Goal: Task Accomplishment & Management: Manage account settings

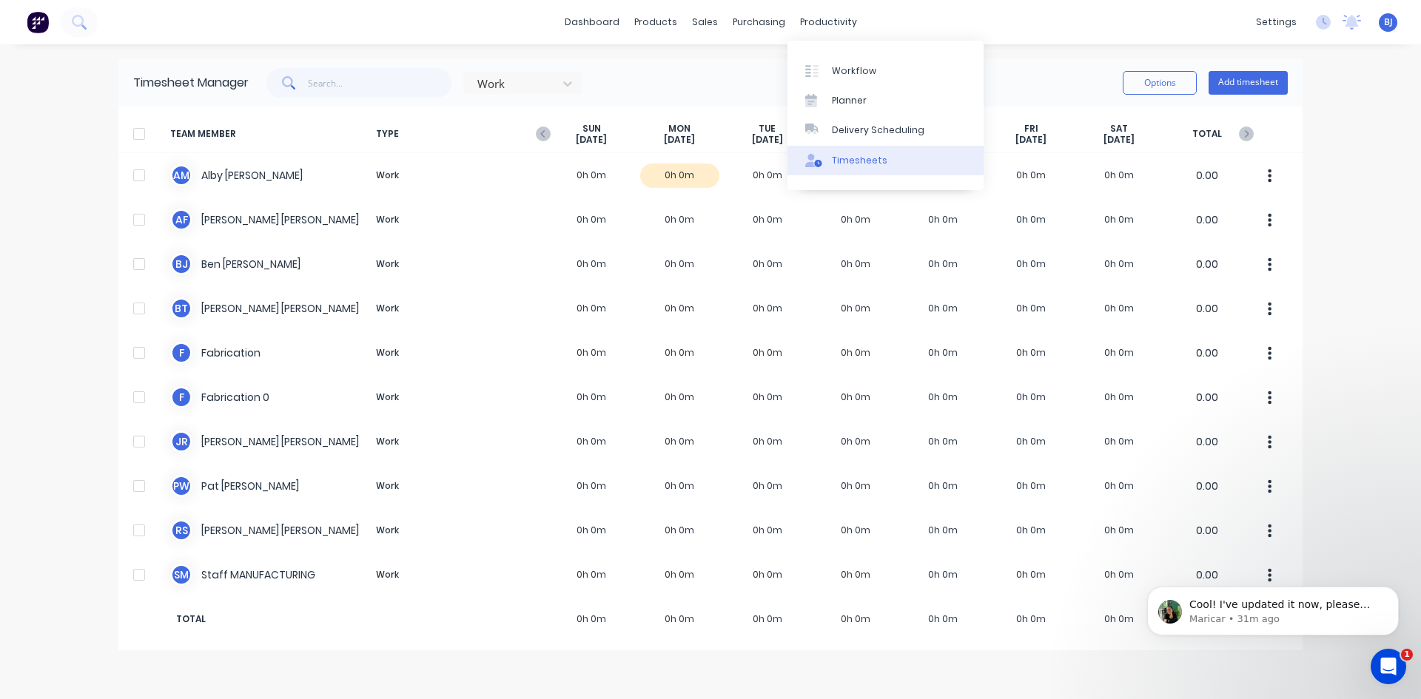
click at [844, 162] on div "Timesheets" at bounding box center [860, 160] width 56 height 13
click at [853, 158] on div "Timesheets" at bounding box center [860, 160] width 56 height 13
click at [546, 131] on icon "button" at bounding box center [543, 134] width 15 height 15
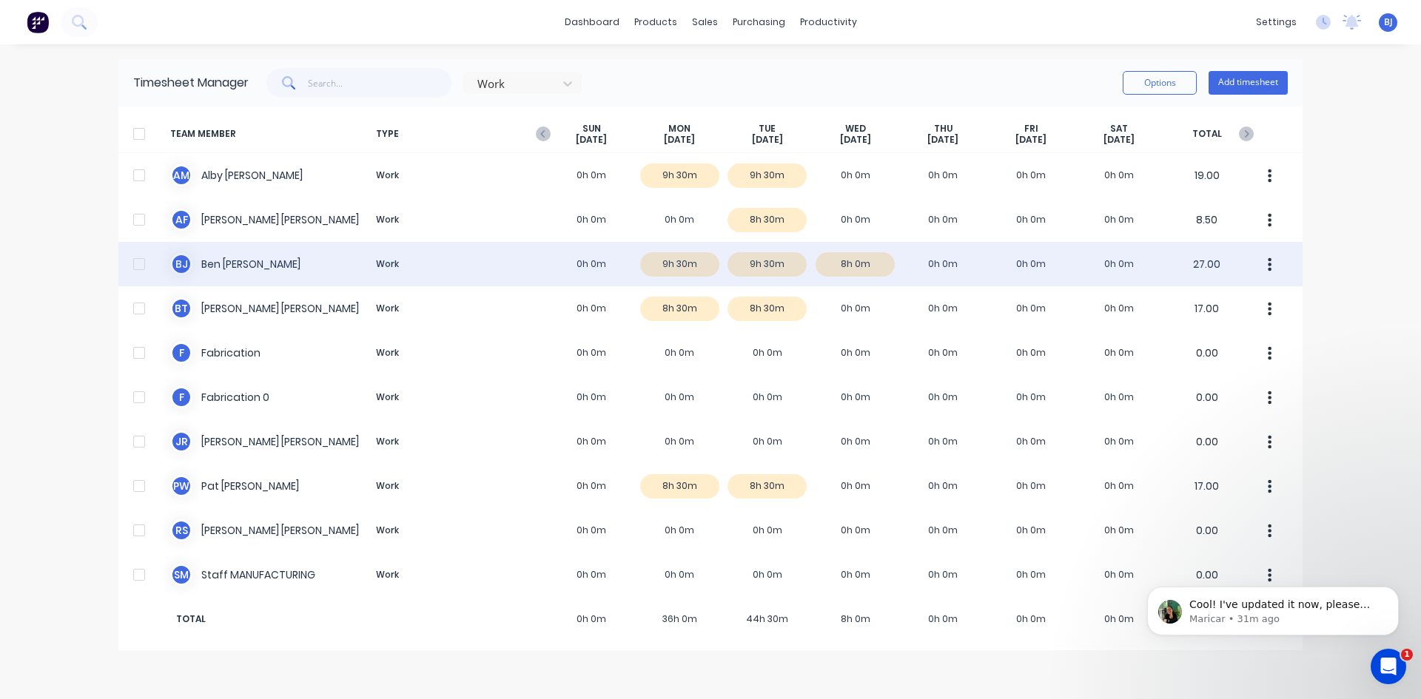
click at [932, 265] on div "[PERSON_NAME] Work 0h 0m 9h 30m 9h 30m 8h 0m 0h 0m 0h 0m 0h 0m 27.00" at bounding box center [710, 264] width 1184 height 44
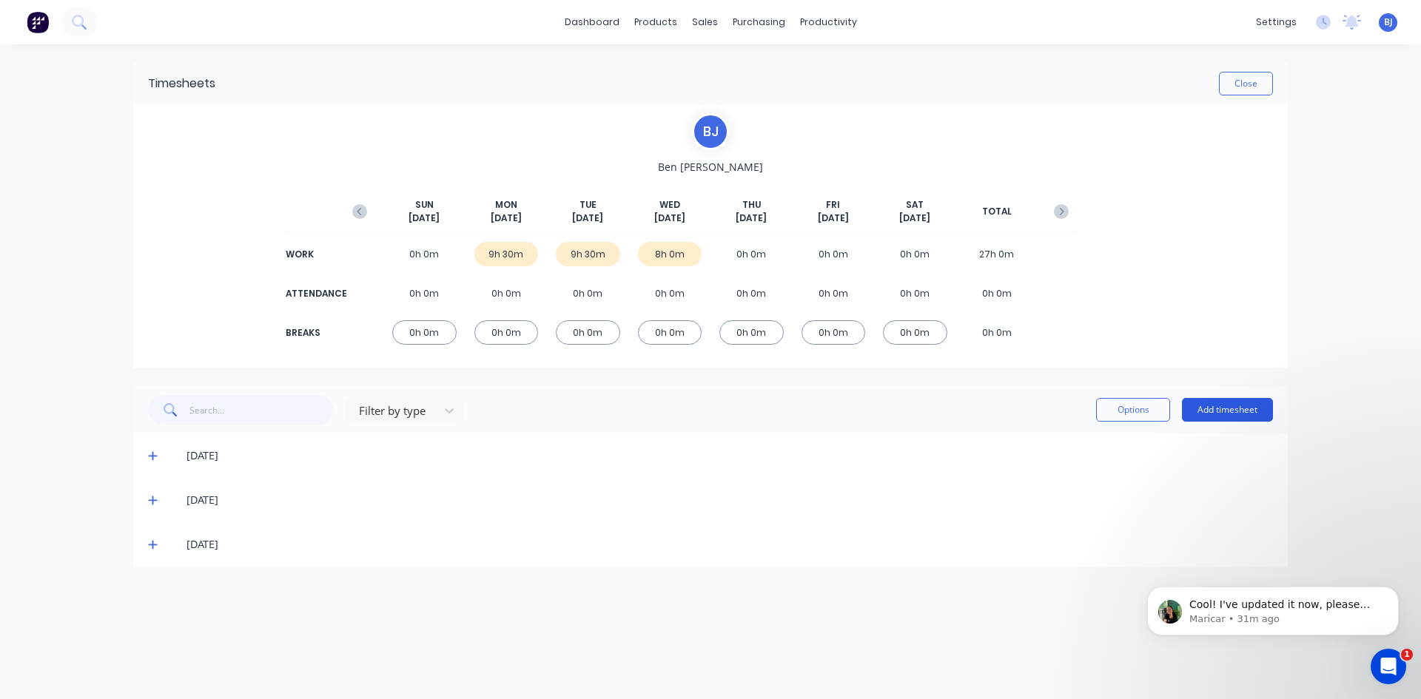
click at [1232, 412] on button "Add timesheet" at bounding box center [1227, 410] width 91 height 24
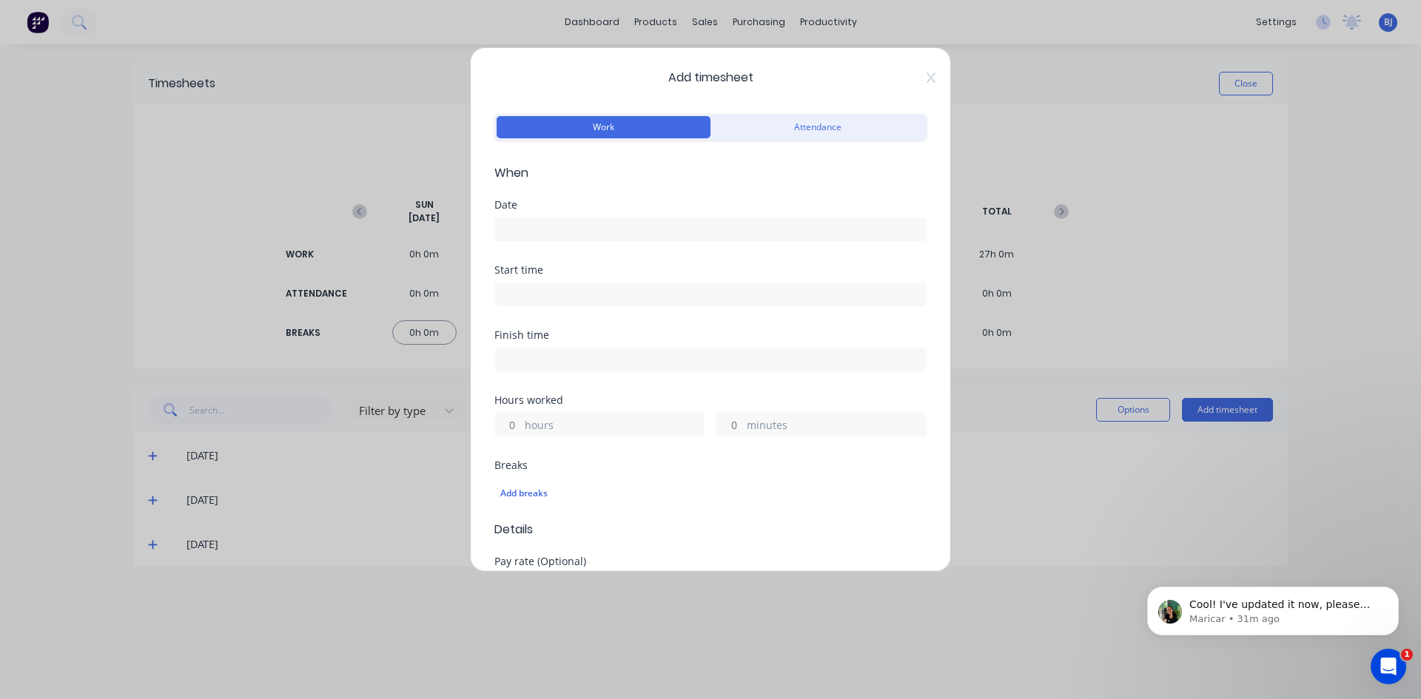
click at [542, 229] on input at bounding box center [710, 229] width 431 height 22
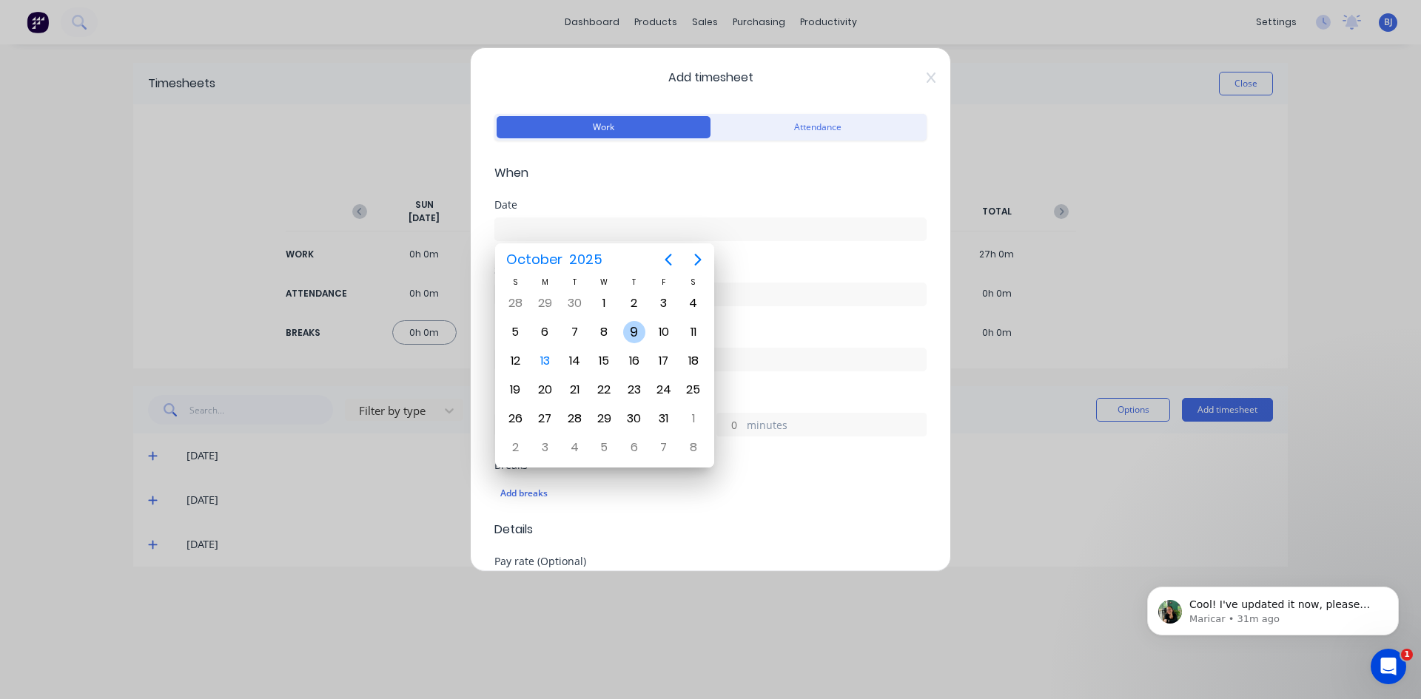
click at [628, 328] on div "9" at bounding box center [634, 332] width 22 height 22
type input "[DATE]"
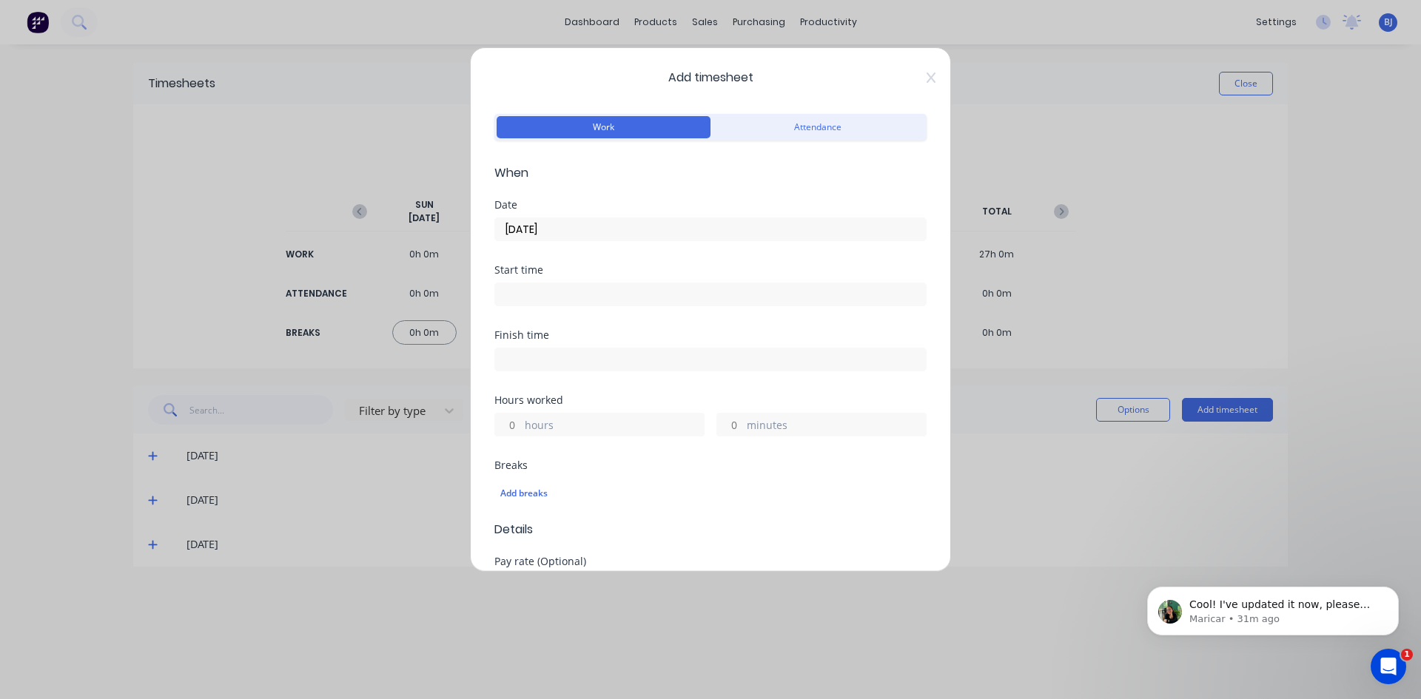
click at [541, 303] on input at bounding box center [710, 294] width 431 height 22
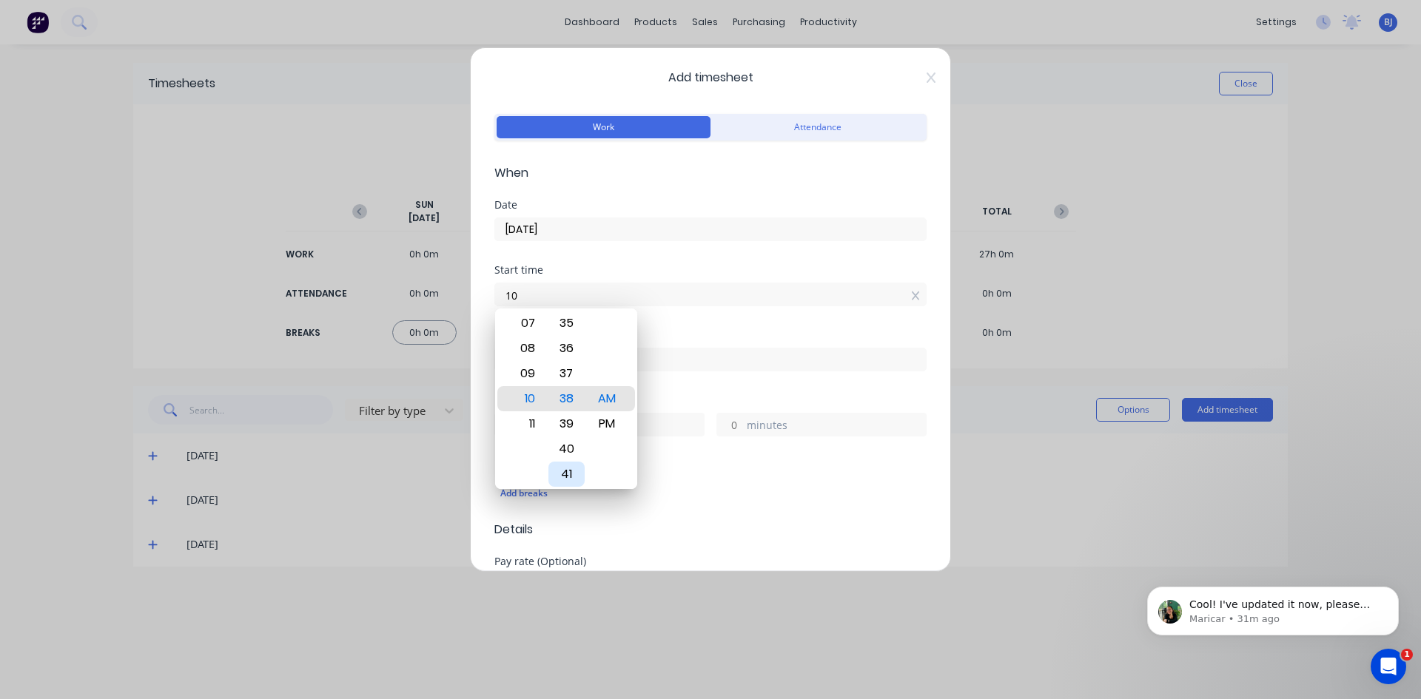
type input "1"
type input "07:00 AM"
click at [601, 395] on div "AM" at bounding box center [607, 398] width 36 height 25
click at [691, 332] on div "Finish time" at bounding box center [710, 335] width 432 height 10
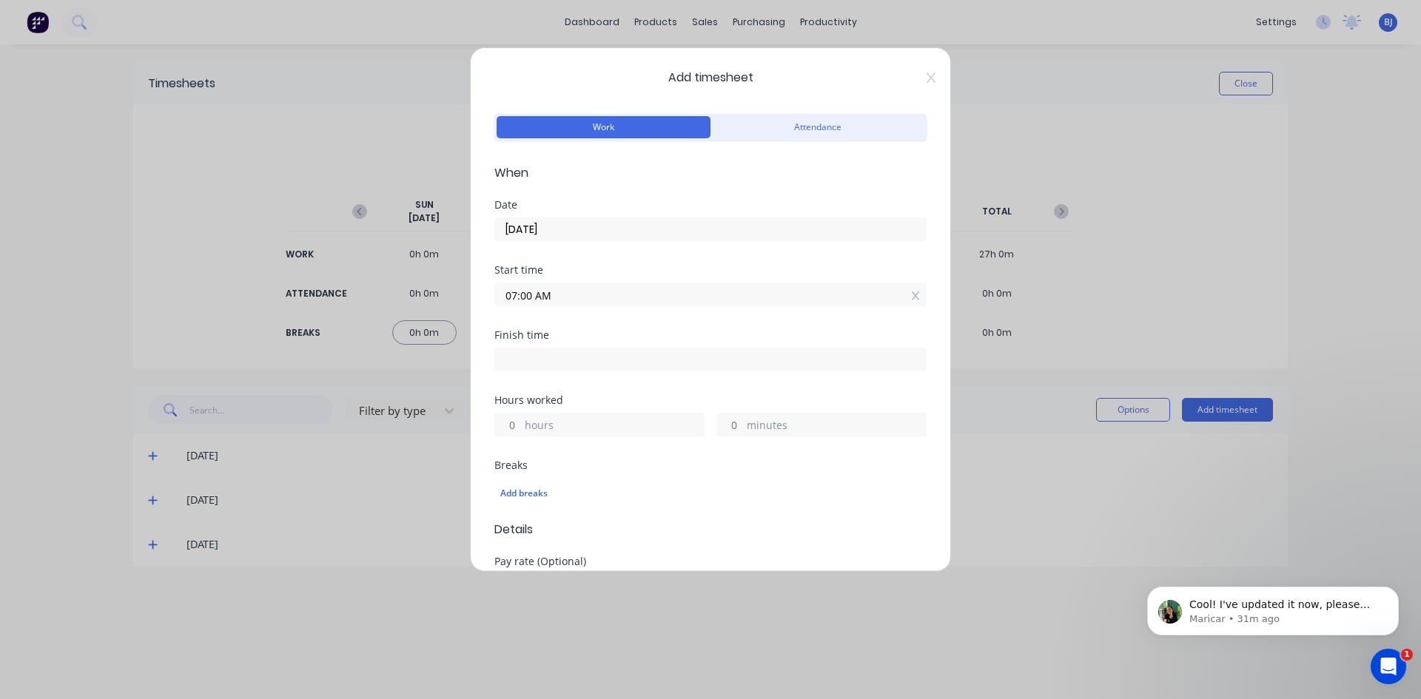
click at [526, 358] on input at bounding box center [710, 360] width 431 height 22
type input "10:38 AM"
type input "3"
type input "38"
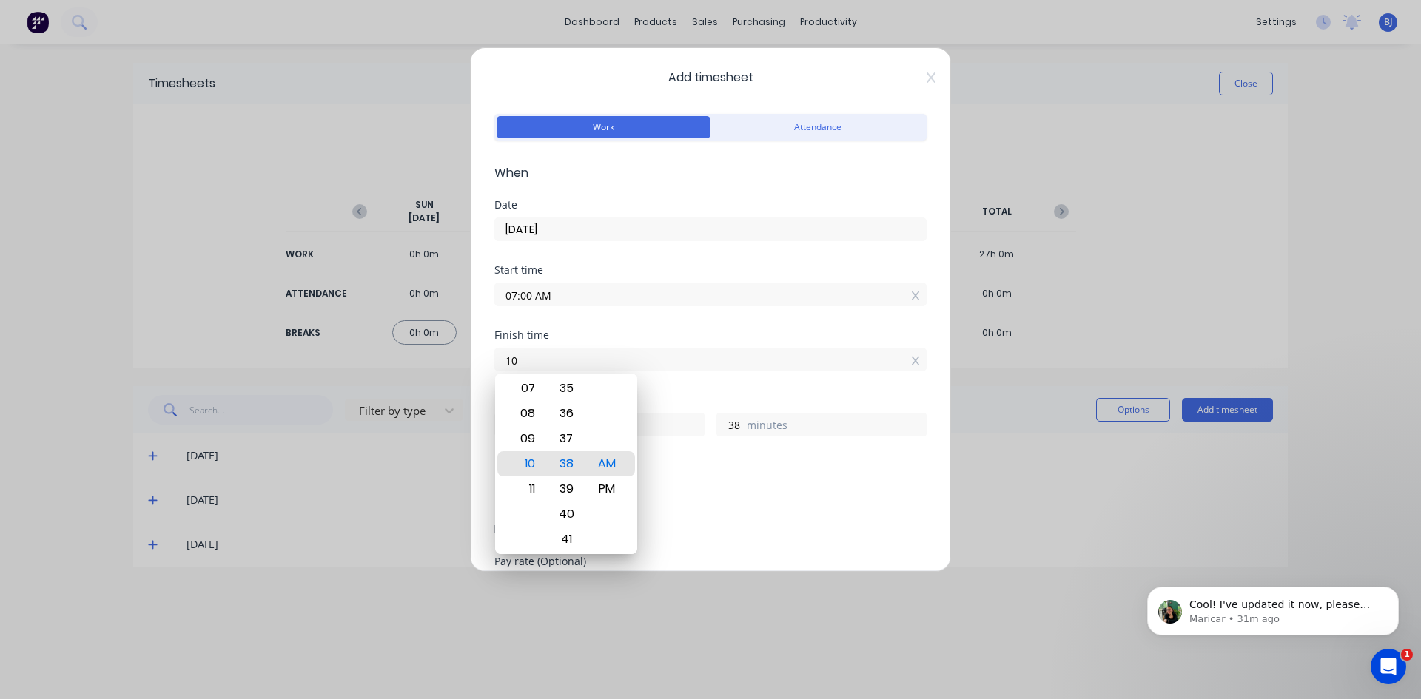
type input "1"
type input "04:30 AM"
type input "21"
type input "30"
click at [605, 487] on div "PM" at bounding box center [607, 489] width 36 height 25
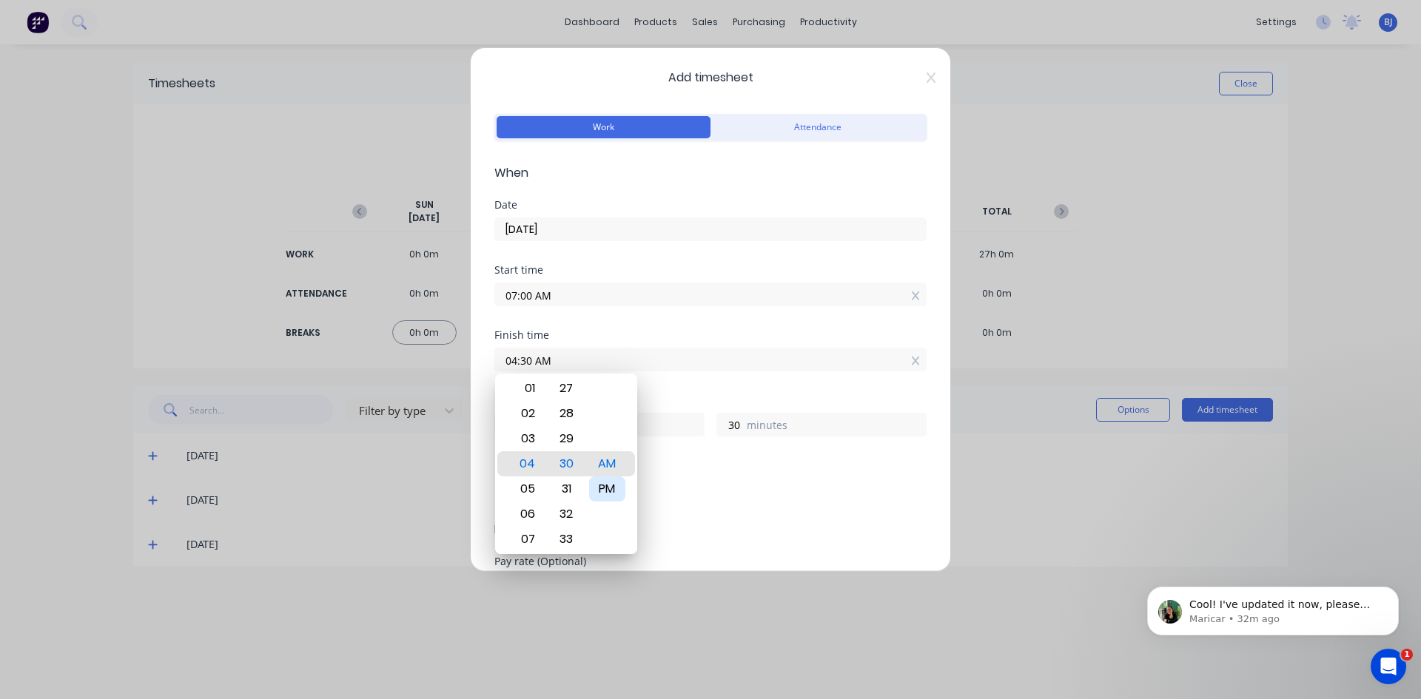
type input "04:30 PM"
type input "9"
click at [610, 465] on div "PM" at bounding box center [607, 464] width 36 height 25
click at [717, 463] on div "Breaks" at bounding box center [710, 465] width 432 height 10
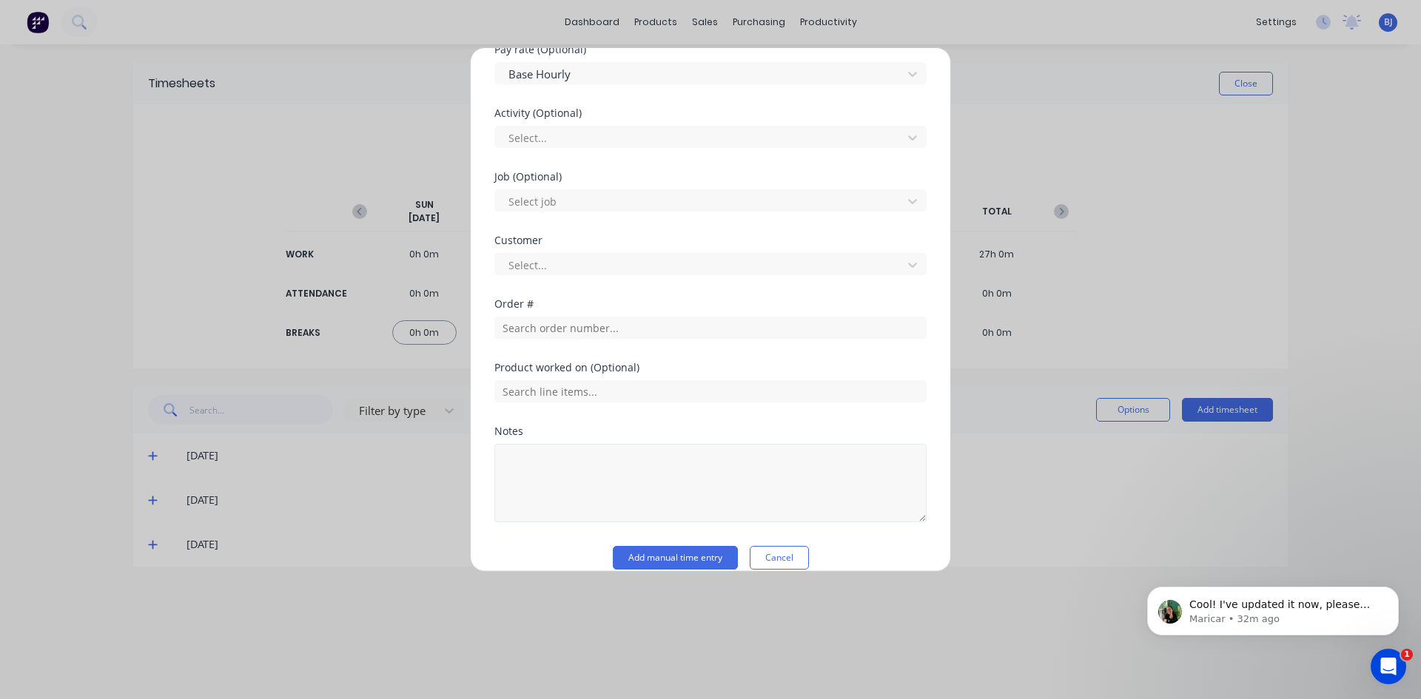
scroll to position [518, 0]
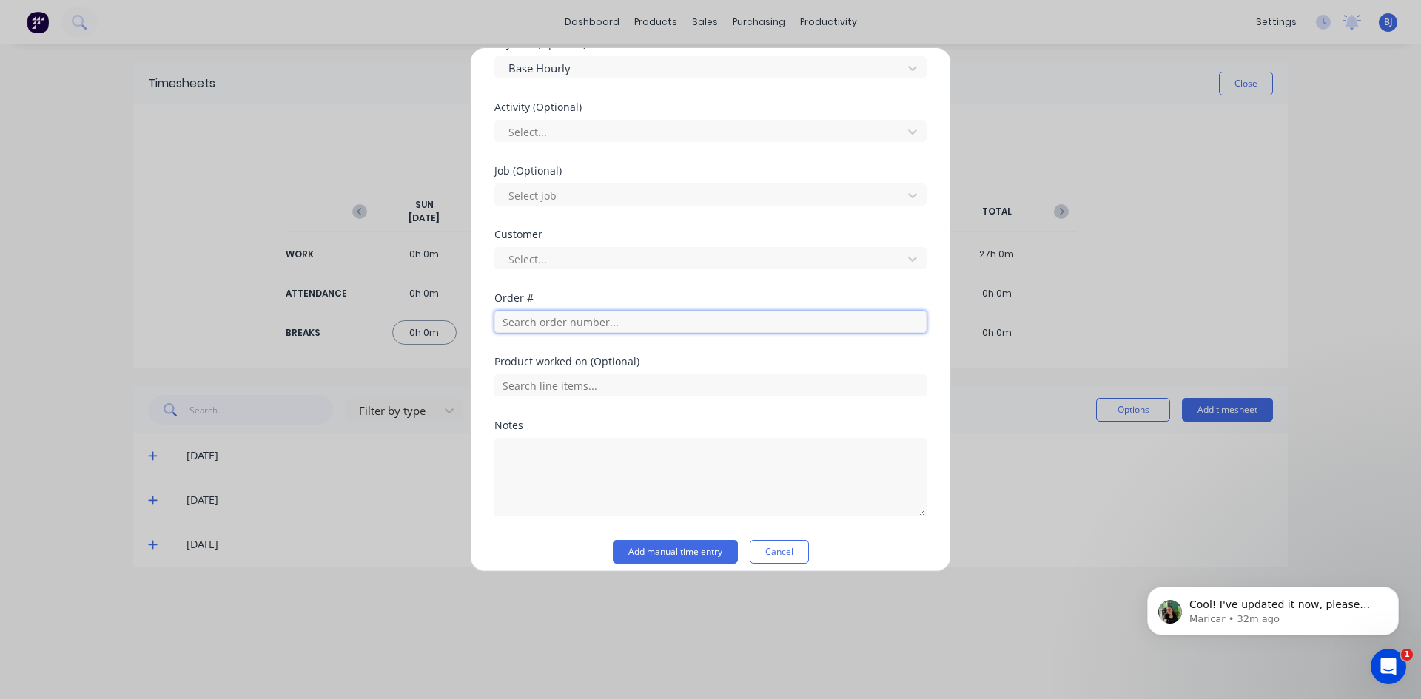
drag, startPoint x: 520, startPoint y: 321, endPoint x: 535, endPoint y: 372, distance: 52.7
click at [520, 322] on input "text" at bounding box center [710, 322] width 432 height 22
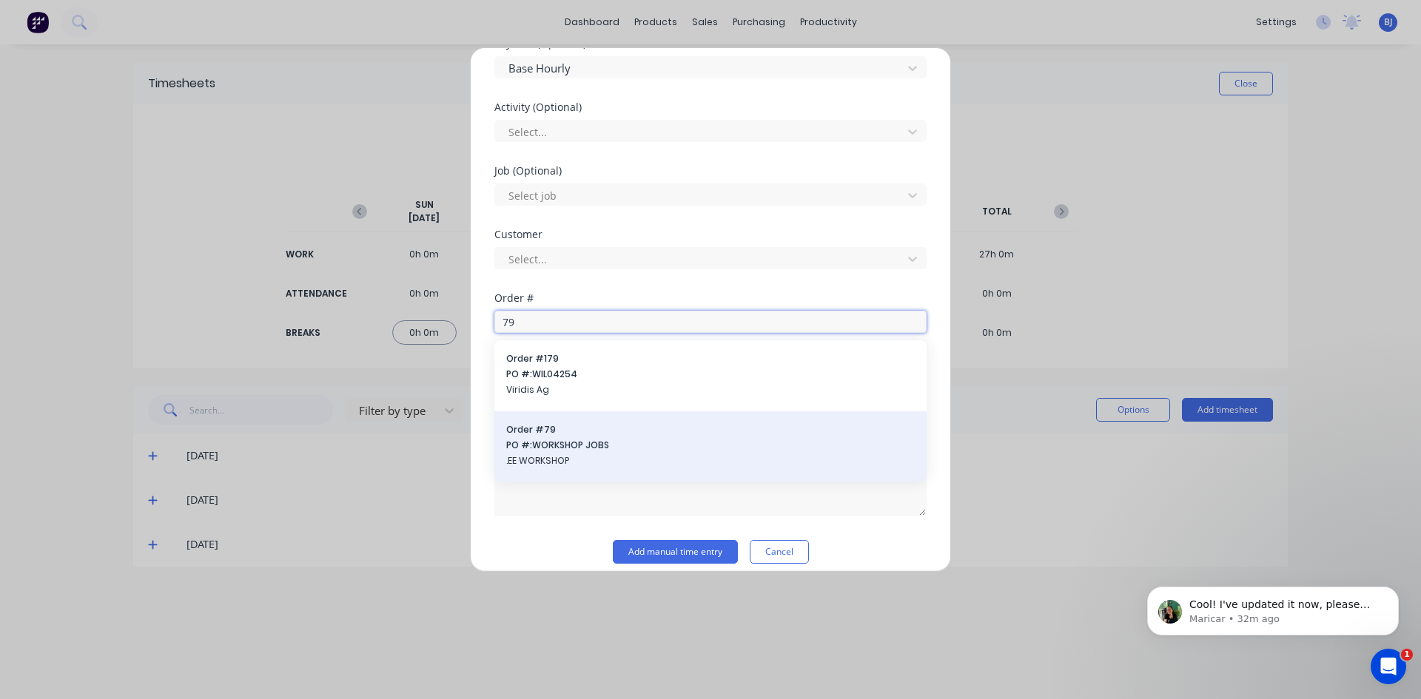
type input "79"
click at [574, 440] on span "PO #: WORKSHOP JOBS" at bounding box center [710, 445] width 409 height 13
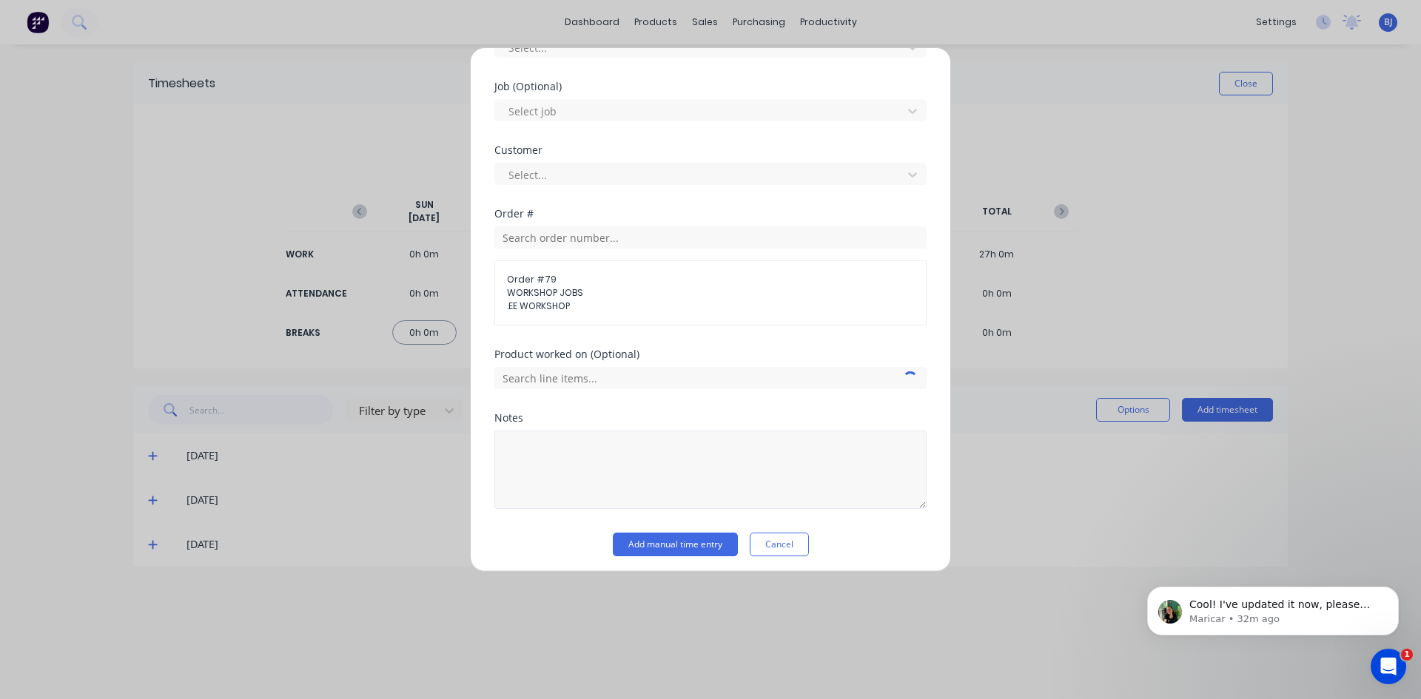
scroll to position [608, 0]
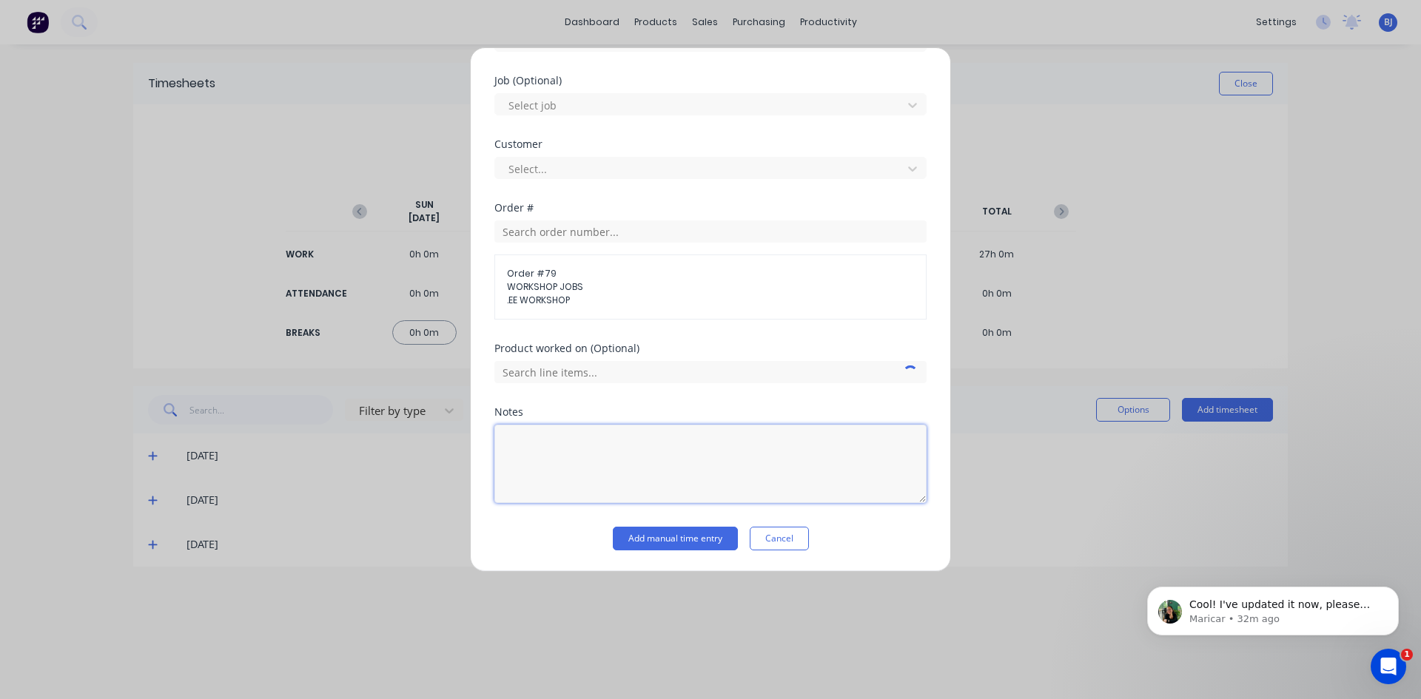
click at [559, 452] on textarea at bounding box center [710, 464] width 432 height 78
type textarea "office admin"
click at [691, 538] on button "Add manual time entry" at bounding box center [675, 539] width 125 height 24
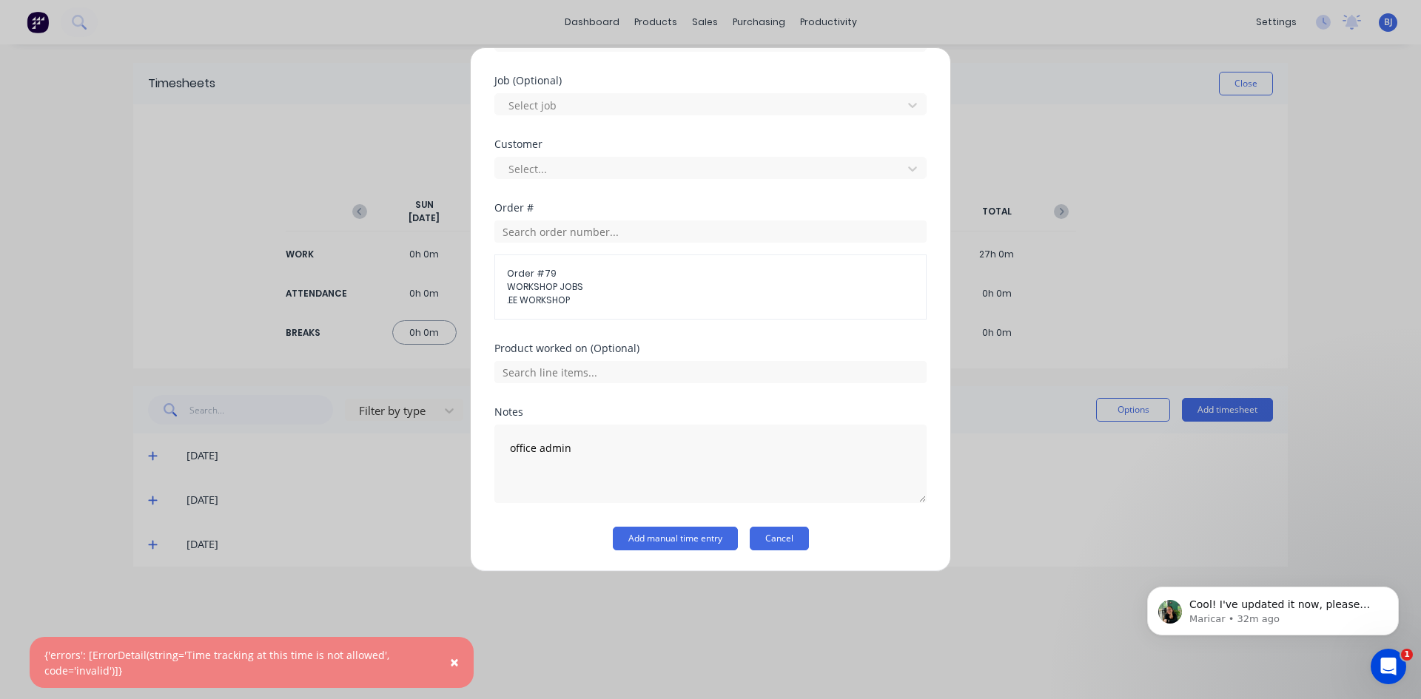
click at [790, 531] on button "Cancel" at bounding box center [779, 539] width 59 height 24
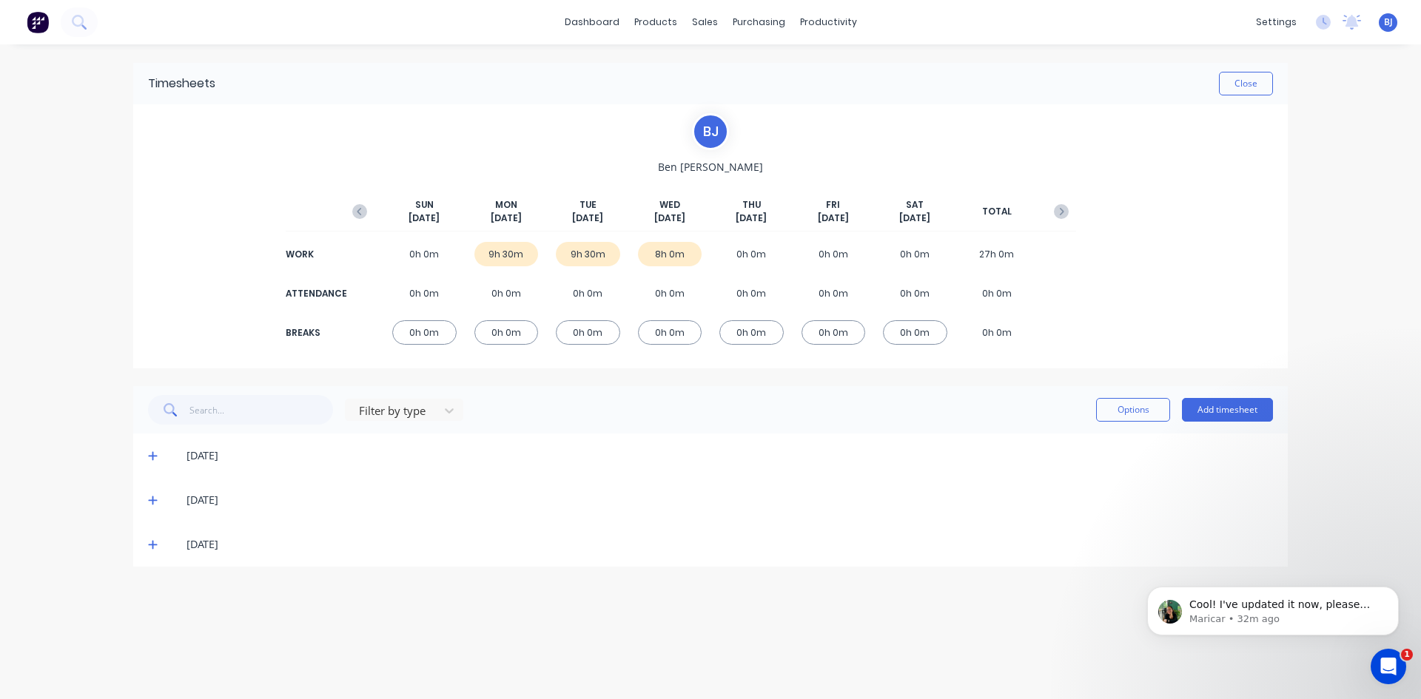
drag, startPoint x: 460, startPoint y: 667, endPoint x: 447, endPoint y: 628, distance: 40.5
click at [460, 660] on div "Timesheets Close [PERSON_NAME] [DATE] [DATE] [DATE] [DATE] [DATE] [DATE] [DATE]…" at bounding box center [710, 356] width 1184 height 625
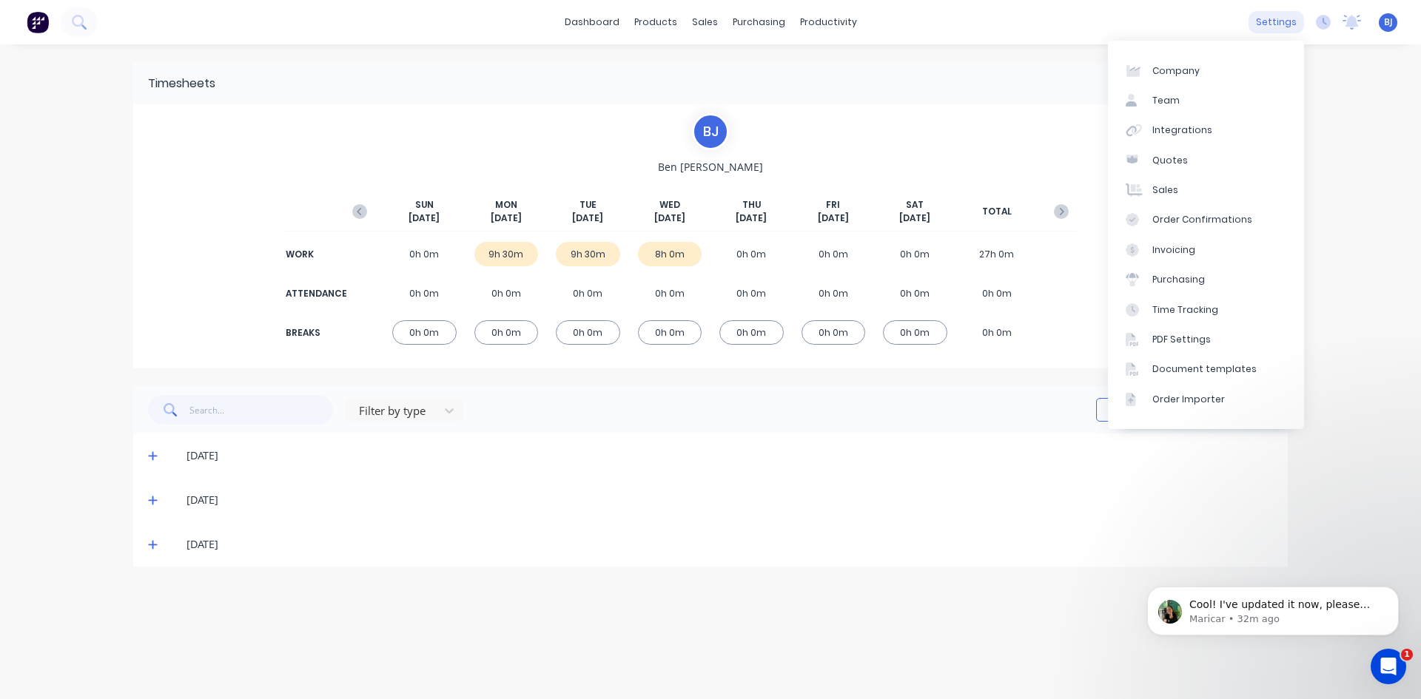
click at [1295, 26] on div "settings" at bounding box center [1277, 22] width 56 height 22
click at [1172, 307] on div "Time Tracking" at bounding box center [1185, 309] width 66 height 13
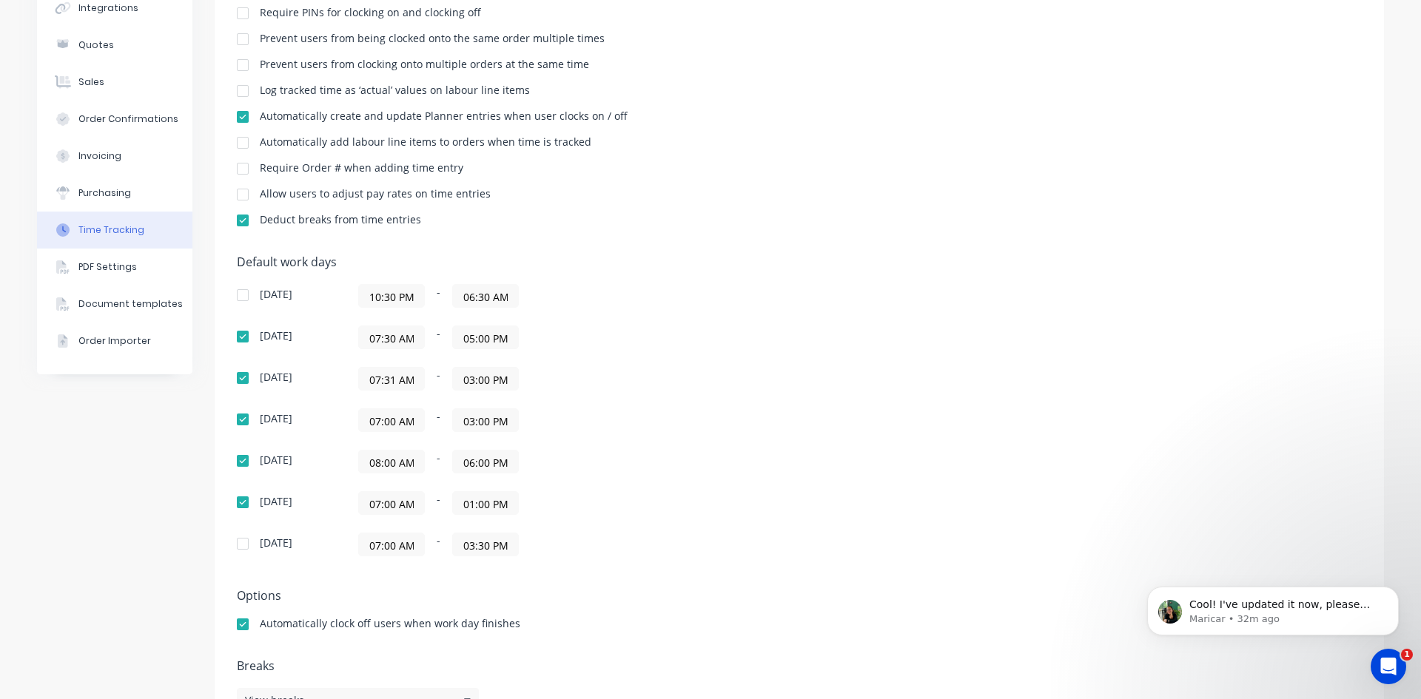
scroll to position [209, 0]
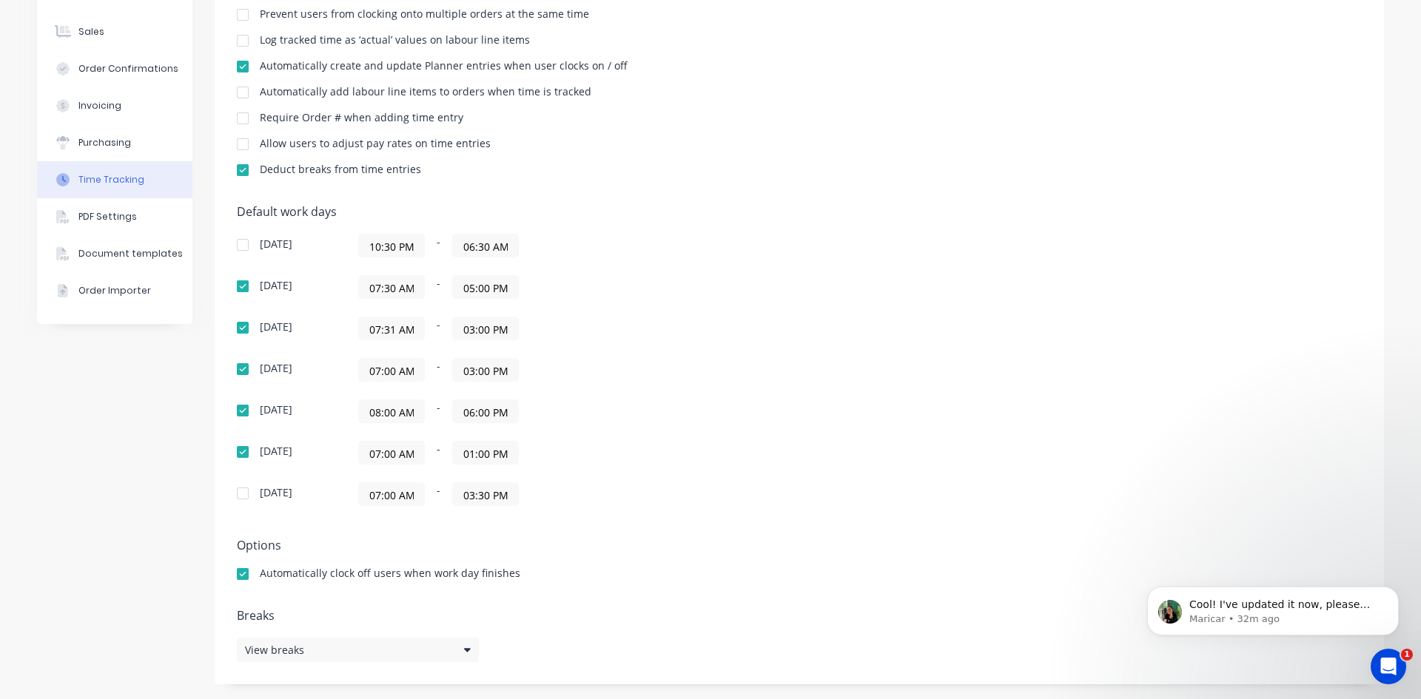
click at [403, 285] on input "07:30 AM" at bounding box center [391, 287] width 65 height 22
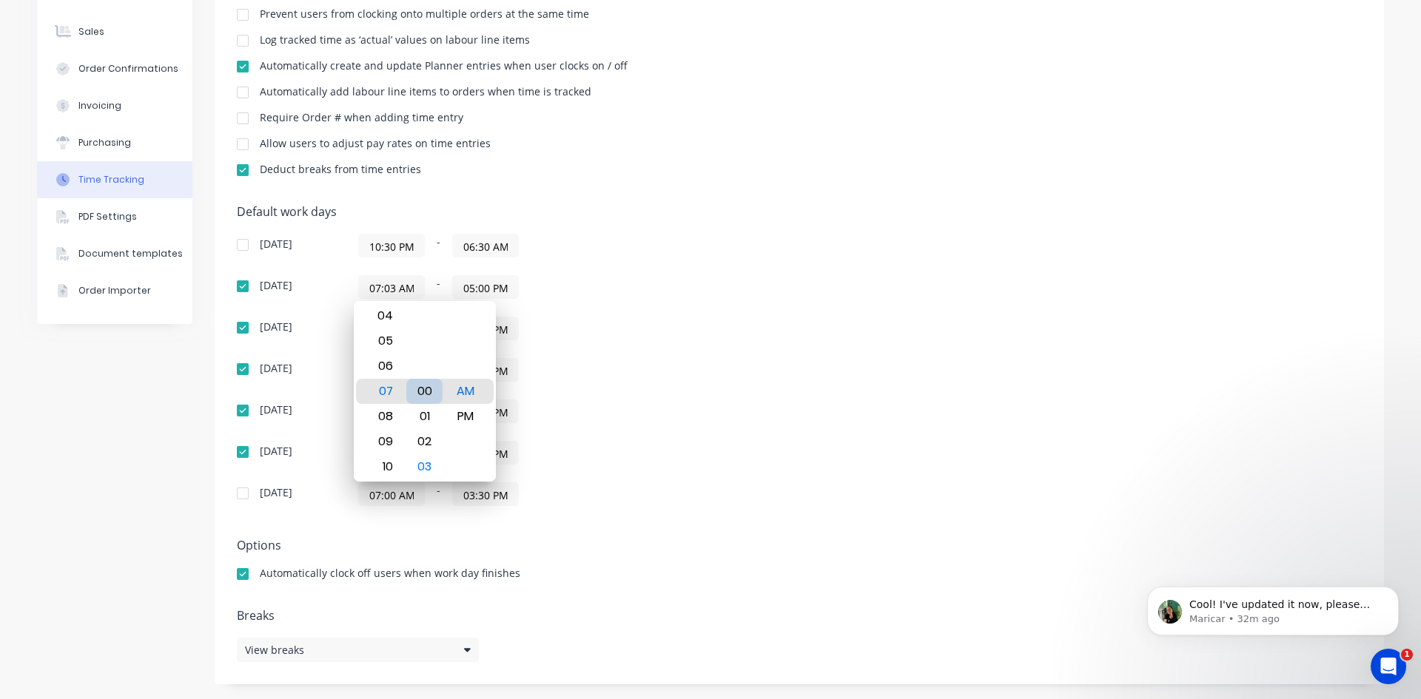
type input "07:00 AM"
click at [382, 391] on div "07" at bounding box center [384, 391] width 36 height 25
click at [553, 334] on div "07:31 AM - 03:00 PM" at bounding box center [543, 329] width 370 height 24
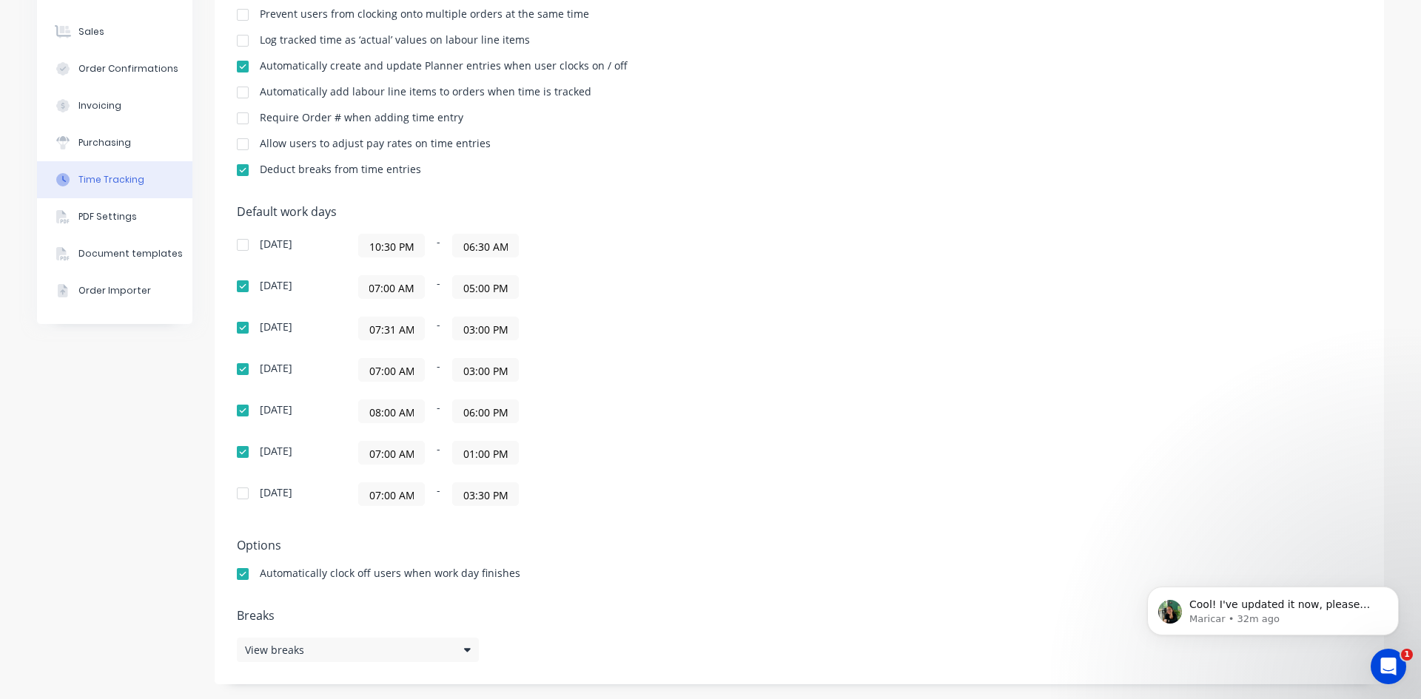
scroll to position [0, 0]
click at [390, 332] on input "07:31 AM" at bounding box center [391, 329] width 65 height 22
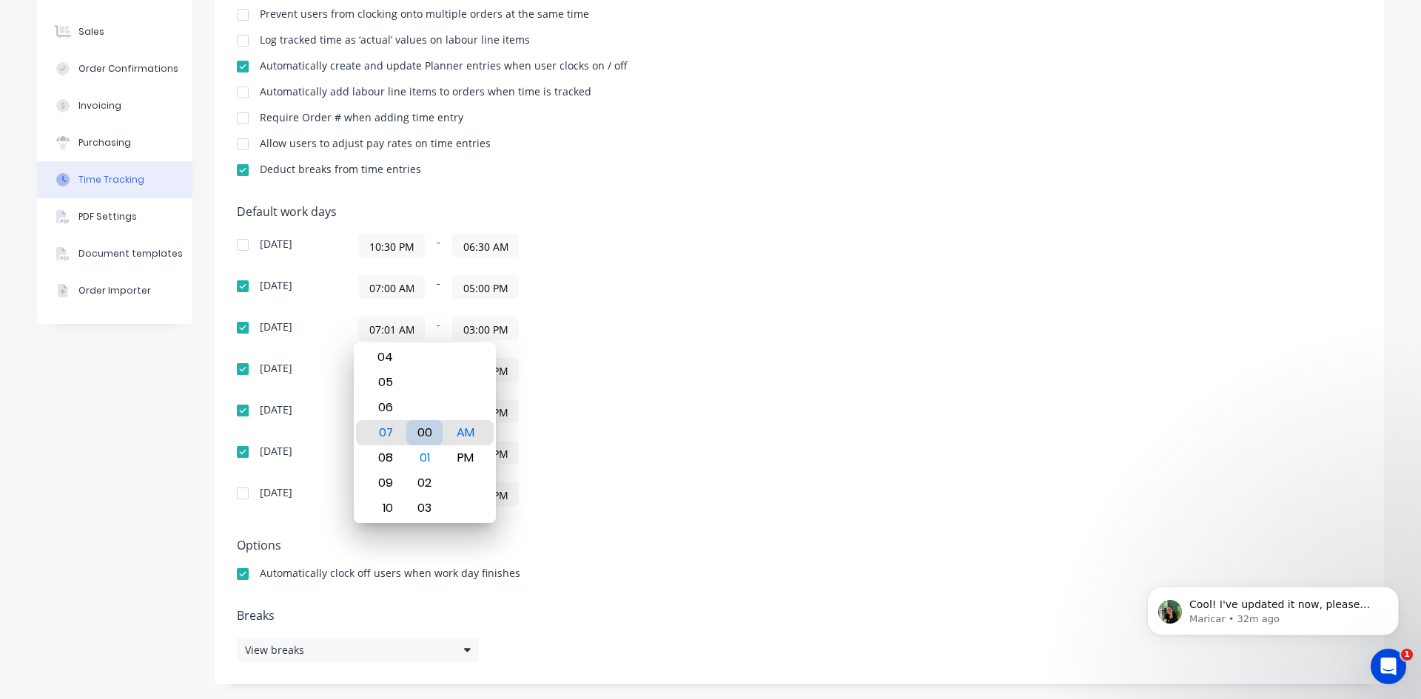
type input "07:00 AM"
click at [417, 430] on div "00" at bounding box center [424, 432] width 36 height 25
click at [585, 417] on div "08:00 AM - 06:00 PM" at bounding box center [543, 412] width 370 height 24
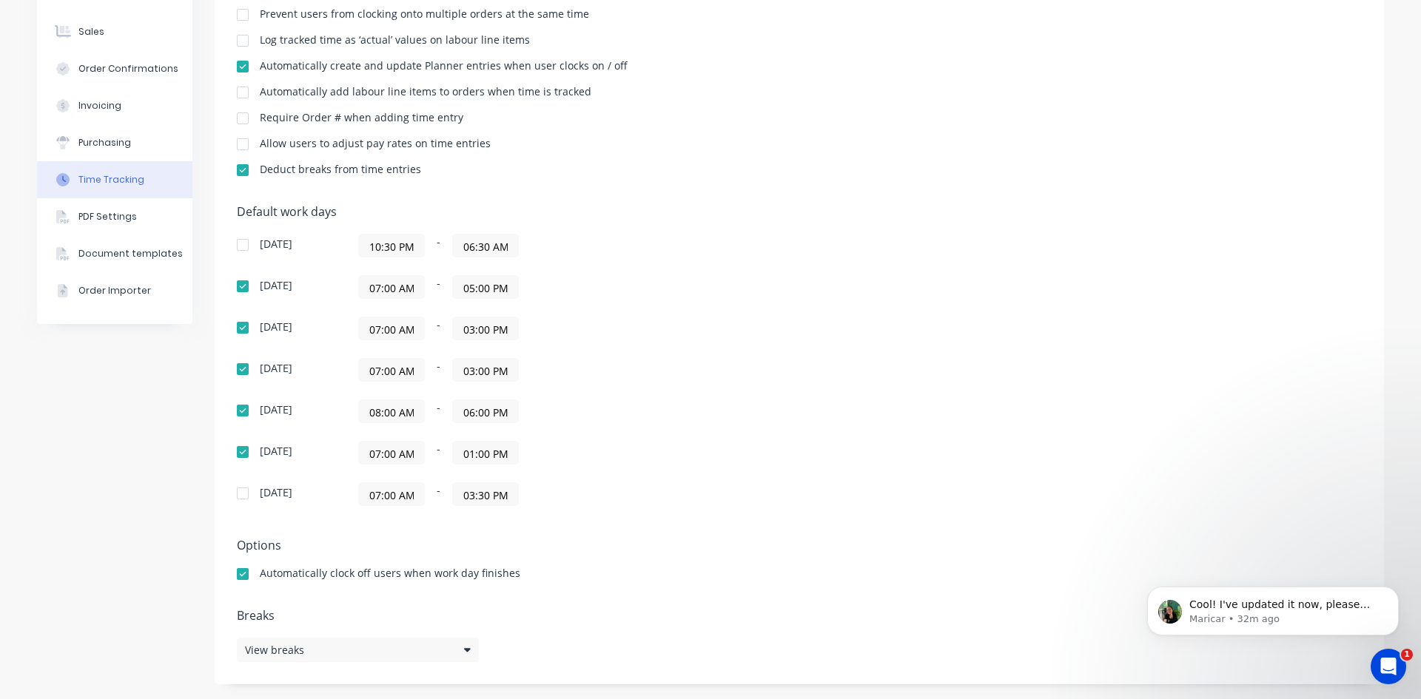
click at [371, 412] on input "08:00 AM" at bounding box center [391, 411] width 65 height 22
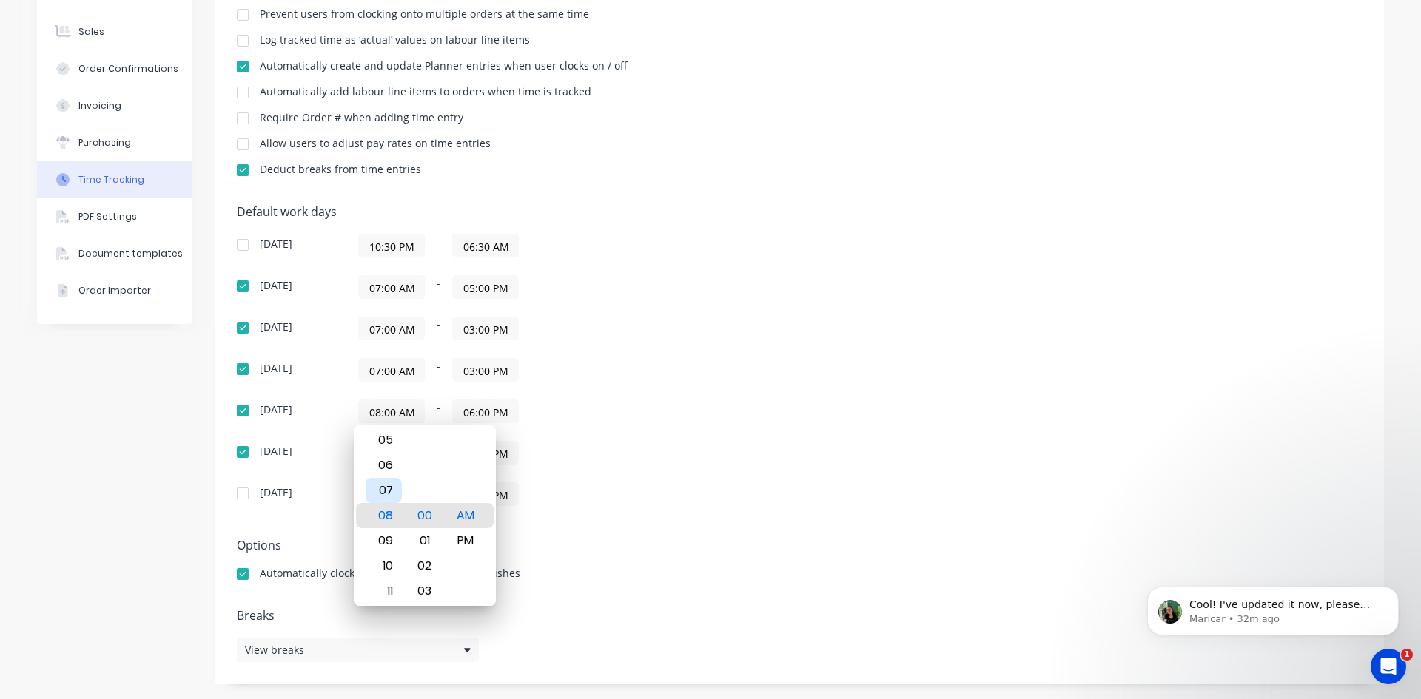
click at [392, 491] on div "07" at bounding box center [384, 490] width 36 height 25
type input "07:00 AM"
drag, startPoint x: 584, startPoint y: 416, endPoint x: 576, endPoint y: 417, distance: 8.3
click at [583, 416] on div "07:00 AM - 06:00 PM" at bounding box center [543, 412] width 370 height 24
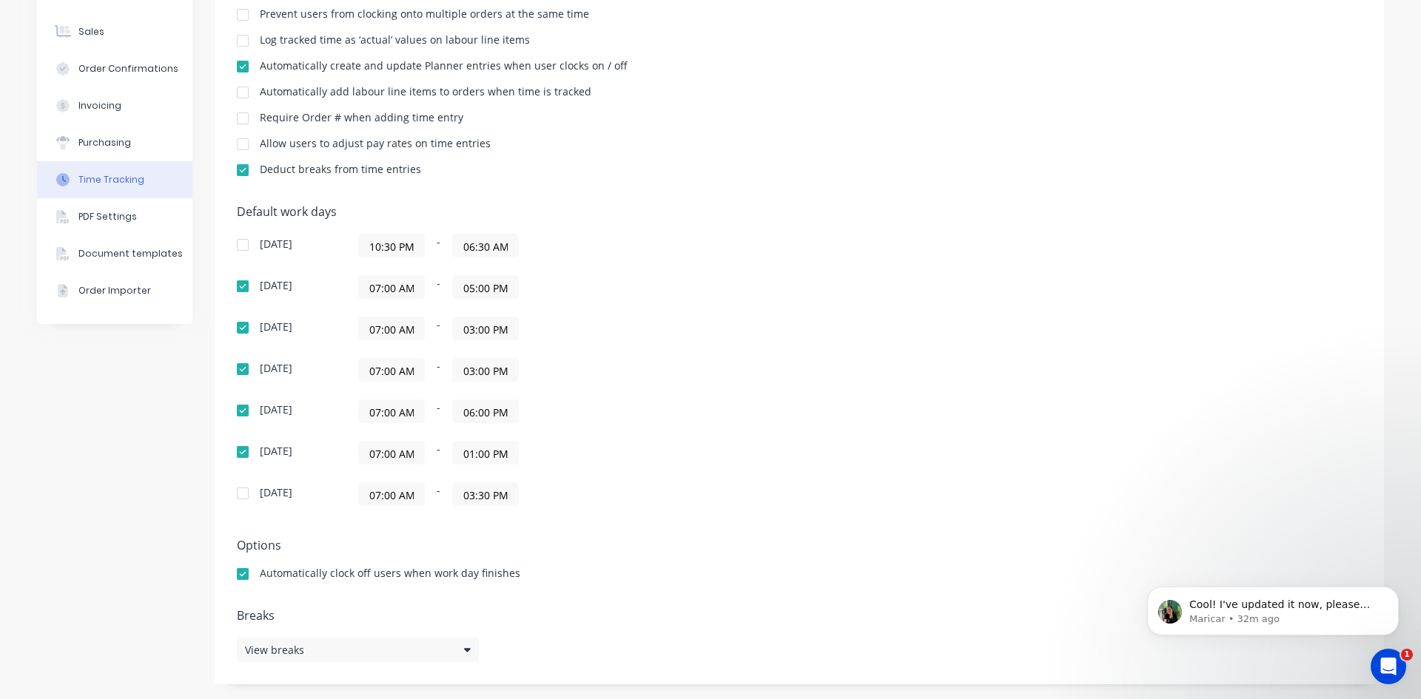
click at [489, 330] on input "03:00 PM" at bounding box center [485, 329] width 65 height 22
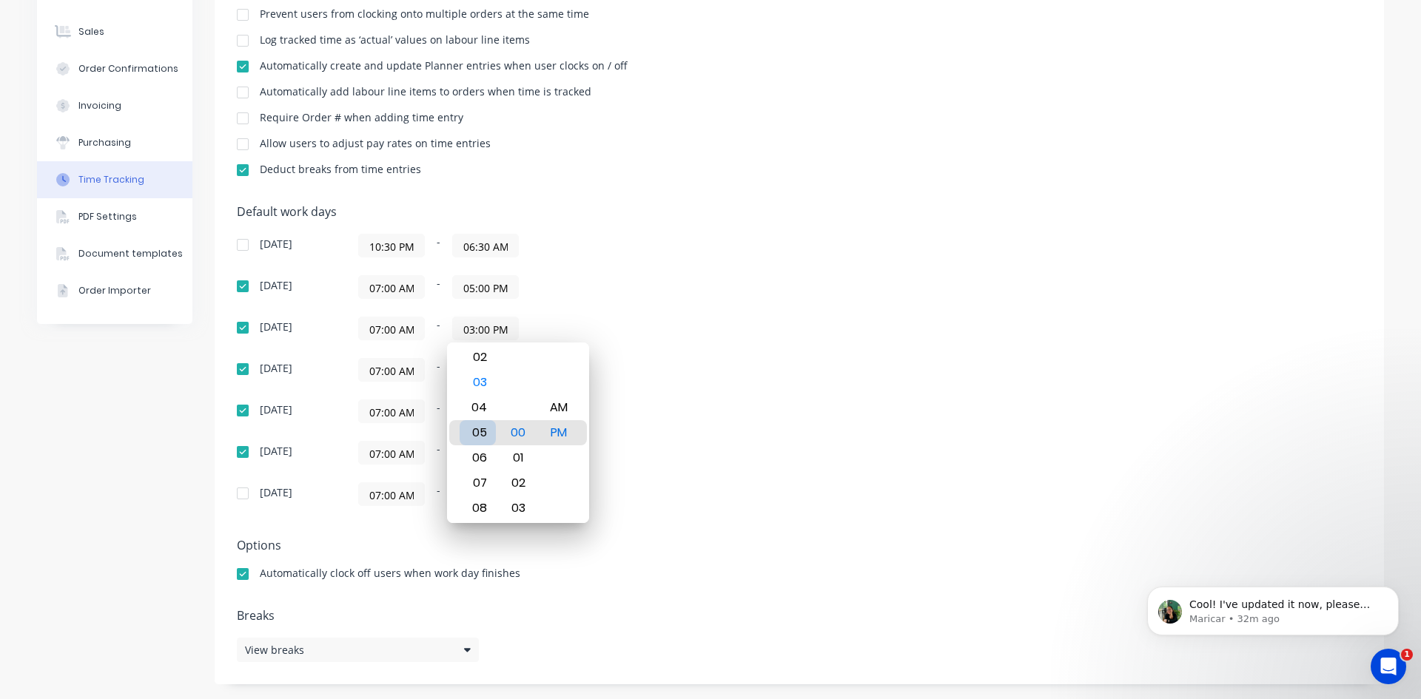
type input "05:00 PM"
click at [554, 430] on div "PM" at bounding box center [559, 432] width 36 height 25
drag, startPoint x: 622, startPoint y: 377, endPoint x: 543, endPoint y: 367, distance: 79.8
click at [618, 377] on div "07:00 AM - 03:00 PM" at bounding box center [543, 370] width 370 height 24
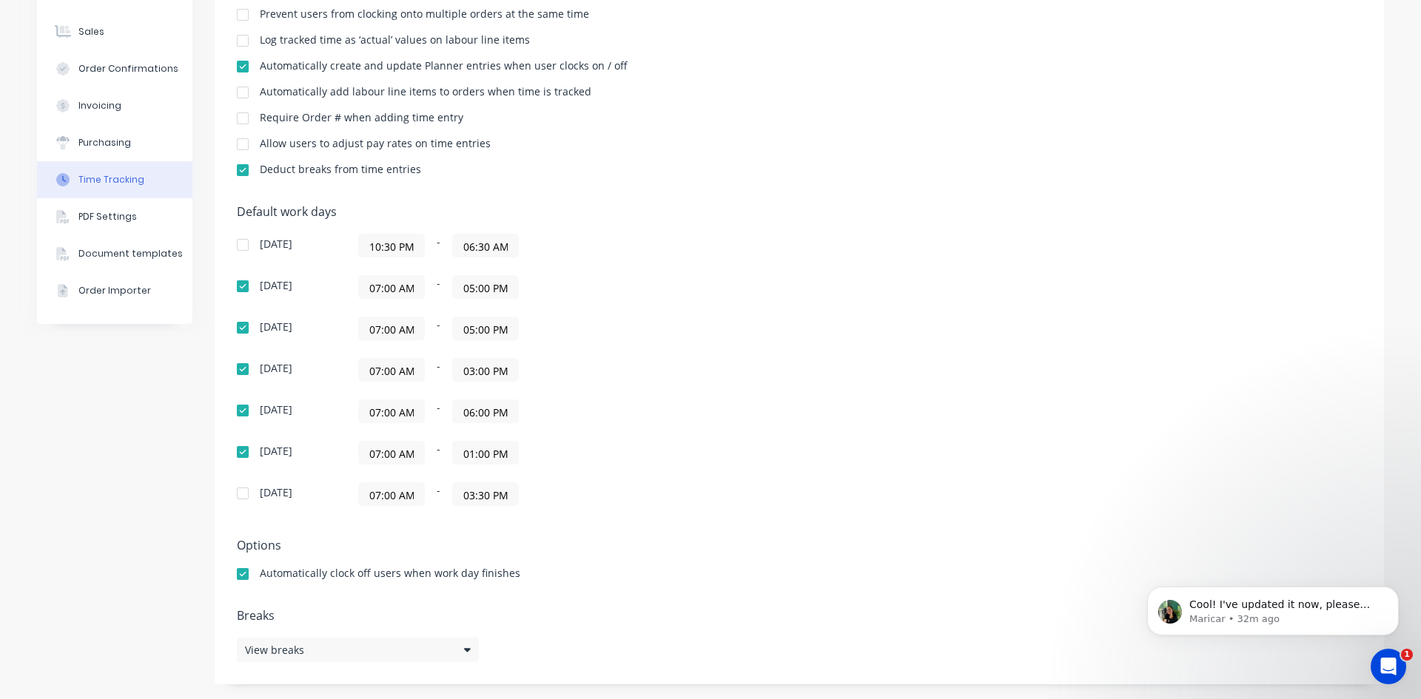
click at [487, 374] on input "03:00 PM" at bounding box center [485, 370] width 65 height 22
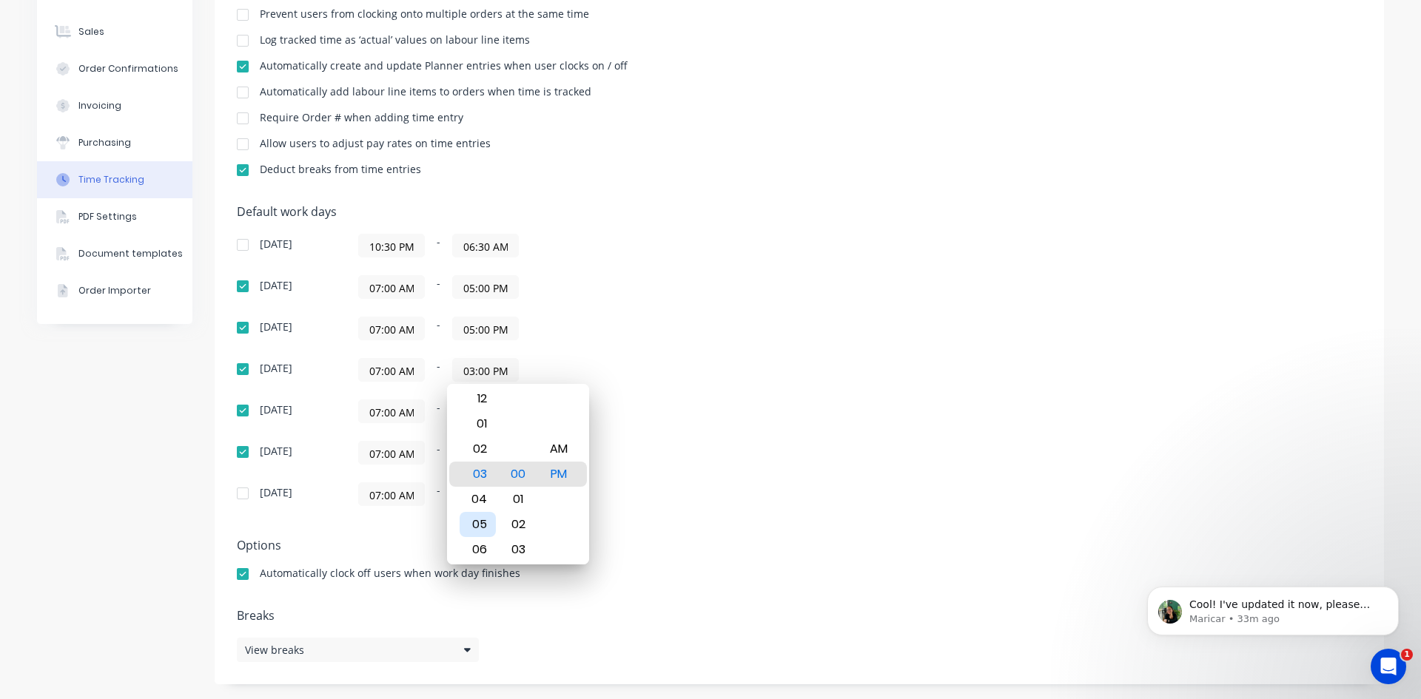
click at [479, 517] on div "05" at bounding box center [478, 524] width 36 height 25
type input "05:00 PM"
click at [570, 476] on div "PM" at bounding box center [559, 474] width 36 height 25
click at [603, 423] on div "07:00 AM - 06:00 PM" at bounding box center [543, 412] width 370 height 24
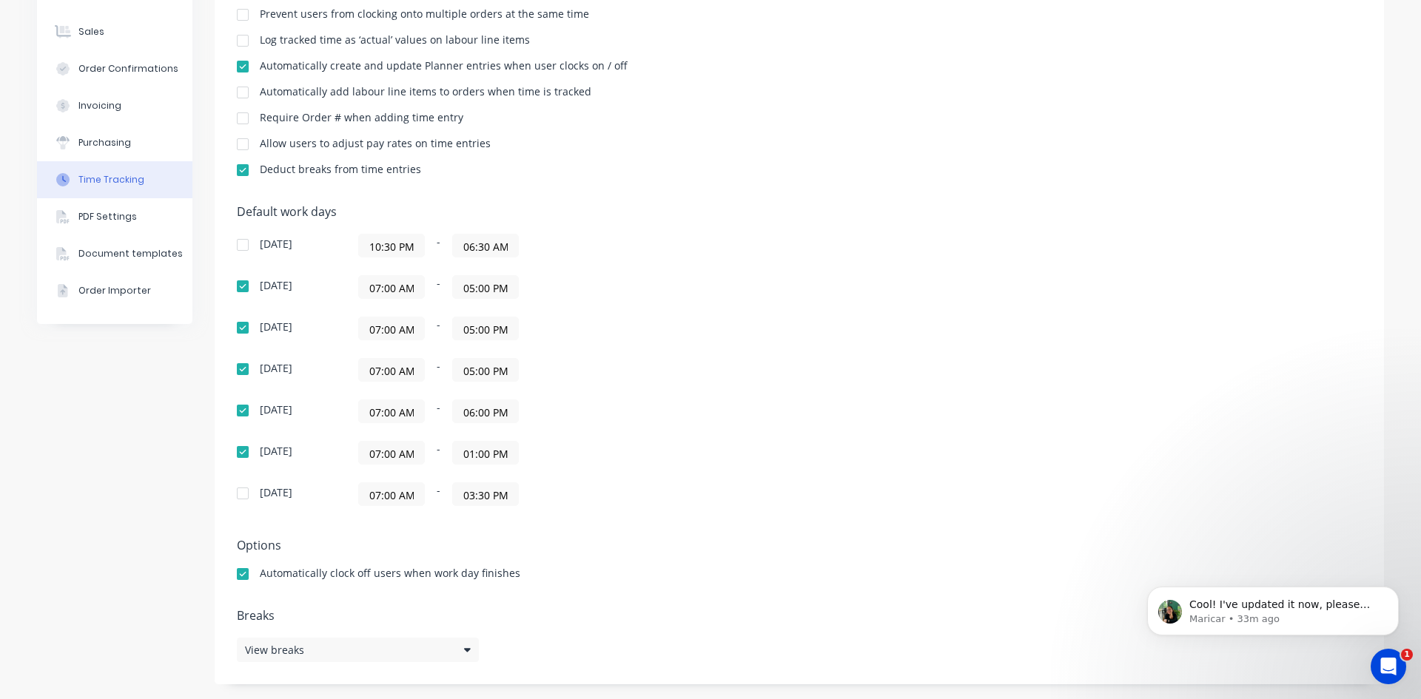
click at [467, 410] on input "06:00 PM" at bounding box center [485, 411] width 65 height 22
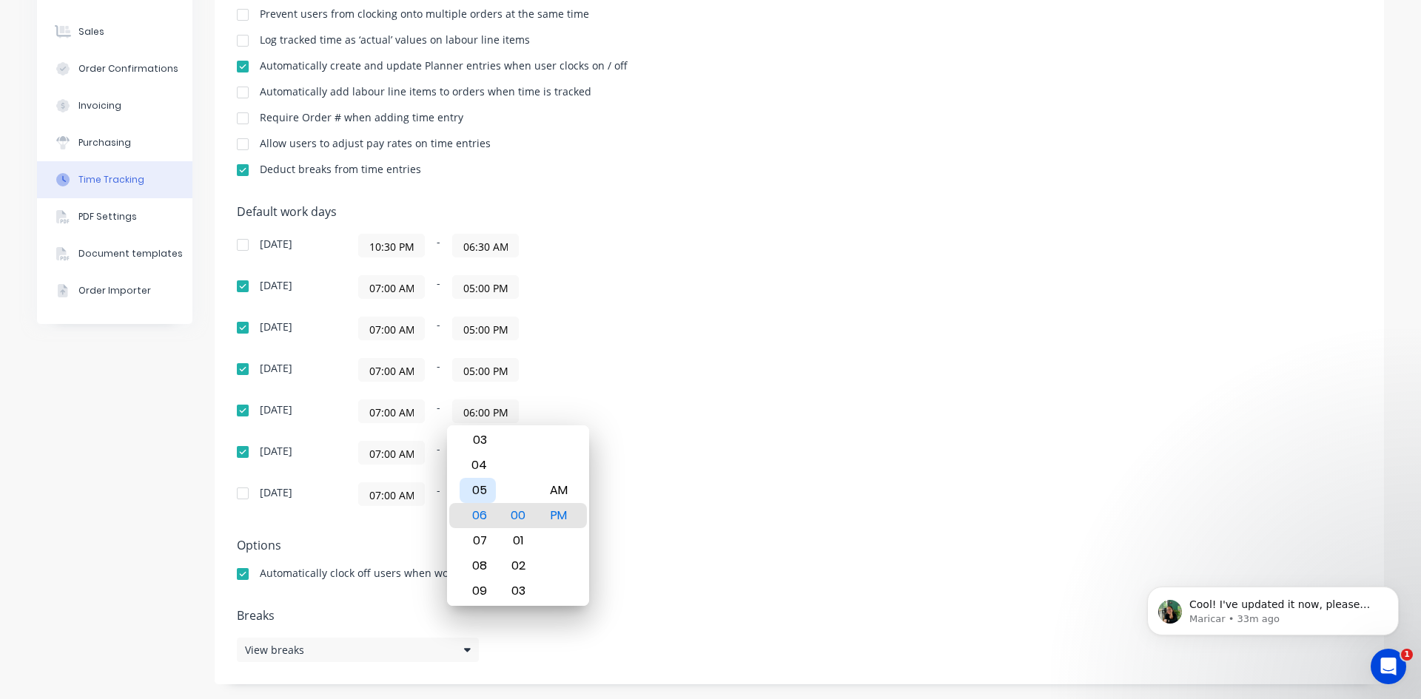
click at [486, 492] on div "05" at bounding box center [478, 490] width 36 height 25
type input "05:00 PM"
drag, startPoint x: 566, startPoint y: 514, endPoint x: 599, endPoint y: 488, distance: 42.7
click at [566, 514] on div "PM" at bounding box center [559, 515] width 36 height 25
click at [611, 472] on div "[DATE] 10:30 PM - 06:30 AM [DATE] 07:00 AM - 05:00 PM [DATE] 07:00 AM - 05:00 P…" at bounding box center [496, 370] width 518 height 272
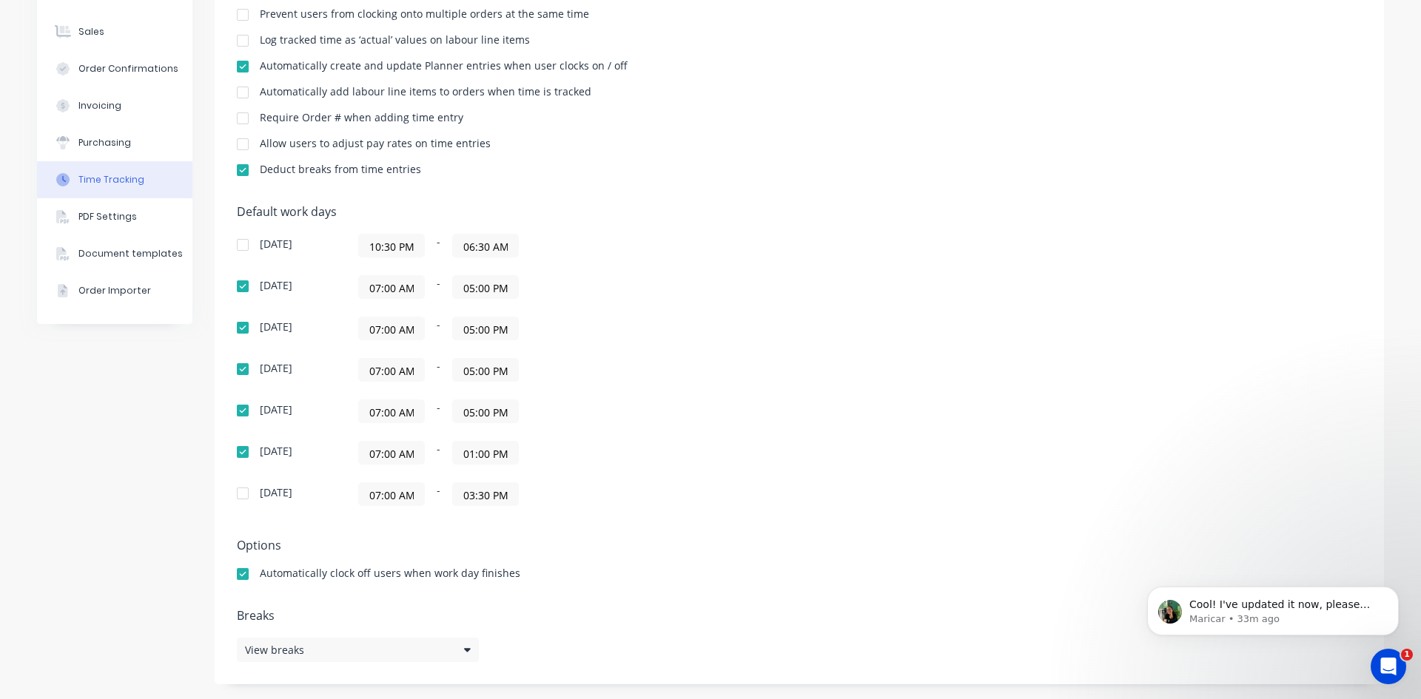
click at [477, 455] on input "01:00 PM" at bounding box center [485, 453] width 65 height 22
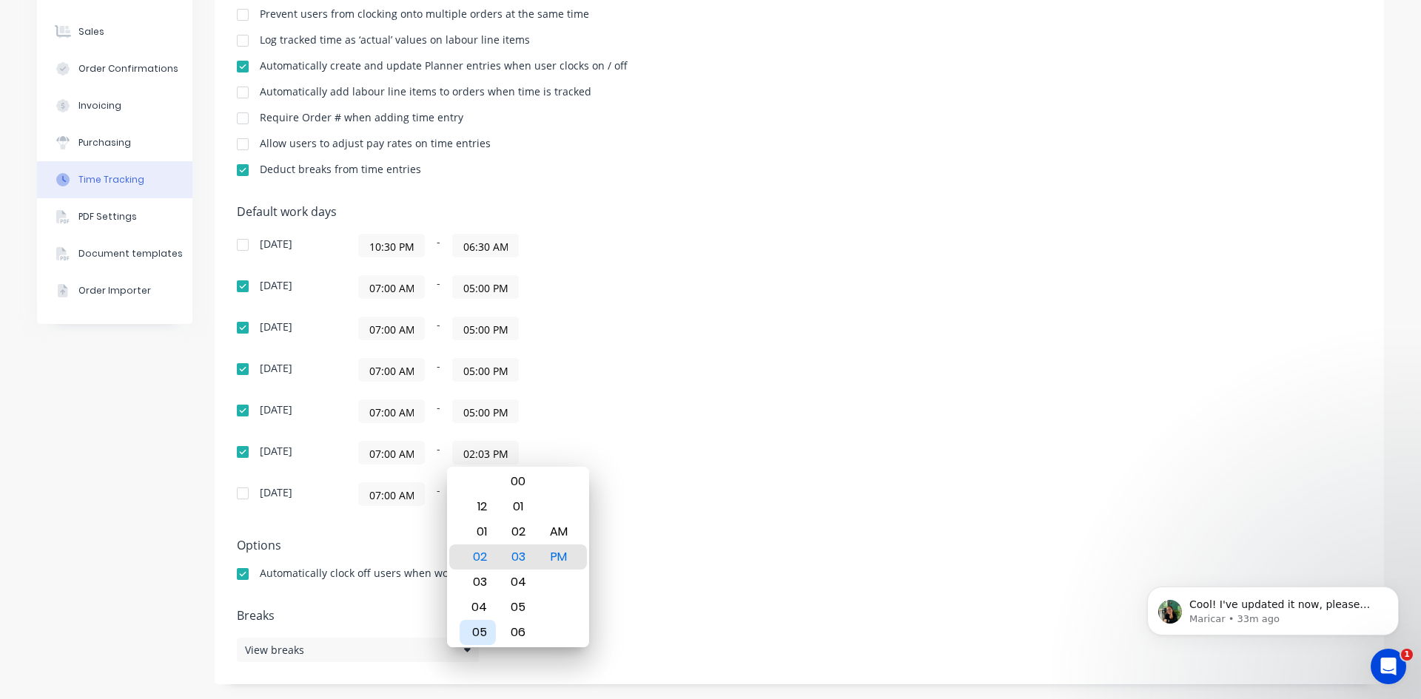
click at [486, 630] on div "05" at bounding box center [478, 632] width 36 height 25
click at [550, 561] on div "PM" at bounding box center [559, 557] width 36 height 25
type input "05:00 PM"
click at [557, 557] on div "PM" at bounding box center [559, 557] width 36 height 25
click at [634, 479] on div "[DATE] 10:30 PM - 06:30 AM [DATE] 07:00 AM - 05:00 PM [DATE] 07:00 AM - 05:00 P…" at bounding box center [496, 370] width 518 height 272
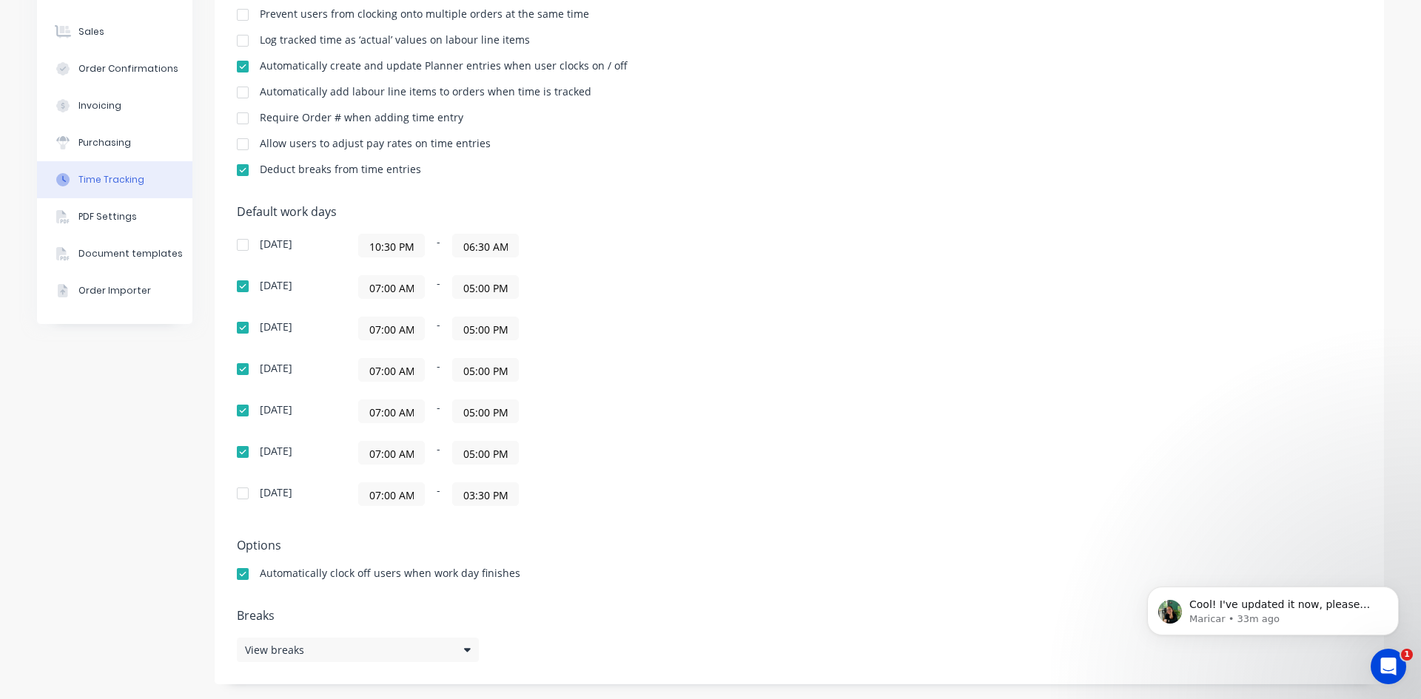
drag, startPoint x: 472, startPoint y: 494, endPoint x: 492, endPoint y: 509, distance: 25.9
click at [472, 497] on input "03:30 PM" at bounding box center [485, 494] width 65 height 22
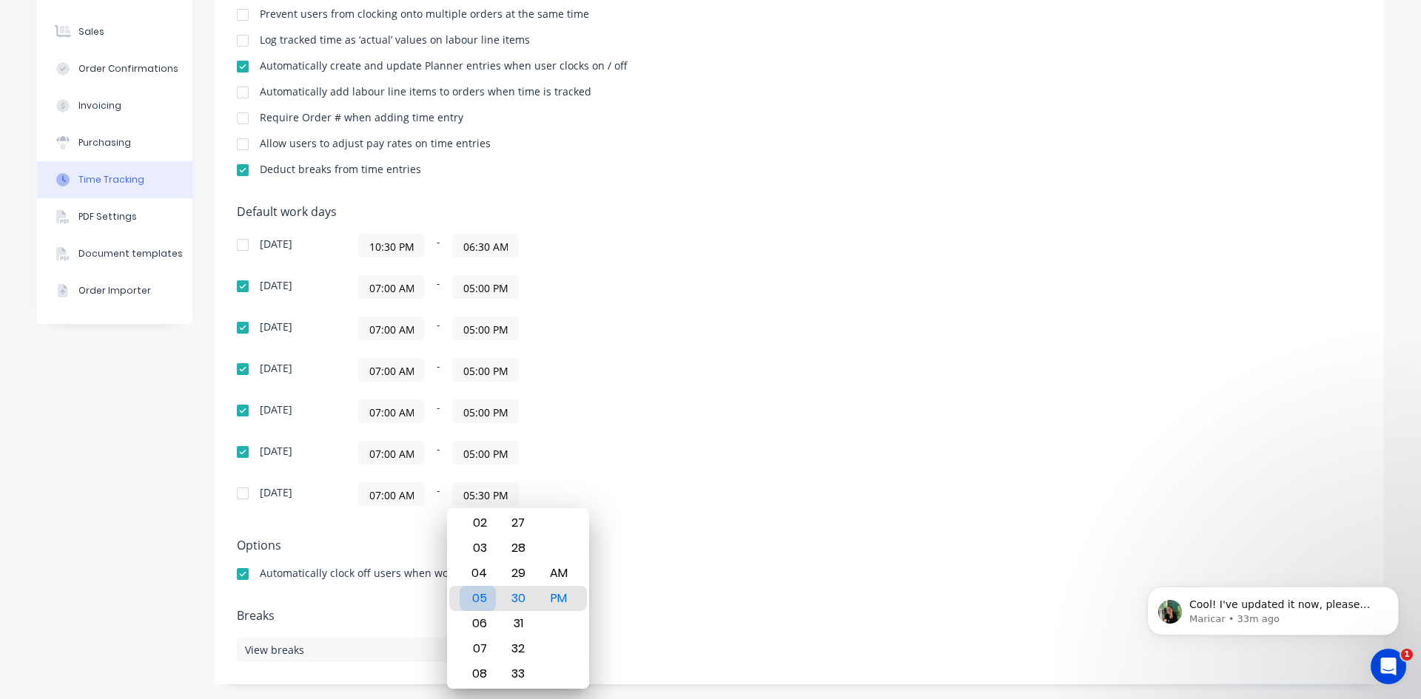
click at [481, 600] on div "05" at bounding box center [478, 598] width 36 height 25
type input "05:00 PM"
click at [551, 600] on div "PM" at bounding box center [559, 598] width 36 height 25
drag, startPoint x: 590, startPoint y: 469, endPoint x: 457, endPoint y: 481, distance: 133.8
click at [588, 469] on div "[DATE] 10:30 PM - 06:30 AM [DATE] 07:00 AM - 05:00 PM [DATE] 07:00 AM - 05:00 P…" at bounding box center [496, 370] width 518 height 272
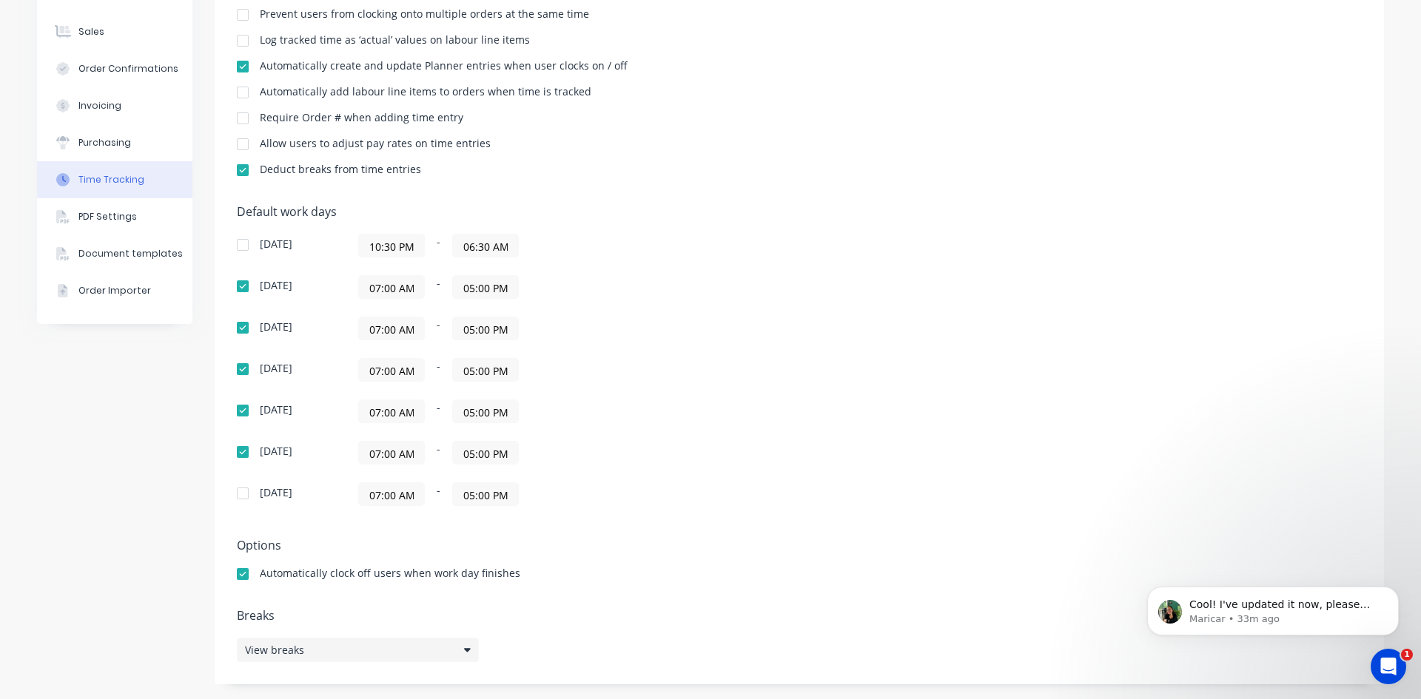
click at [455, 646] on div "View breaks" at bounding box center [358, 650] width 242 height 24
click at [760, 354] on div "Default work days [DATE] 10:30 PM - 06:30 AM [DATE] 07:00 AM - 05:00 PM [DATE] …" at bounding box center [799, 364] width 1125 height 319
click at [1253, 611] on span "Cool! I've updated it now, please refresh your browser and proceed with adding …" at bounding box center [1283, 627] width 189 height 56
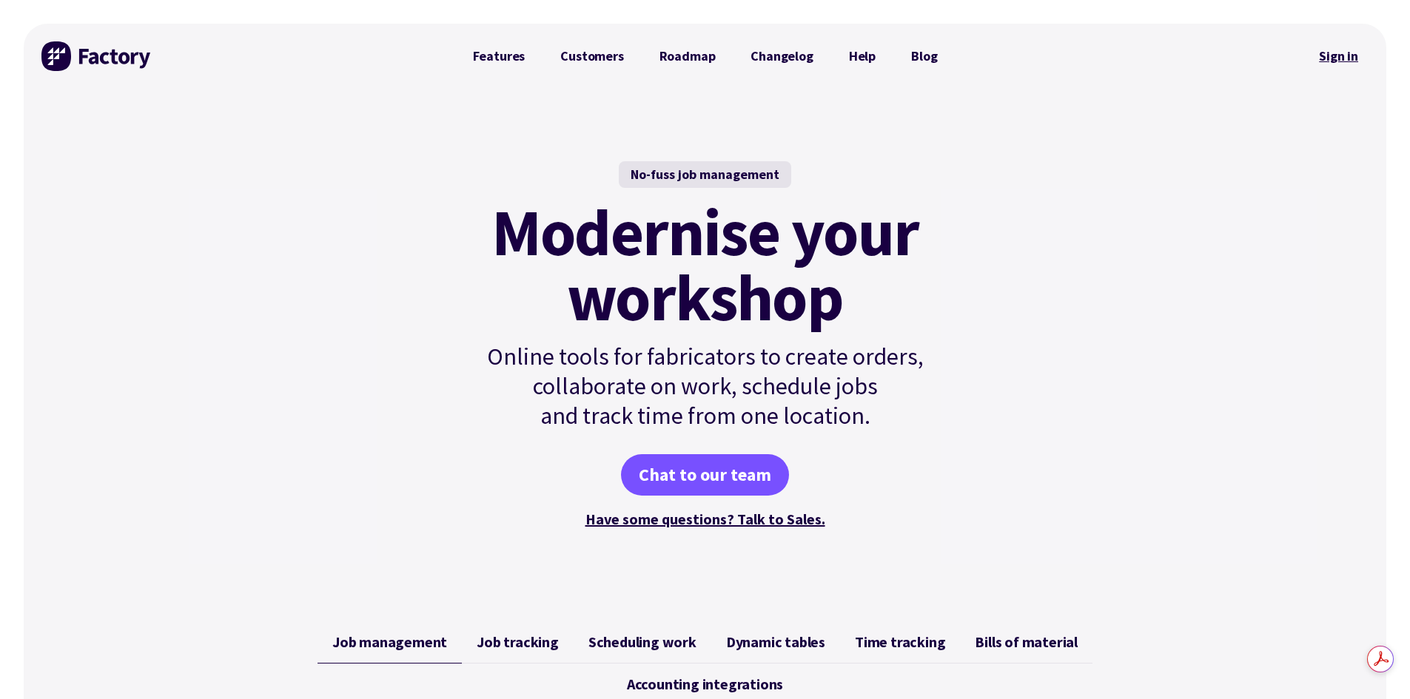
click at [1352, 53] on link "Sign in" at bounding box center [1339, 56] width 60 height 34
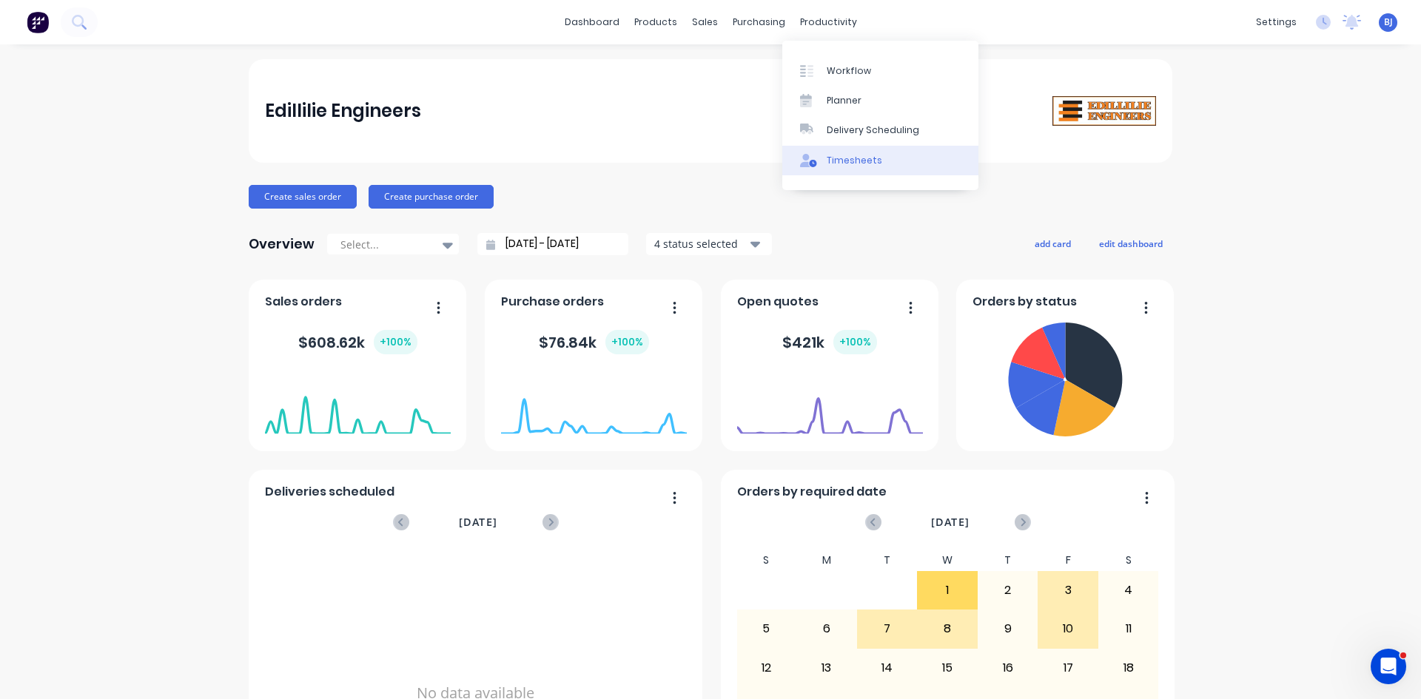
click at [803, 160] on icon at bounding box center [808, 160] width 17 height 13
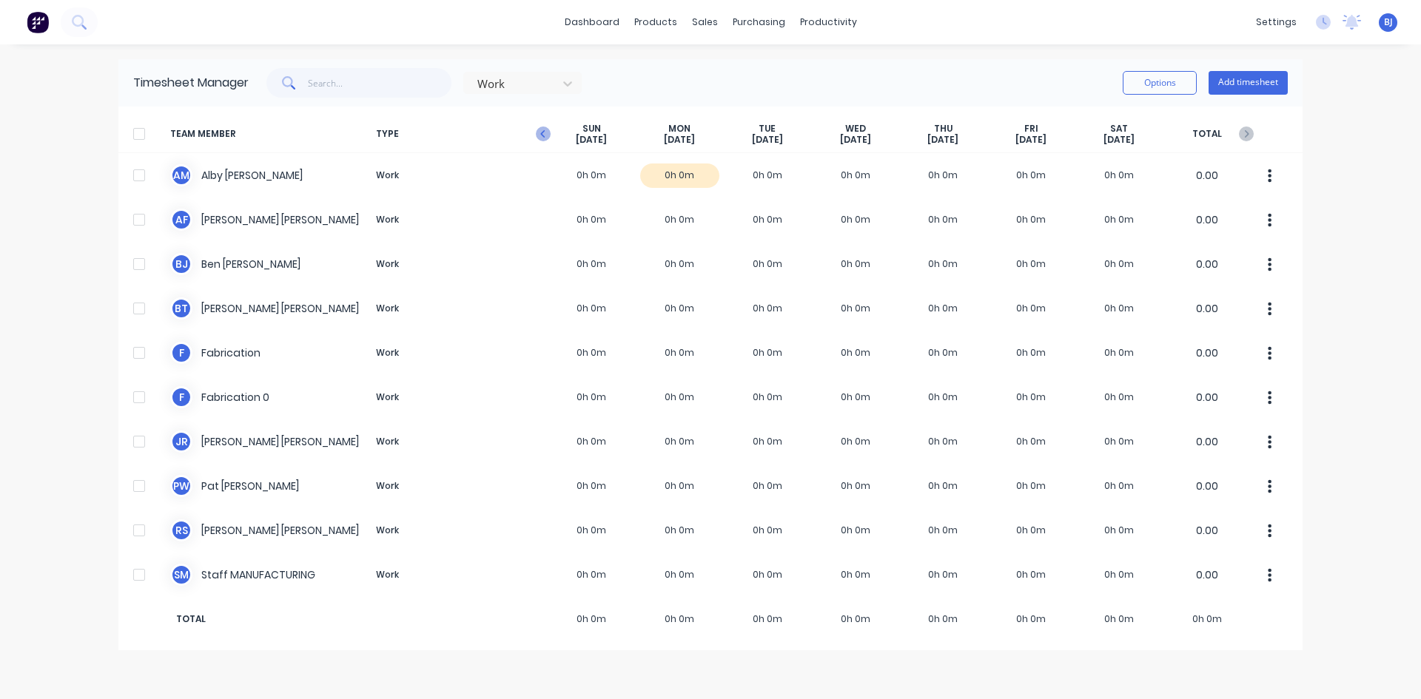
click at [545, 141] on icon "button" at bounding box center [543, 134] width 15 height 15
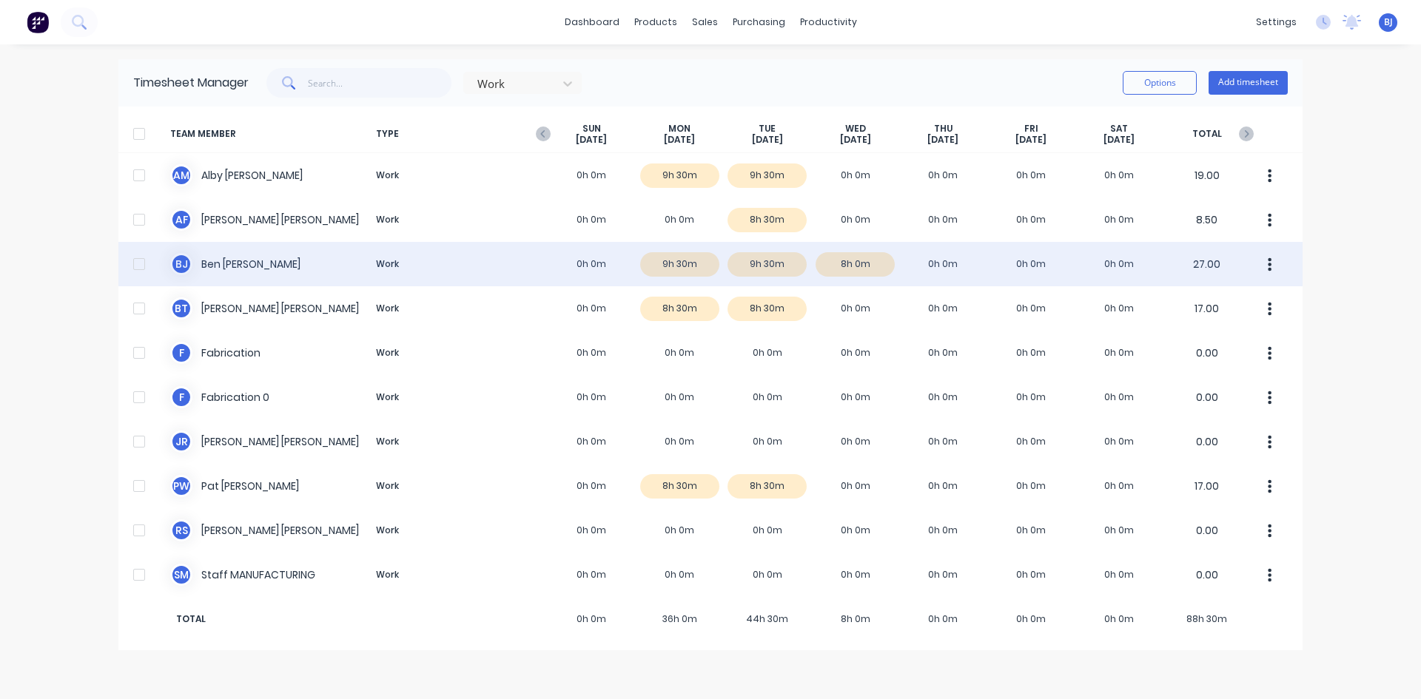
click at [939, 260] on div "[PERSON_NAME] Work 0h 0m 9h 30m 9h 30m 8h 0m 0h 0m 0h 0m 0h 0m 27.00" at bounding box center [710, 264] width 1184 height 44
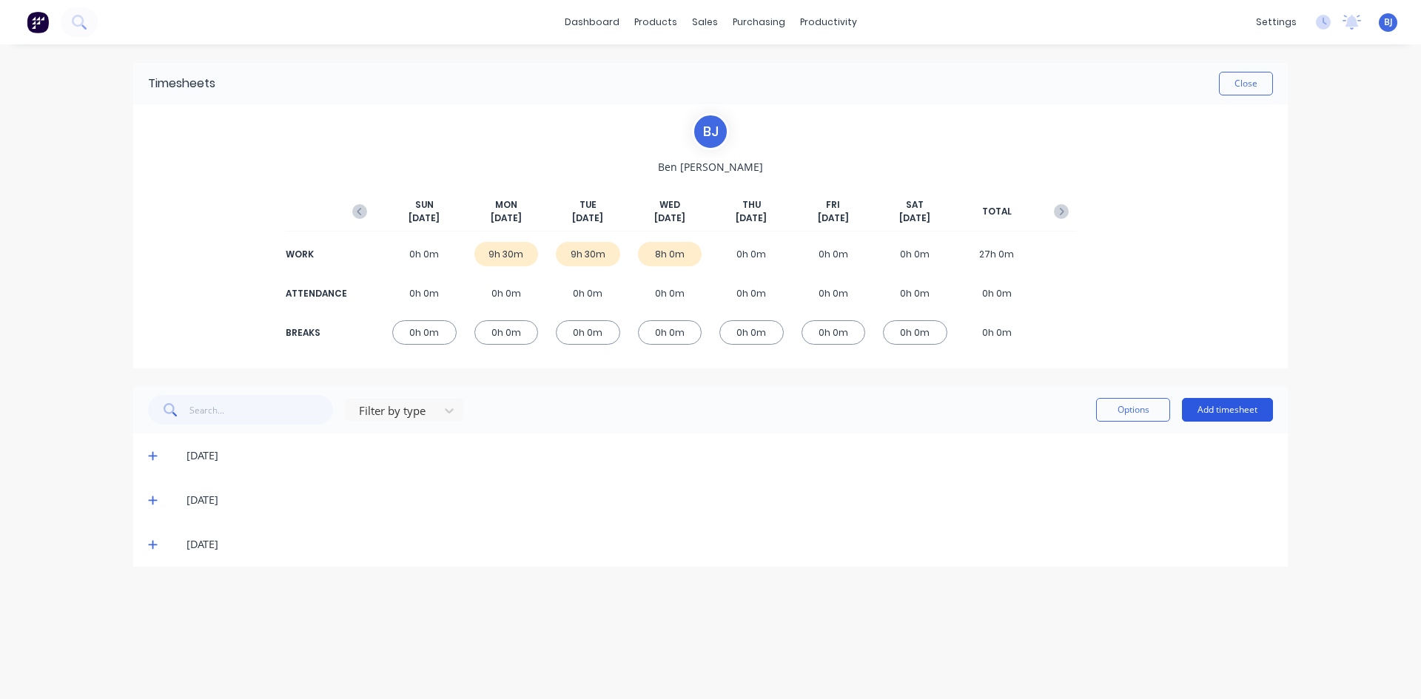
click at [1203, 408] on button "Add timesheet" at bounding box center [1227, 410] width 91 height 24
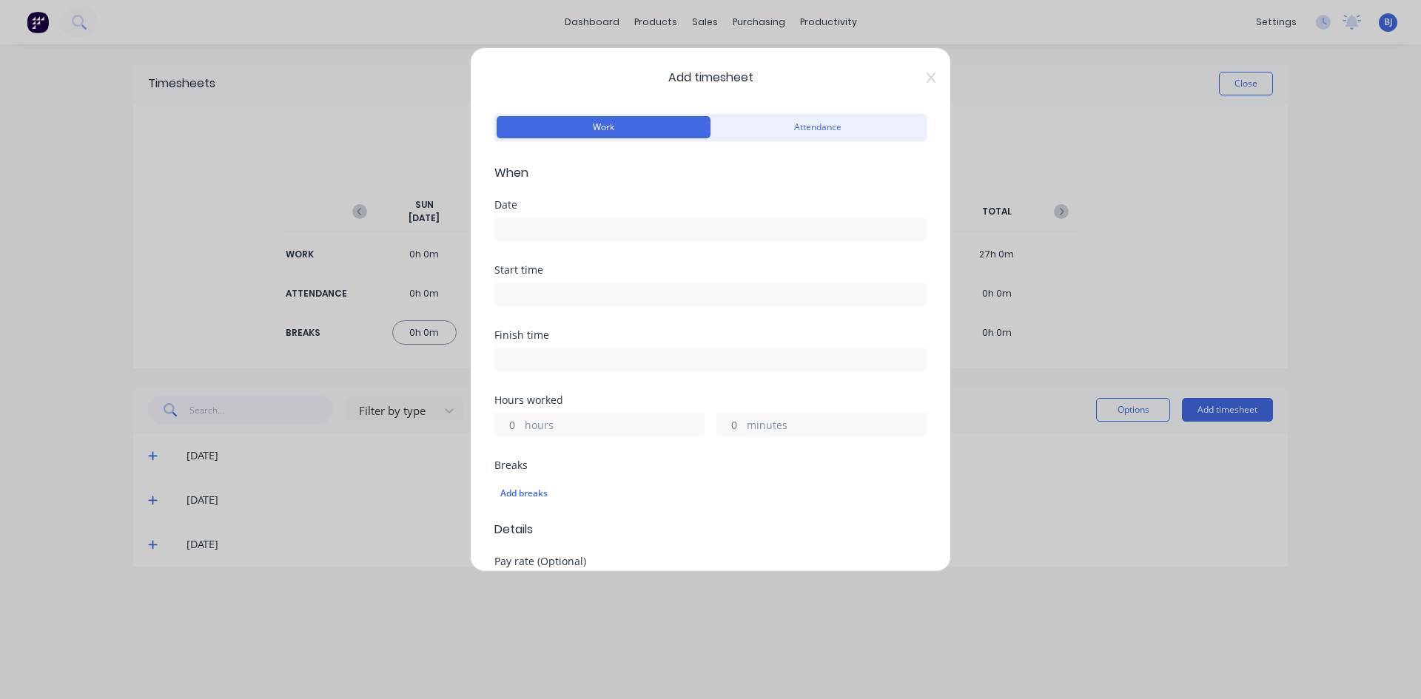
click at [551, 232] on input at bounding box center [710, 229] width 431 height 22
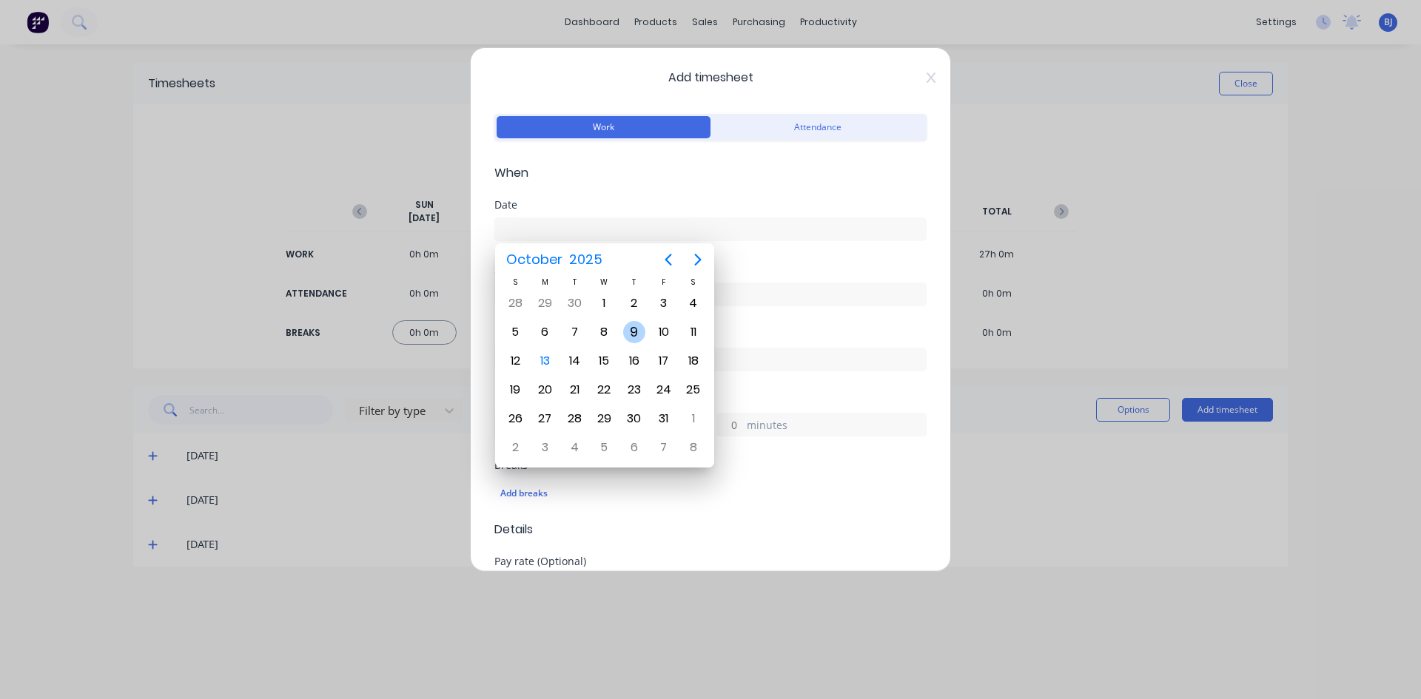
click at [631, 332] on div "9" at bounding box center [634, 332] width 22 height 22
type input "[DATE]"
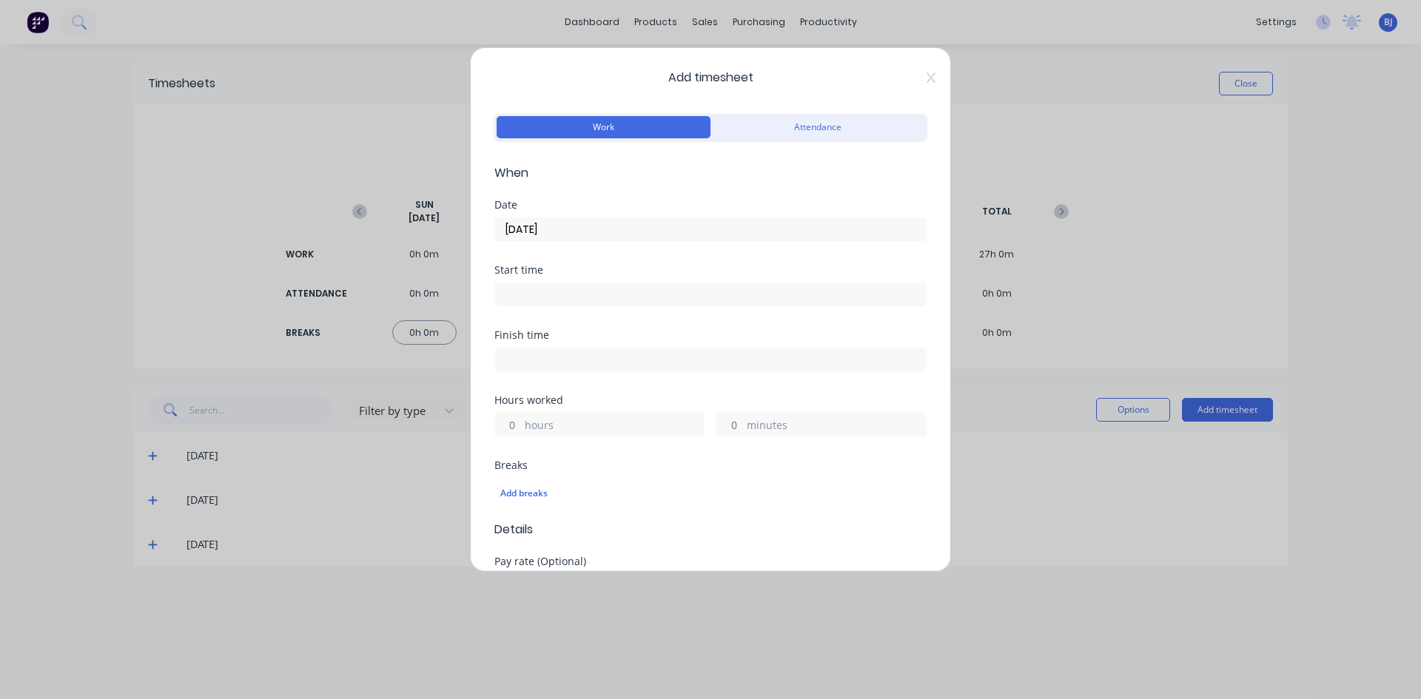
drag, startPoint x: 738, startPoint y: 283, endPoint x: 705, endPoint y: 301, distance: 37.8
click at [735, 285] on label at bounding box center [710, 295] width 432 height 24
click at [735, 285] on input at bounding box center [710, 294] width 431 height 22
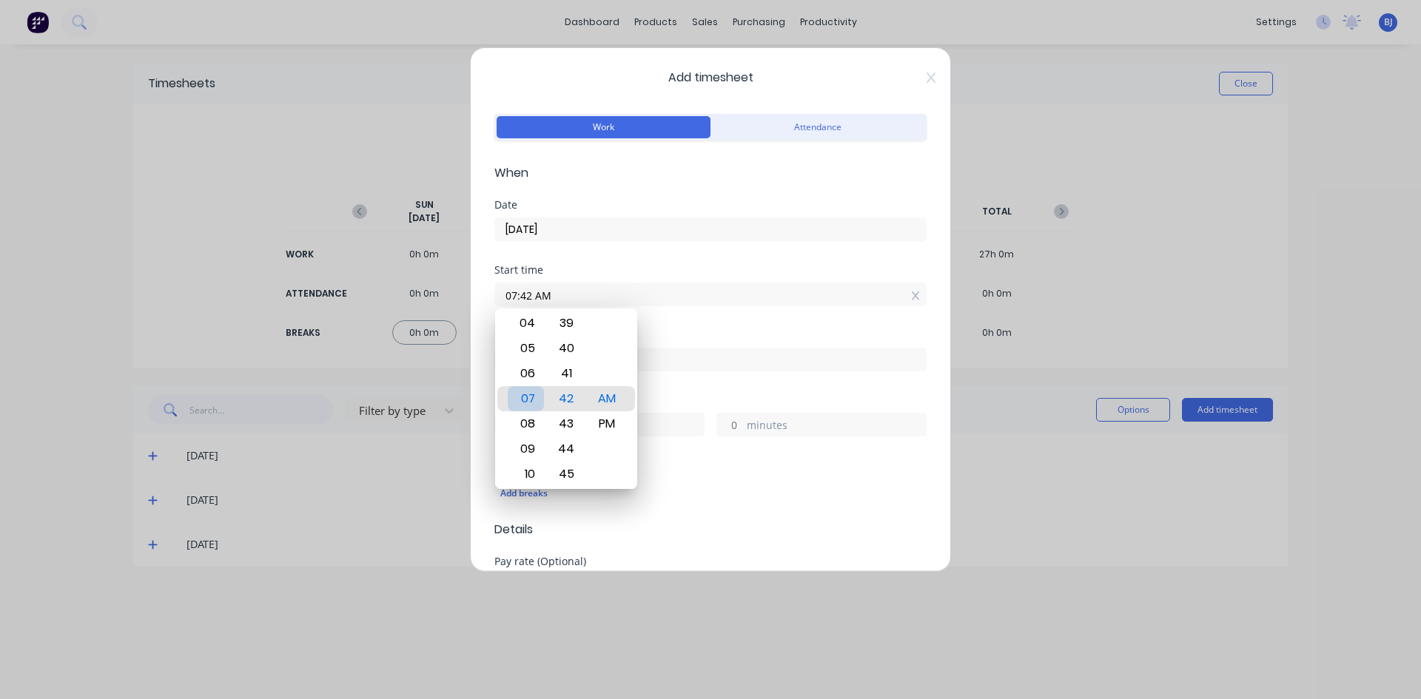
click at [524, 397] on div "07" at bounding box center [526, 398] width 36 height 25
type input "07:00 AM"
click at [601, 393] on div "AM" at bounding box center [607, 398] width 36 height 25
click at [697, 338] on div "Finish time" at bounding box center [710, 335] width 432 height 10
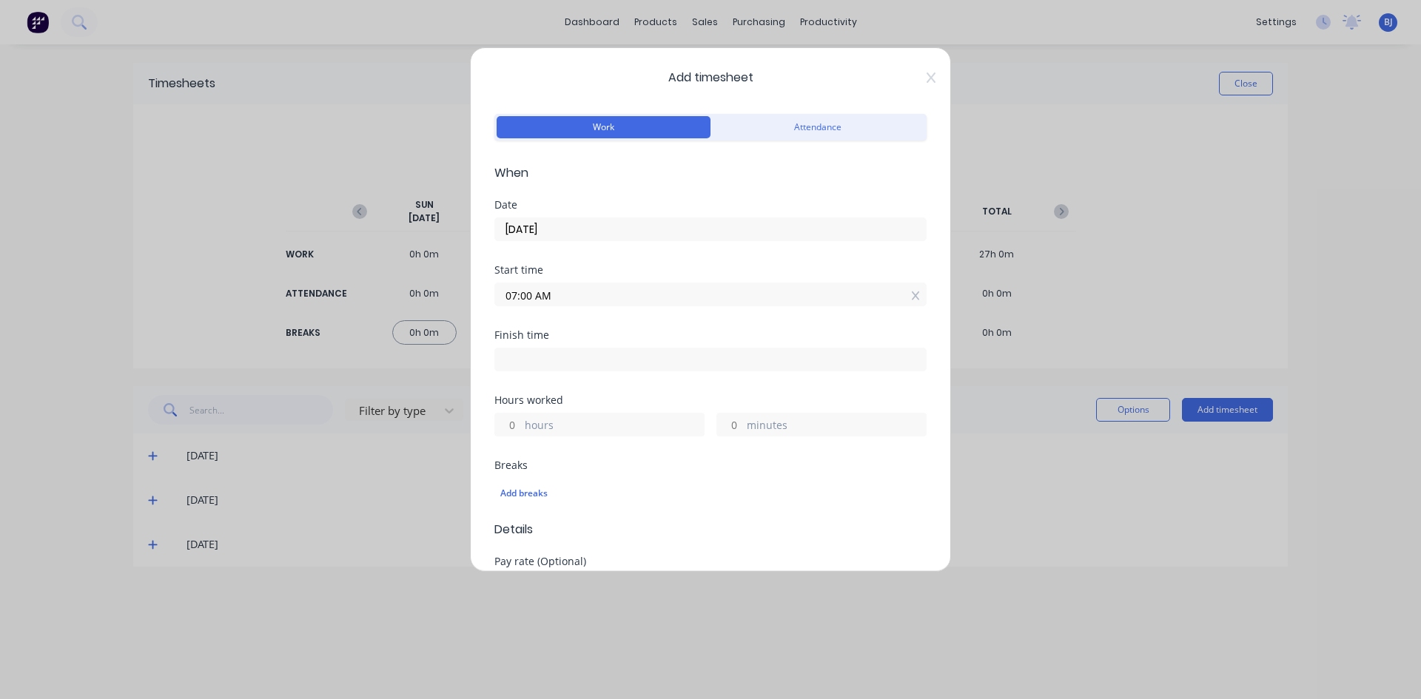
click at [520, 355] on input at bounding box center [710, 360] width 431 height 22
type input "10:42 AM"
type input "3"
type input "42"
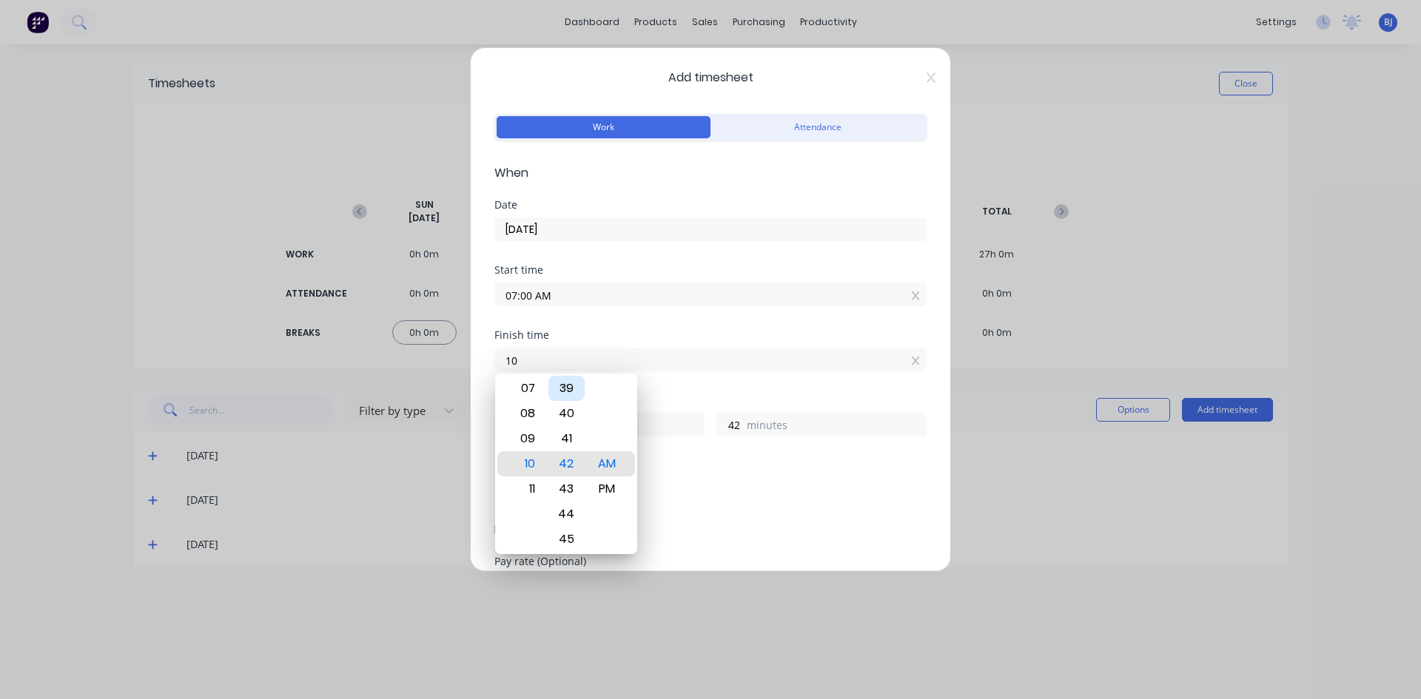
type input "1"
type input "04:30 AM"
type input "21"
type input "30"
click at [614, 490] on div "PM" at bounding box center [607, 489] width 36 height 25
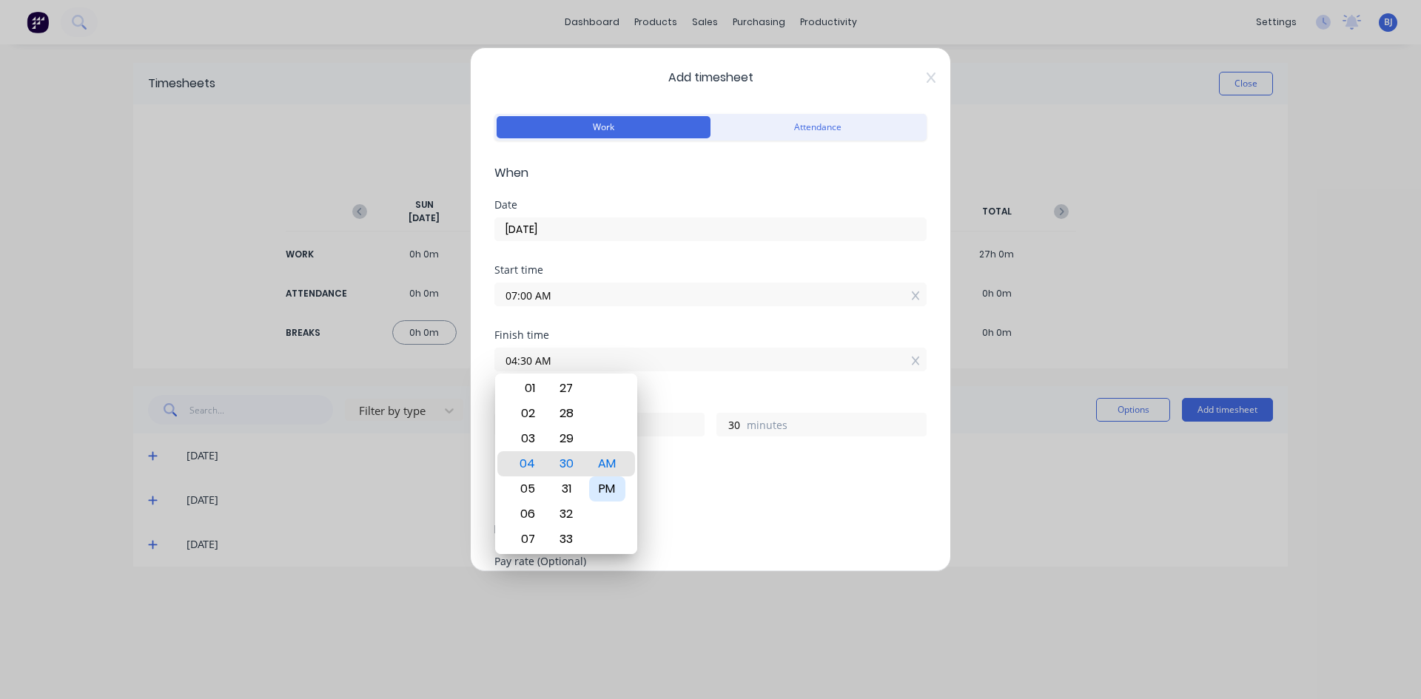
type input "04:30 PM"
type input "9"
click at [690, 399] on div "Hours worked" at bounding box center [710, 400] width 432 height 10
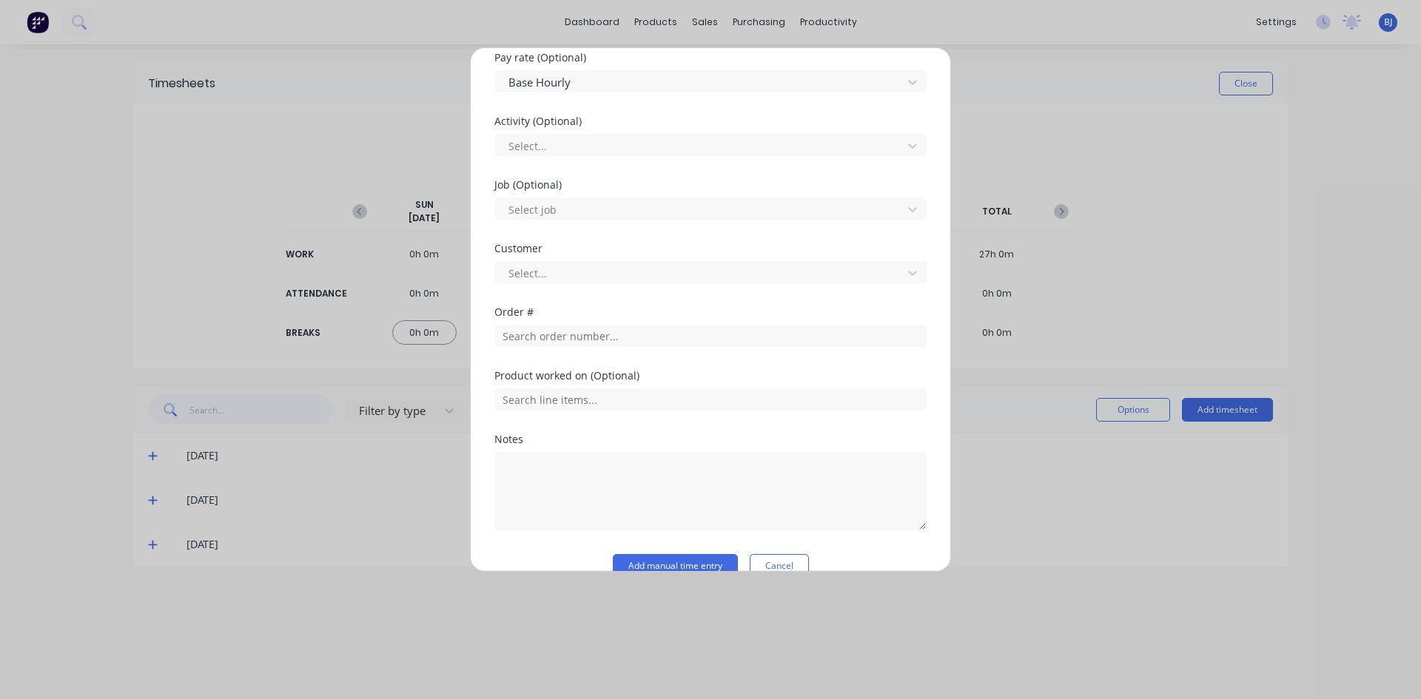
scroll to position [518, 0]
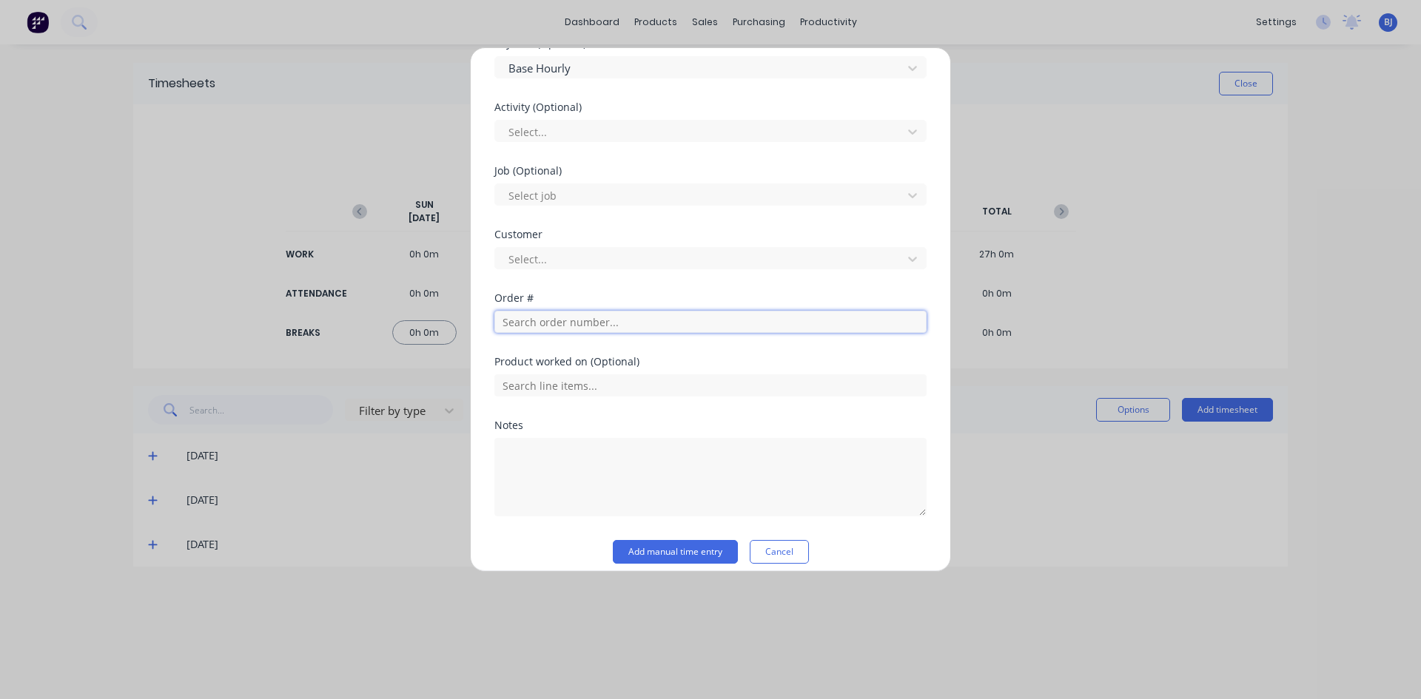
click at [538, 321] on input "text" at bounding box center [710, 322] width 432 height 22
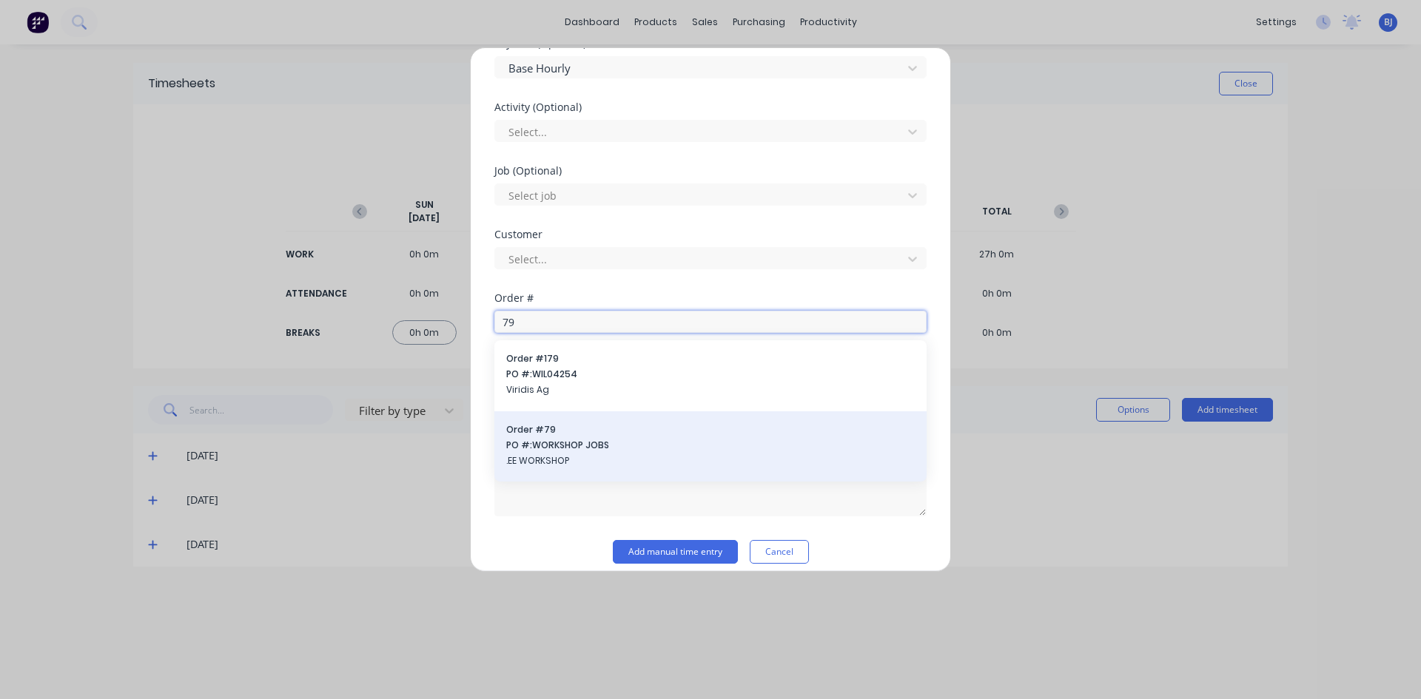
type input "79"
click at [551, 428] on span "Order # 79" at bounding box center [710, 429] width 409 height 13
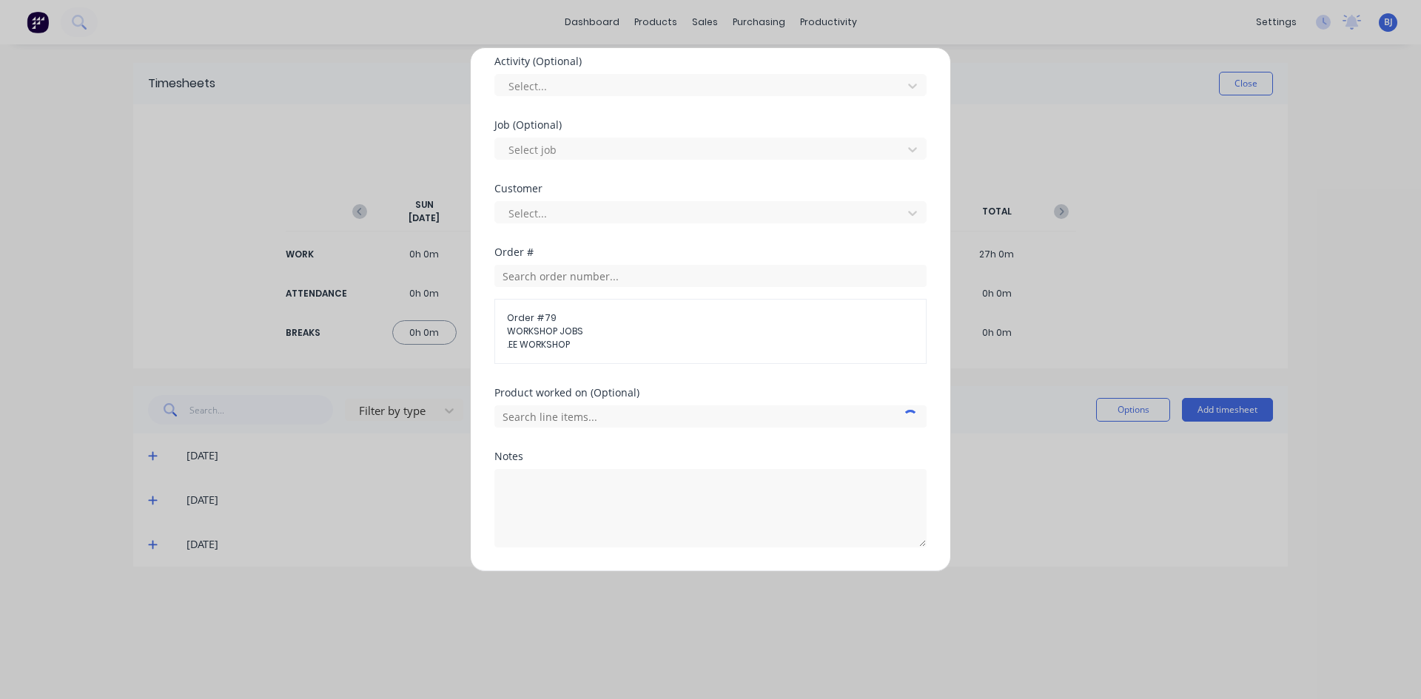
scroll to position [608, 0]
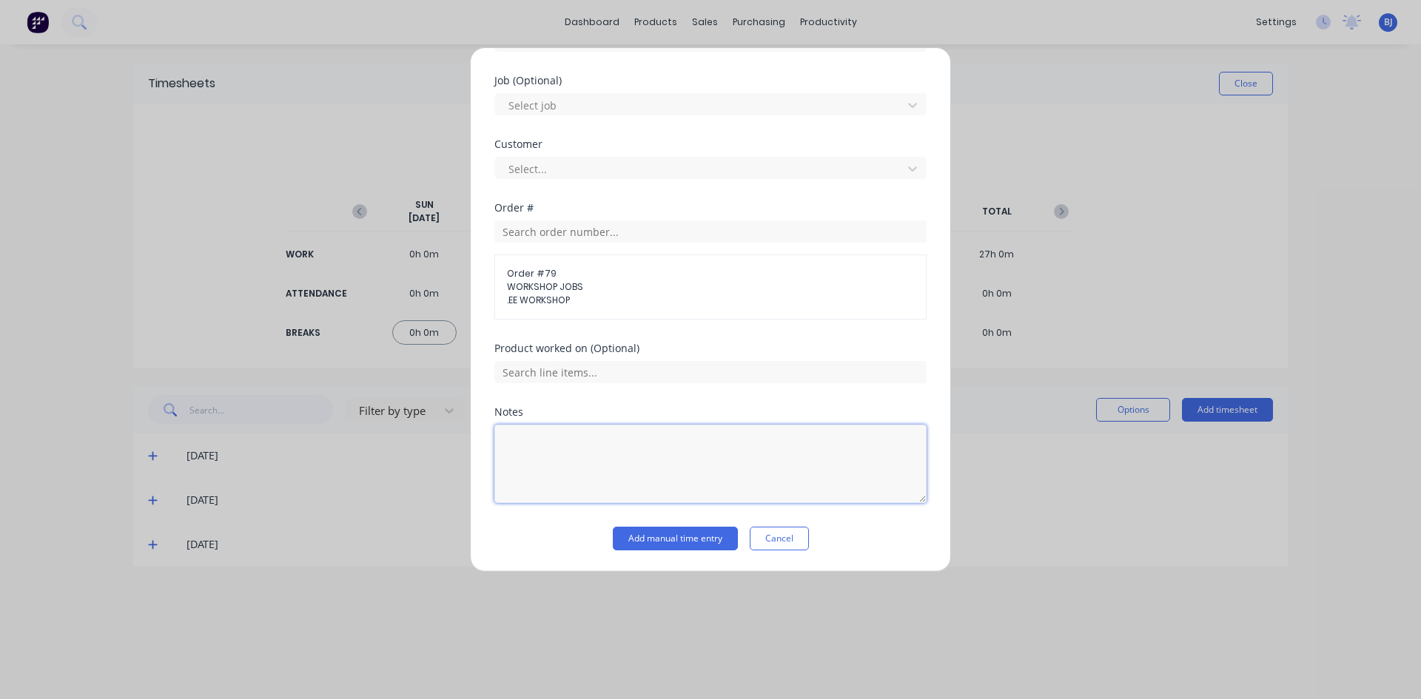
click at [523, 443] on textarea at bounding box center [710, 464] width 432 height 78
type textarea "Office admin"
click at [668, 540] on button "Add manual time entry" at bounding box center [675, 539] width 125 height 24
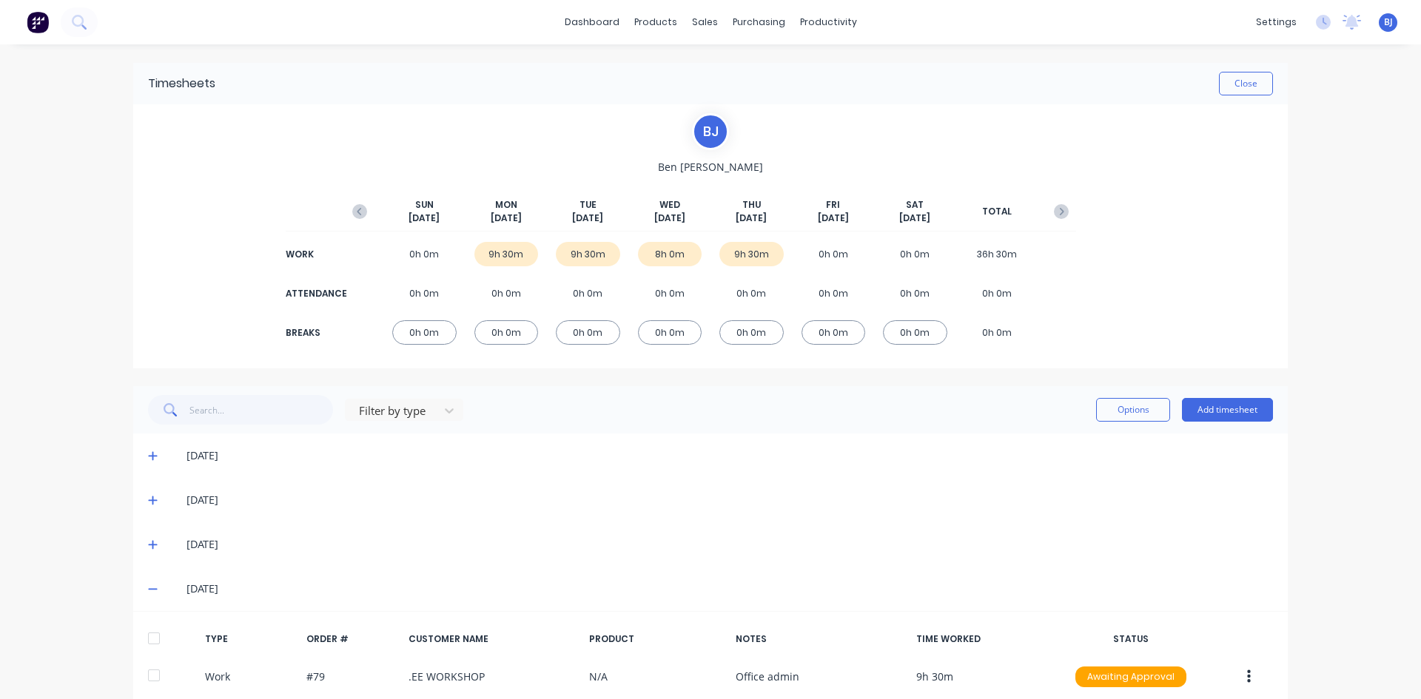
click at [678, 258] on div "8h 0m" at bounding box center [670, 254] width 64 height 24
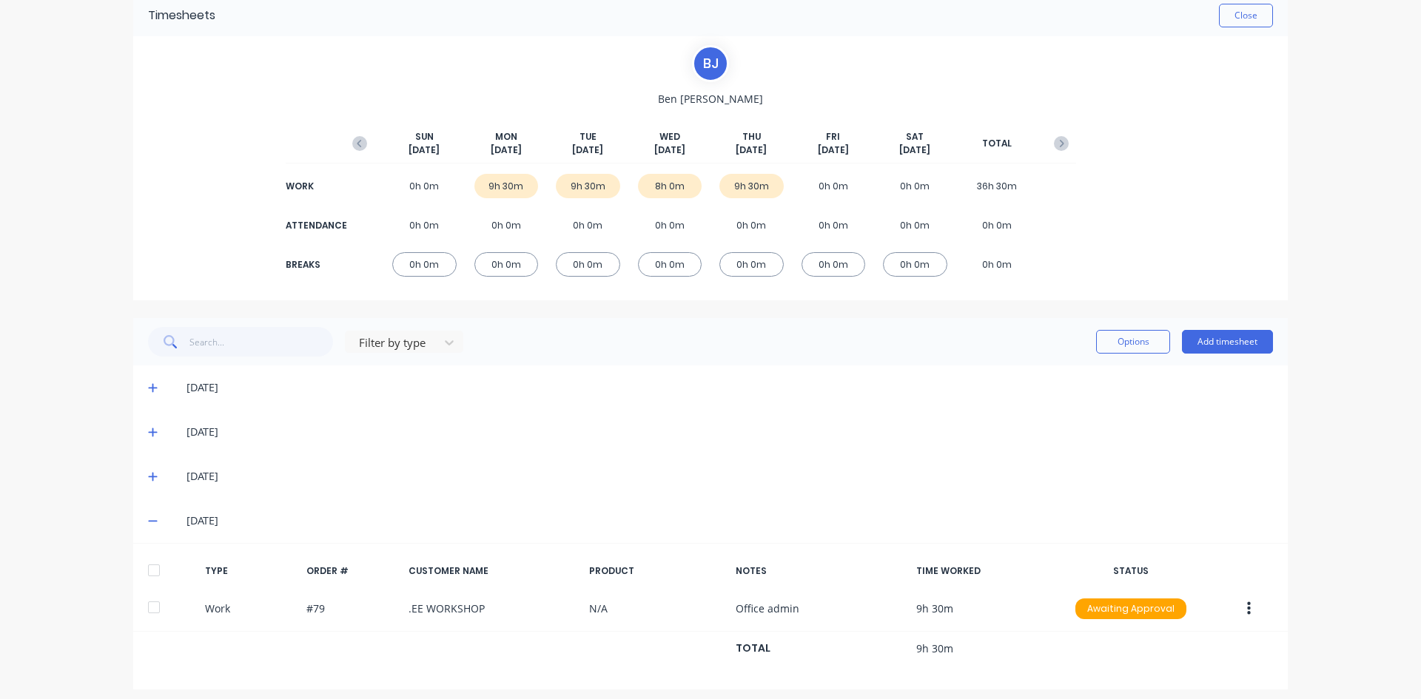
scroll to position [77, 0]
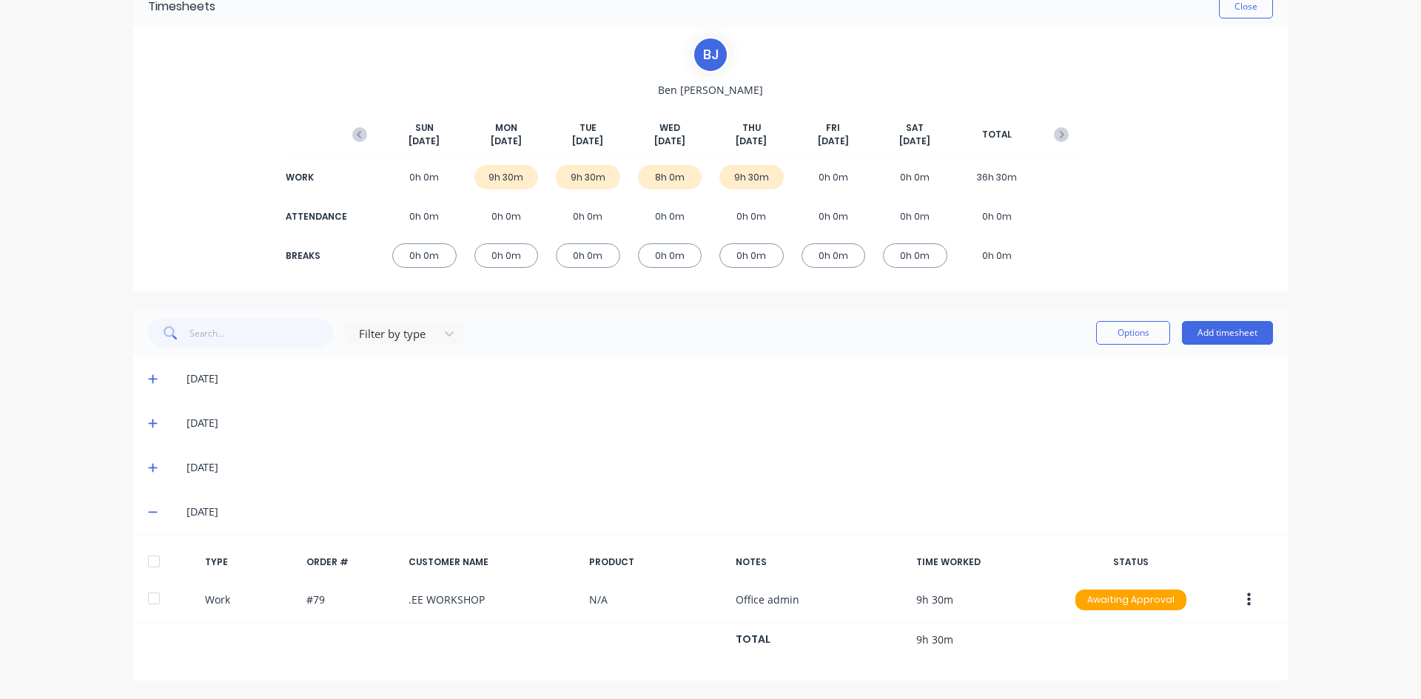
click at [151, 468] on icon at bounding box center [152, 468] width 9 height 9
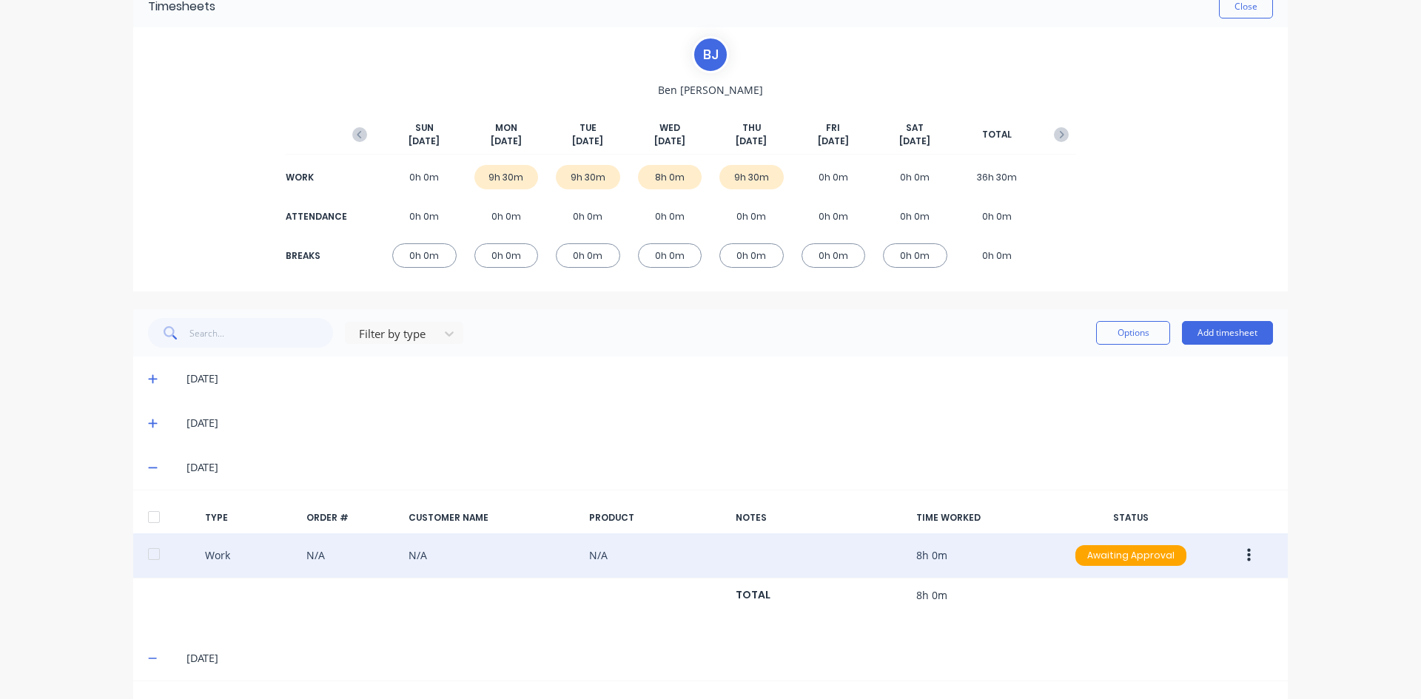
click at [1247, 553] on icon "button" at bounding box center [1249, 556] width 4 height 16
click at [1151, 499] on div "Edit" at bounding box center [1196, 499] width 114 height 21
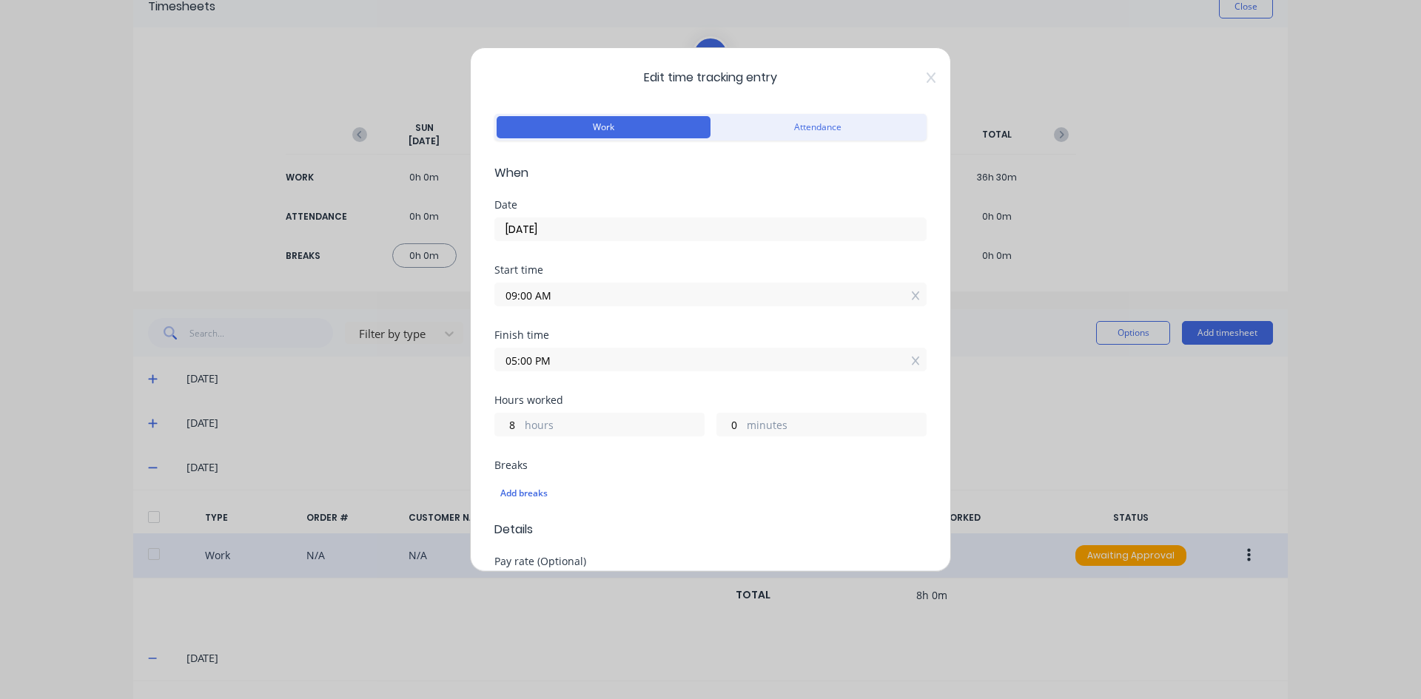
drag, startPoint x: 534, startPoint y: 293, endPoint x: 449, endPoint y: 318, distance: 88.6
click at [453, 316] on div "Edit time tracking entry Work Attendance When Date 08/10/2025 Start time 09:00 …" at bounding box center [710, 349] width 1421 height 699
type input "07:00 AM"
type input "10"
click at [504, 494] on div "Add breaks" at bounding box center [710, 493] width 420 height 19
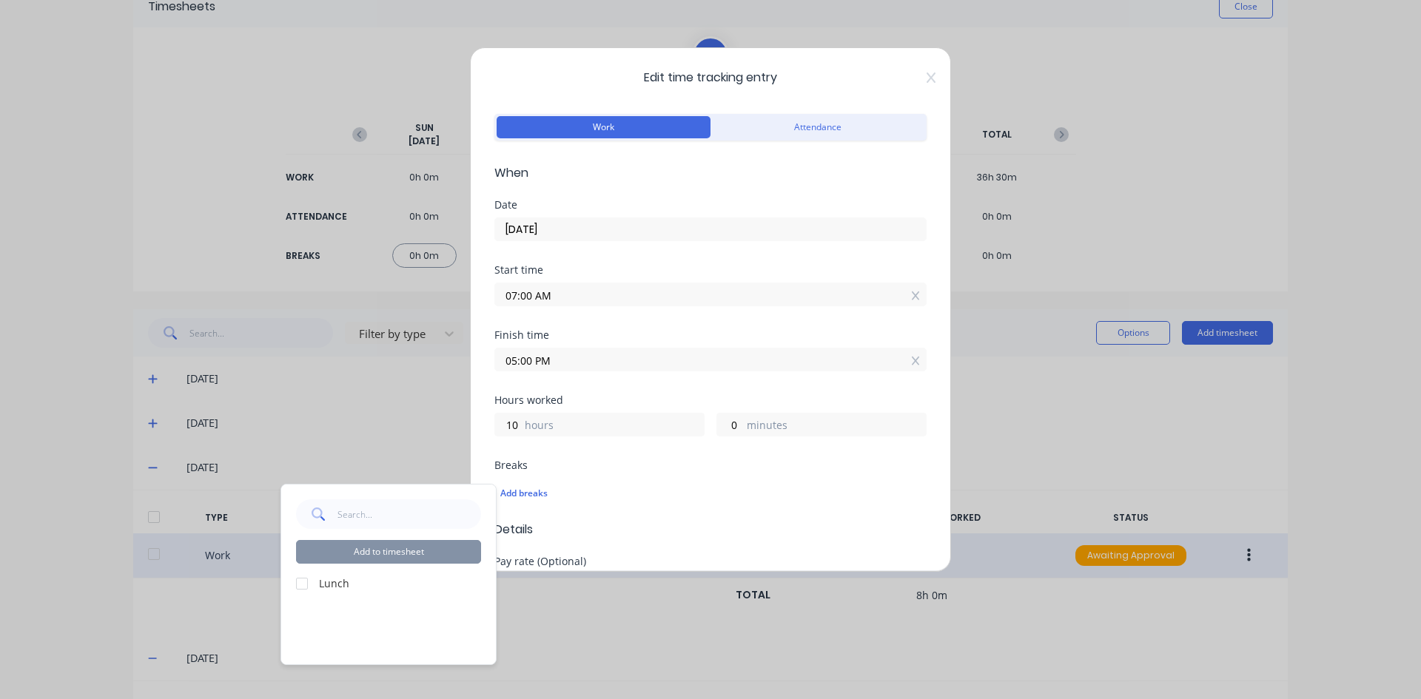
click at [299, 585] on div at bounding box center [302, 584] width 30 height 30
click at [670, 511] on div "Breaks Add breaks" at bounding box center [710, 490] width 432 height 61
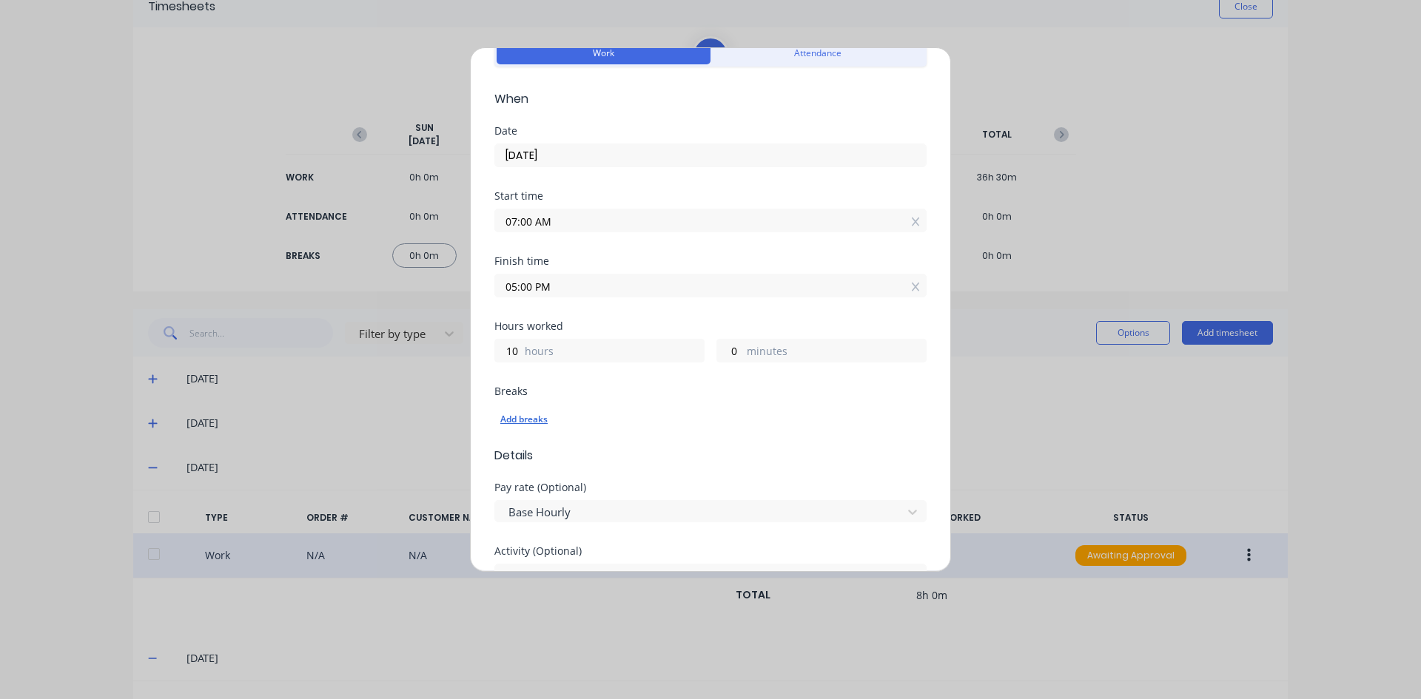
scroll to position [222, 0]
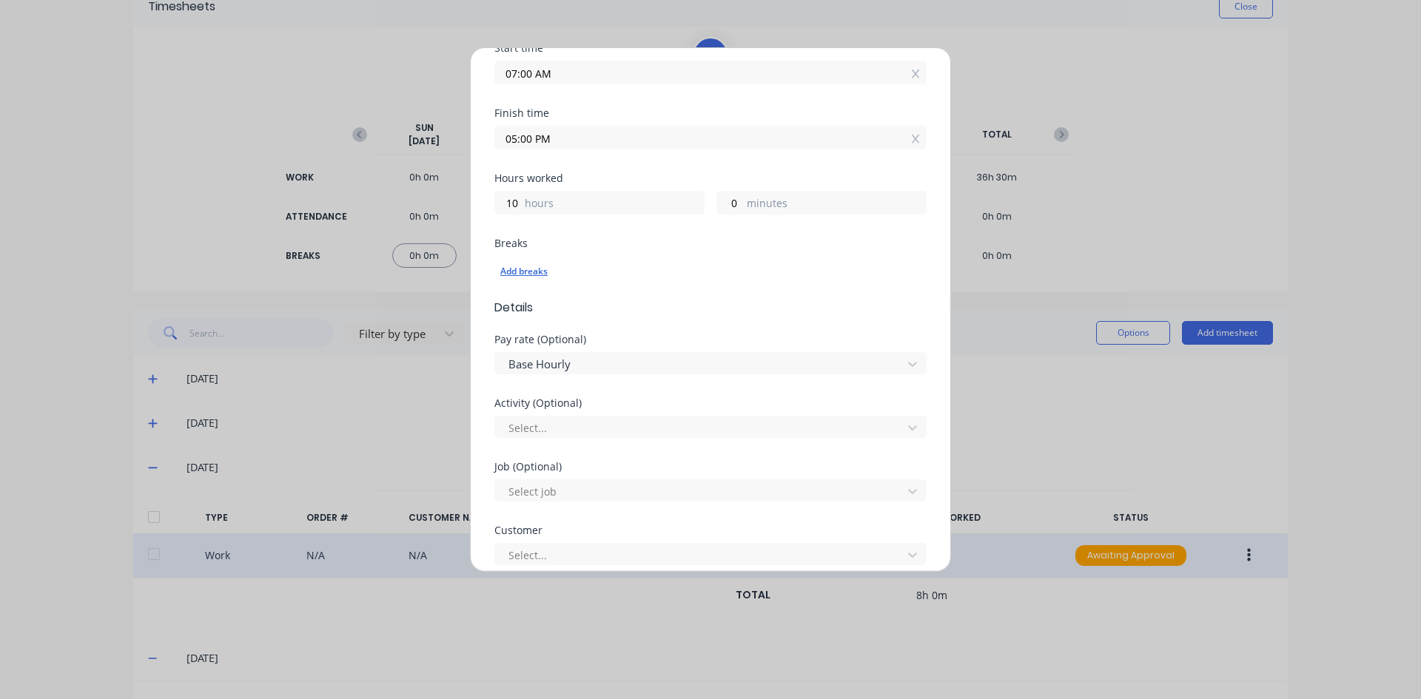
click at [538, 273] on div "Add breaks" at bounding box center [710, 271] width 420 height 19
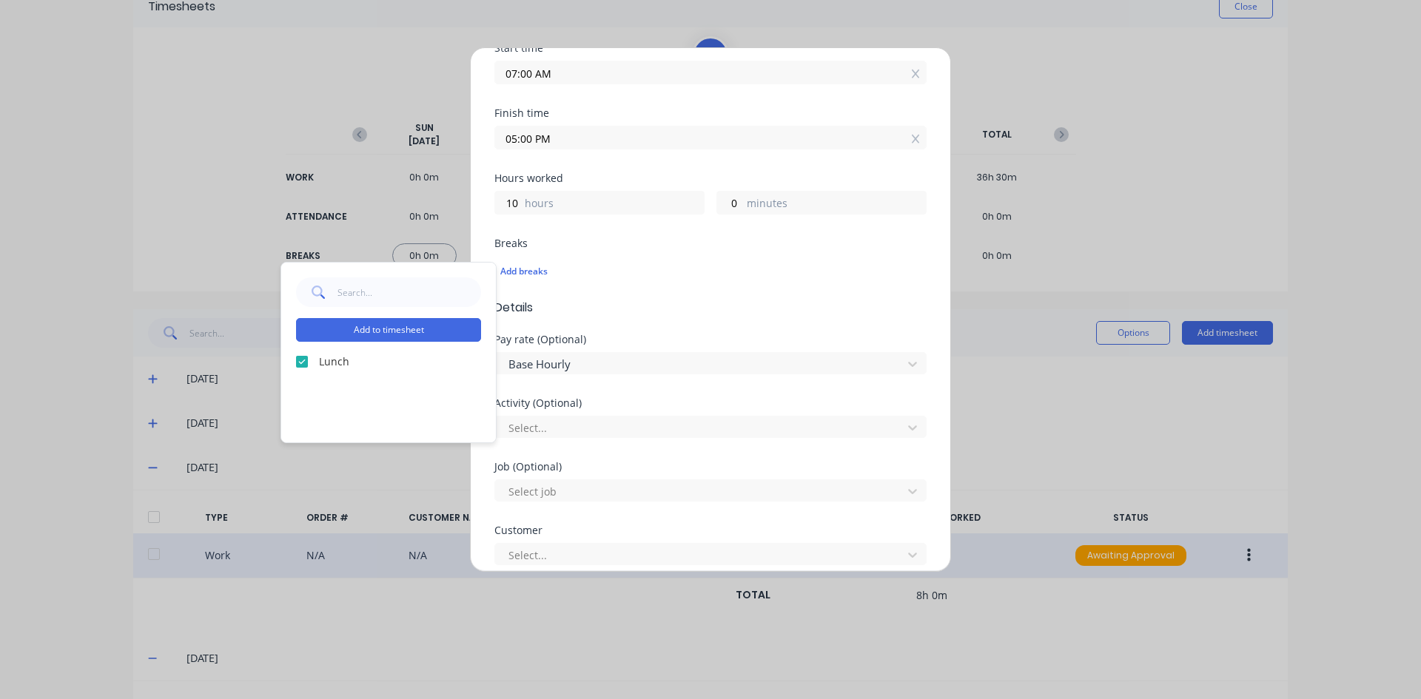
drag, startPoint x: 301, startPoint y: 360, endPoint x: 376, endPoint y: 366, distance: 75.0
click at [302, 360] on div at bounding box center [302, 362] width 30 height 30
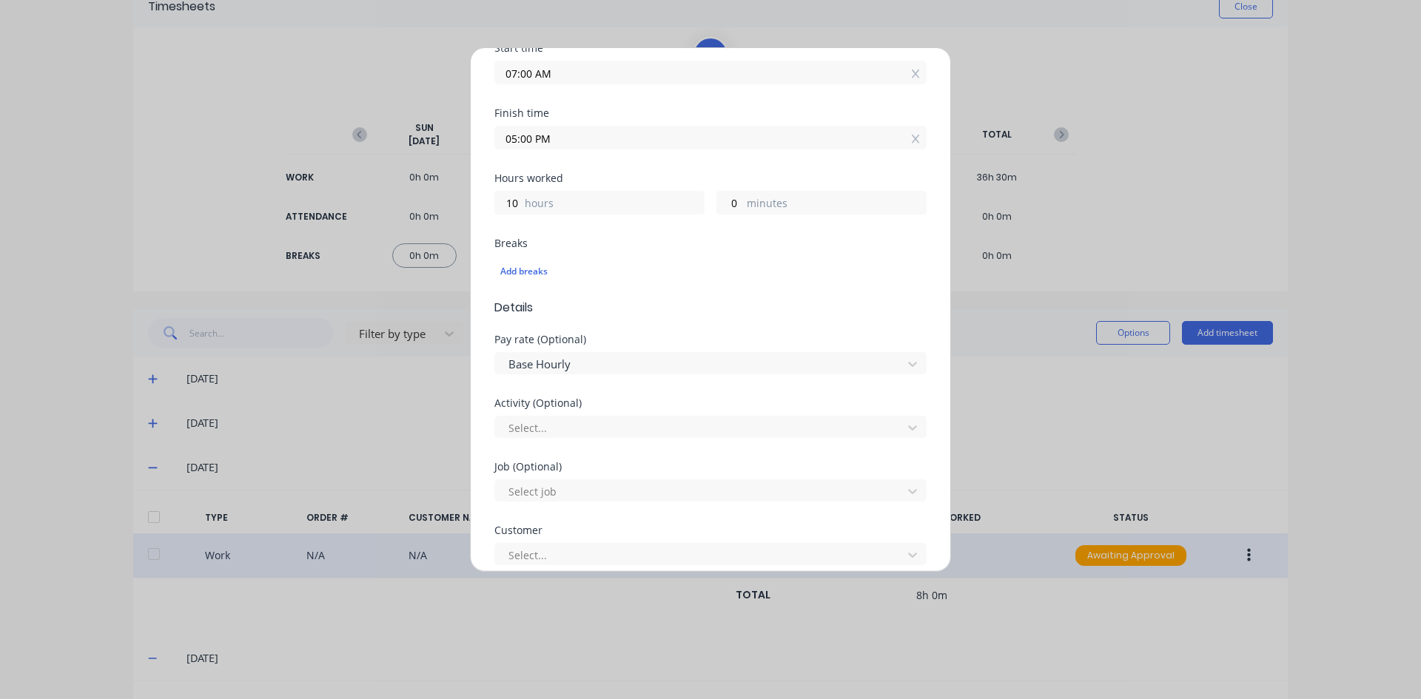
click at [667, 324] on form "Work Attendance When Date 08/10/2025 Start time 07:00 AM Finish time 05:00 PM H…" at bounding box center [710, 399] width 432 height 1022
click at [665, 309] on span "Details" at bounding box center [710, 308] width 432 height 18
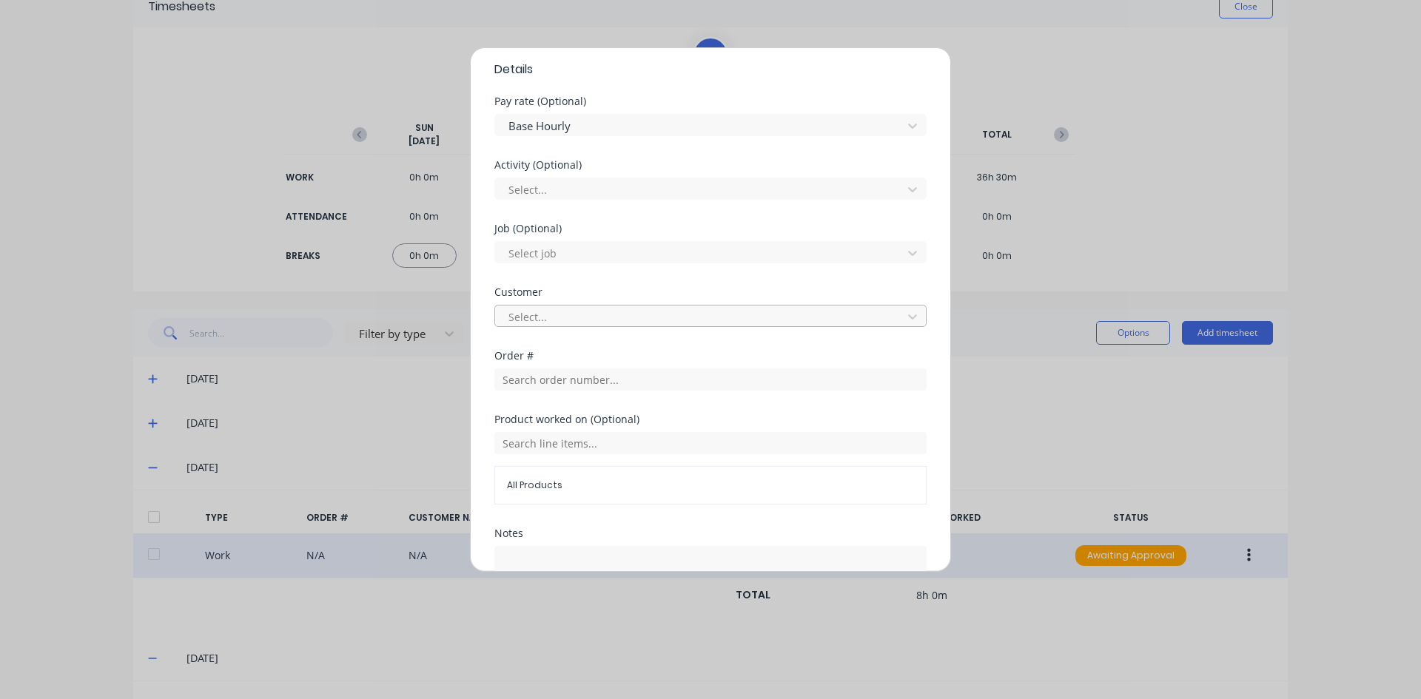
scroll to position [582, 0]
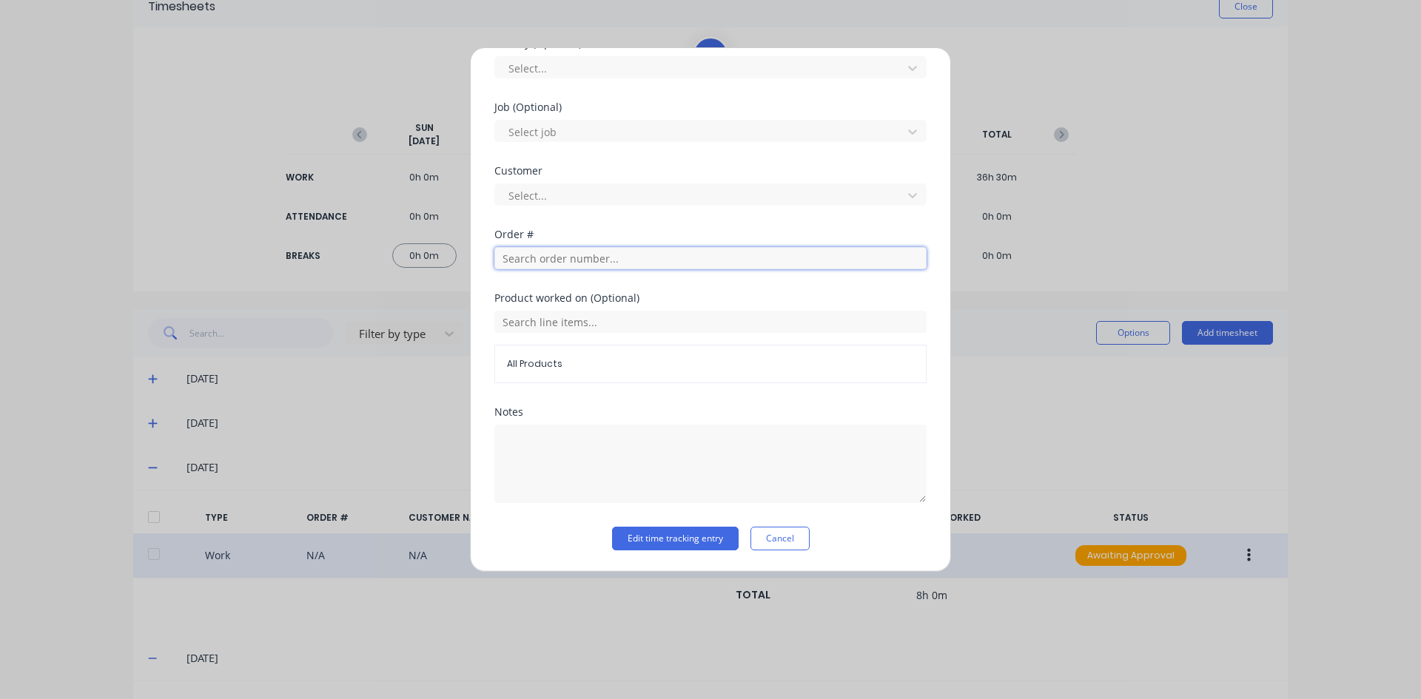
click at [532, 260] on input "text" at bounding box center [710, 258] width 432 height 22
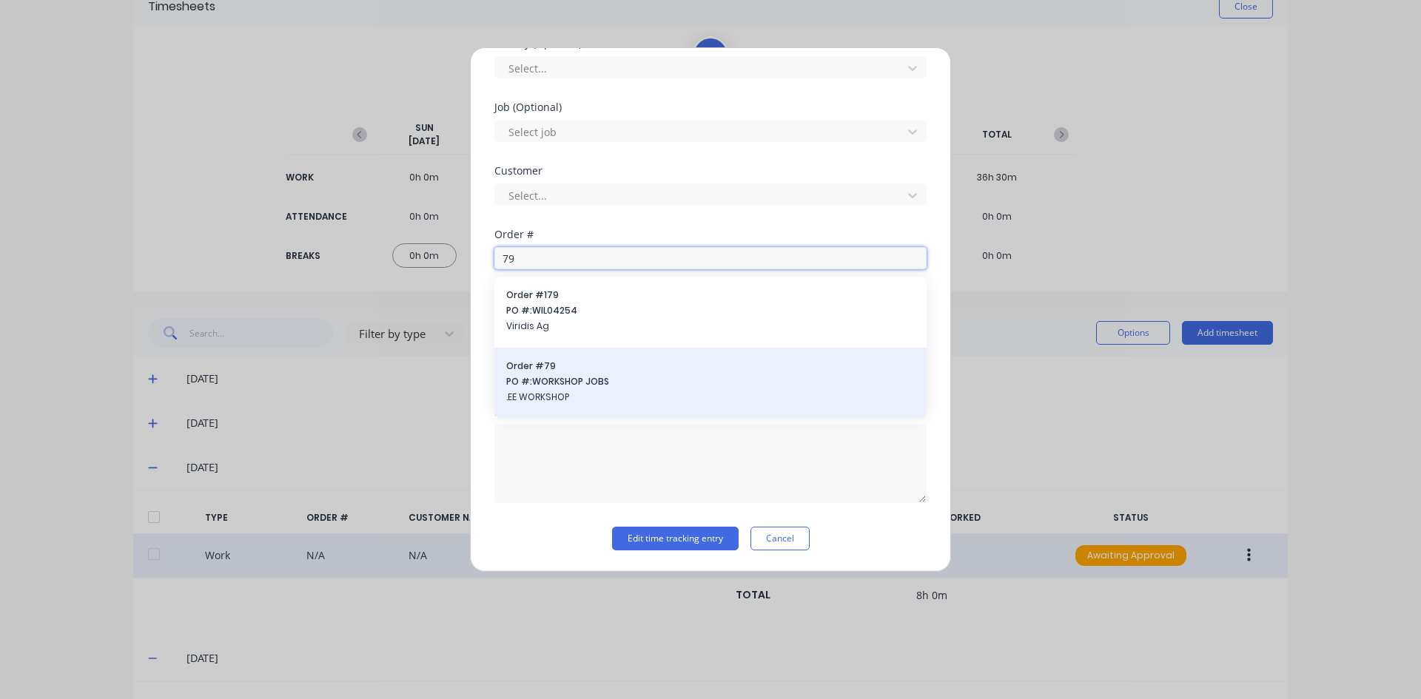
type input "79"
click at [564, 386] on span "PO #: WORKSHOP JOBS" at bounding box center [710, 381] width 409 height 13
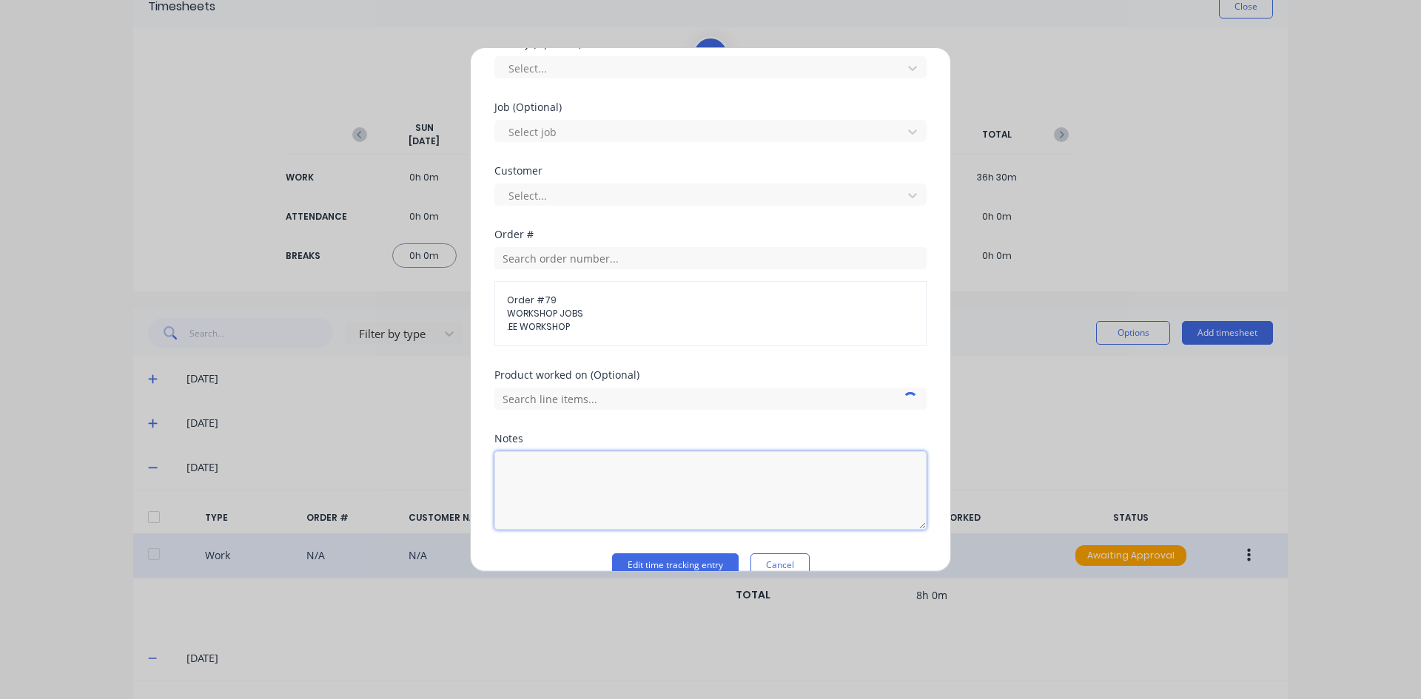
click at [522, 481] on textarea at bounding box center [710, 491] width 432 height 78
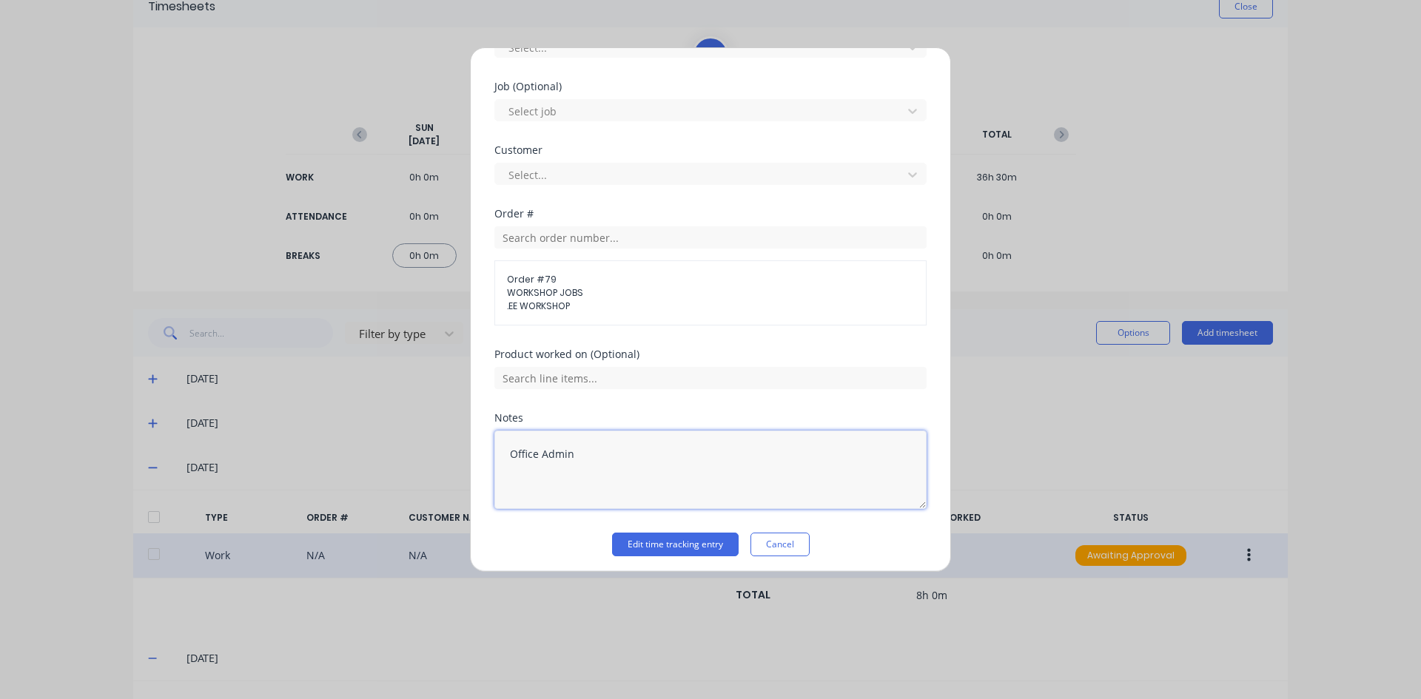
scroll to position [608, 0]
type textarea "Office Admin"
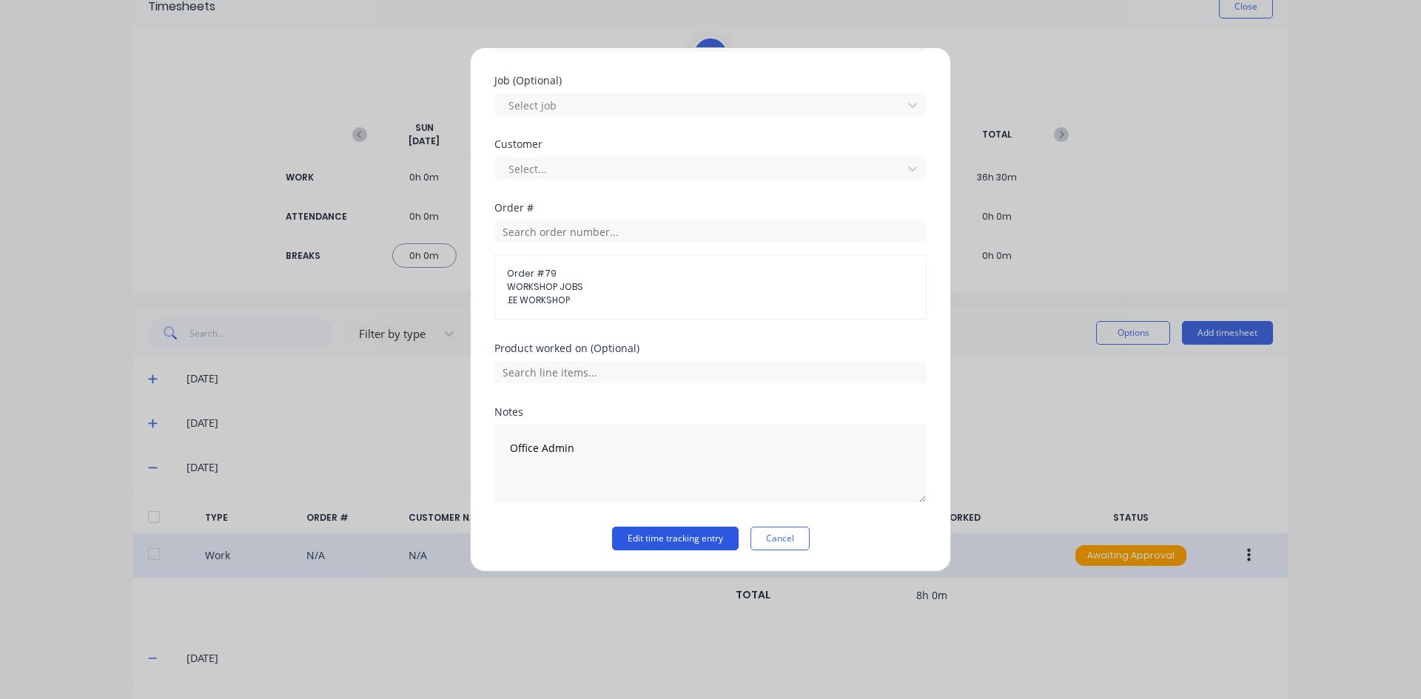
click at [636, 537] on button "Edit time tracking entry" at bounding box center [675, 539] width 127 height 24
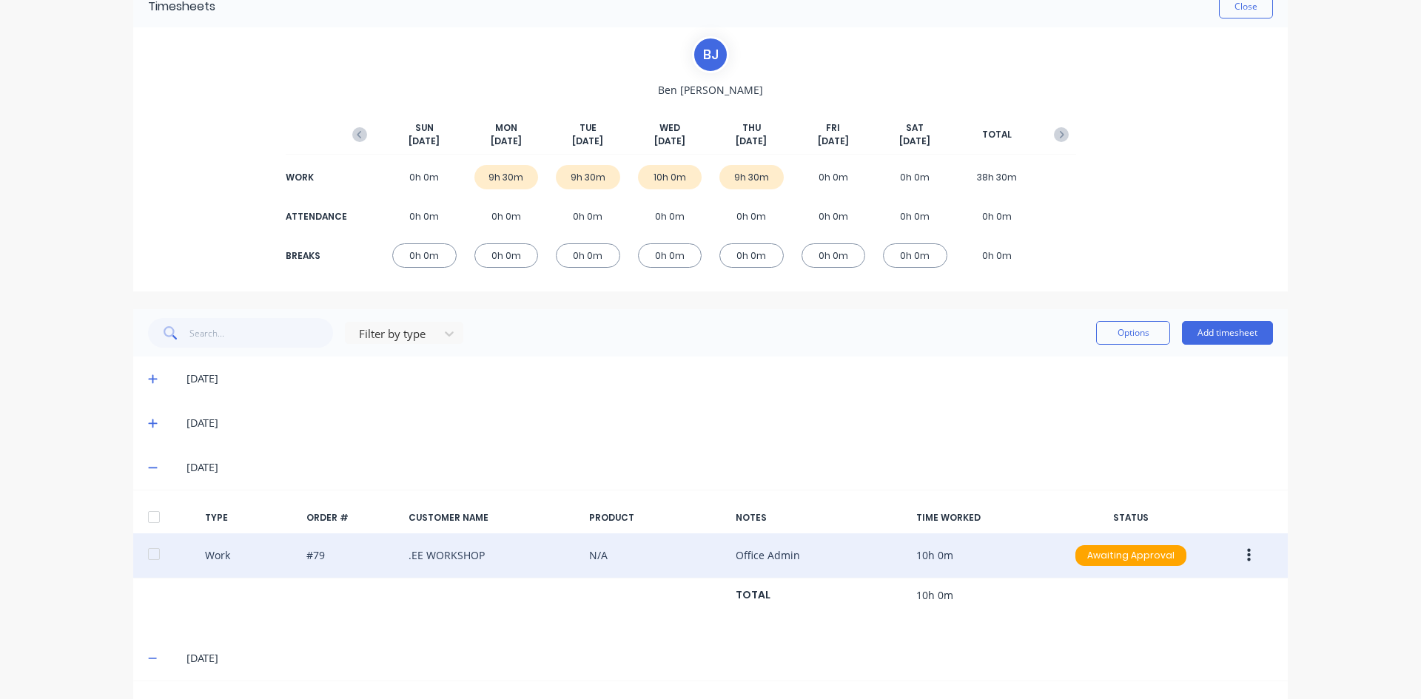
click at [1247, 556] on icon "button" at bounding box center [1249, 555] width 4 height 13
click at [1155, 503] on div "Edit" at bounding box center [1196, 499] width 114 height 21
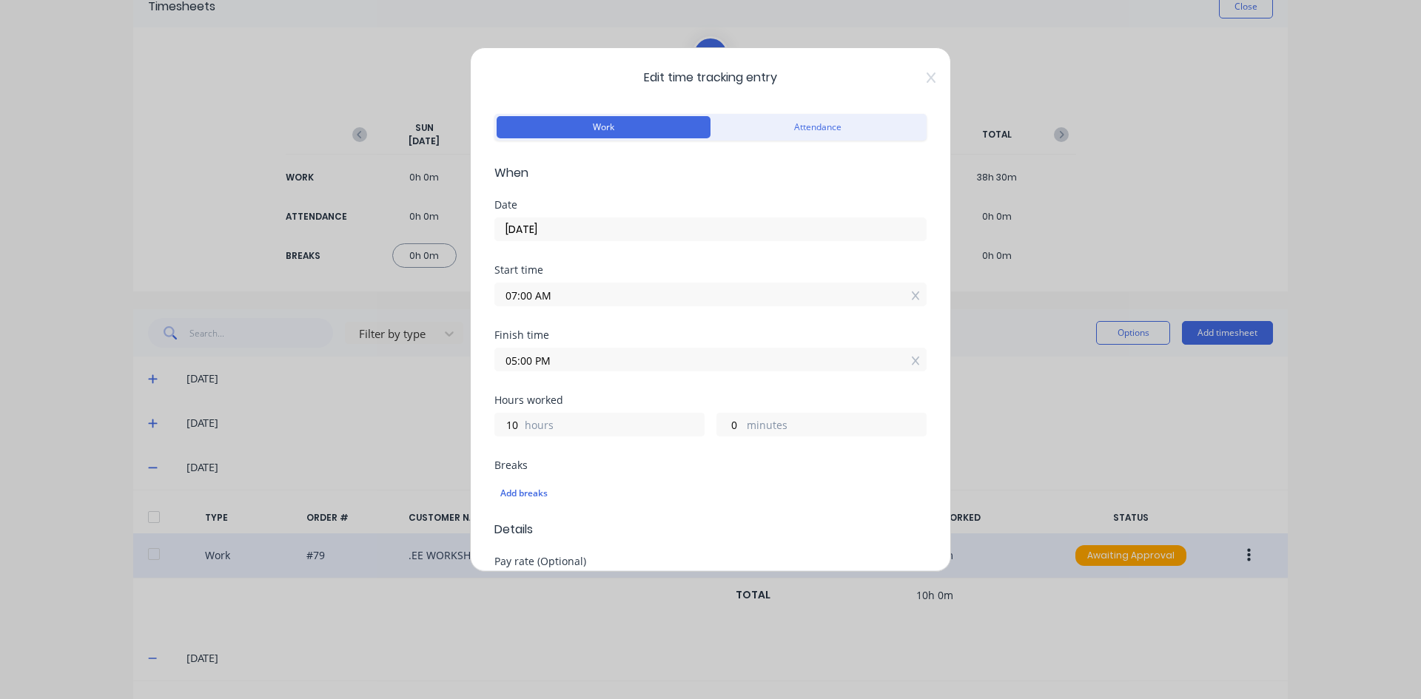
drag, startPoint x: 531, startPoint y: 363, endPoint x: 497, endPoint y: 373, distance: 36.1
click at [497, 373] on div "Finish time 05:00 PM" at bounding box center [710, 362] width 432 height 65
type input "04:30 AM"
type input "21"
type input "30"
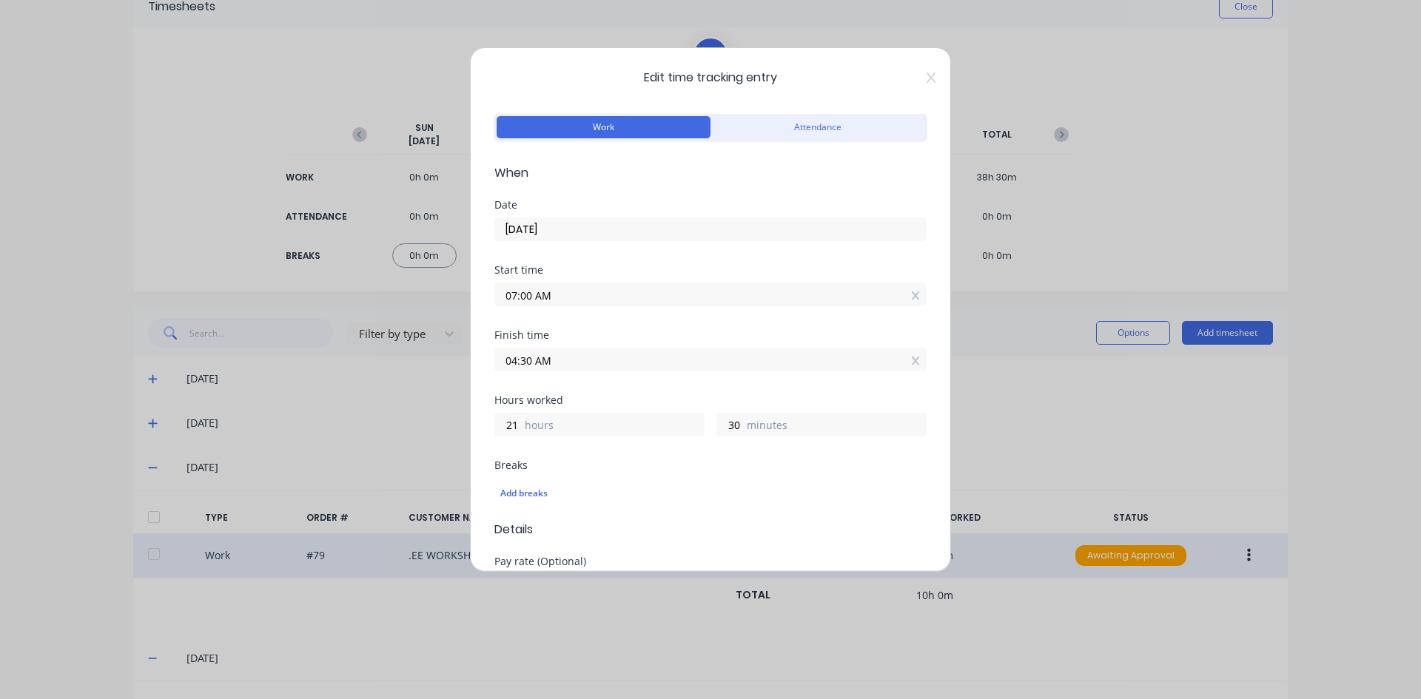
click at [662, 409] on div "21 hours 30 minutes" at bounding box center [710, 422] width 432 height 27
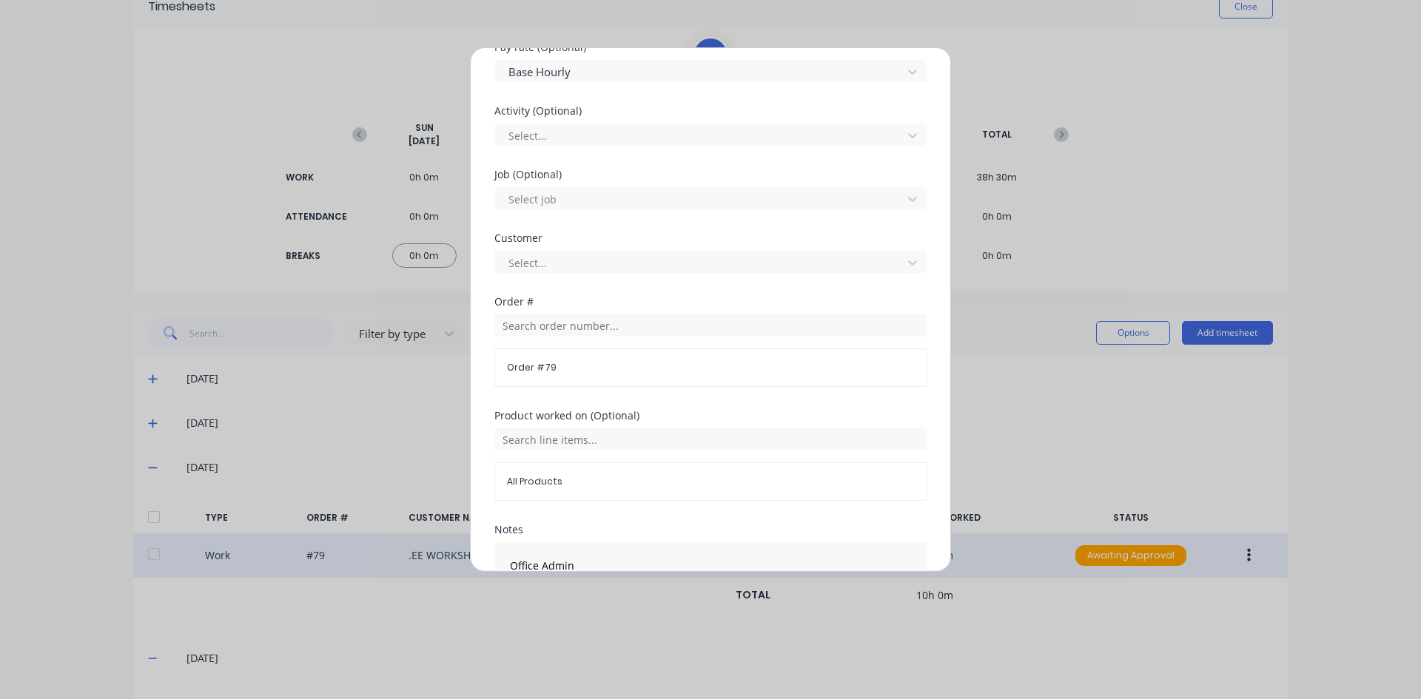
scroll to position [632, 0]
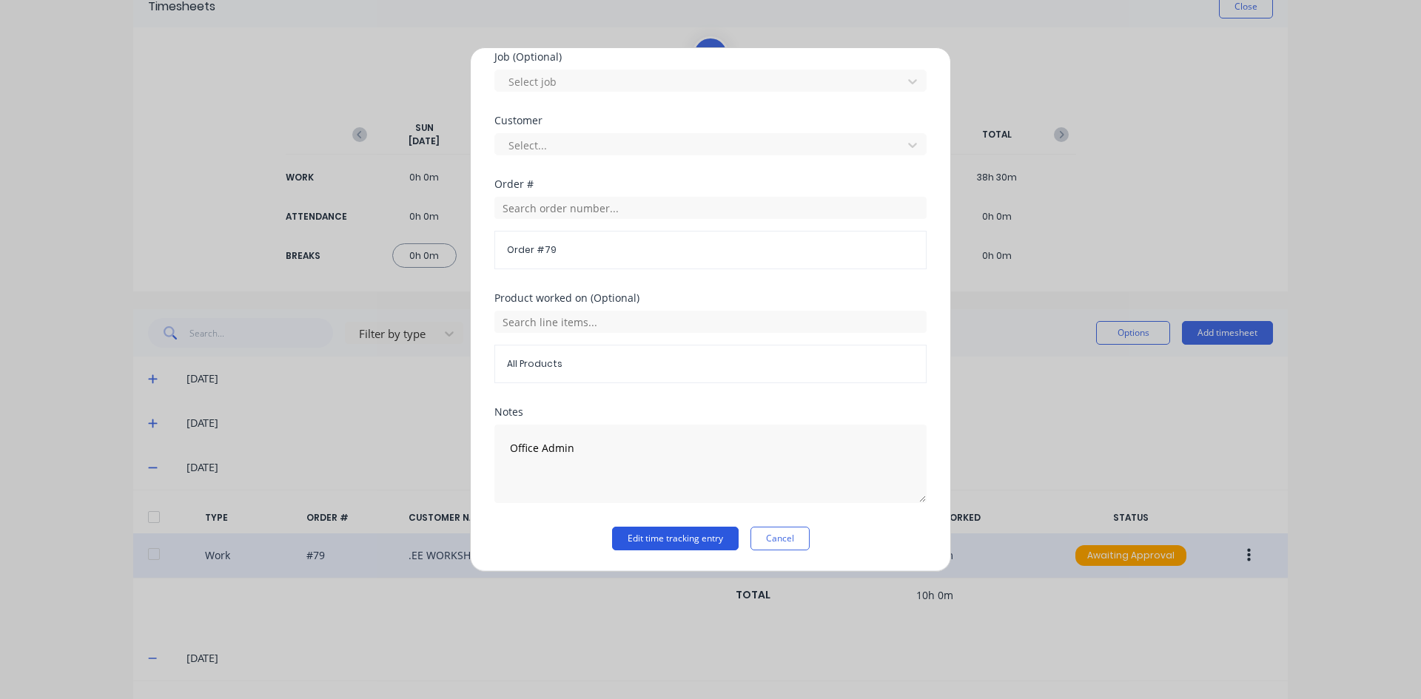
click at [639, 537] on button "Edit time tracking entry" at bounding box center [675, 539] width 127 height 24
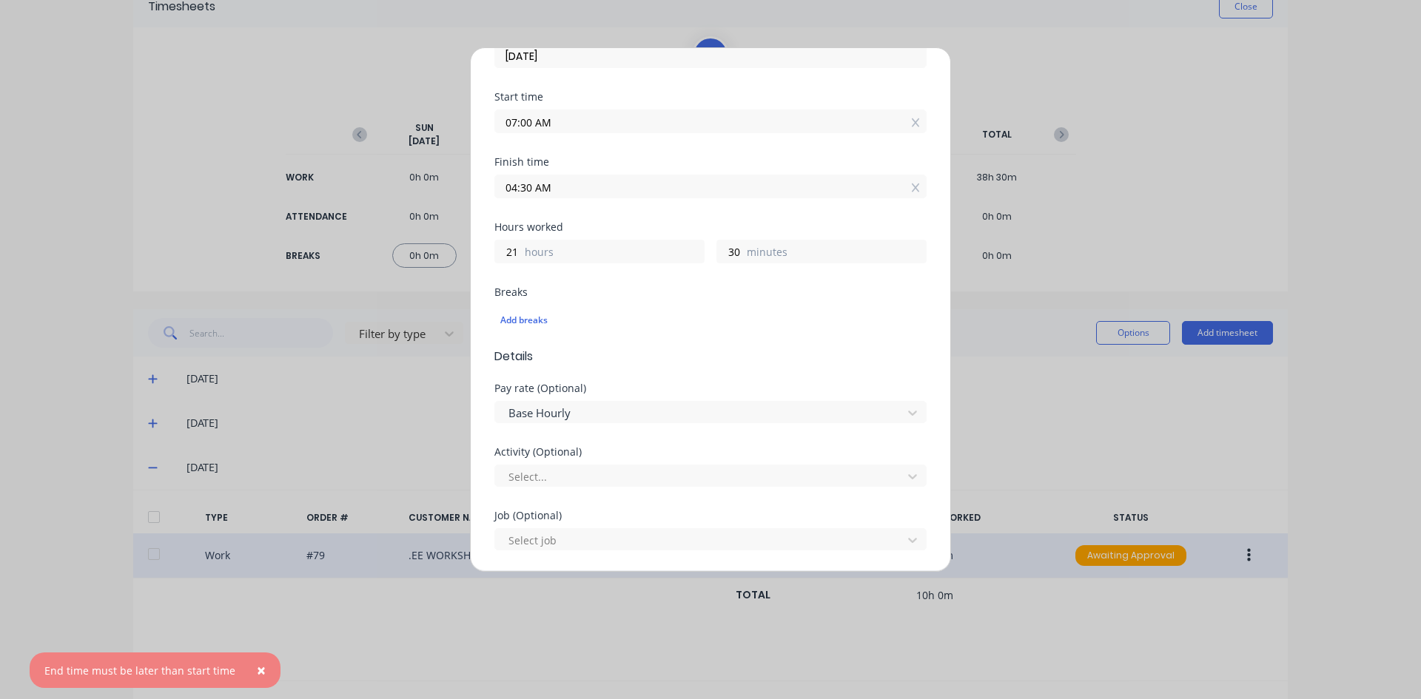
scroll to position [114, 0]
drag, startPoint x: 573, startPoint y: 244, endPoint x: 577, endPoint y: 252, distance: 8.9
click at [574, 246] on input "04:30 AM" at bounding box center [710, 246] width 431 height 22
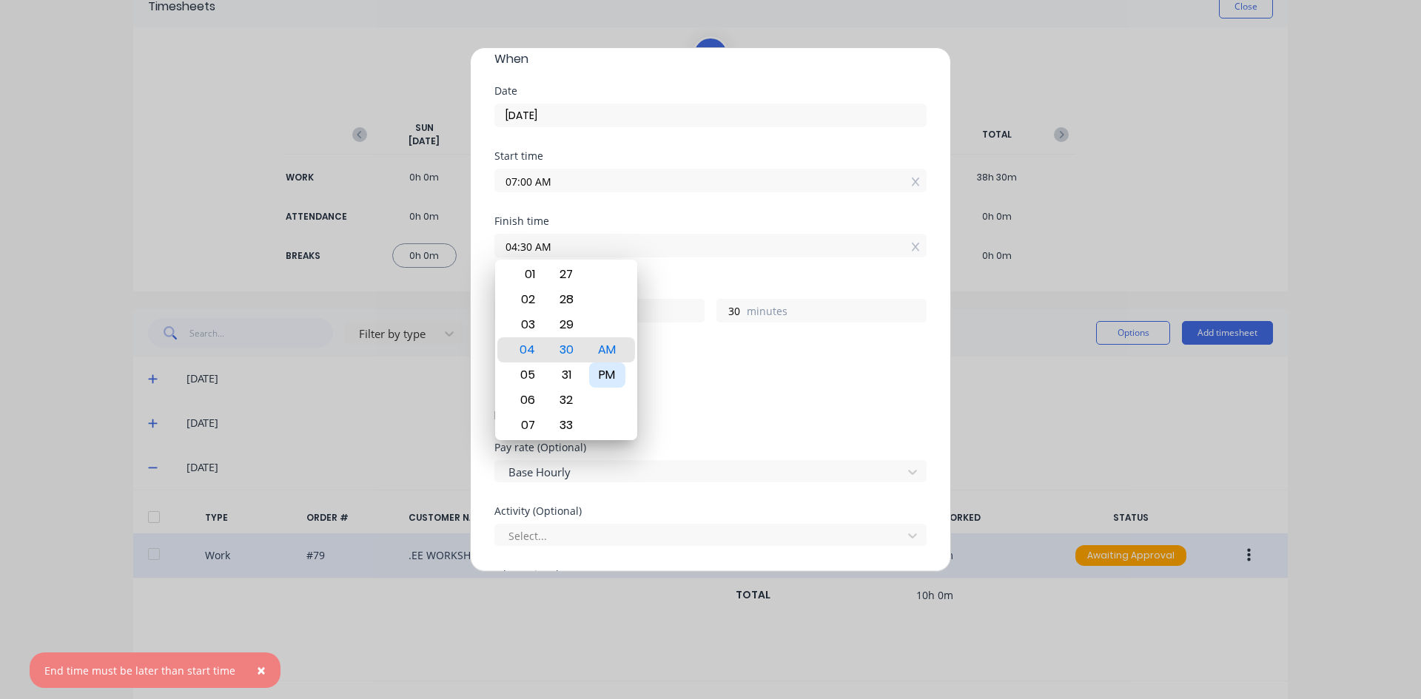
click at [619, 380] on div "PM" at bounding box center [607, 375] width 36 height 25
type input "04:30 PM"
type input "9"
click at [698, 377] on div "Add breaks" at bounding box center [710, 379] width 420 height 19
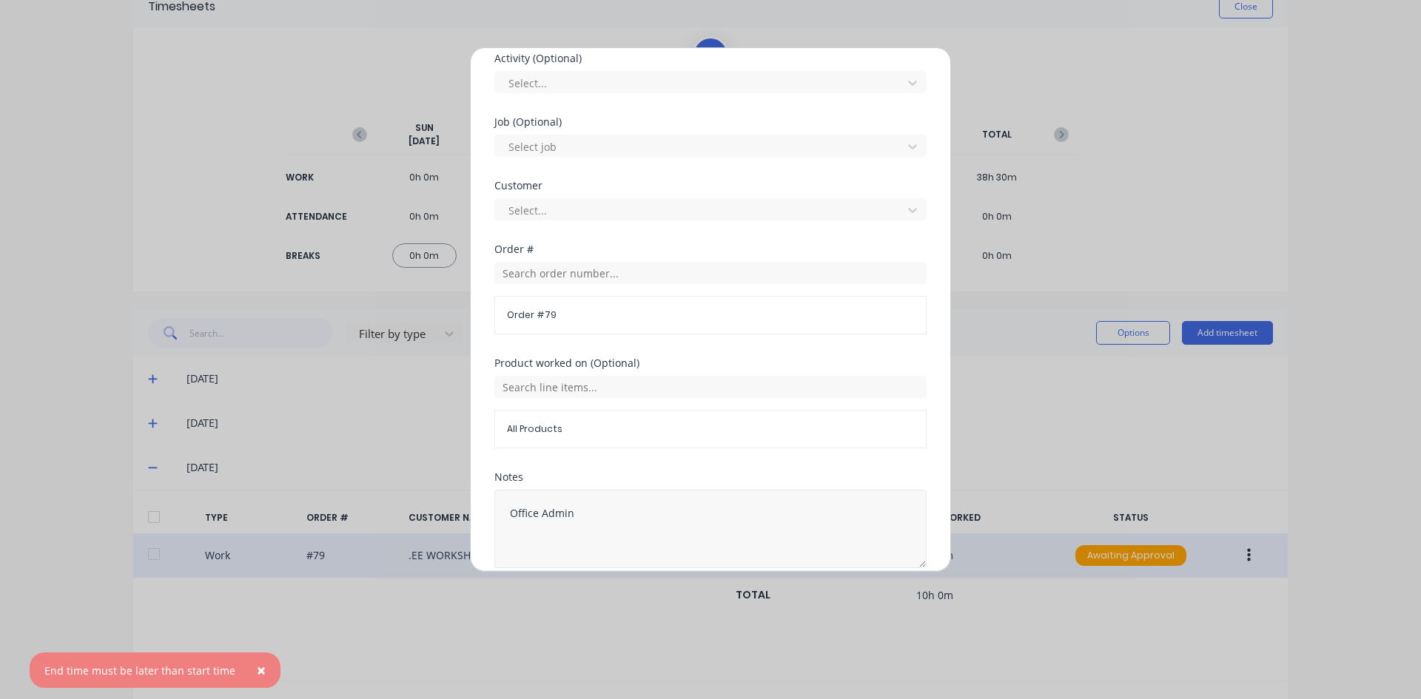
scroll to position [632, 0]
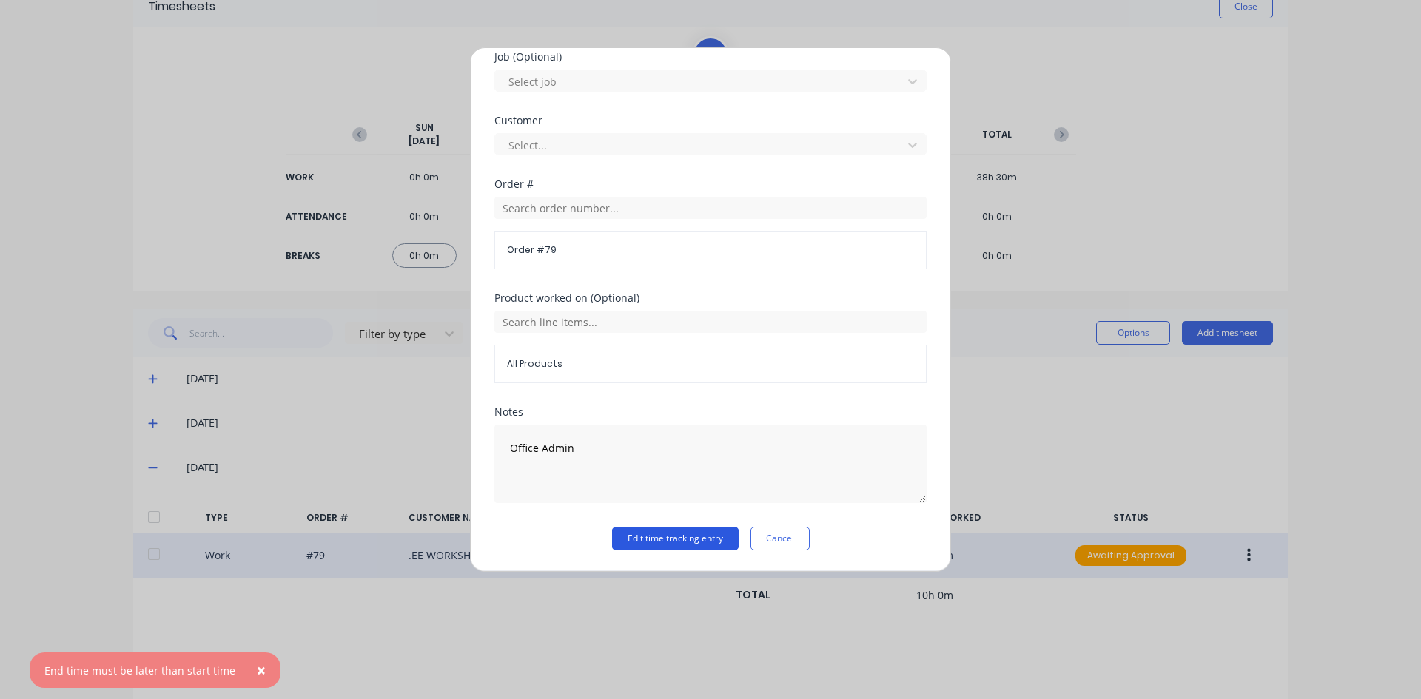
click at [677, 530] on button "Edit time tracking entry" at bounding box center [675, 539] width 127 height 24
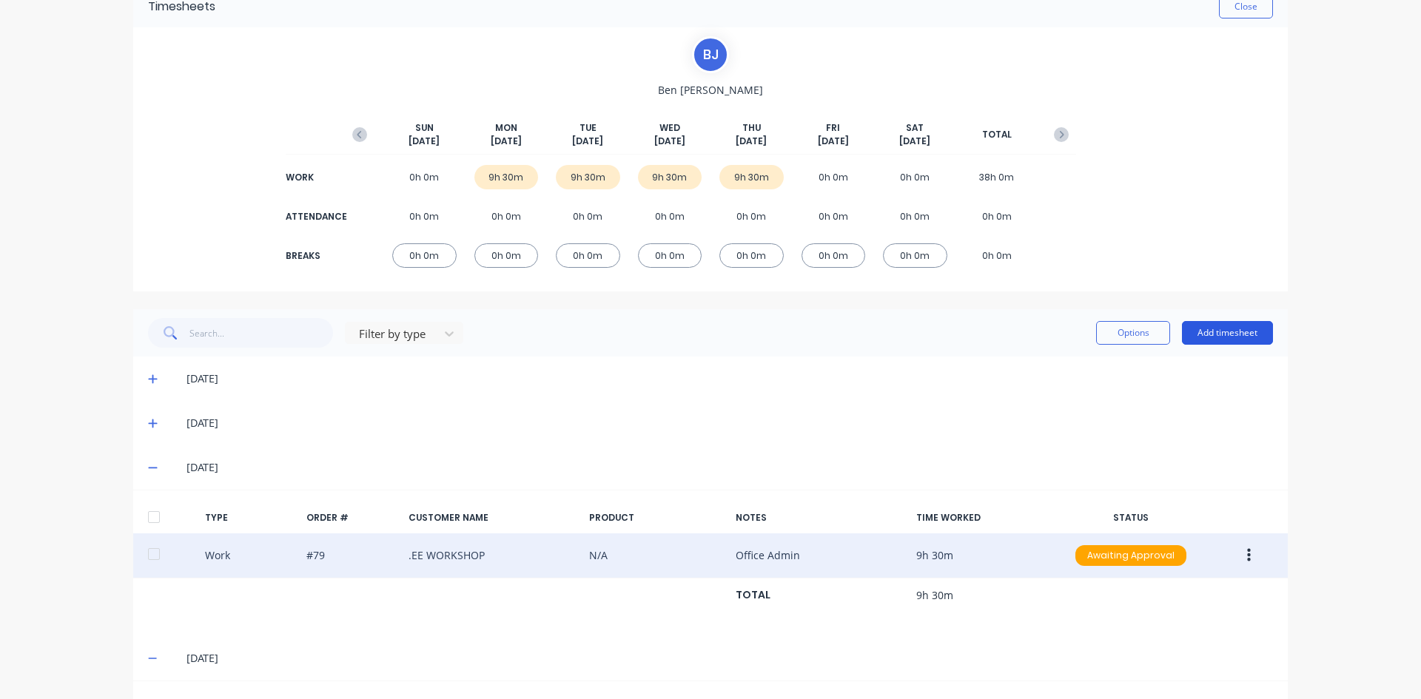
click at [1212, 333] on button "Add timesheet" at bounding box center [1227, 333] width 91 height 24
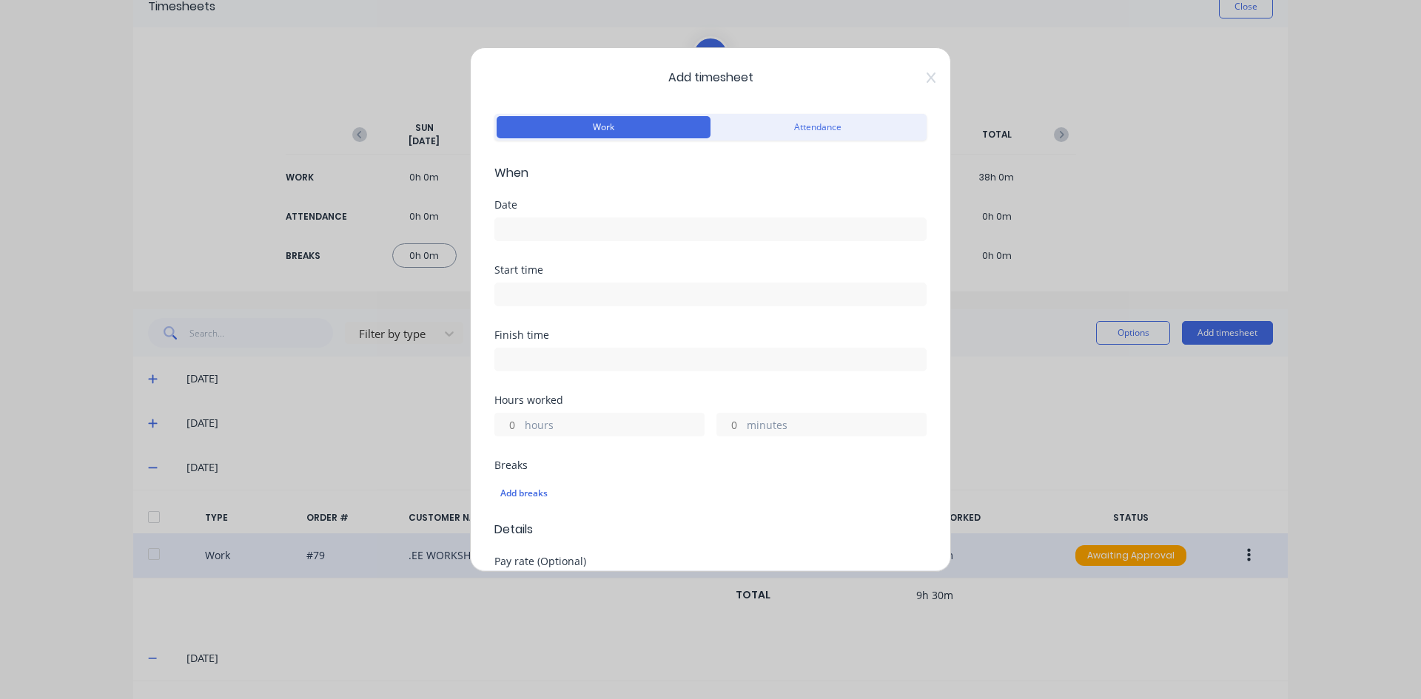
click at [553, 224] on input at bounding box center [710, 229] width 431 height 22
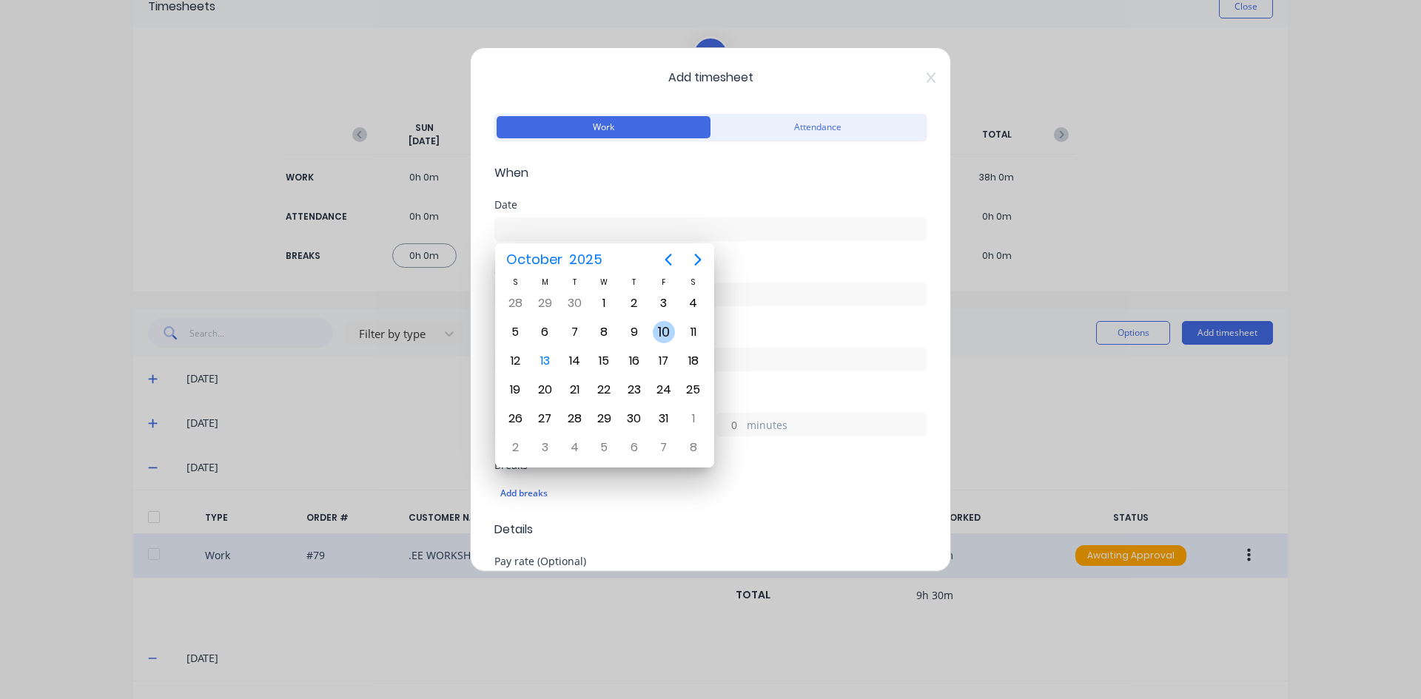
click at [662, 330] on div "10" at bounding box center [664, 332] width 22 height 22
type input "10/10/2025"
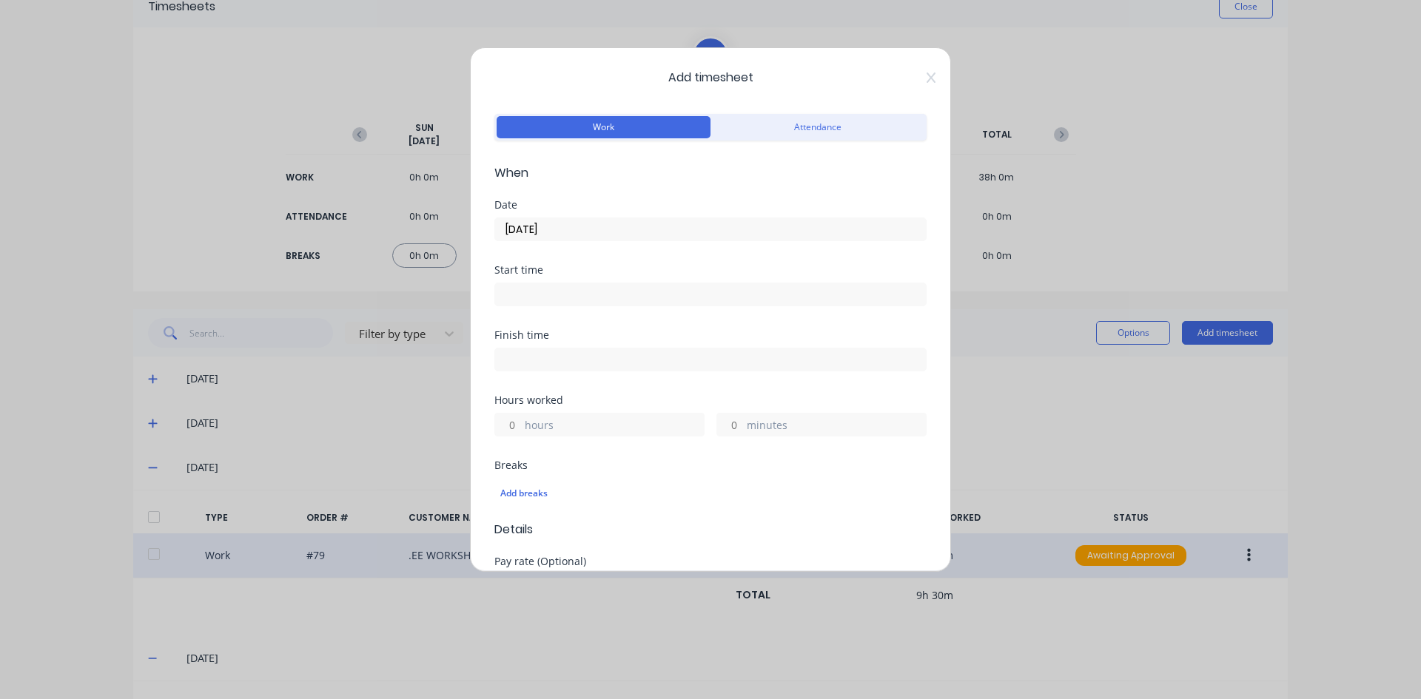
drag, startPoint x: 520, startPoint y: 289, endPoint x: 548, endPoint y: 318, distance: 39.8
click at [520, 290] on input at bounding box center [710, 294] width 431 height 22
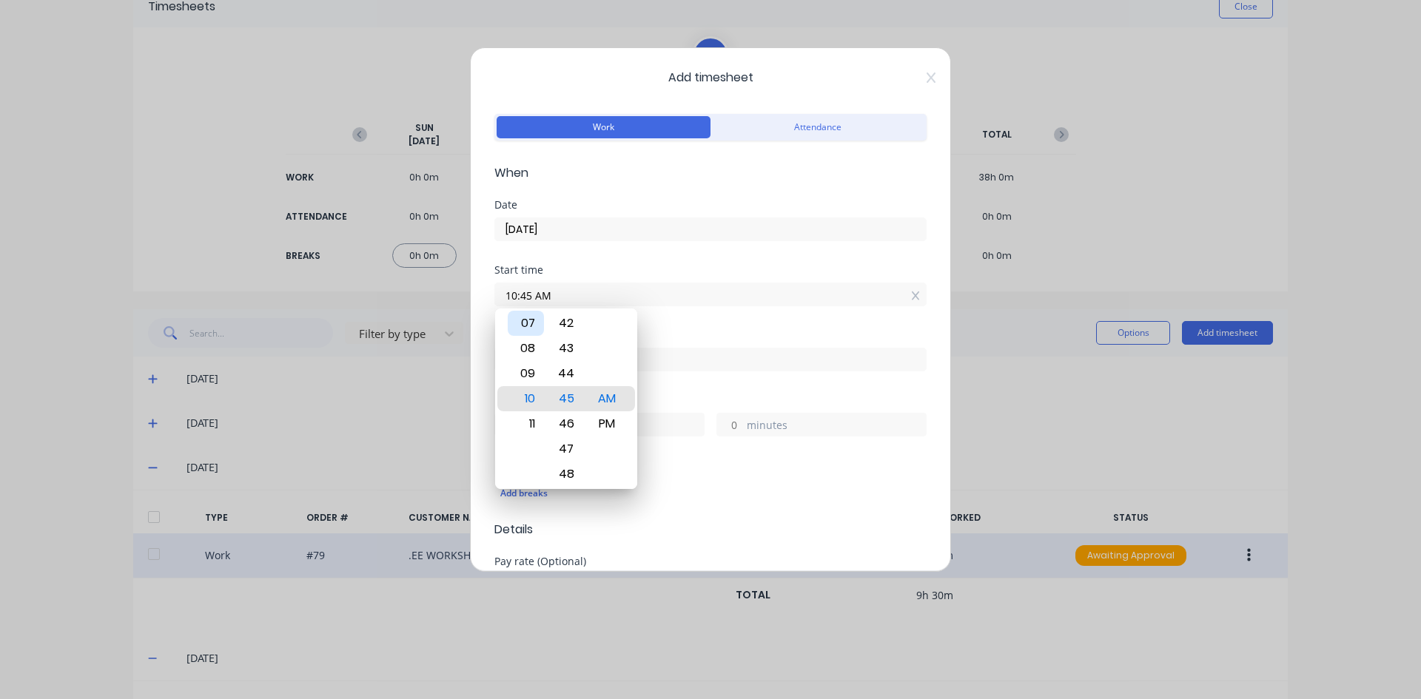
click at [534, 321] on div "07" at bounding box center [526, 323] width 36 height 25
type input "07:00 AM"
click at [617, 399] on div "AM" at bounding box center [607, 398] width 36 height 25
click at [708, 320] on div "Start time 07:00 AM" at bounding box center [710, 297] width 432 height 65
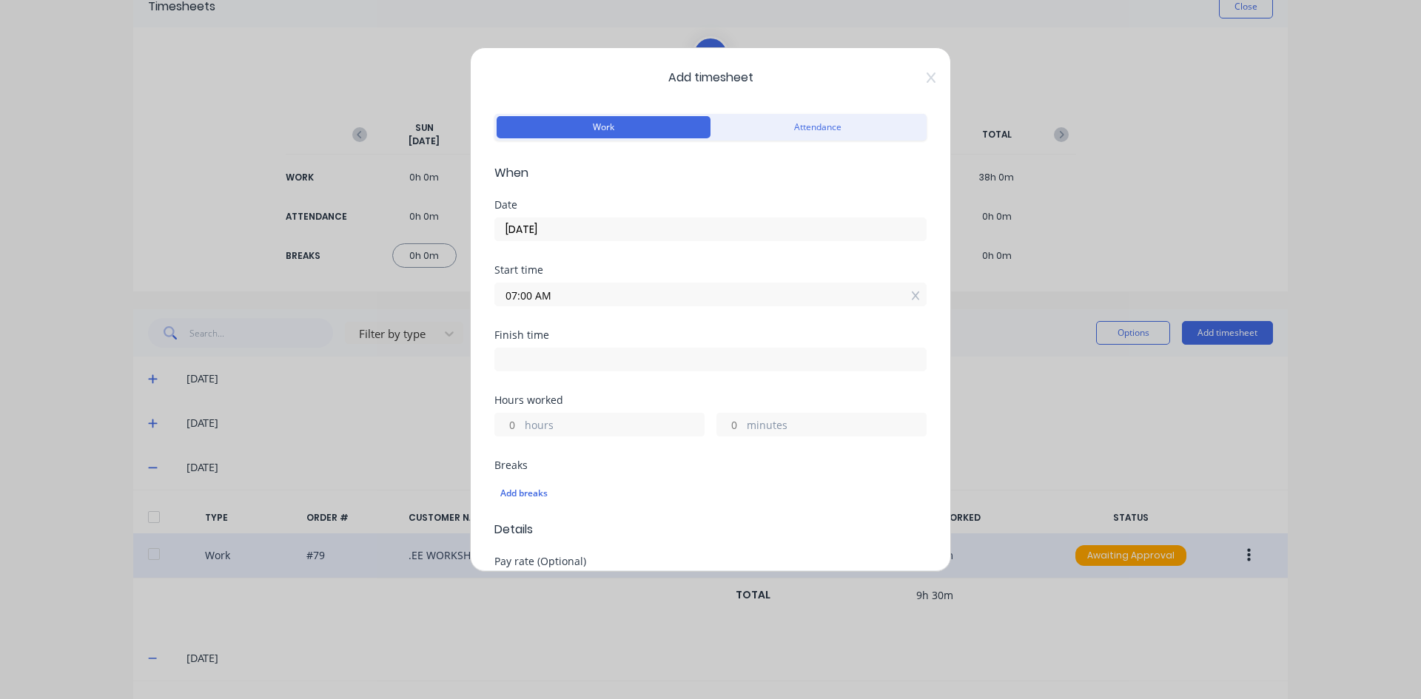
click at [526, 358] on input at bounding box center [710, 360] width 431 height 22
type input "10:45 AM"
type input "3"
type input "45"
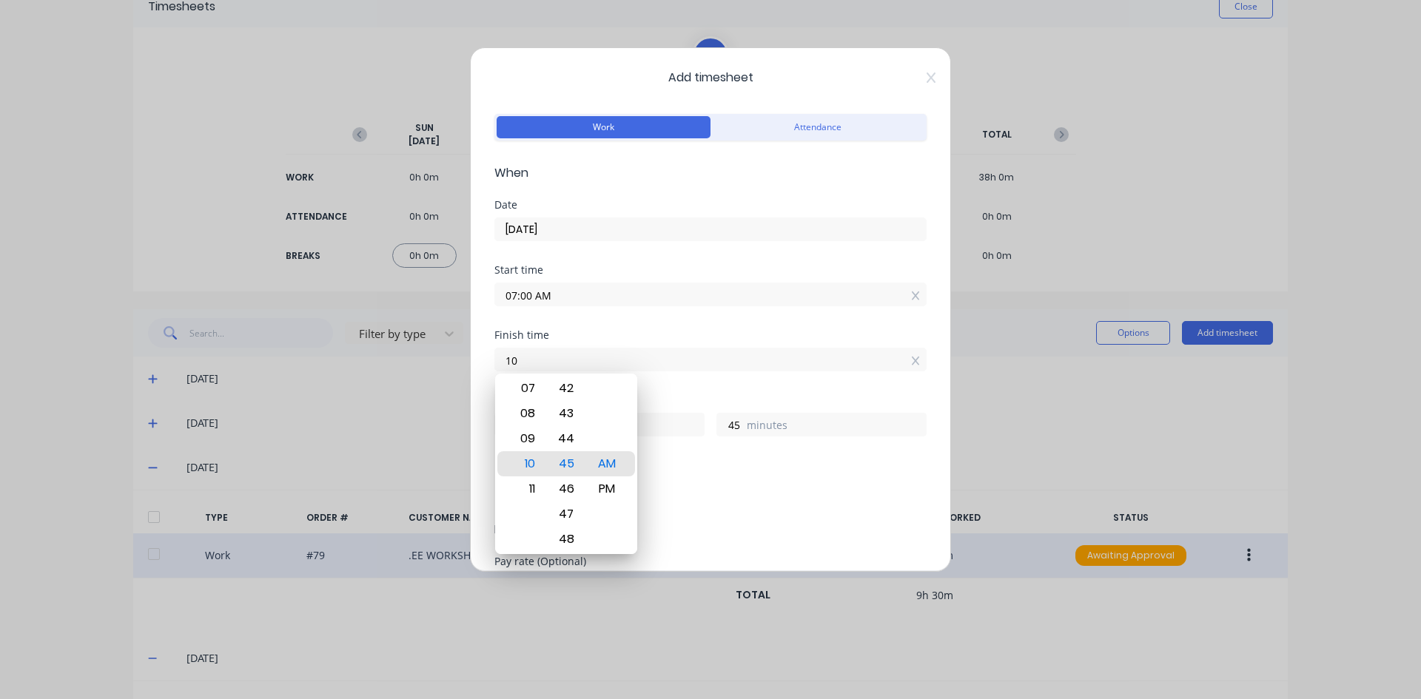
type input "1"
type input "4"
type input "02:30 AM"
type input "19"
type input "30"
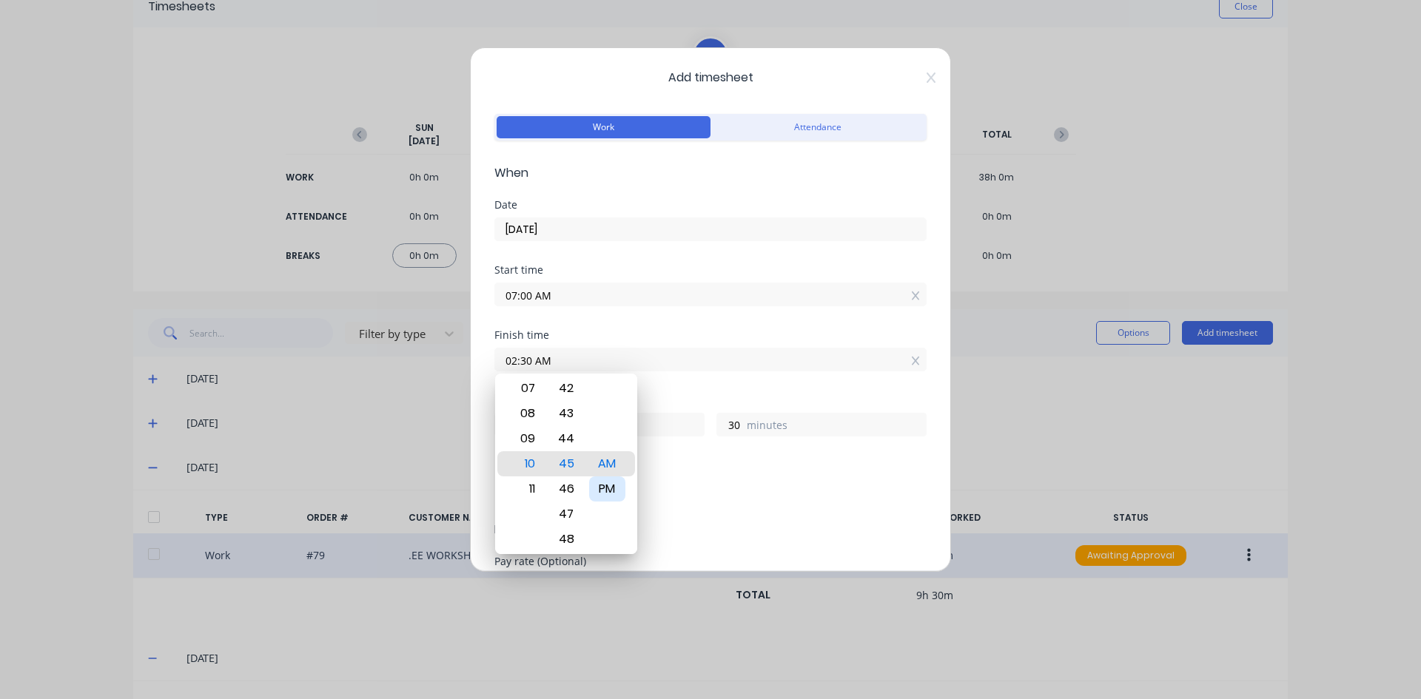
click at [615, 493] on div "PM" at bounding box center [607, 489] width 36 height 25
type input "02:30 PM"
type input "7"
click at [691, 387] on div "Finish time 02:30 PM" at bounding box center [710, 362] width 432 height 65
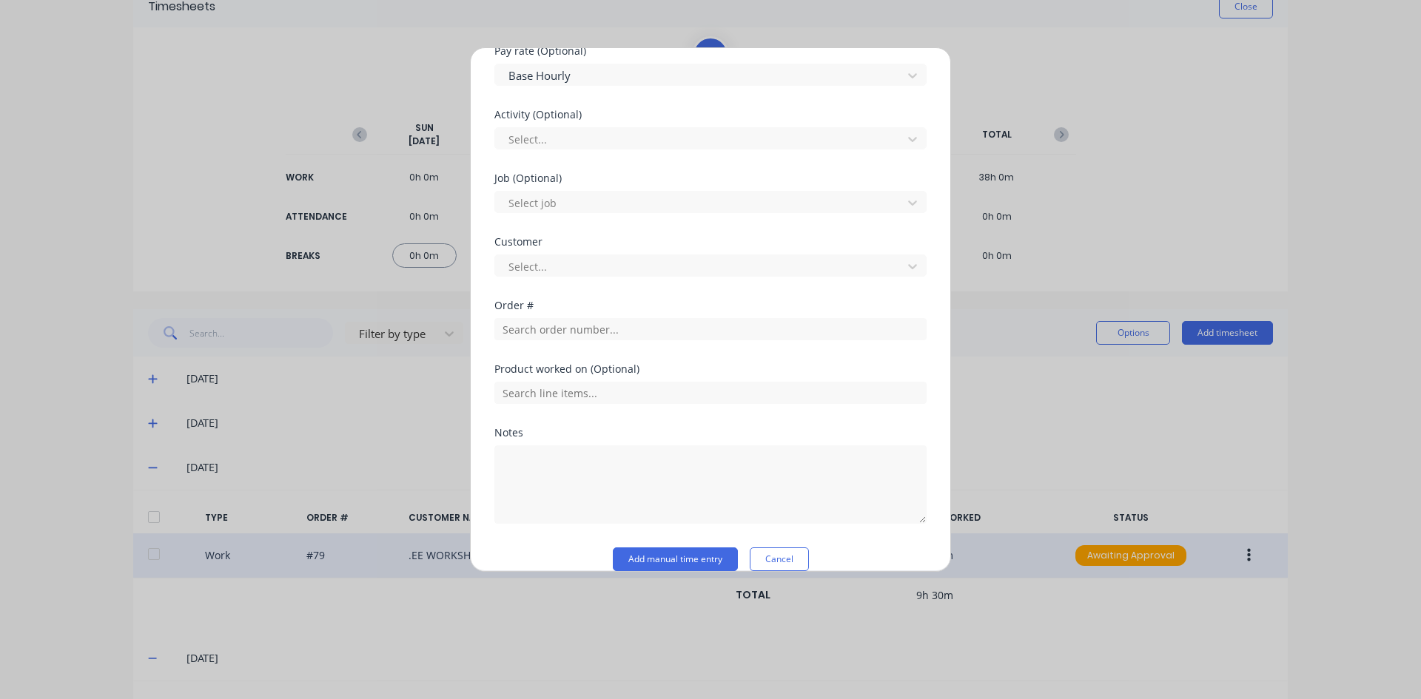
scroll to position [518, 0]
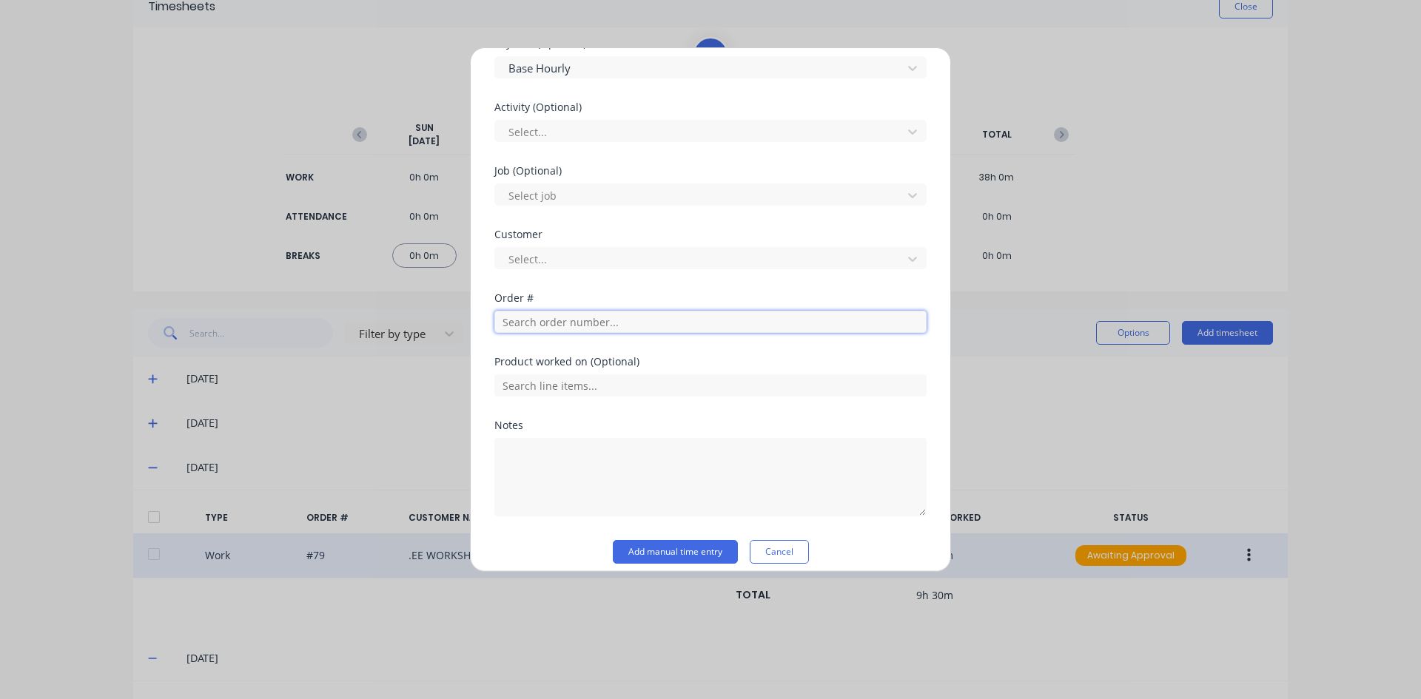
click at [532, 323] on input "text" at bounding box center [710, 322] width 432 height 22
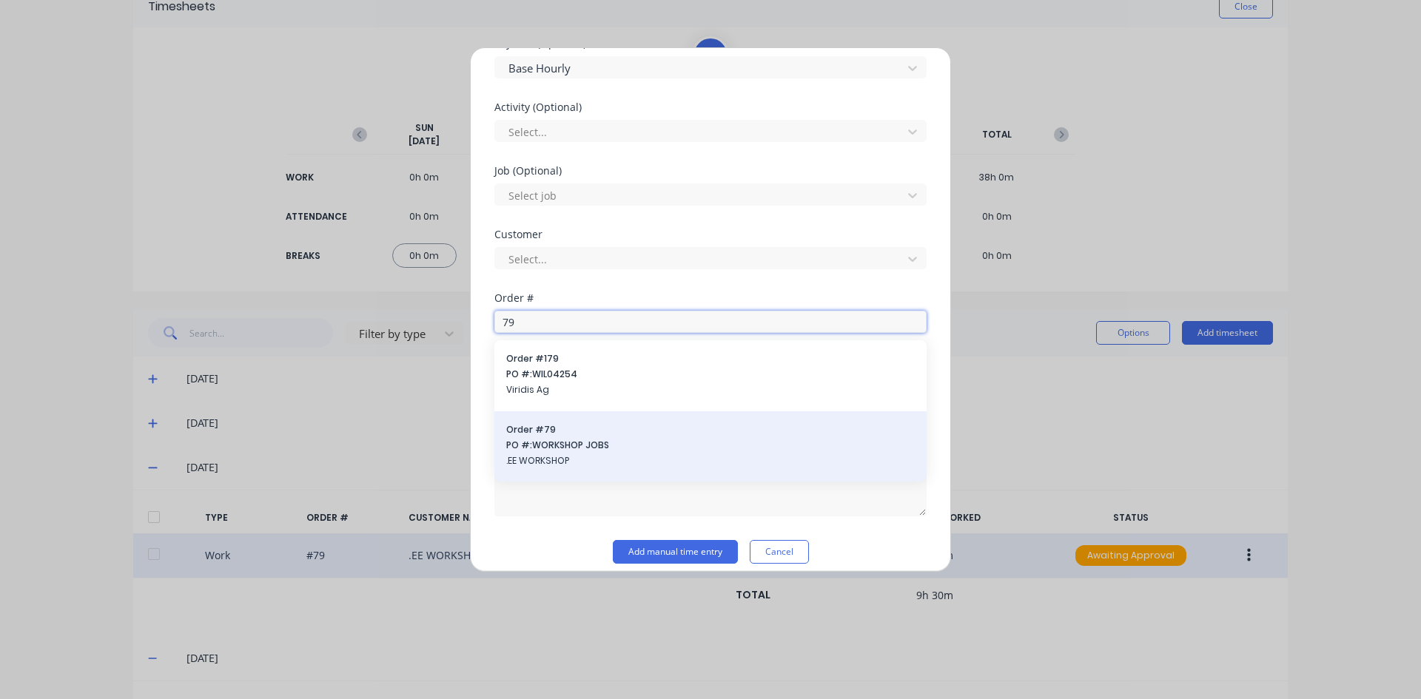
type input "79"
click at [570, 443] on span "PO #: WORKSHOP JOBS" at bounding box center [710, 445] width 409 height 13
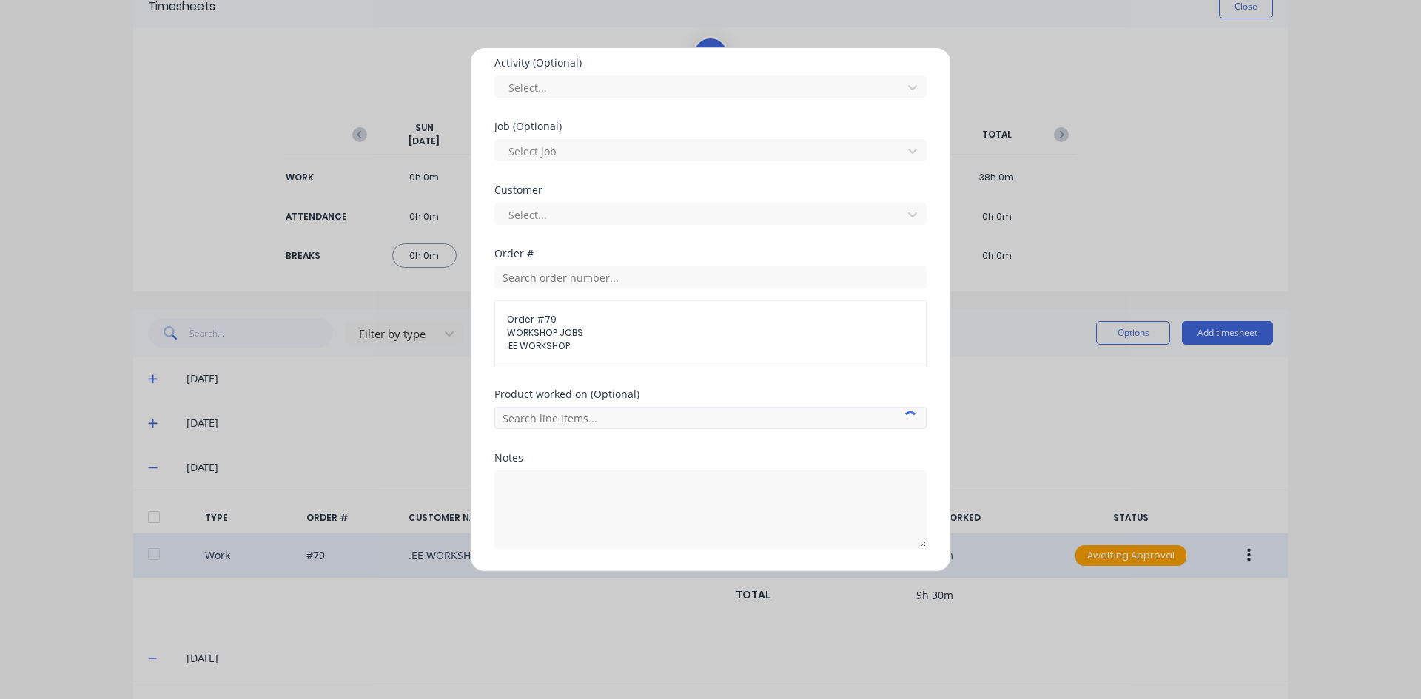
scroll to position [608, 0]
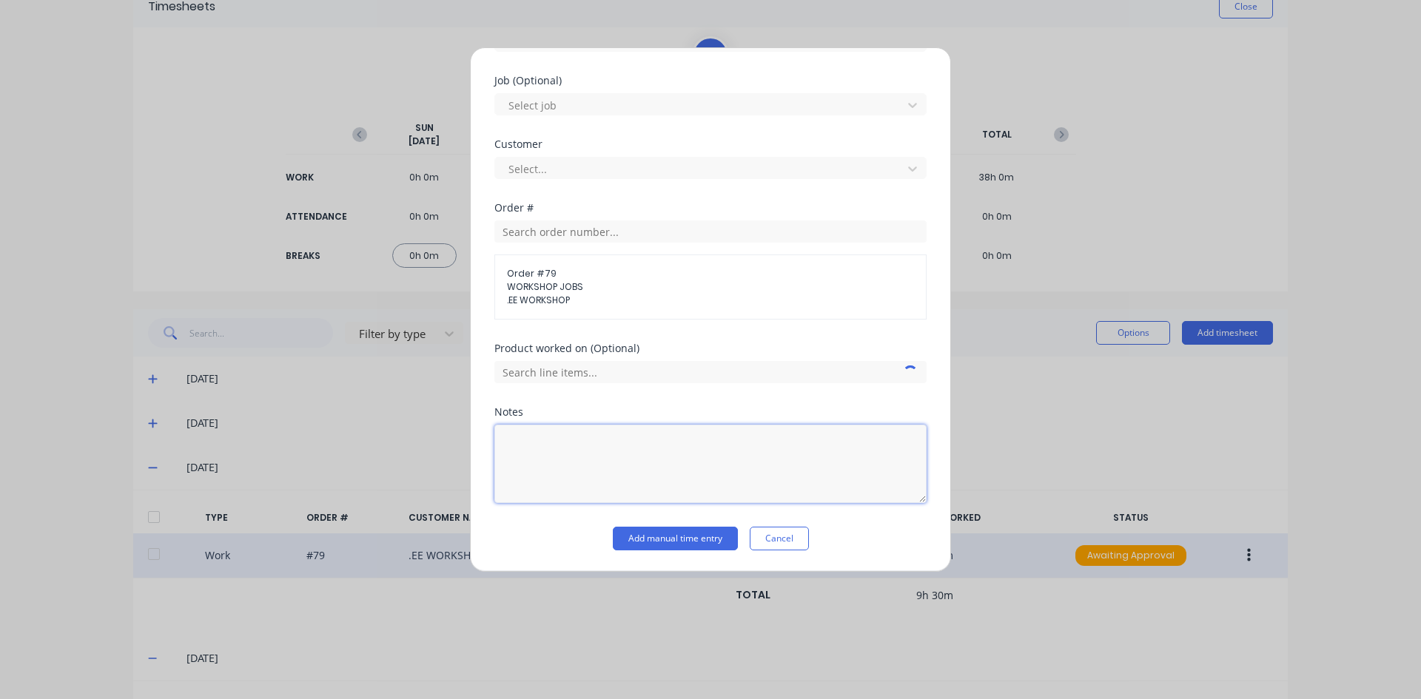
click at [540, 431] on textarea at bounding box center [710, 464] width 432 height 78
type textarea "Office admin"
click at [637, 530] on button "Add manual time entry" at bounding box center [675, 539] width 125 height 24
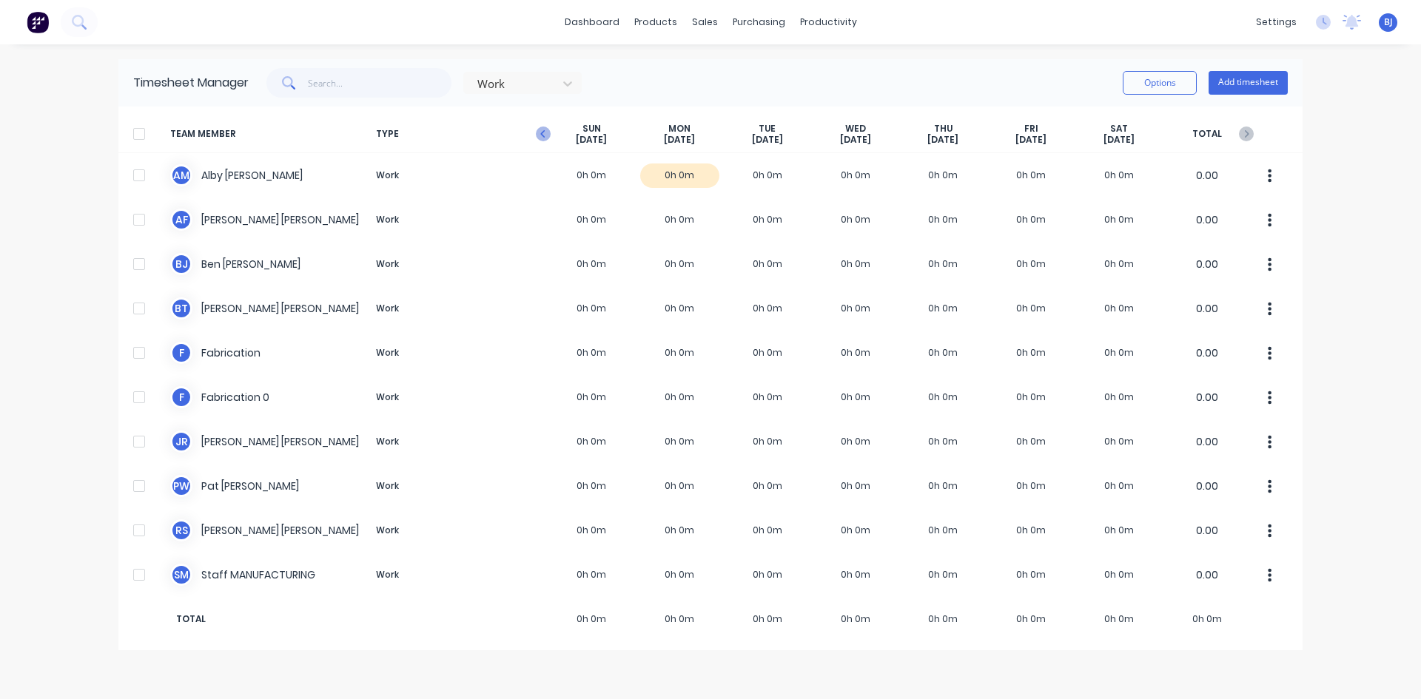
click at [538, 131] on icon "button" at bounding box center [543, 134] width 15 height 15
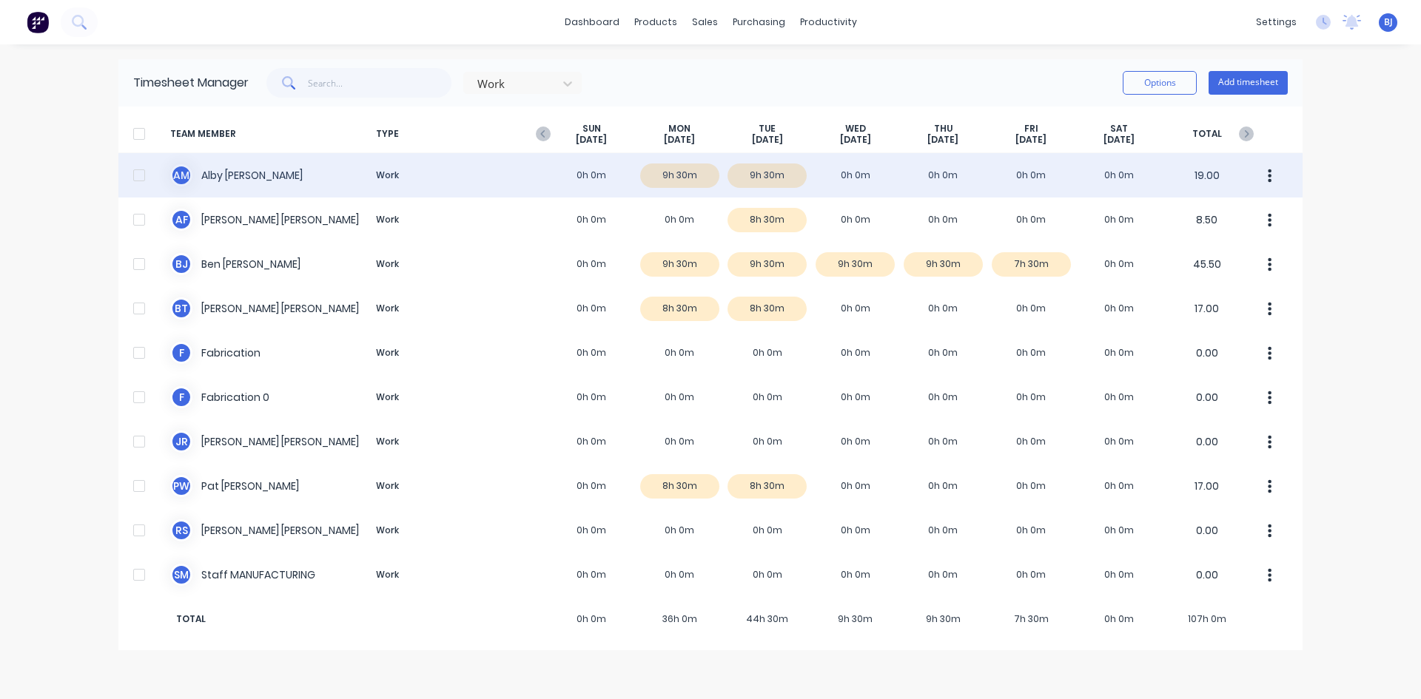
click at [665, 174] on div "A M Alby Mcdonald Work 0h 0m 9h 30m 9h 30m 0h 0m 0h 0m 0h 0m 0h 0m 19.00" at bounding box center [710, 175] width 1184 height 44
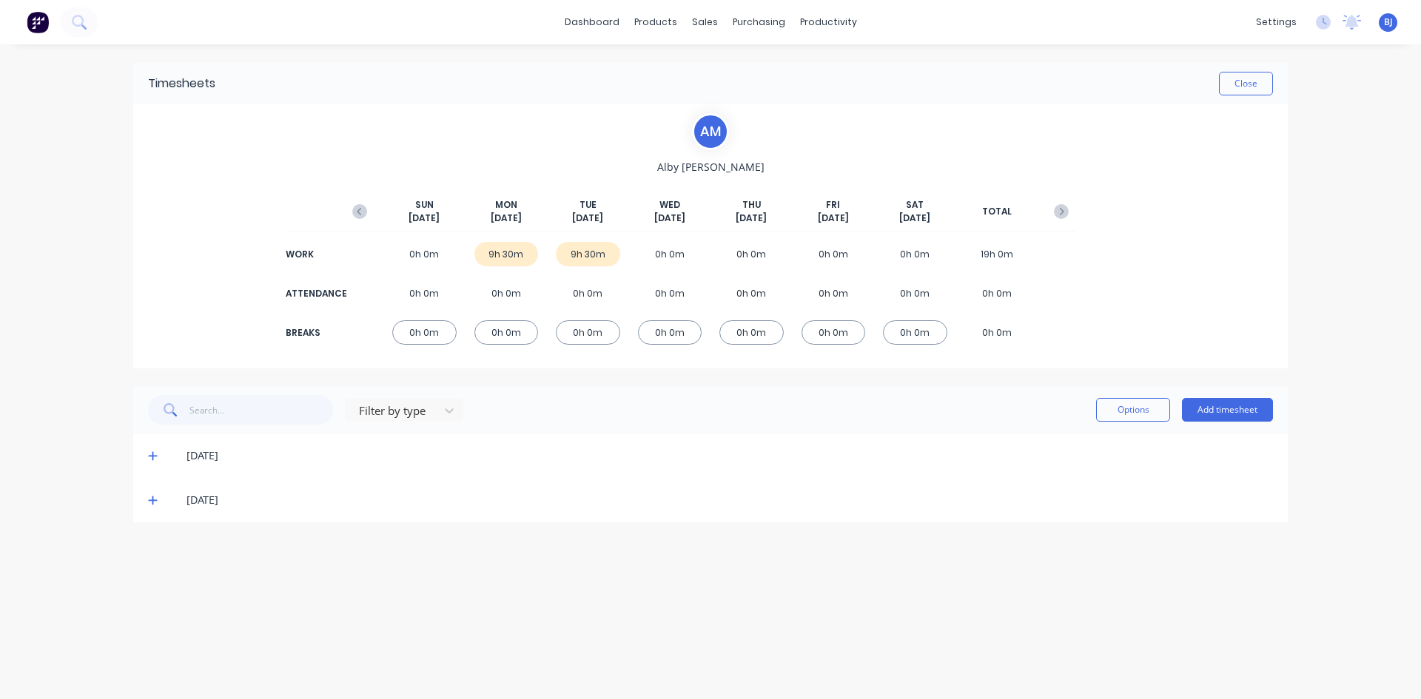
click at [151, 453] on icon at bounding box center [153, 456] width 10 height 10
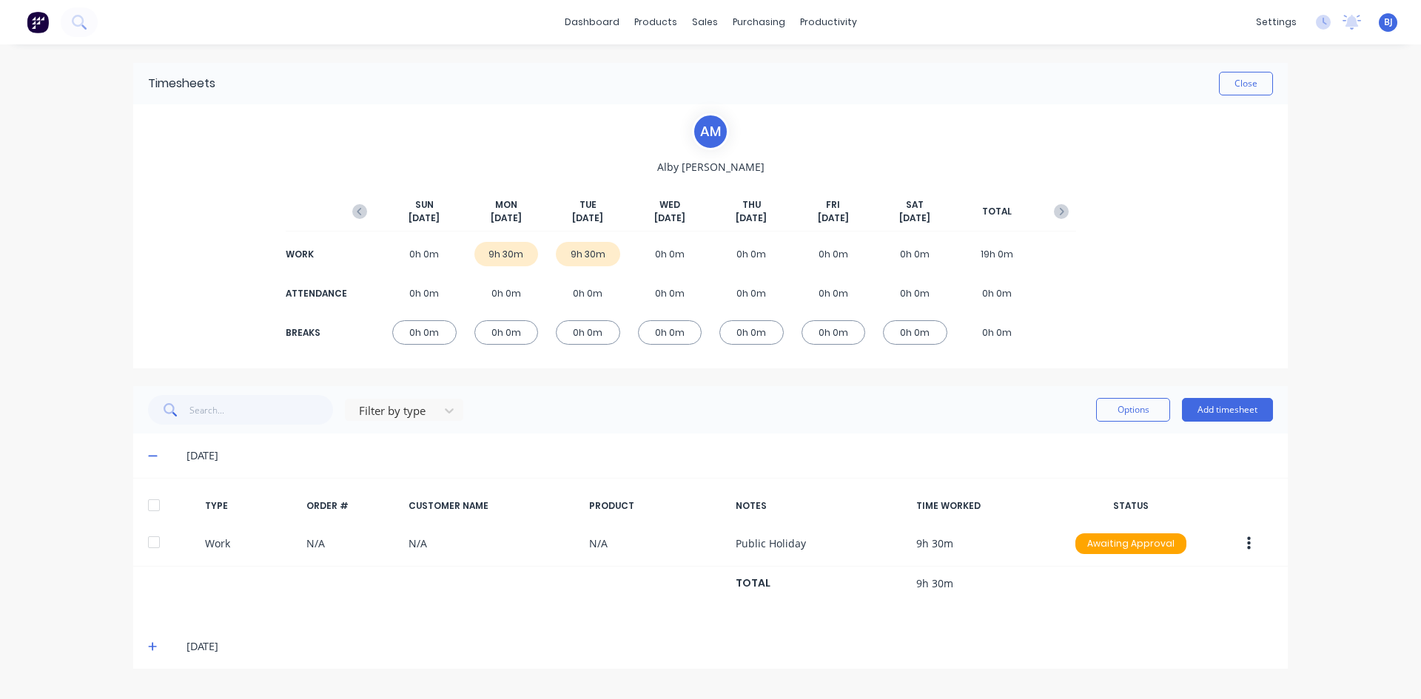
drag, startPoint x: 156, startPoint y: 648, endPoint x: 177, endPoint y: 629, distance: 27.8
click at [157, 648] on icon at bounding box center [153, 647] width 10 height 10
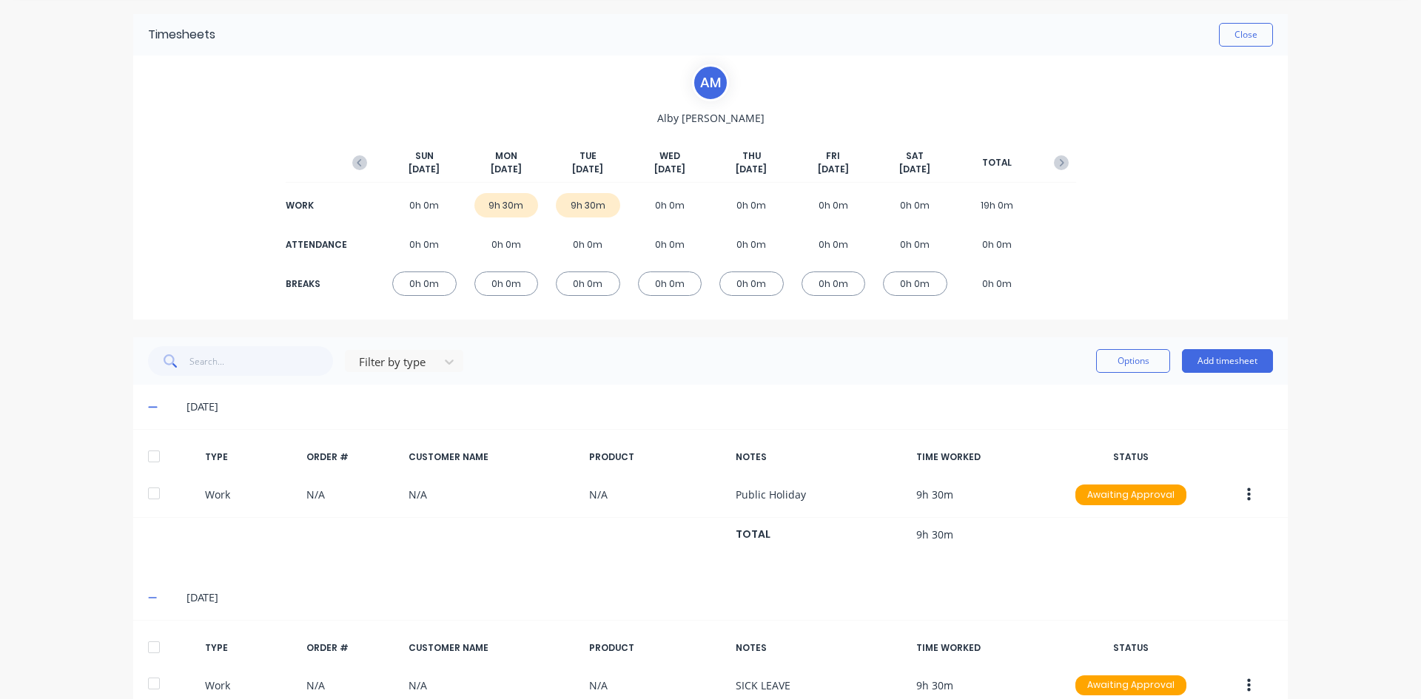
scroll to position [134, 0]
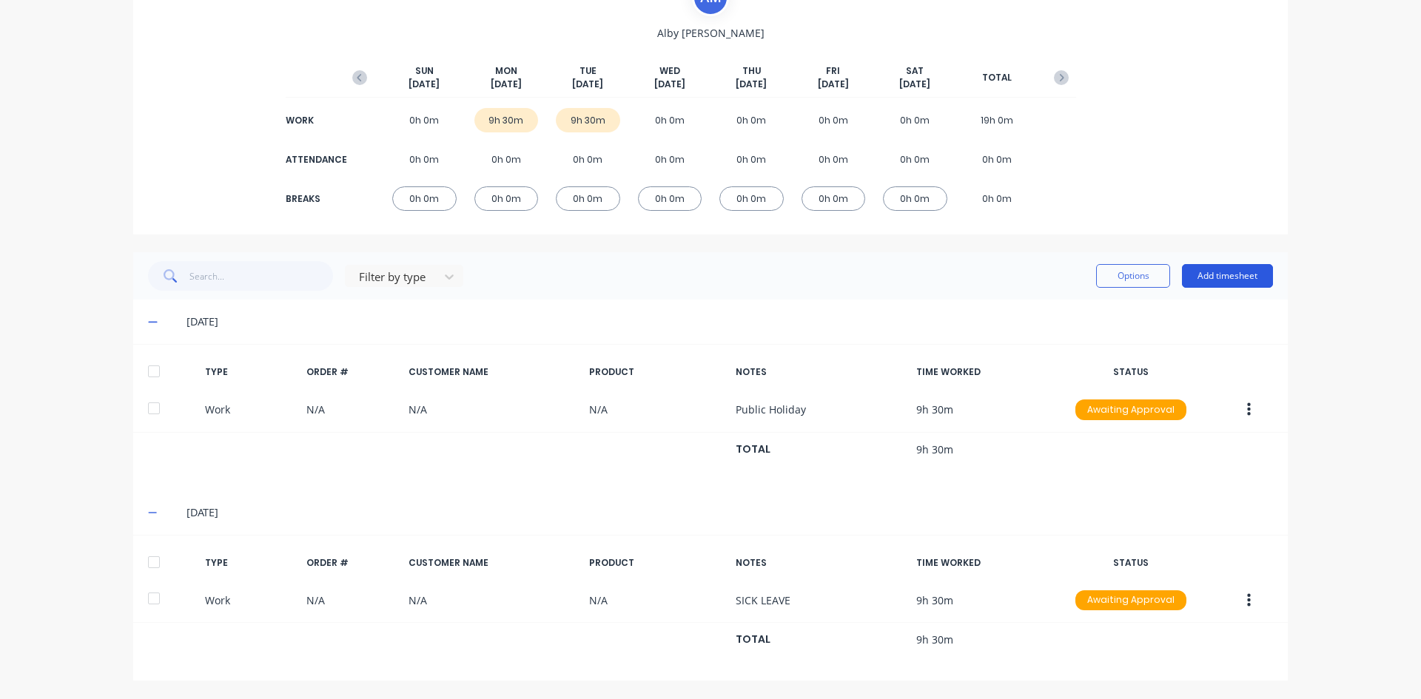
click at [1213, 275] on button "Add timesheet" at bounding box center [1227, 276] width 91 height 24
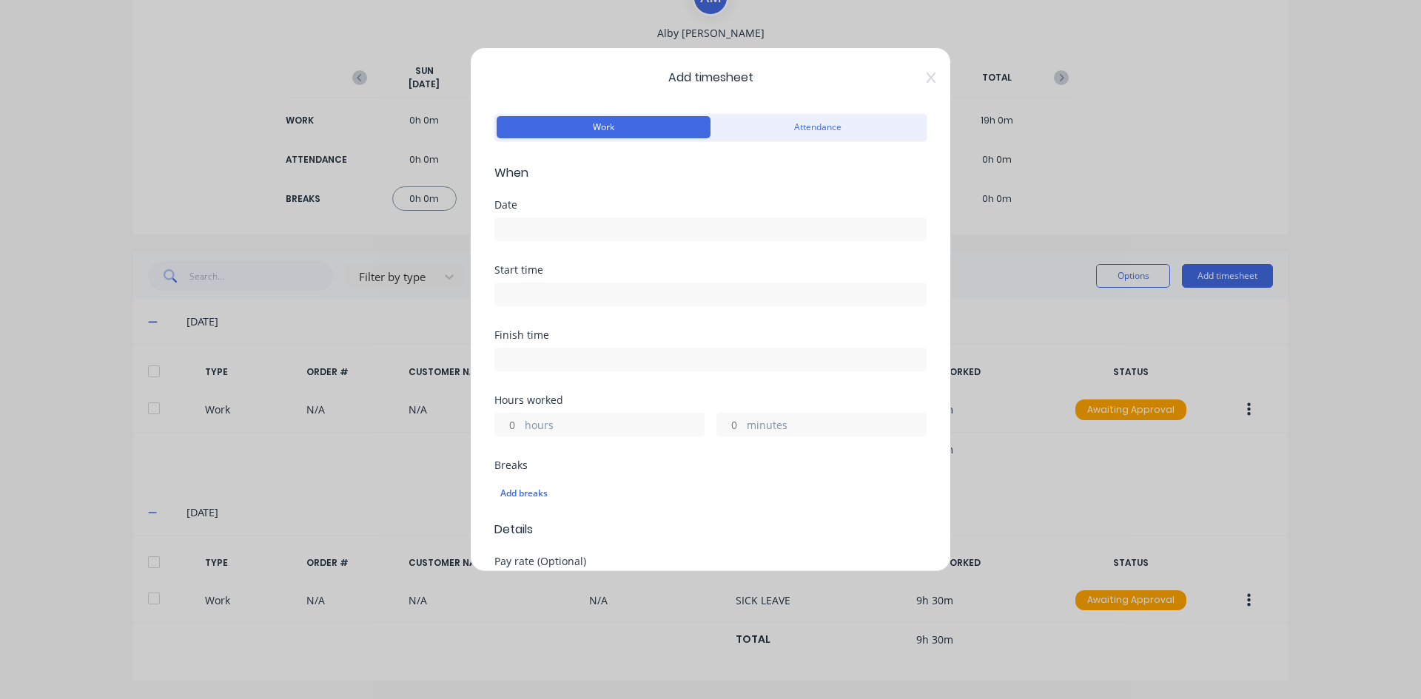
click at [532, 227] on input at bounding box center [710, 229] width 431 height 22
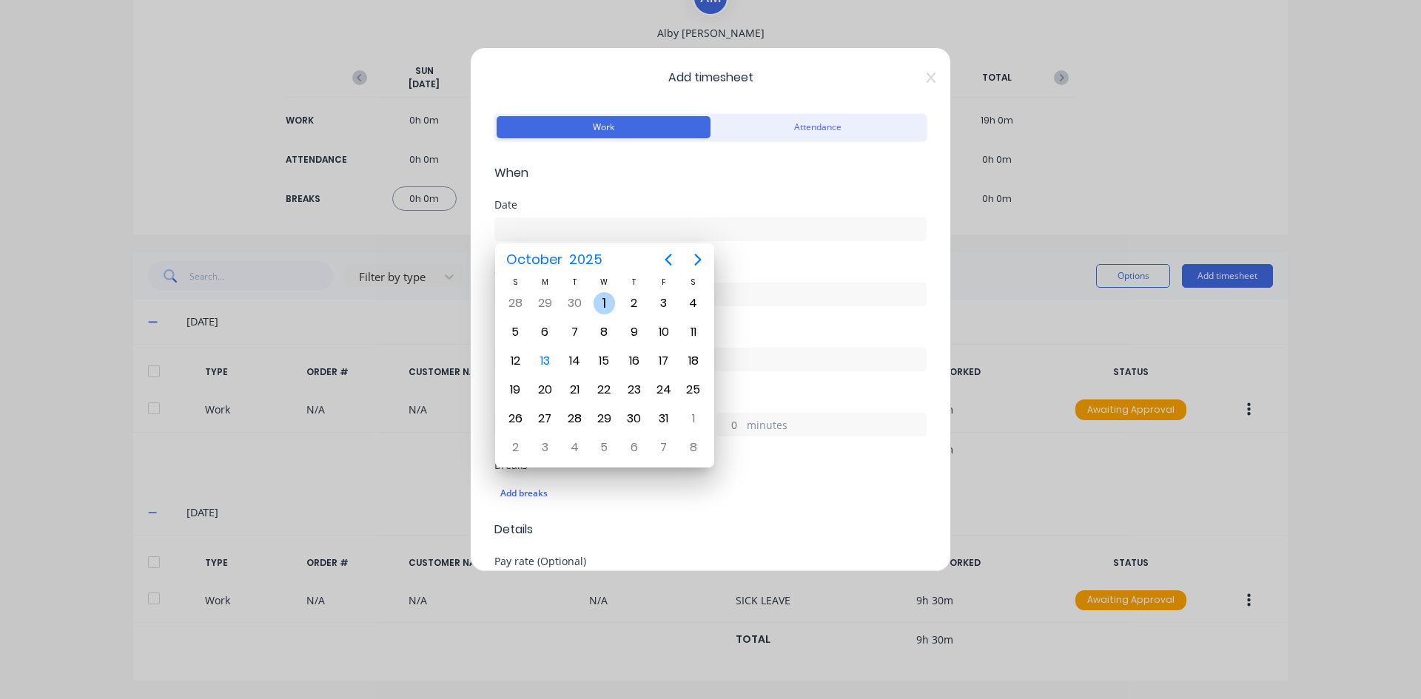
click at [603, 304] on div "1" at bounding box center [605, 303] width 22 height 22
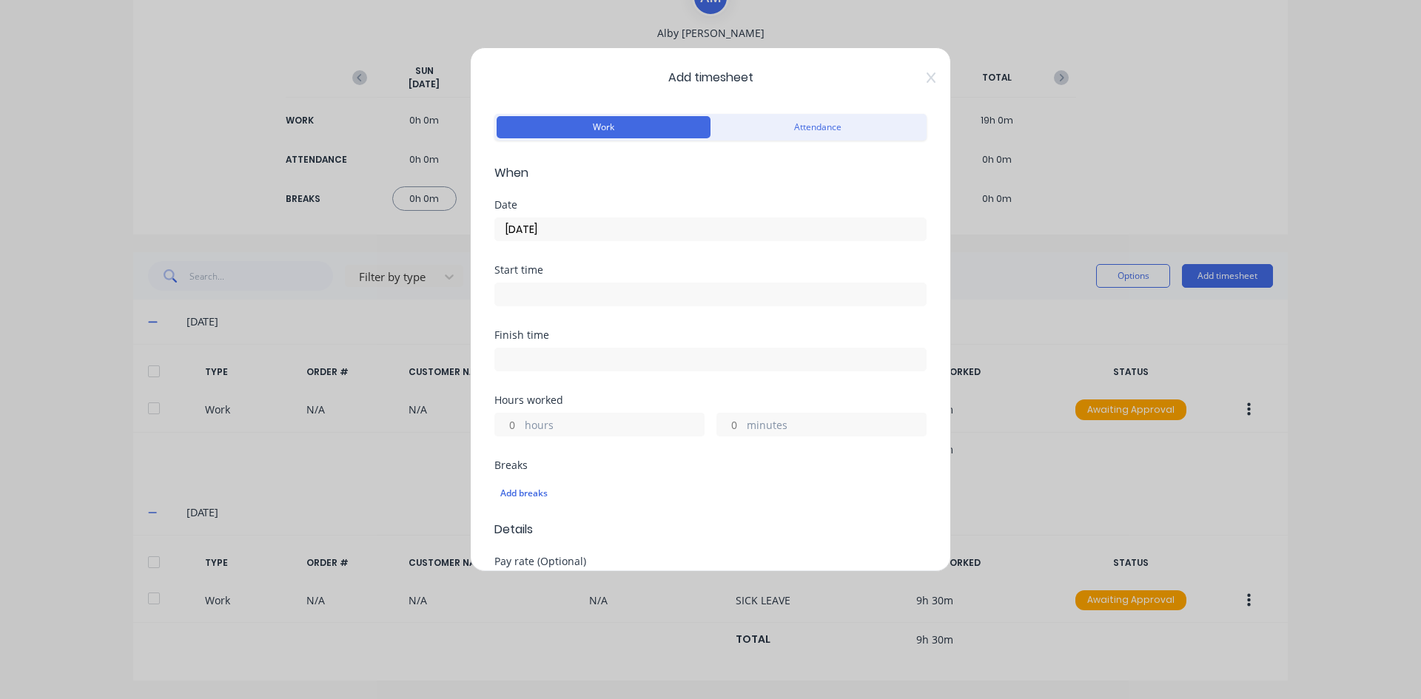
click at [603, 232] on input "01/10/2025" at bounding box center [710, 229] width 431 height 22
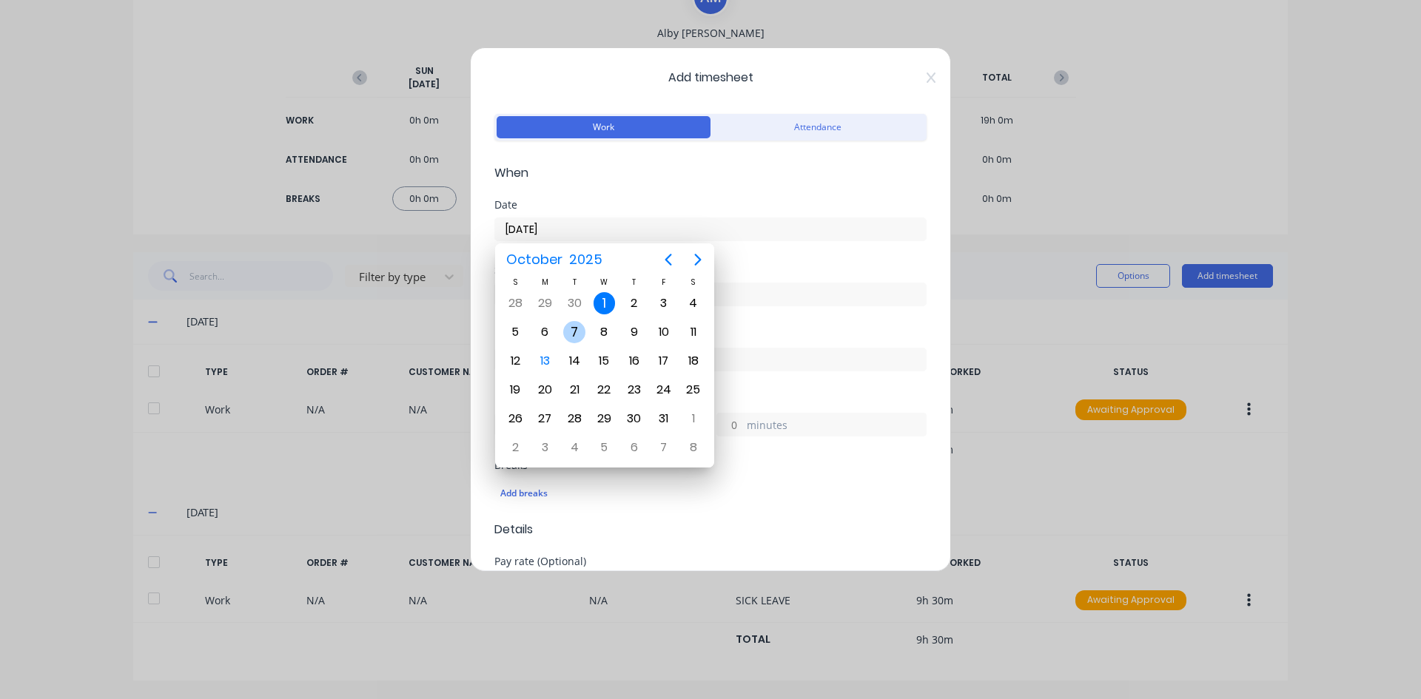
click at [574, 334] on div "7" at bounding box center [574, 332] width 22 height 22
type input "07/10/2025"
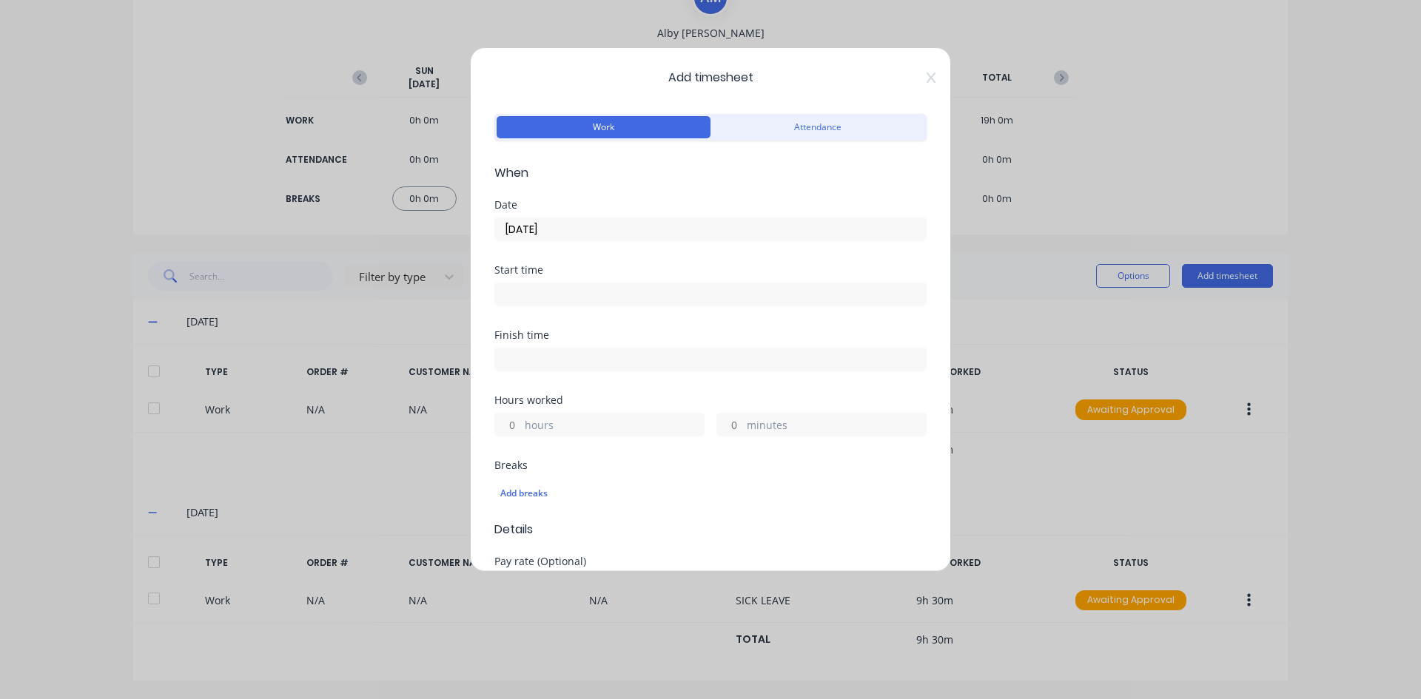
click at [520, 295] on input at bounding box center [710, 294] width 431 height 22
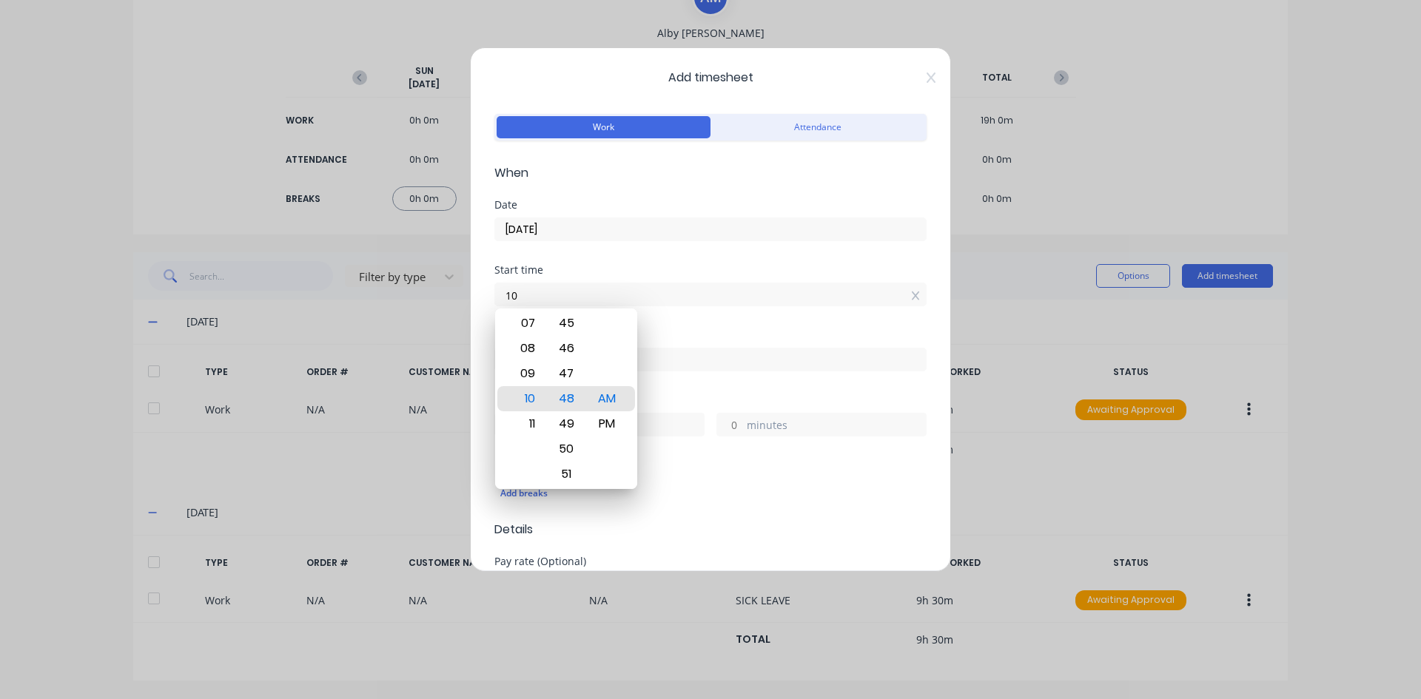
type input "1"
type input "07:00 AM"
click at [606, 397] on div "AM" at bounding box center [607, 398] width 36 height 25
click at [660, 309] on div "Start time 07:00 AM" at bounding box center [710, 297] width 432 height 65
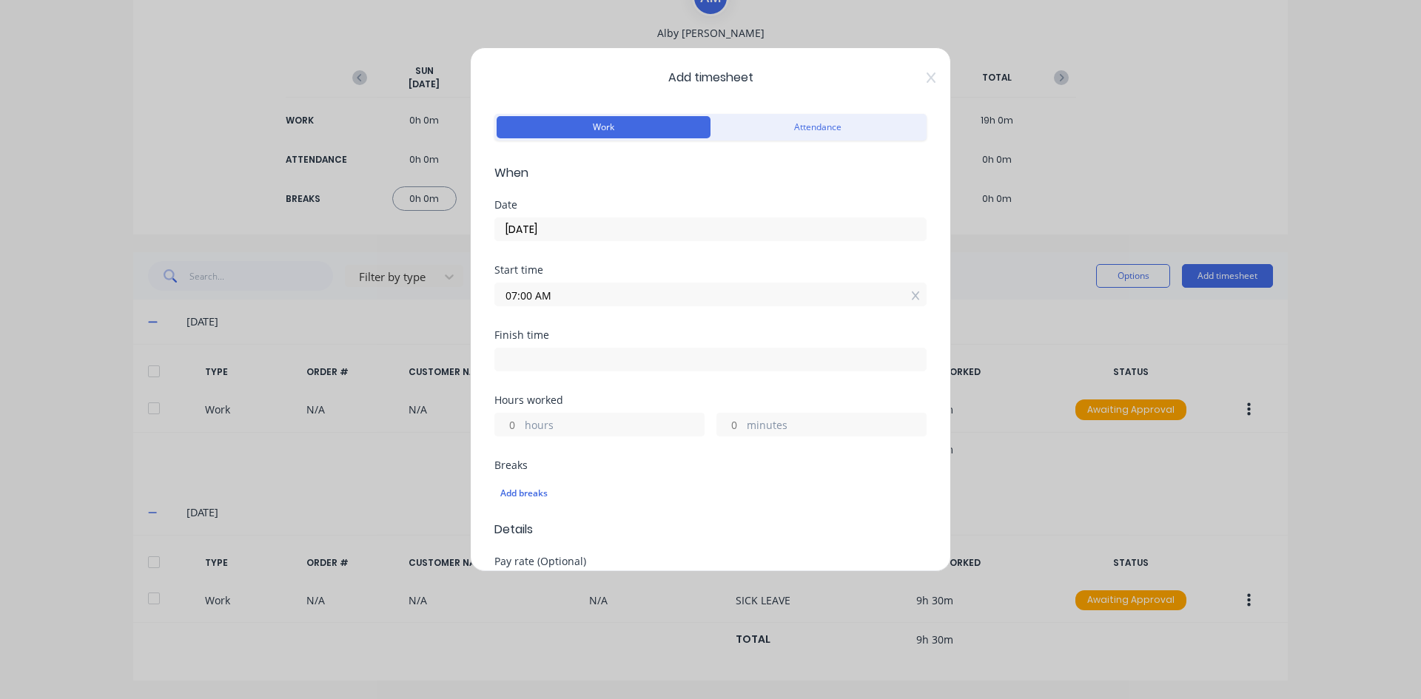
click at [521, 364] on input at bounding box center [710, 360] width 431 height 22
type input "10:48 AM"
type input "3"
type input "48"
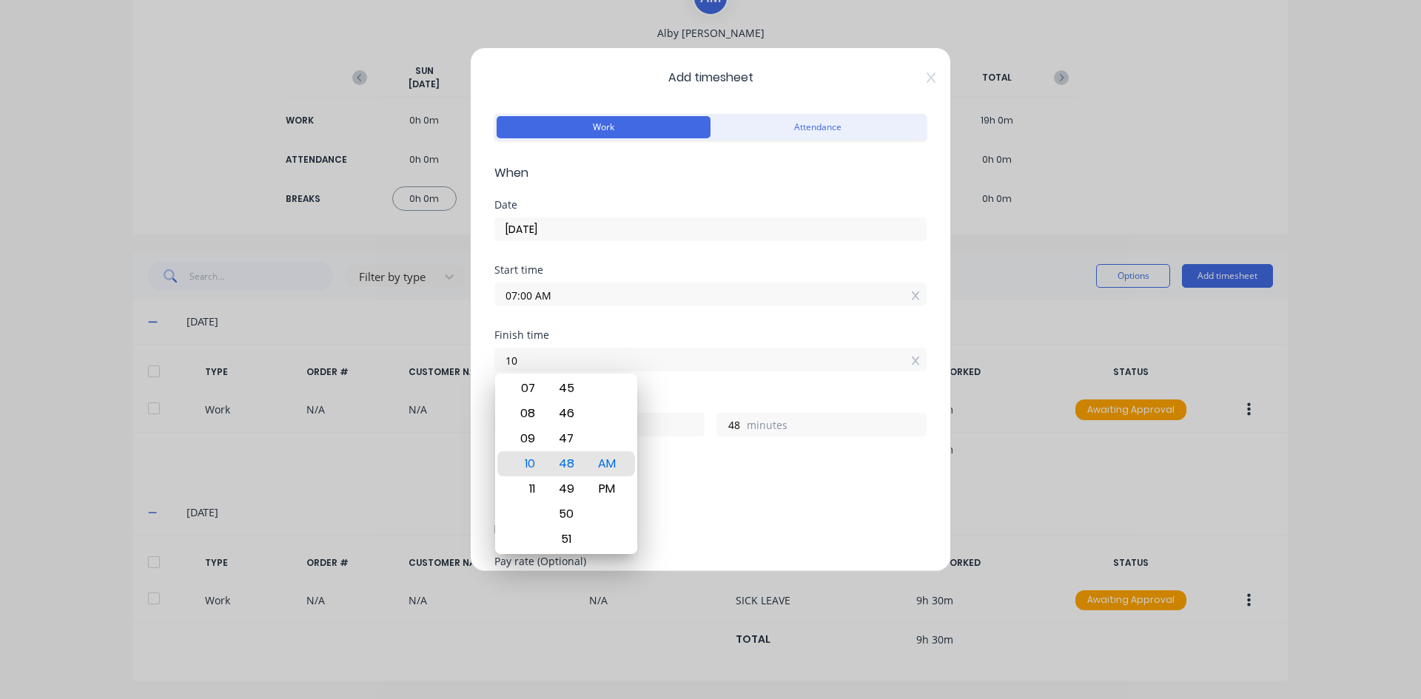
type input "1"
type input "04:30 AM"
type input "21"
type input "30"
click at [606, 486] on div "PM" at bounding box center [607, 489] width 36 height 25
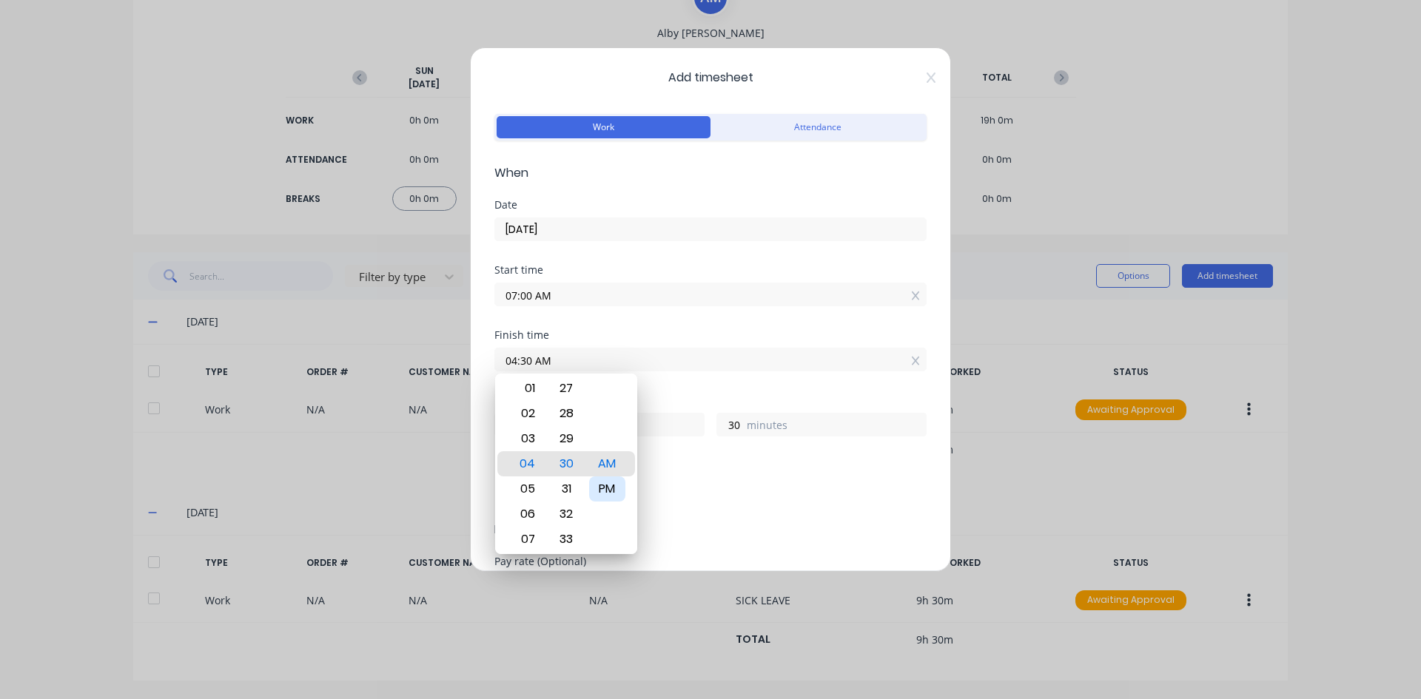
type input "04:30 PM"
type input "9"
click at [679, 393] on div "Finish time 04:30 PM" at bounding box center [710, 362] width 432 height 65
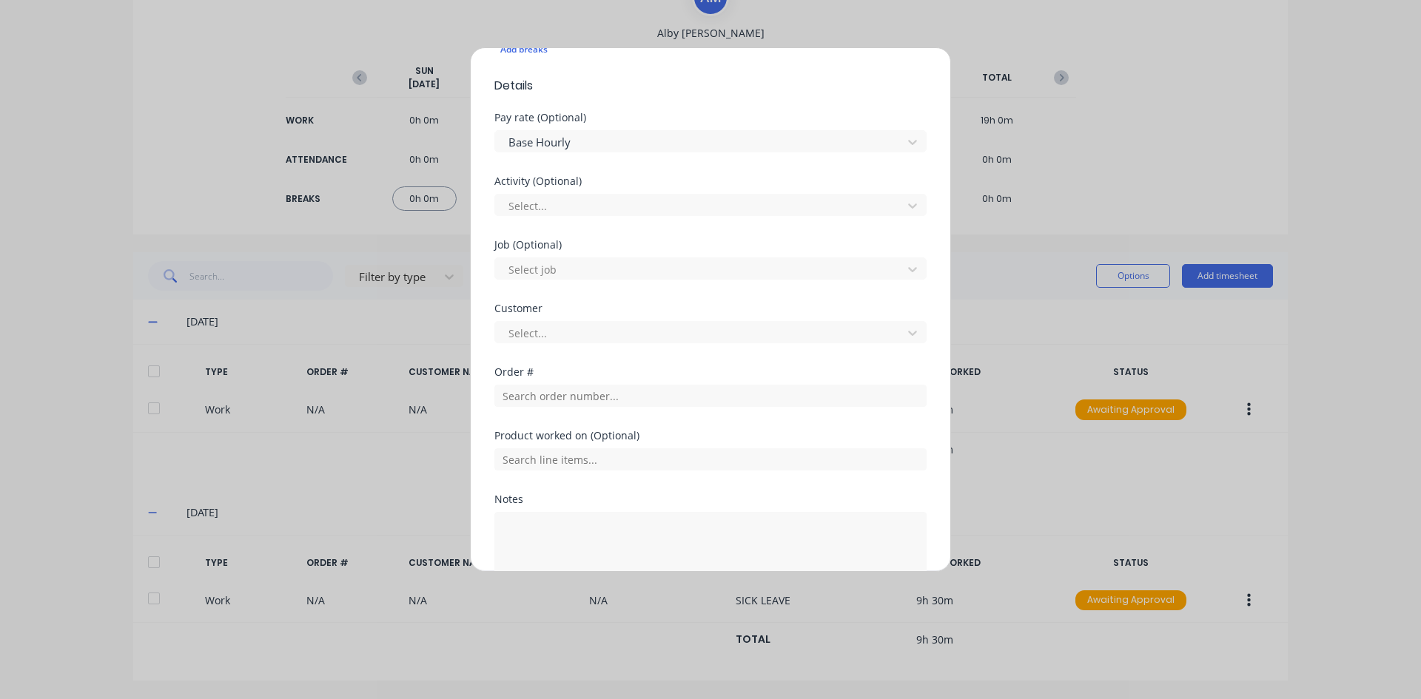
scroll to position [531, 0]
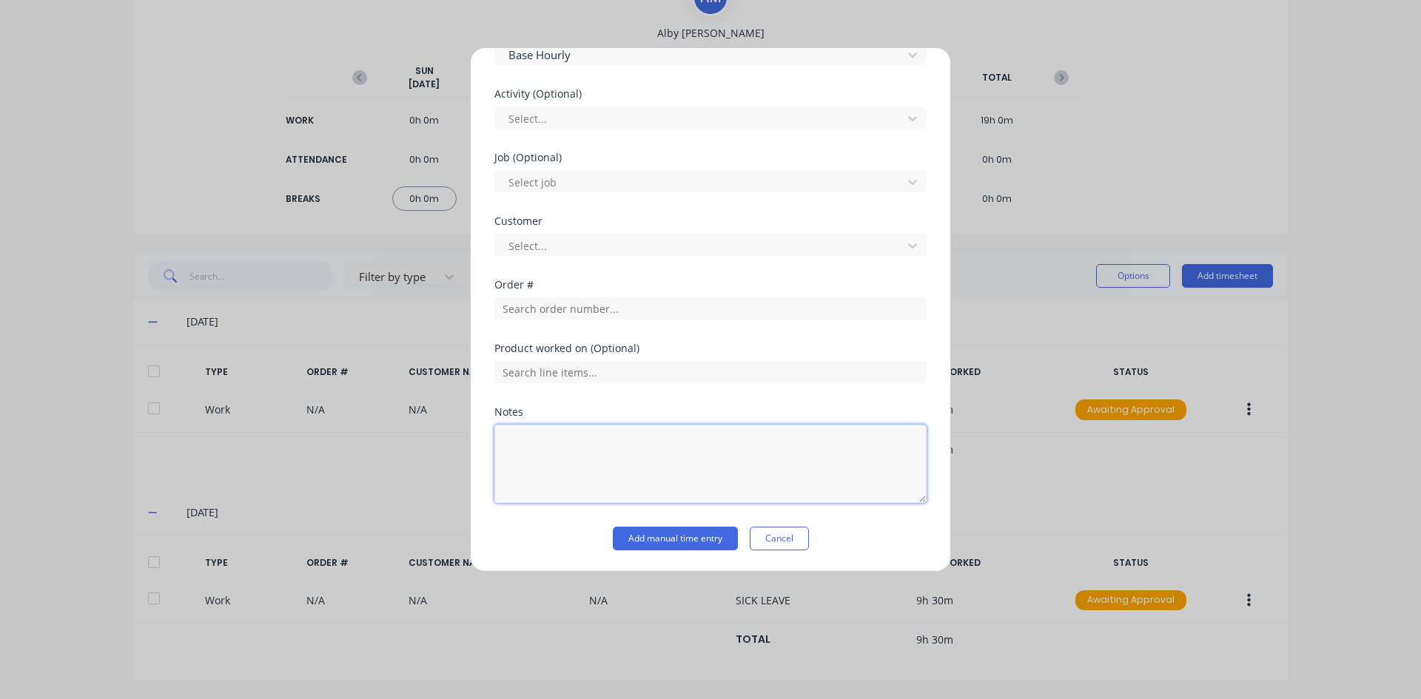
click at [519, 447] on textarea at bounding box center [710, 464] width 432 height 78
type textarea "s"
type textarea "Sick Leave"
click at [689, 537] on button "Add manual time entry" at bounding box center [675, 539] width 125 height 24
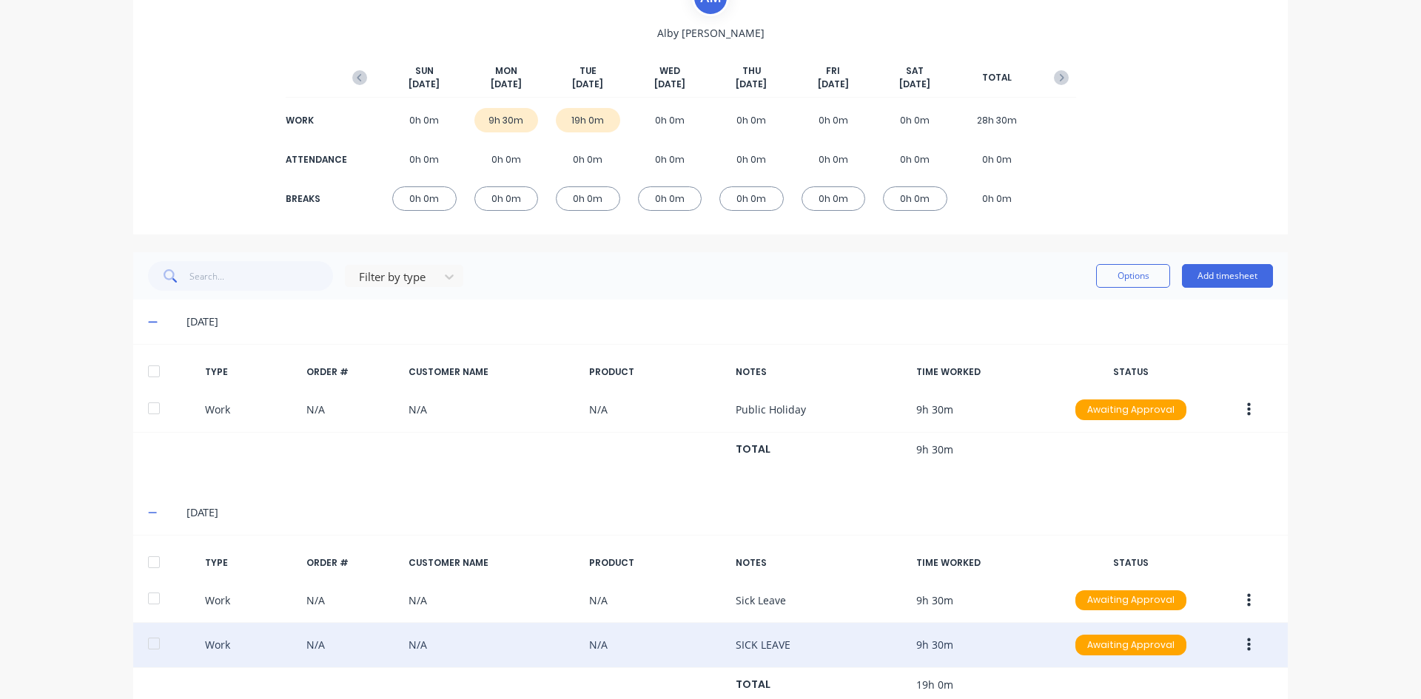
click at [1246, 642] on button "button" at bounding box center [1249, 645] width 35 height 27
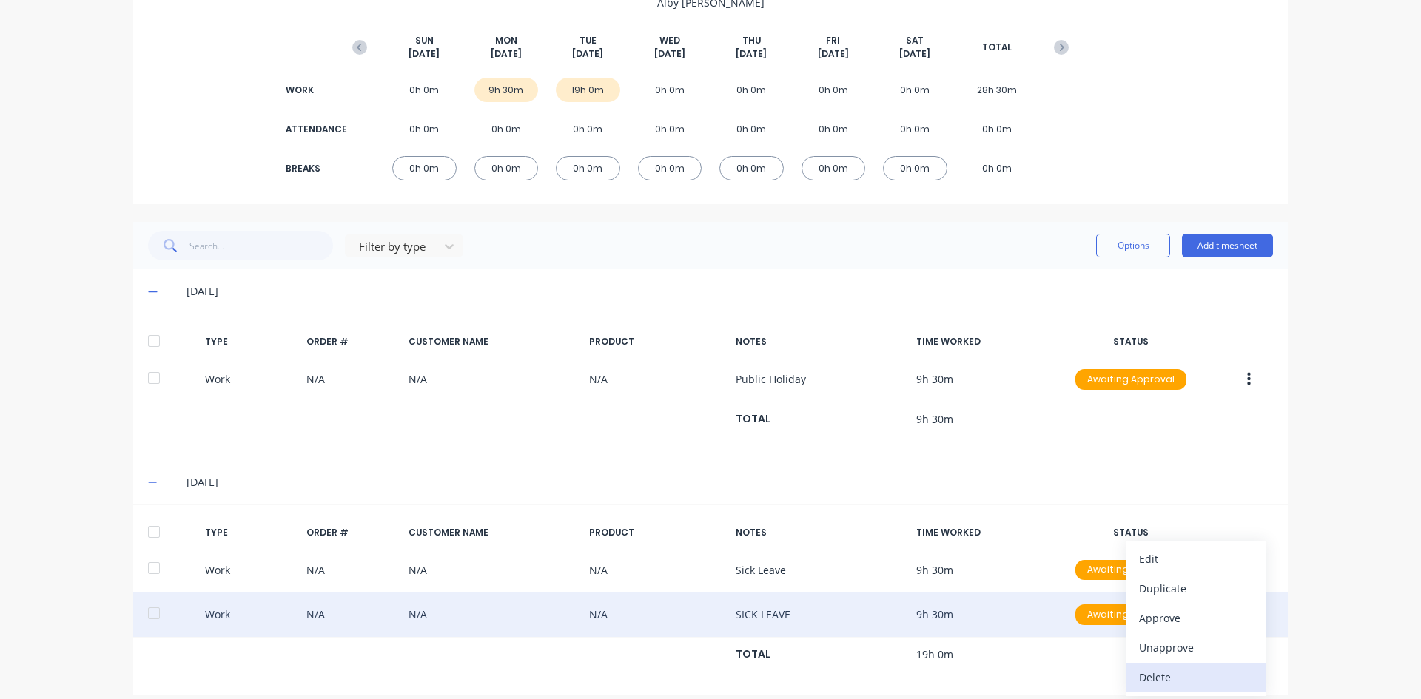
scroll to position [179, 0]
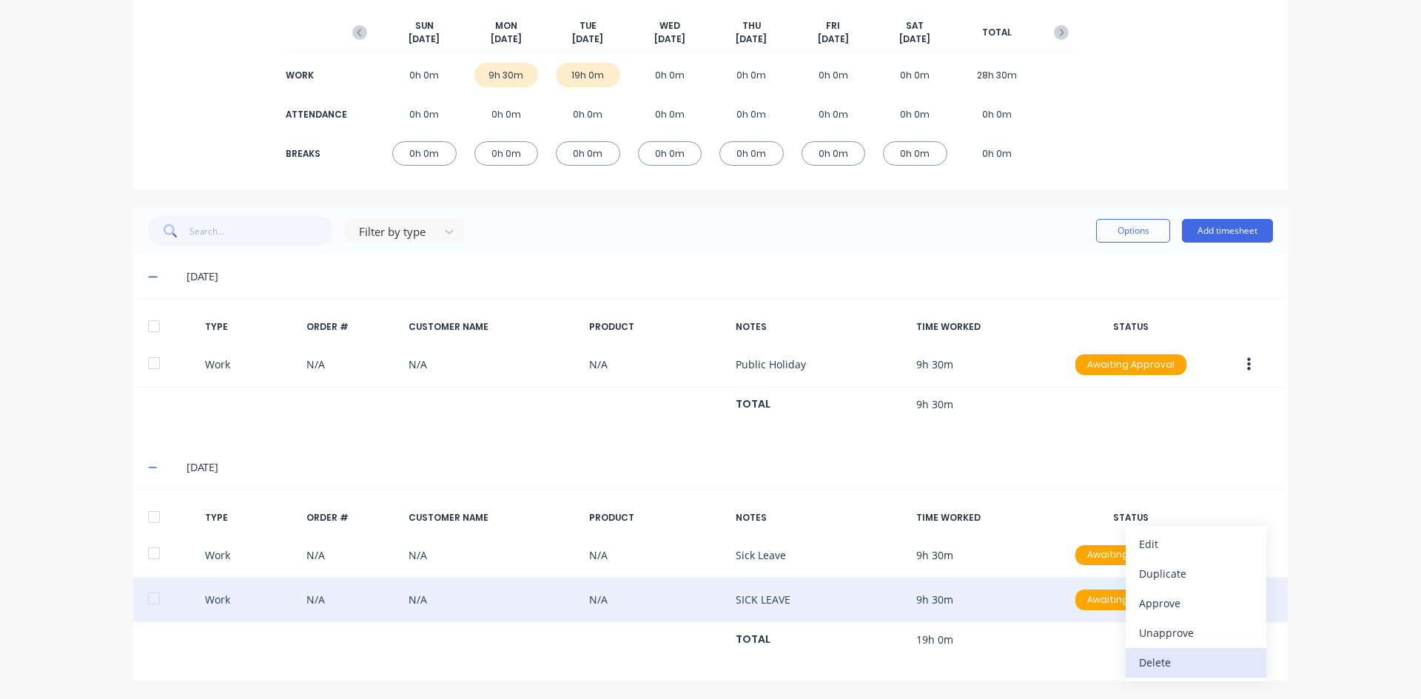
click at [1164, 662] on div "Delete" at bounding box center [1196, 662] width 114 height 21
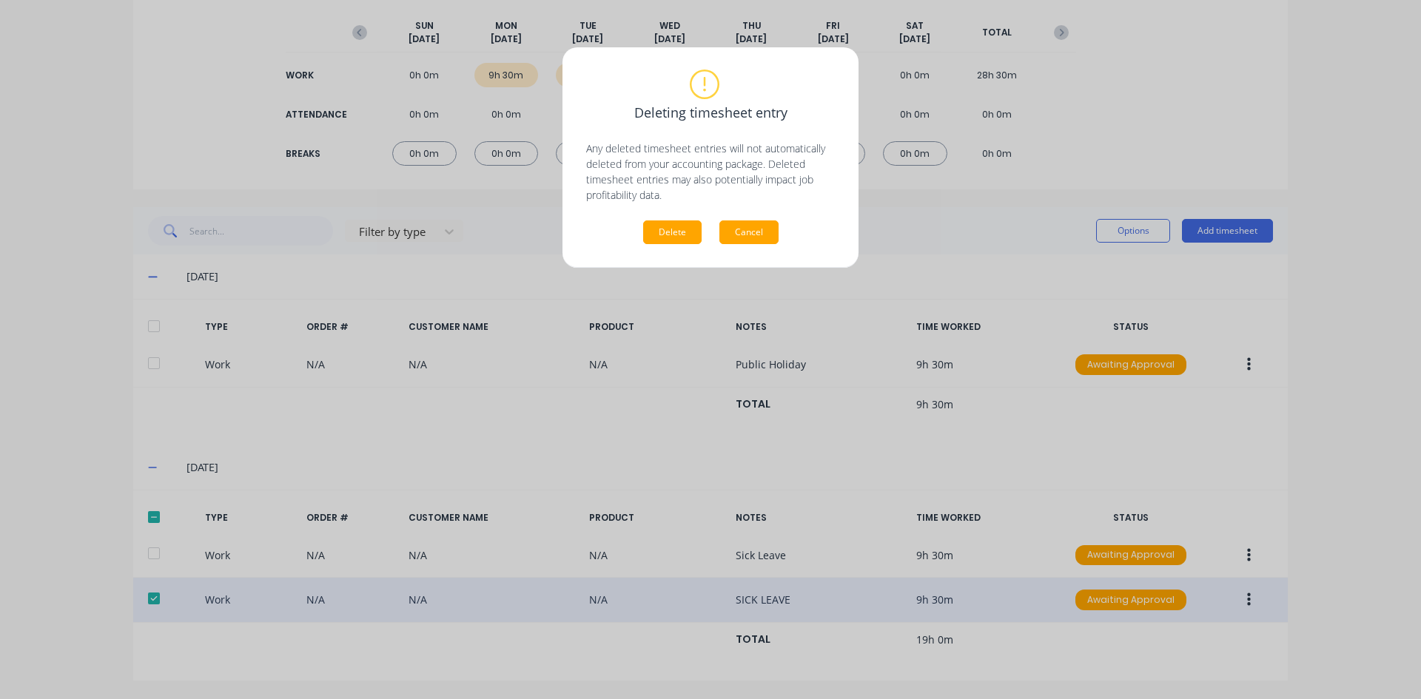
click at [764, 240] on button "Cancel" at bounding box center [748, 233] width 59 height 24
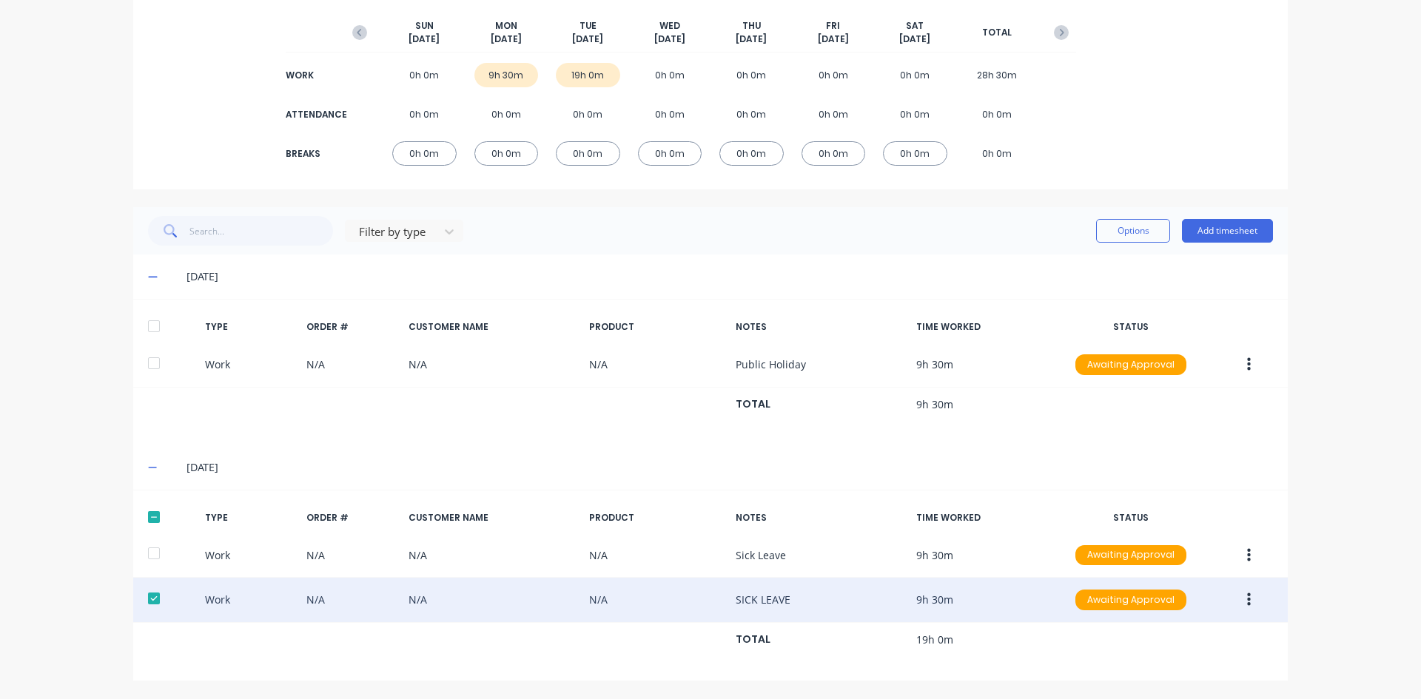
click at [1241, 596] on button "button" at bounding box center [1249, 600] width 35 height 27
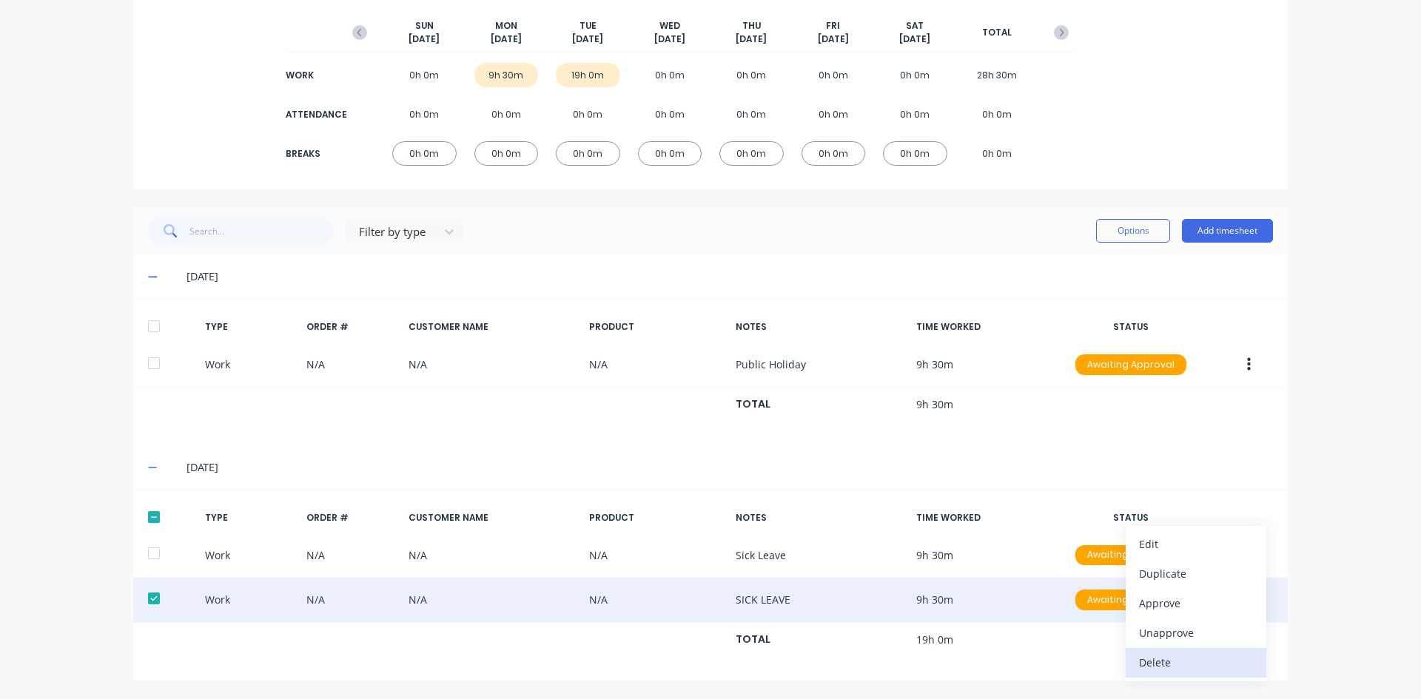
click at [1152, 663] on div "Delete" at bounding box center [1196, 662] width 114 height 21
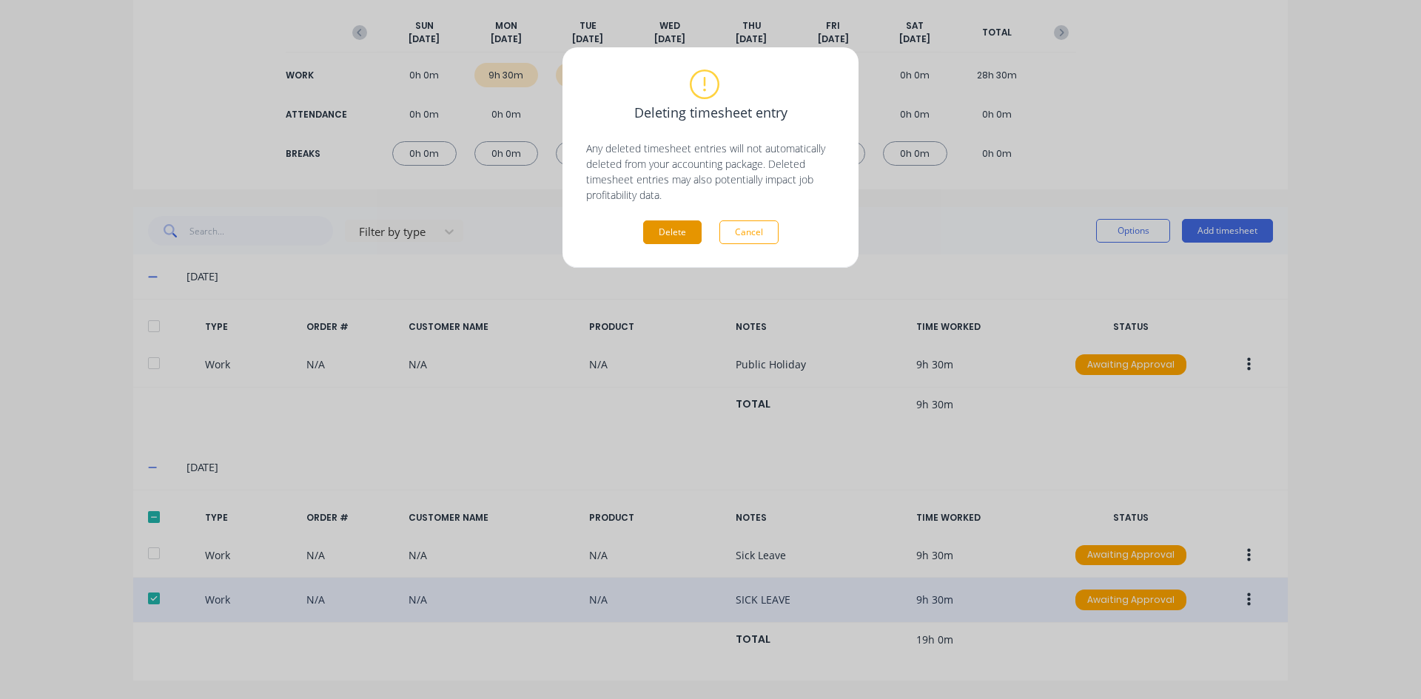
click at [659, 228] on button "Delete" at bounding box center [672, 233] width 58 height 24
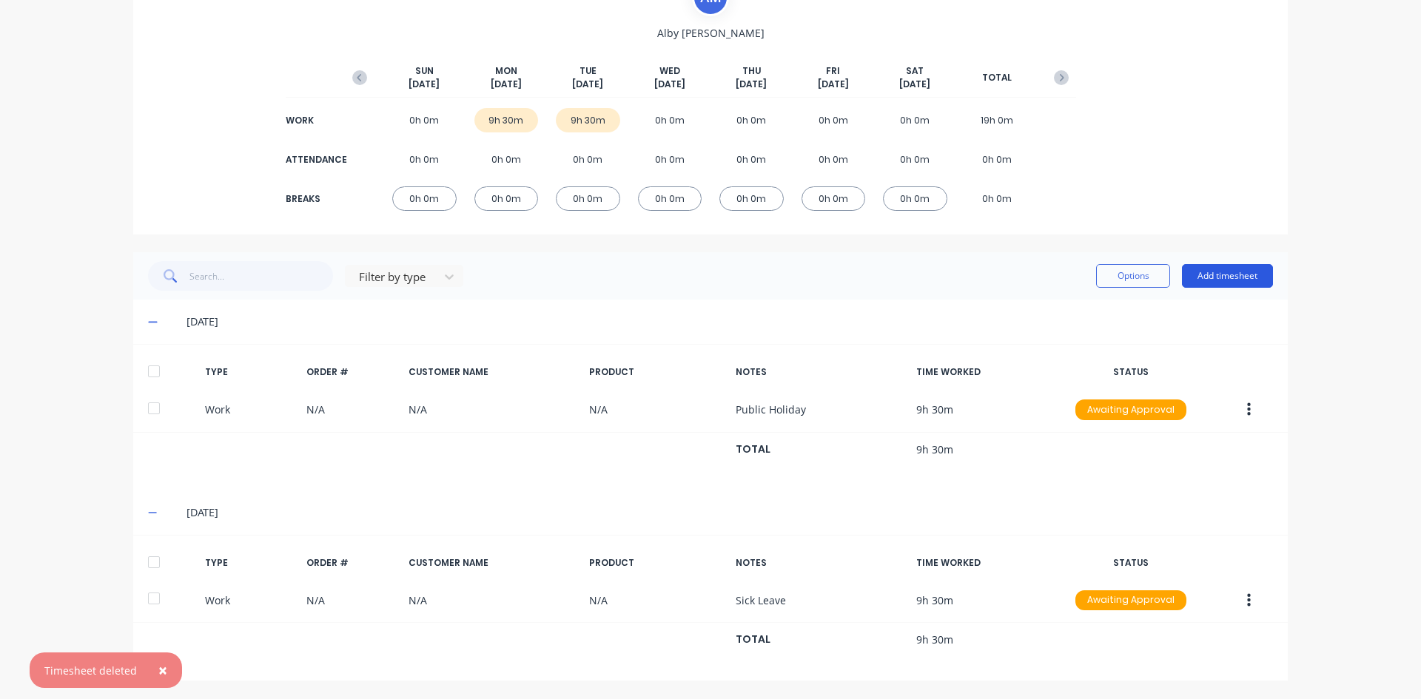
click at [1201, 269] on button "Add timesheet" at bounding box center [1227, 276] width 91 height 24
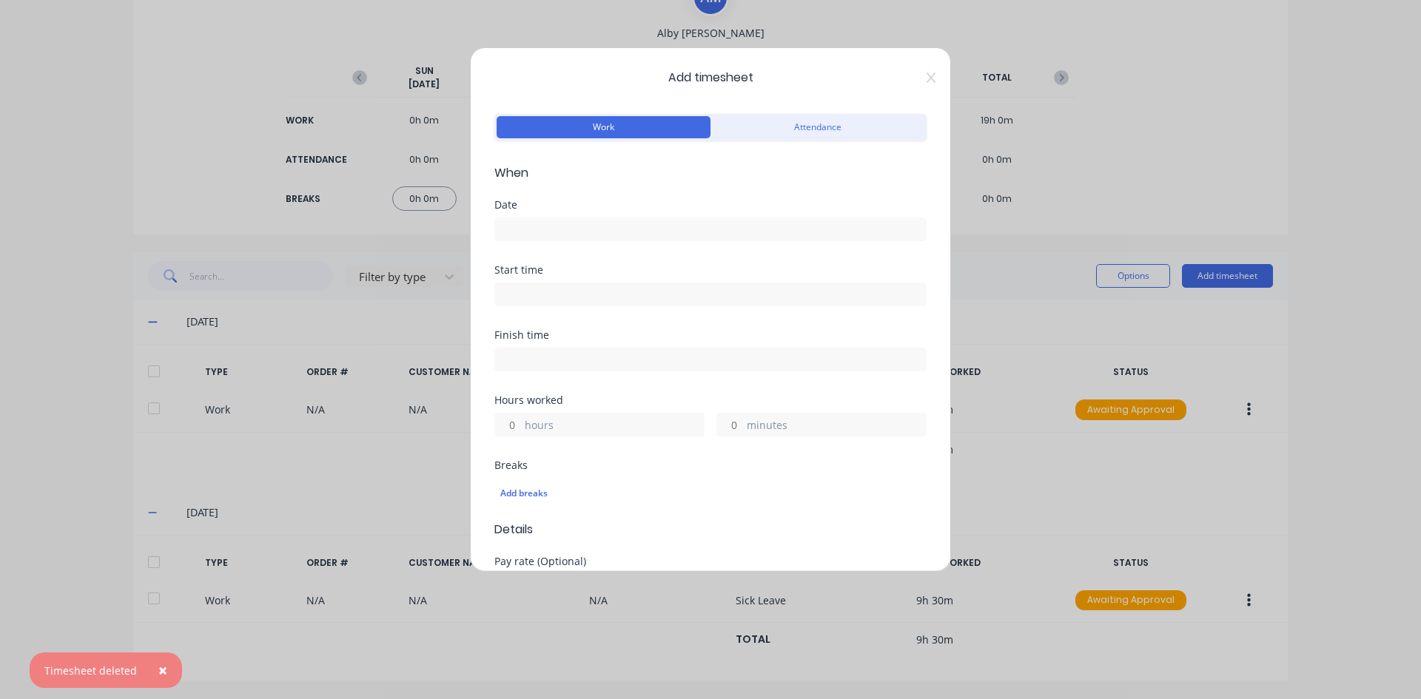
click at [544, 228] on input at bounding box center [710, 229] width 431 height 22
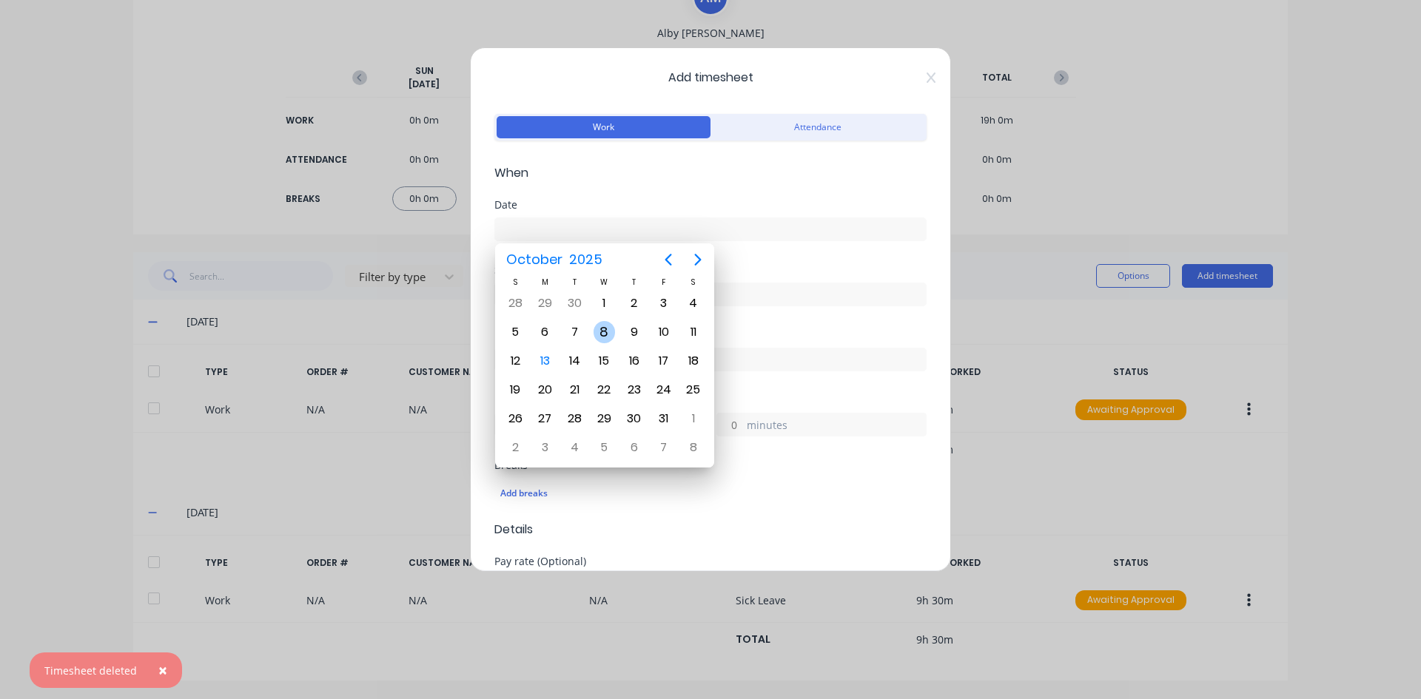
click at [604, 338] on div "8" at bounding box center [605, 332] width 22 height 22
type input "08/10/2025"
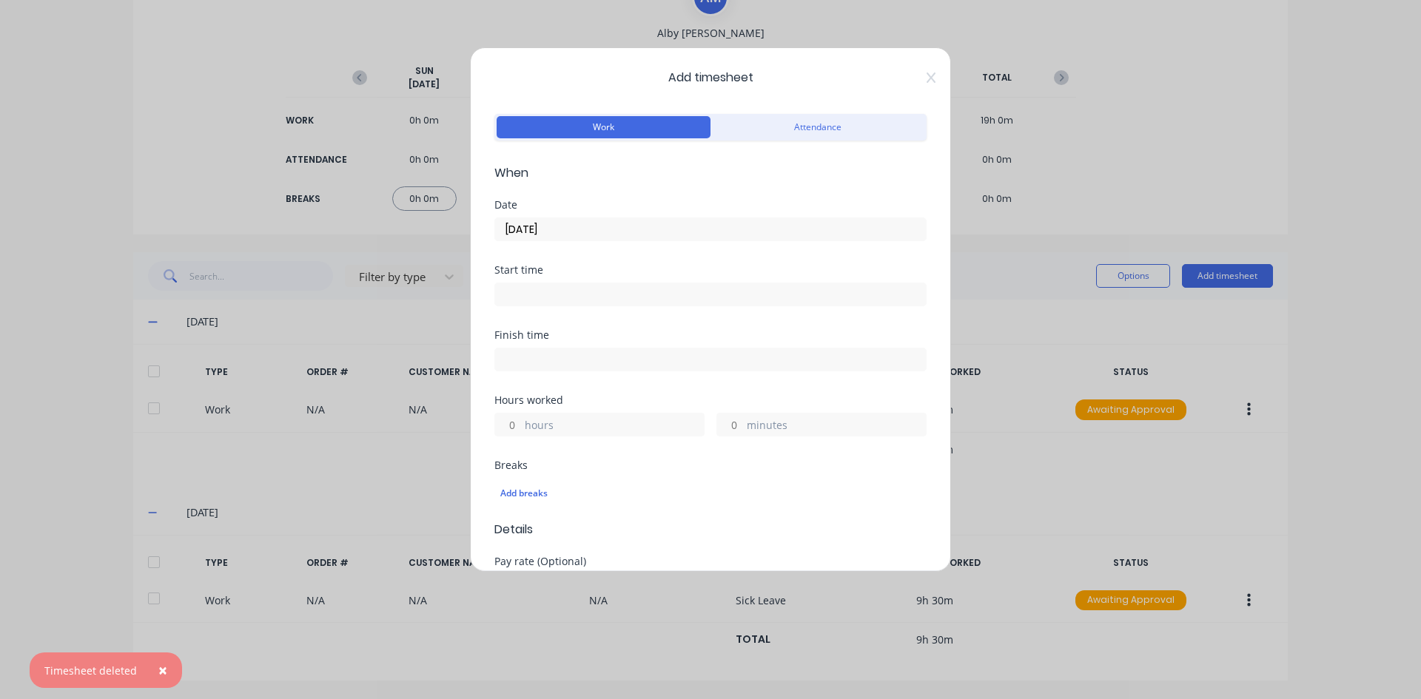
drag, startPoint x: 519, startPoint y: 300, endPoint x: 487, endPoint y: 352, distance: 61.4
click at [519, 301] on input at bounding box center [710, 294] width 431 height 22
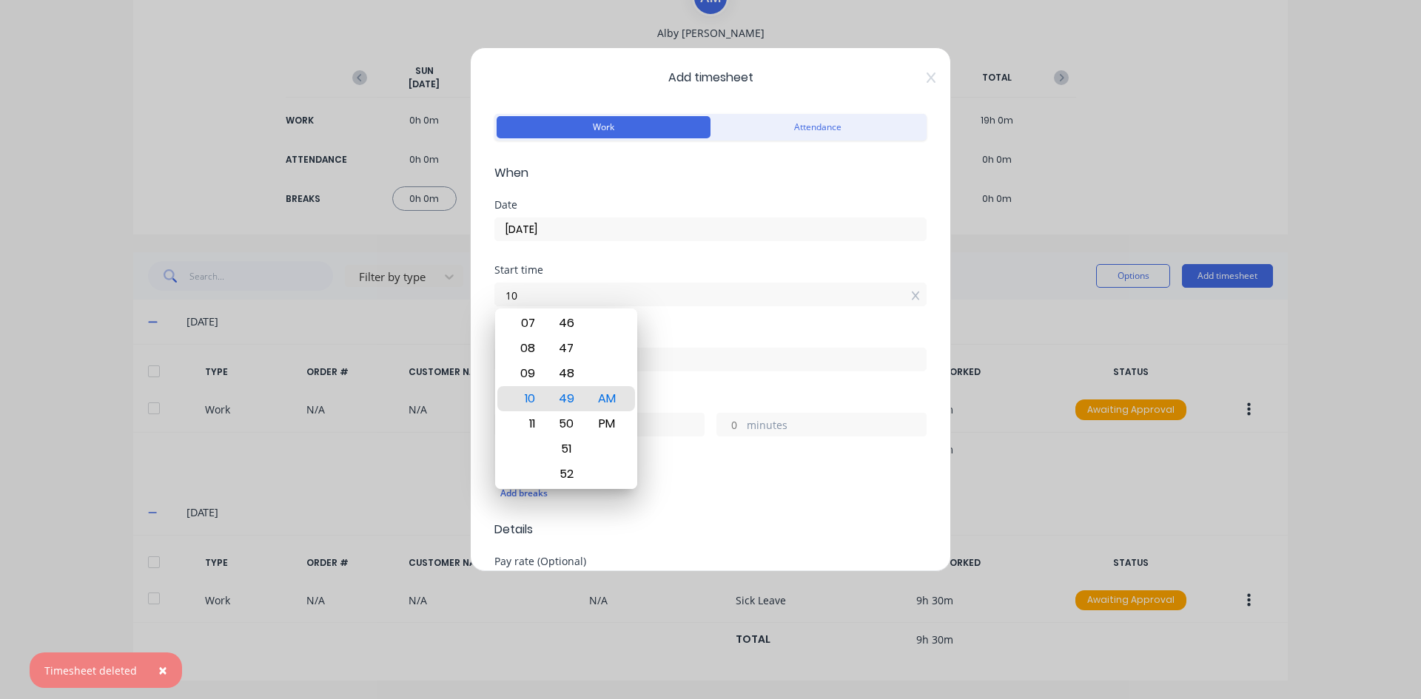
type input "1"
type input "07:00 AM"
drag, startPoint x: 603, startPoint y: 400, endPoint x: 648, endPoint y: 351, distance: 66.0
click at [603, 399] on div "AM" at bounding box center [607, 398] width 36 height 25
click at [681, 314] on div "Start time 07:00 AM" at bounding box center [710, 297] width 432 height 65
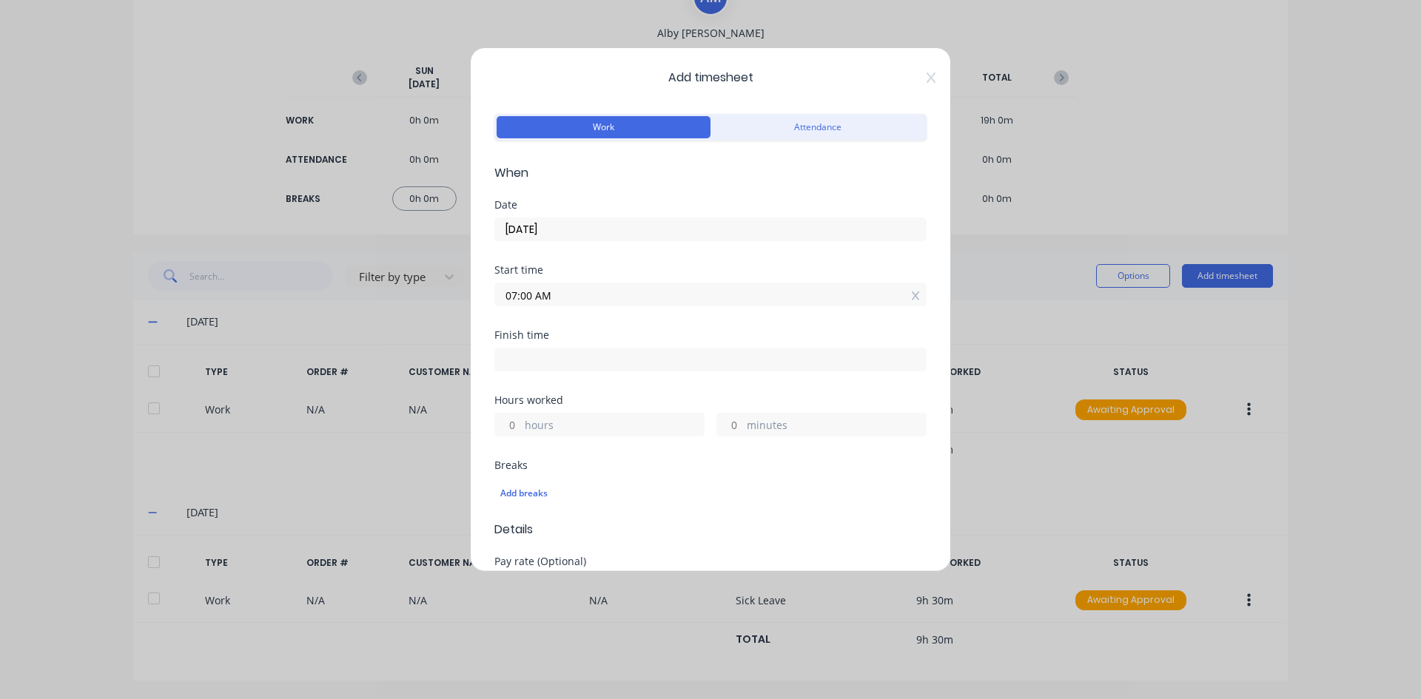
drag, startPoint x: 537, startPoint y: 359, endPoint x: 516, endPoint y: 380, distance: 29.8
click at [536, 360] on input at bounding box center [710, 360] width 431 height 22
type input "10:49 AM"
type input "3"
type input "49"
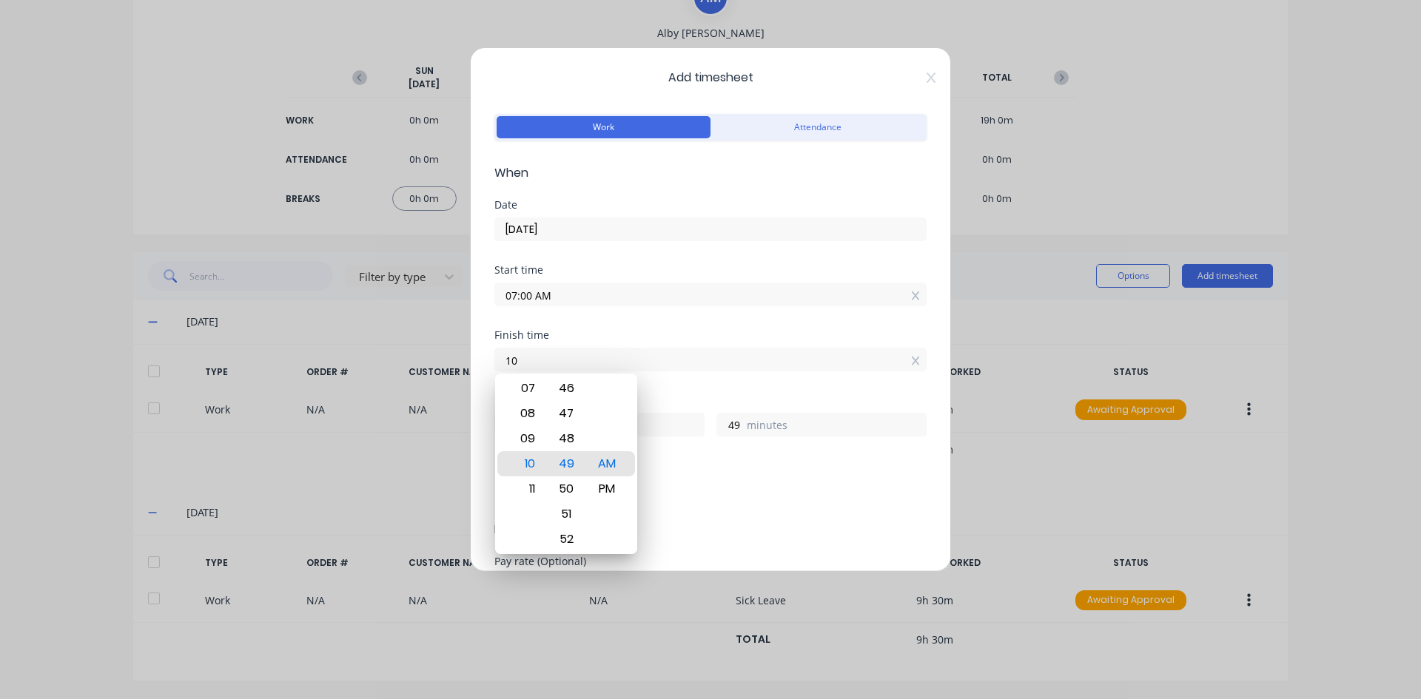
type input "1"
type input "04:30 AM"
type input "21"
type input "30"
click at [607, 492] on div "PM" at bounding box center [607, 489] width 36 height 25
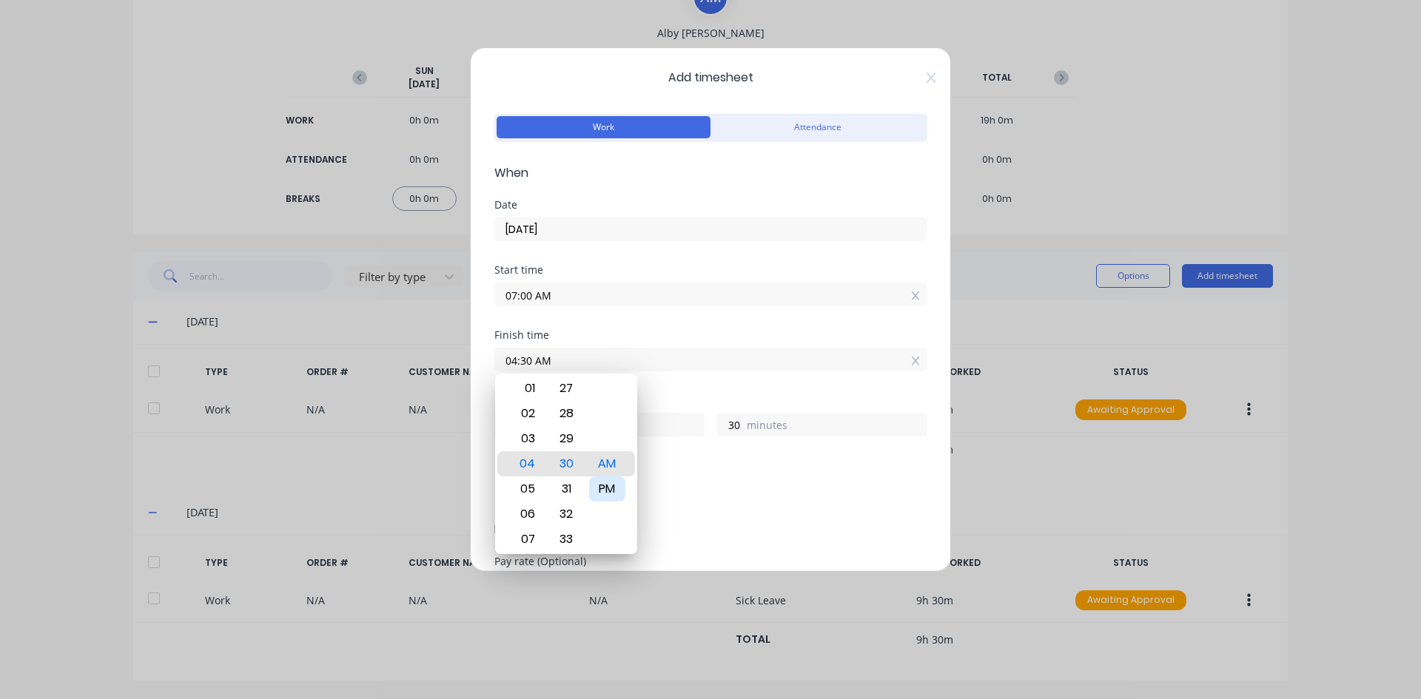
type input "04:30 PM"
type input "9"
click at [731, 451] on div "Hours worked 9 hours 30 minutes" at bounding box center [710, 427] width 432 height 65
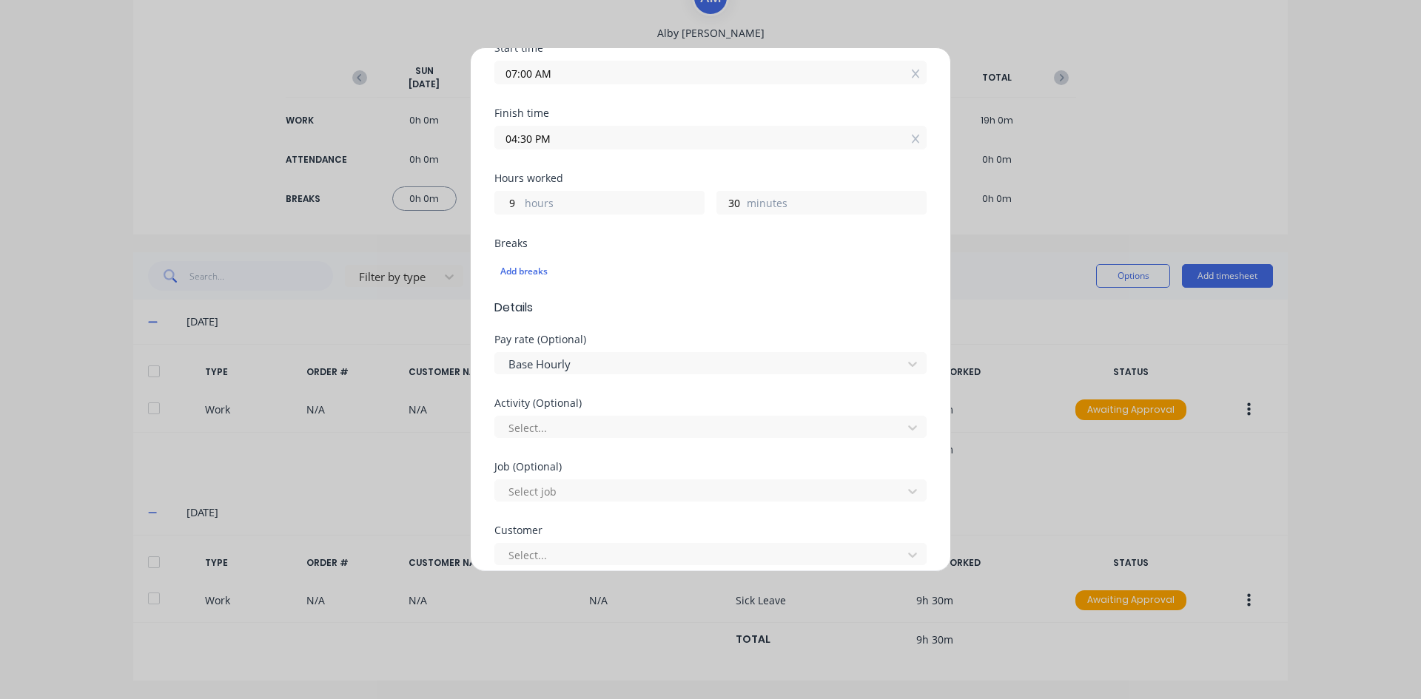
scroll to position [518, 0]
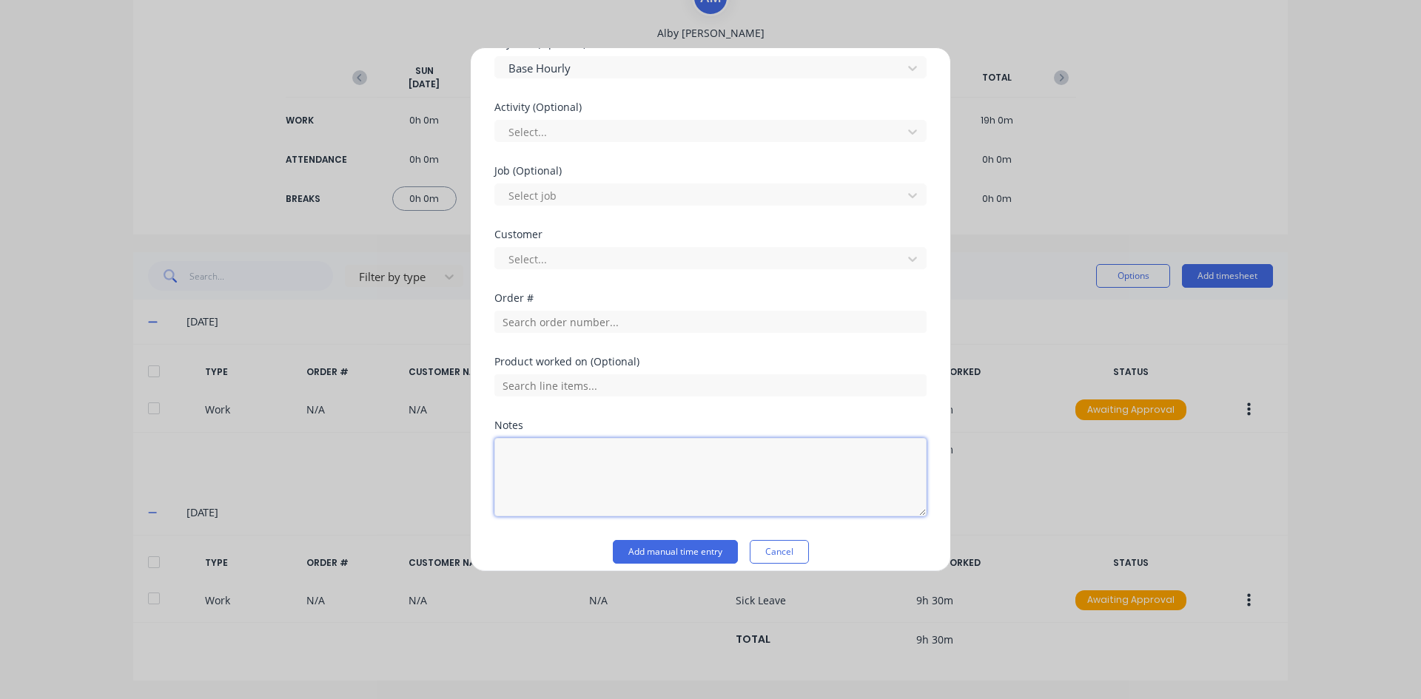
click at [583, 461] on textarea at bounding box center [710, 477] width 432 height 78
type textarea "s"
type textarea "Sick Leave"
click at [670, 548] on button "Add manual time entry" at bounding box center [675, 552] width 125 height 24
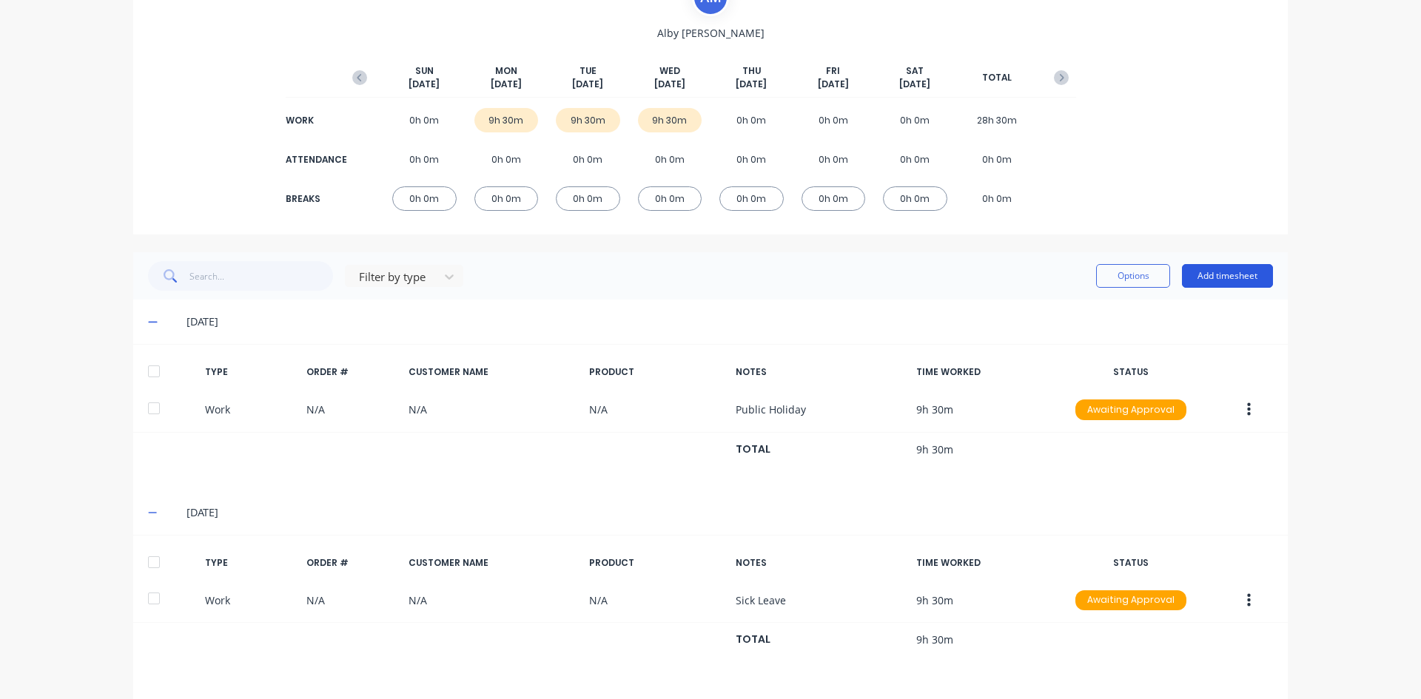
click at [1209, 276] on button "Add timesheet" at bounding box center [1227, 276] width 91 height 24
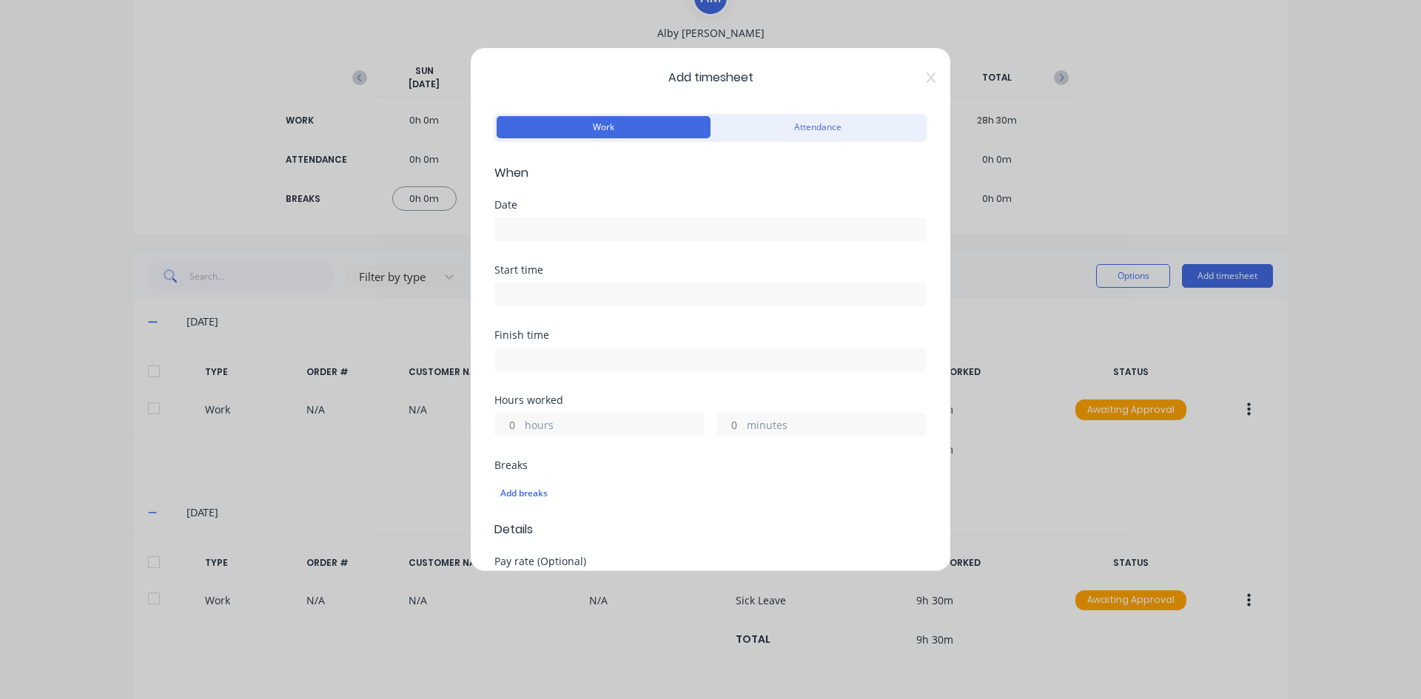
click at [539, 218] on label at bounding box center [710, 230] width 432 height 24
click at [539, 218] on input at bounding box center [710, 229] width 431 height 22
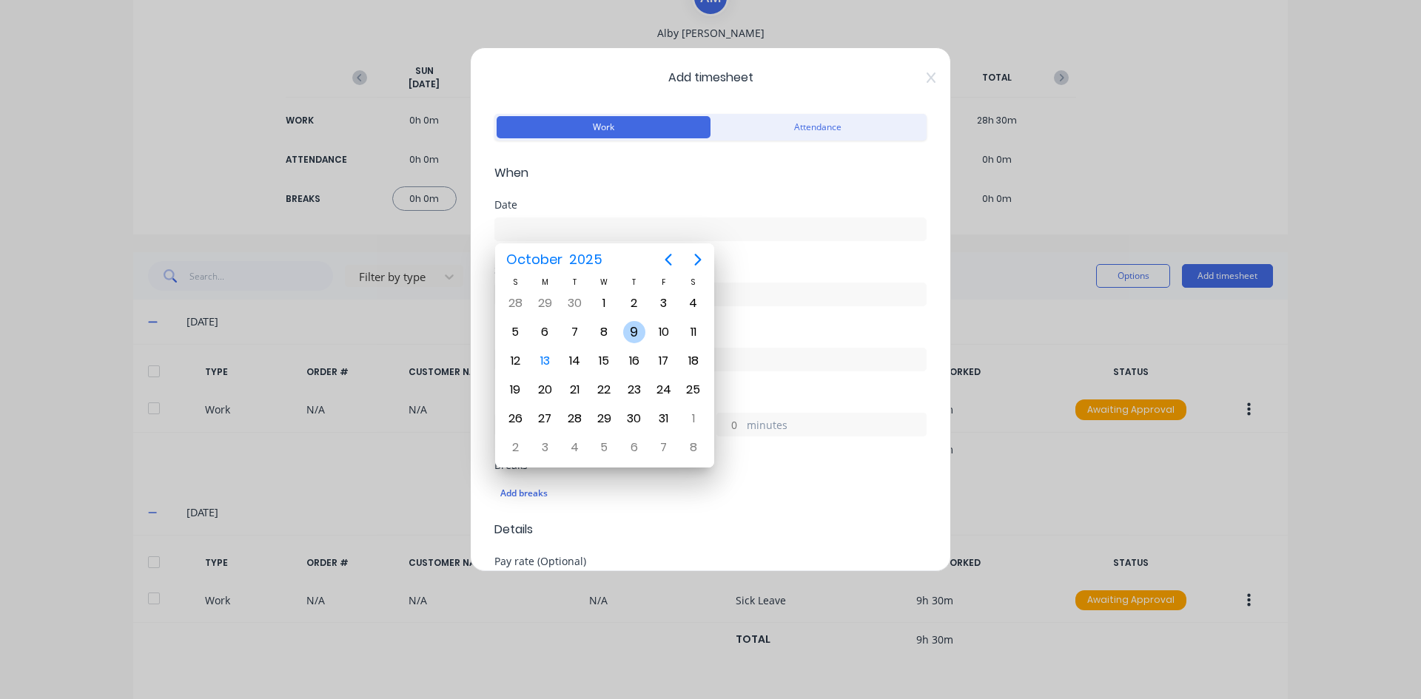
click at [639, 329] on div "9" at bounding box center [634, 332] width 22 height 22
type input "[DATE]"
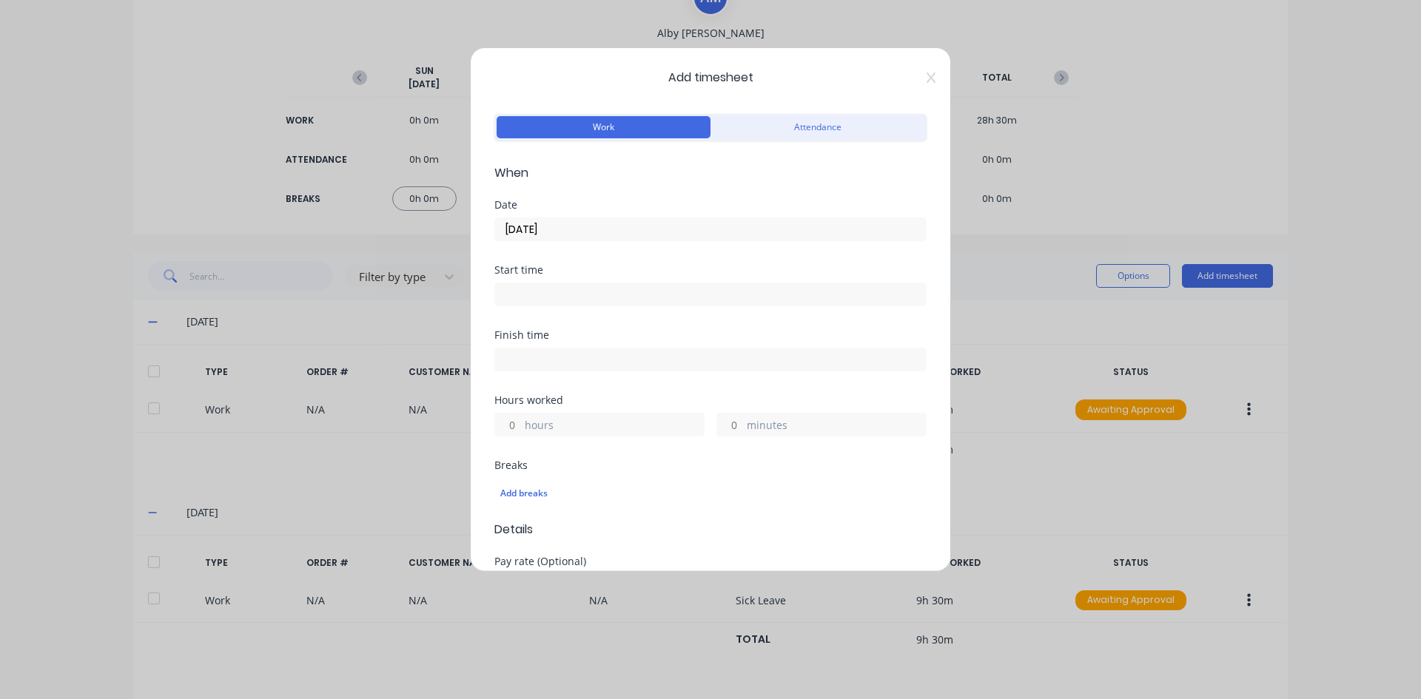
click at [533, 298] on input at bounding box center [710, 294] width 431 height 22
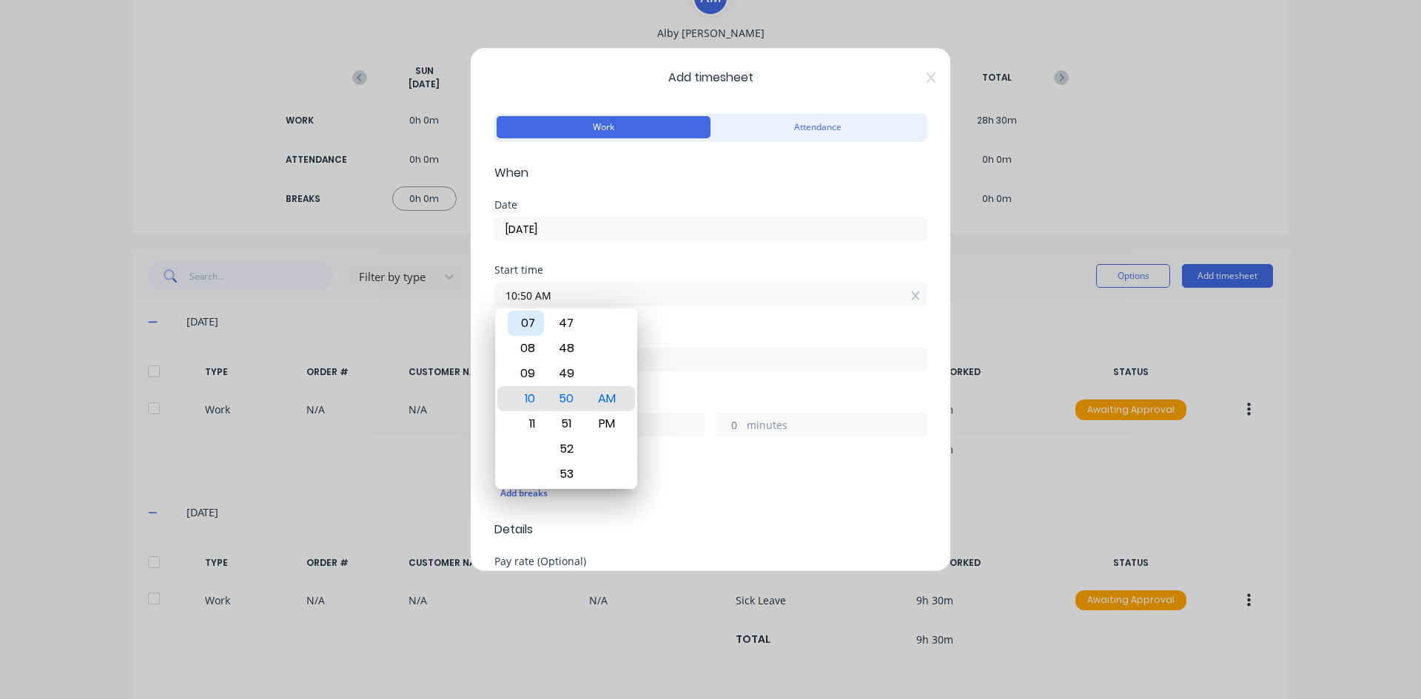
click at [529, 320] on div "07" at bounding box center [526, 323] width 36 height 25
type input "07:00 AM"
click at [609, 403] on div "AM" at bounding box center [607, 398] width 36 height 25
click at [681, 323] on div "Start time 07:00 AM" at bounding box center [710, 297] width 432 height 65
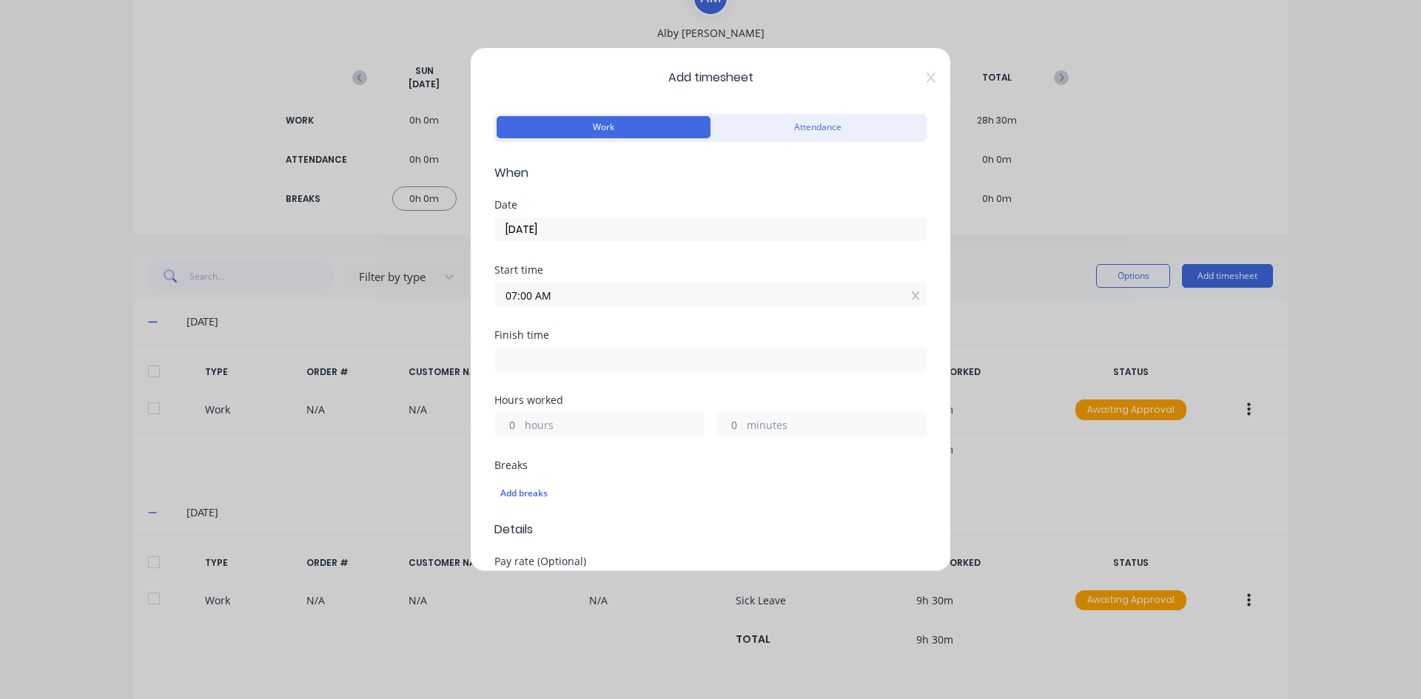
click at [514, 354] on input at bounding box center [710, 360] width 431 height 22
type input "10:50 AM"
type input "3"
type input "50"
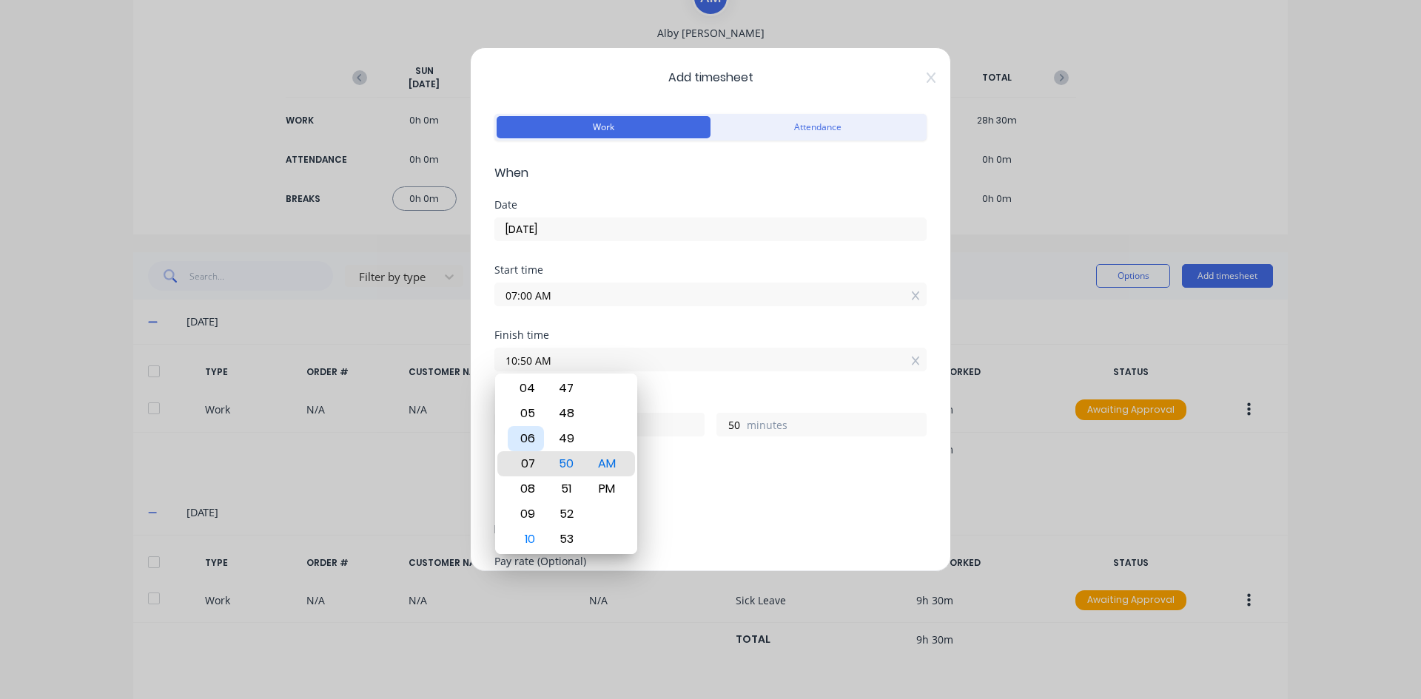
type input "07:50 AM"
type input "0"
type input "04:50 AM"
type input "21"
click at [530, 462] on div "04" at bounding box center [526, 464] width 36 height 25
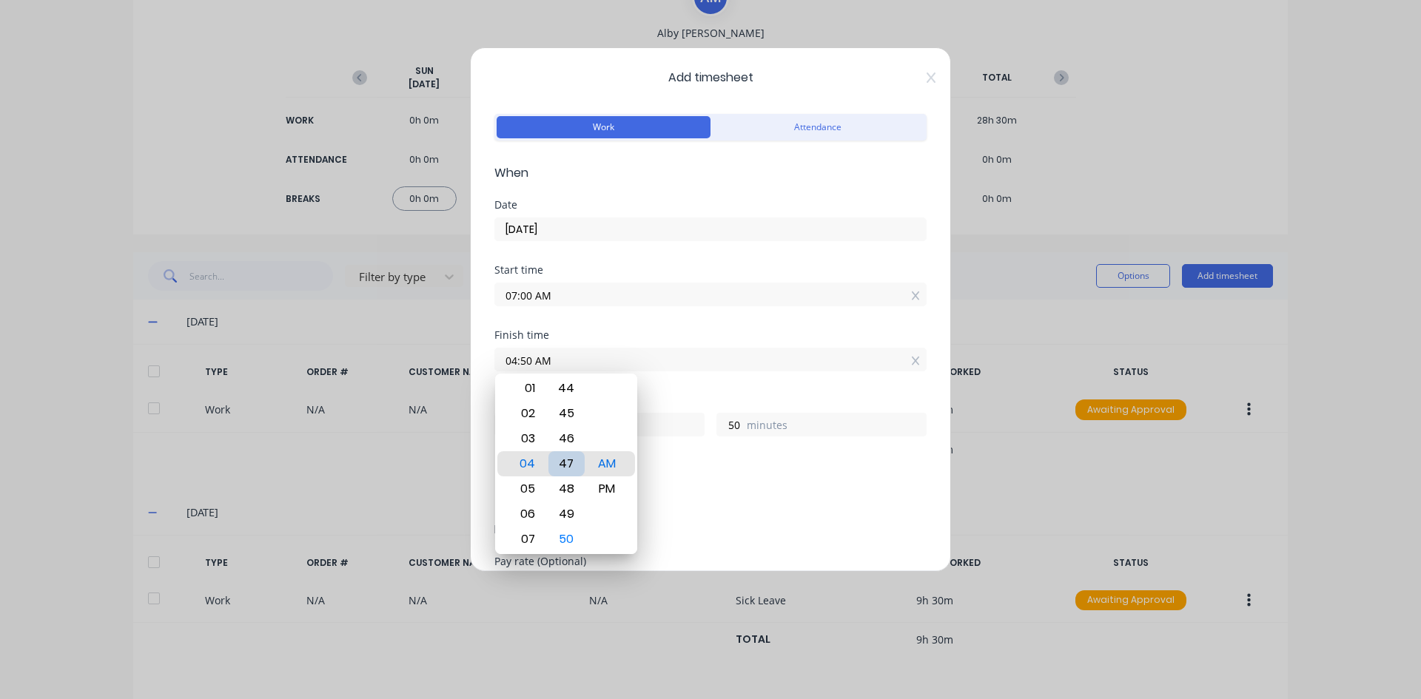
type input "04:47 AM"
type input "47"
type input "04:40 AM"
type input "40"
type input "04:39 AM"
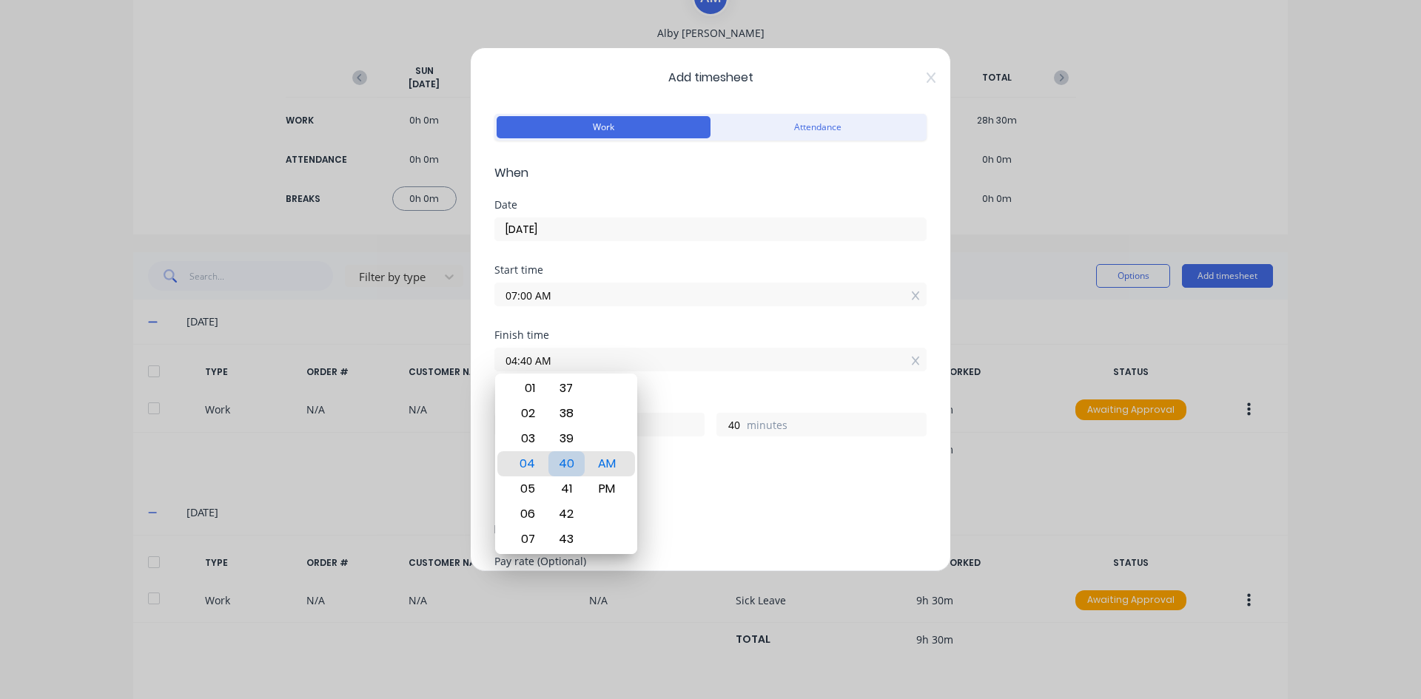
type input "39"
type input "04:37 AM"
type input "37"
type input "04:34 AM"
type input "34"
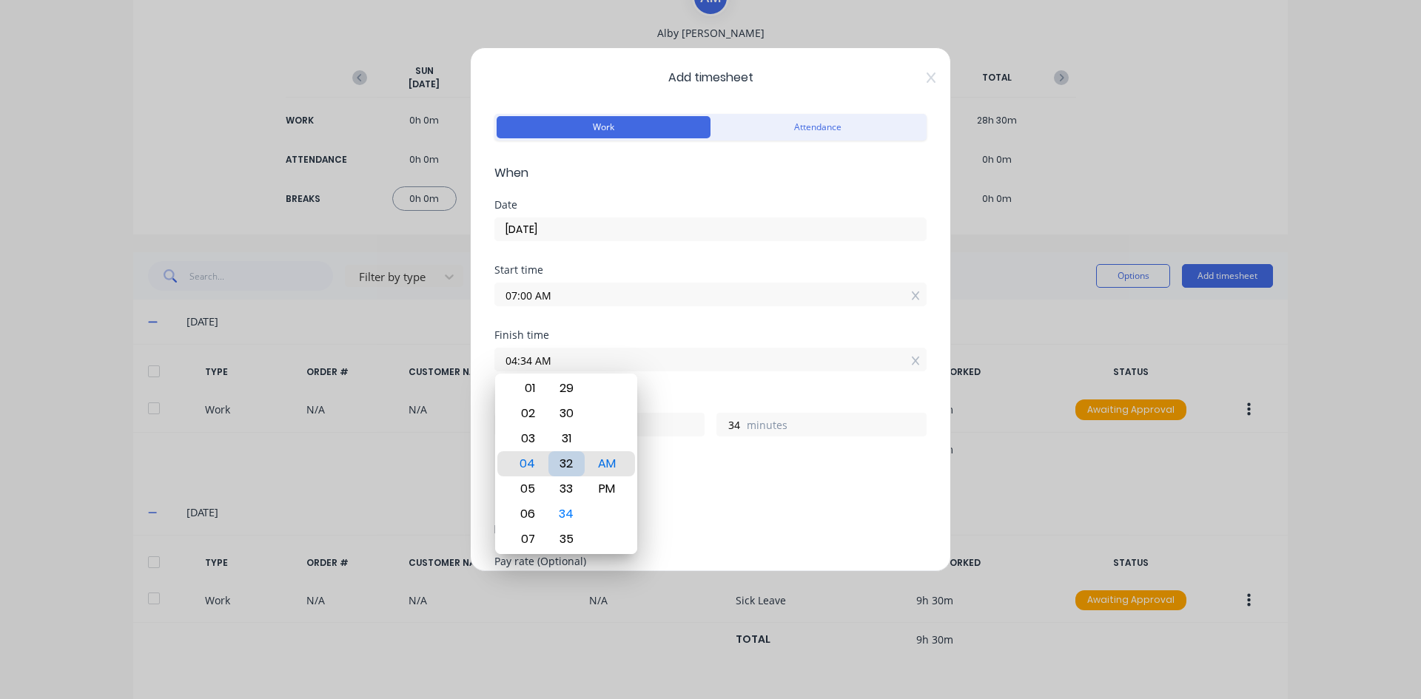
type input "04:32 AM"
type input "32"
type input "04:30 AM"
type input "30"
click at [613, 491] on div "PM" at bounding box center [607, 489] width 36 height 25
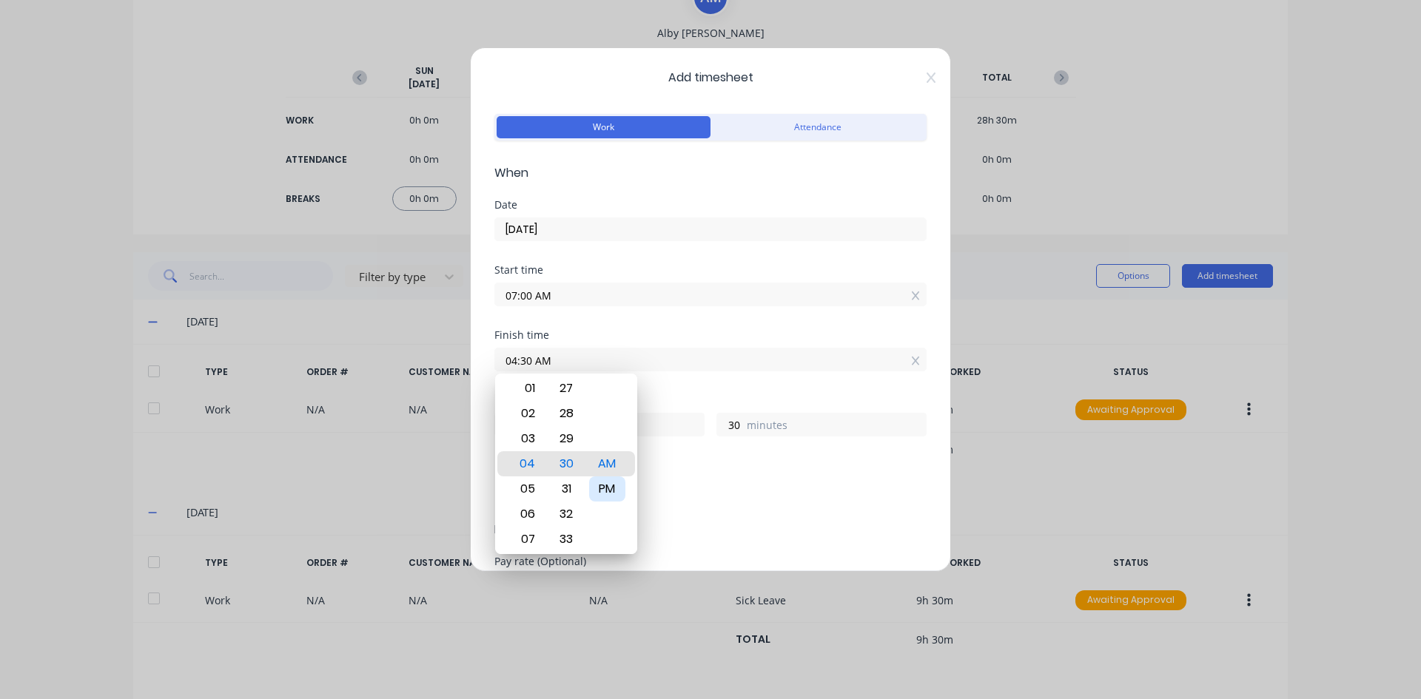
type input "04:30 PM"
type input "9"
click at [616, 463] on div "PM" at bounding box center [607, 464] width 36 height 25
click at [670, 437] on div "Hours worked 9 hours 30 minutes" at bounding box center [710, 427] width 432 height 65
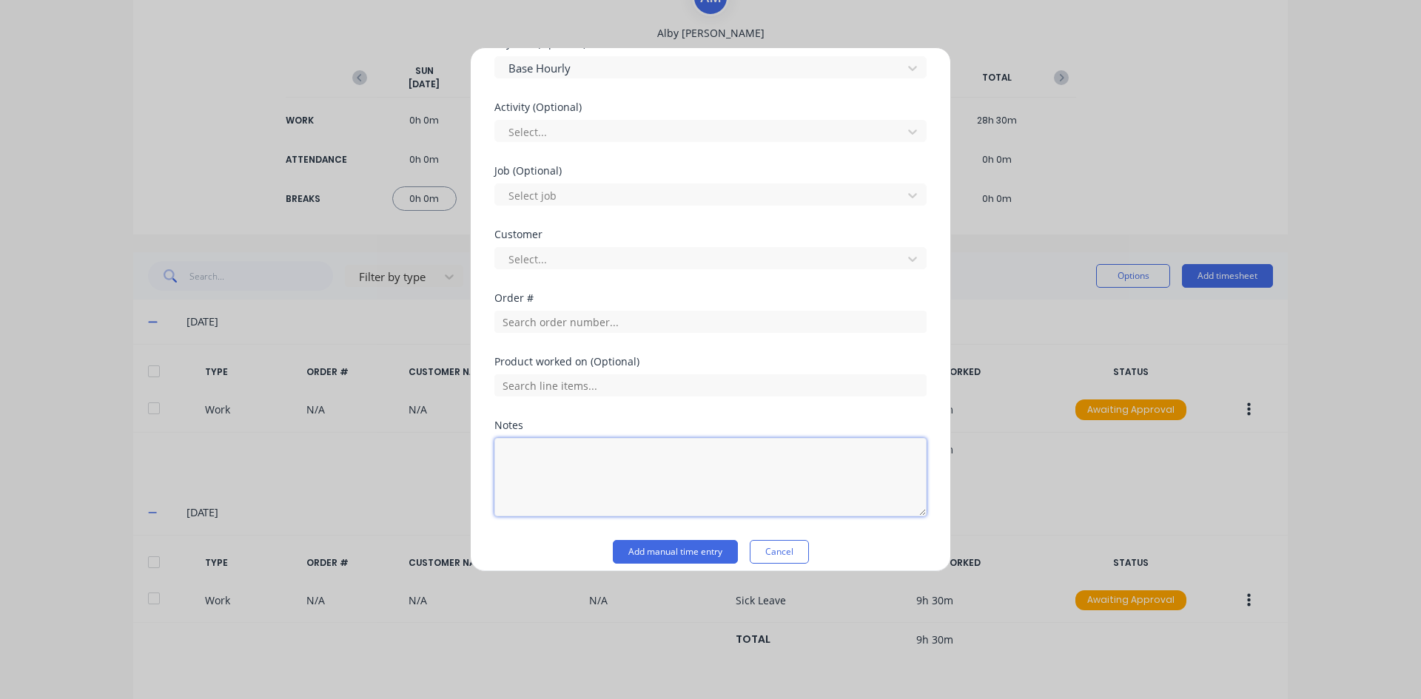
click at [534, 467] on textarea at bounding box center [710, 477] width 432 height 78
type textarea "Sick Leave"
click at [628, 551] on button "Add manual time entry" at bounding box center [675, 552] width 125 height 24
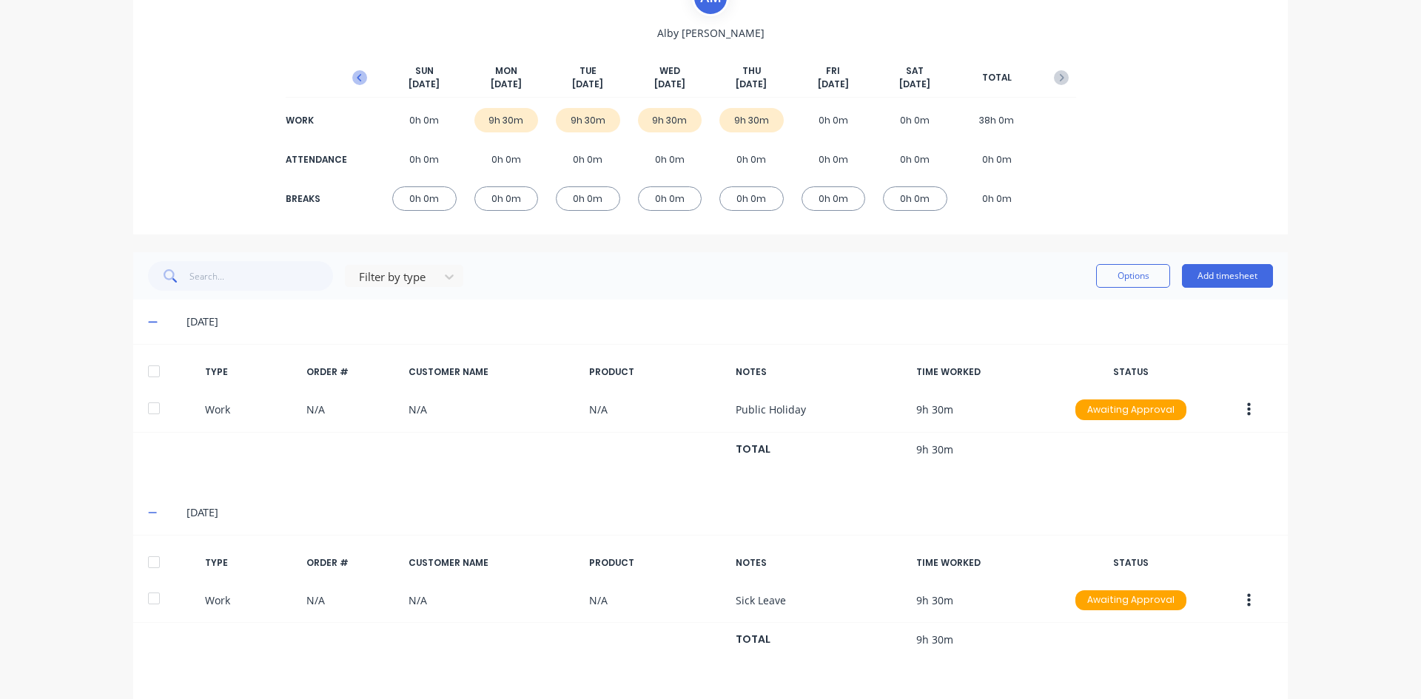
click at [357, 75] on icon "button" at bounding box center [359, 77] width 4 height 7
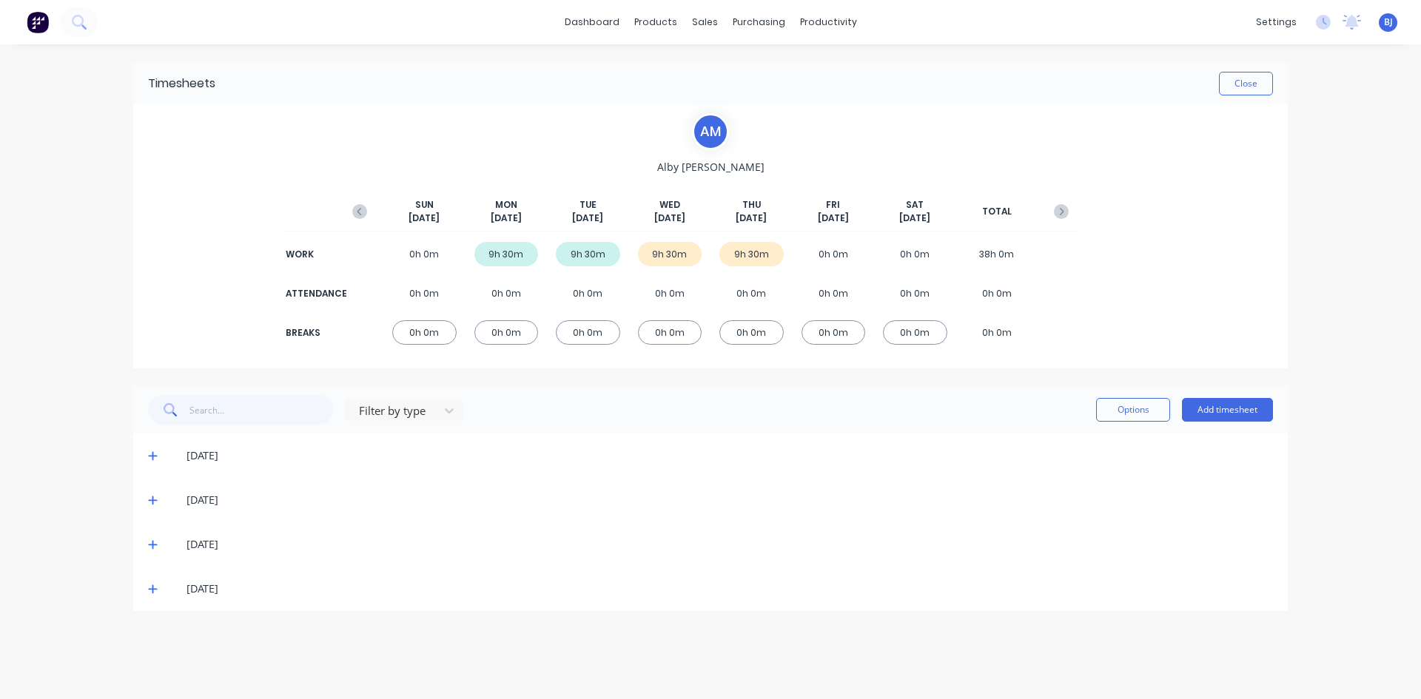
scroll to position [0, 0]
click at [154, 590] on icon at bounding box center [152, 589] width 9 height 9
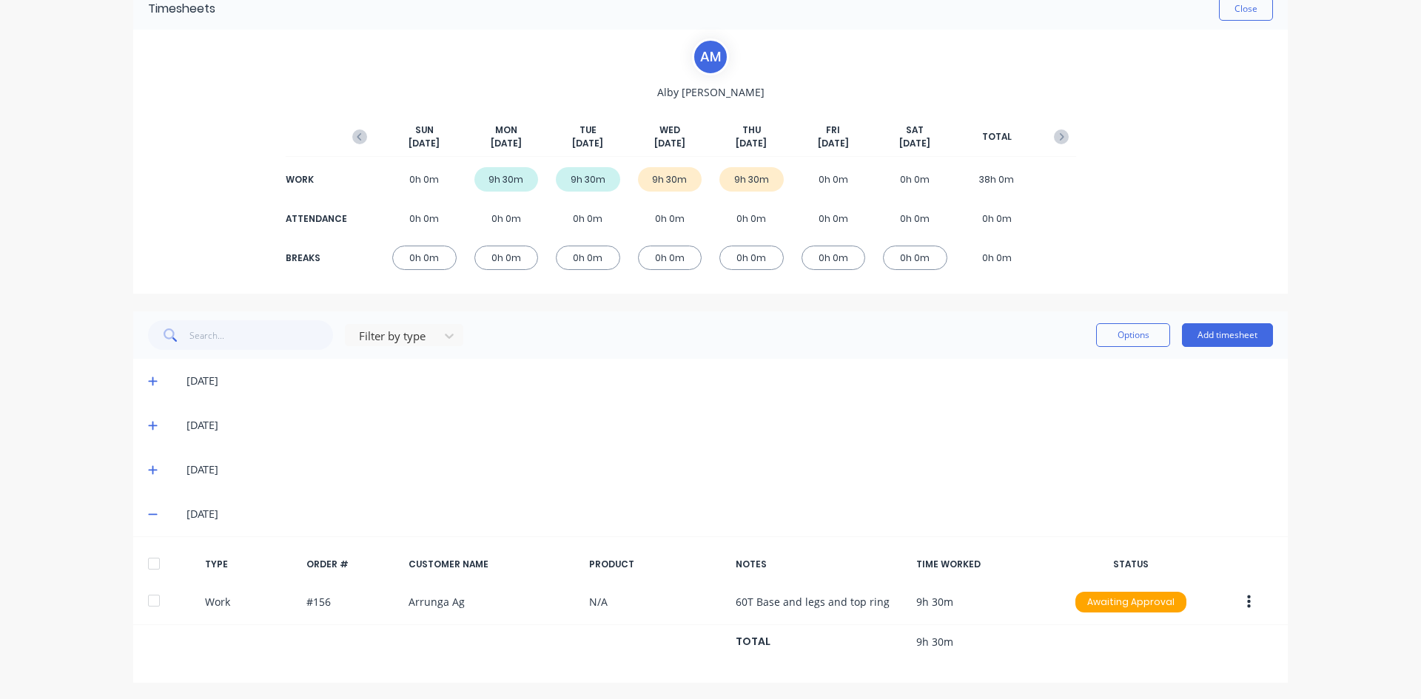
scroll to position [77, 0]
